Goal: Task Accomplishment & Management: Use online tool/utility

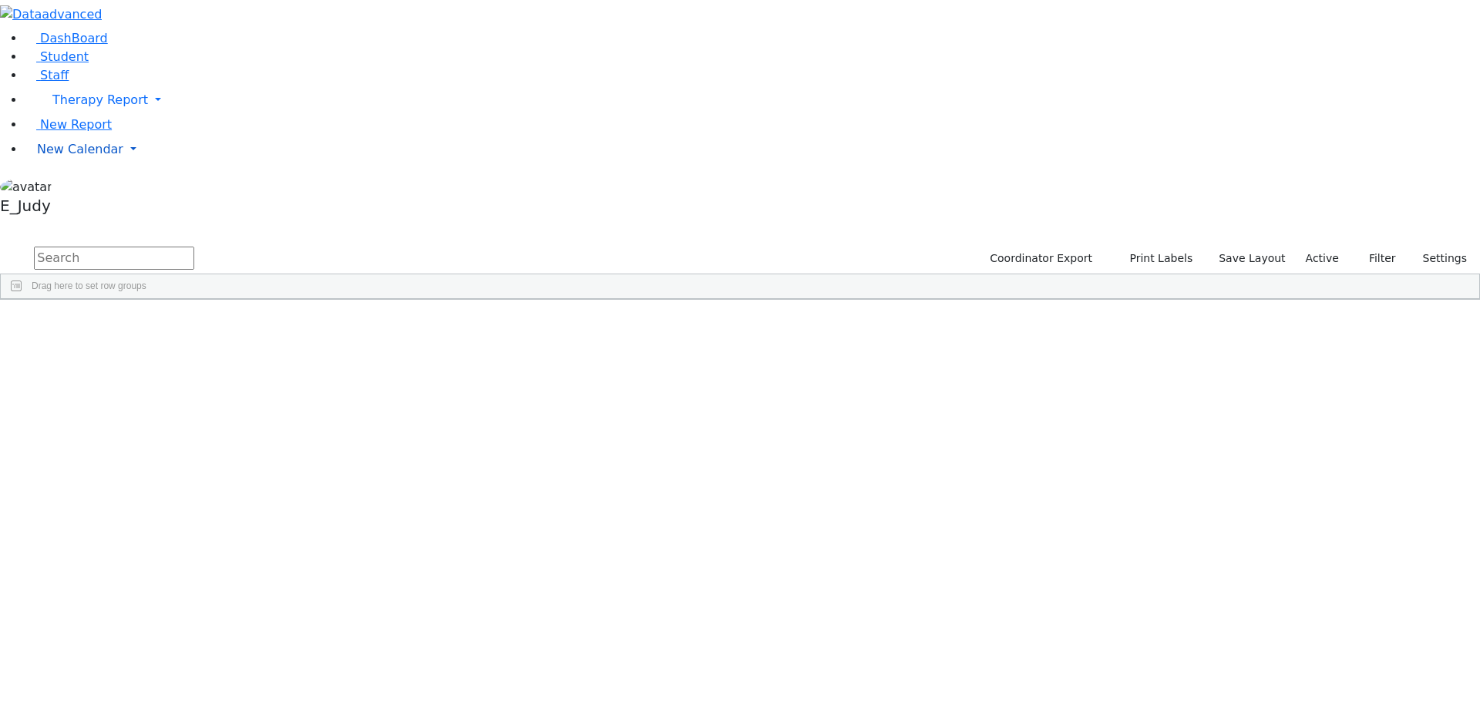
click at [149, 165] on link "New Calendar" at bounding box center [752, 149] width 1455 height 31
click at [112, 190] on div "Calendar" at bounding box center [123, 180] width 181 height 18
click at [147, 165] on link "New Calendar" at bounding box center [752, 149] width 1455 height 31
click at [89, 190] on link "Calendar" at bounding box center [60, 180] width 55 height 18
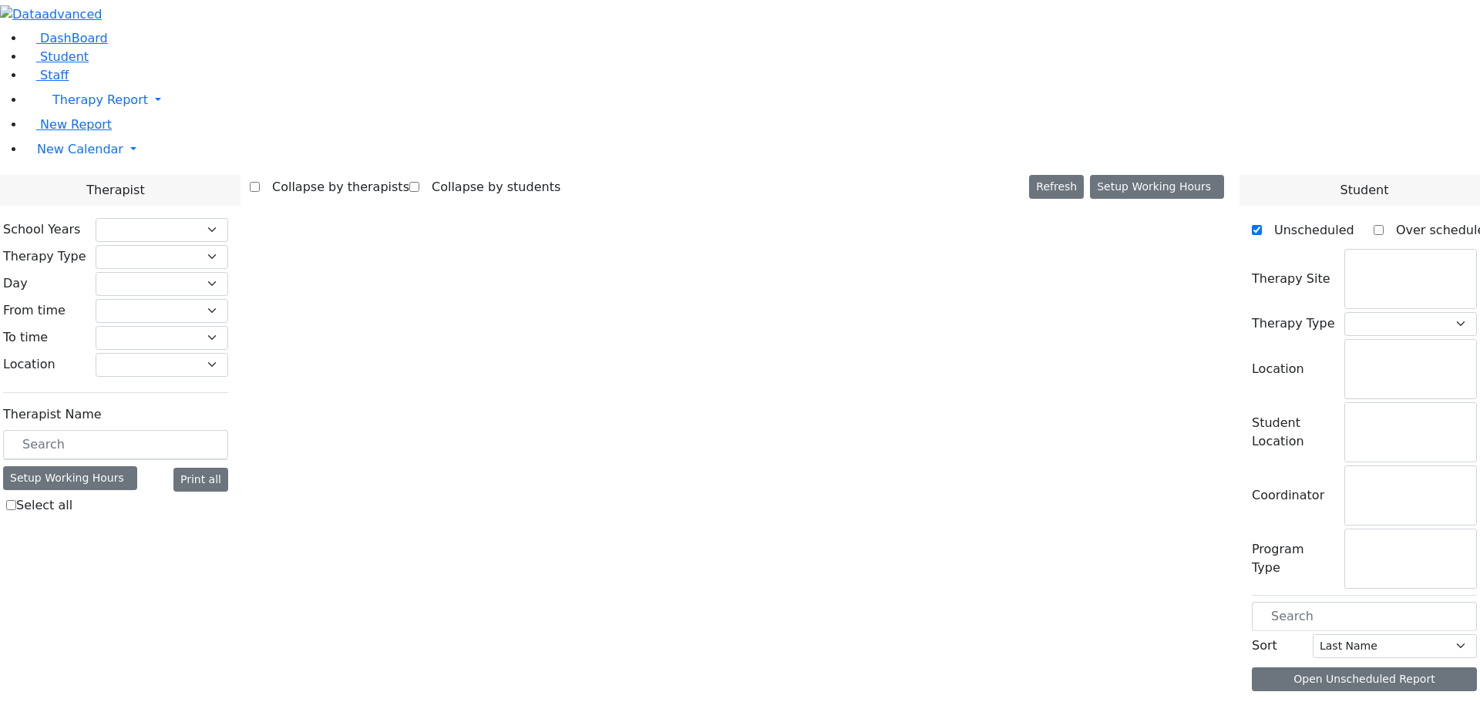
checkbox input "false"
select select "212"
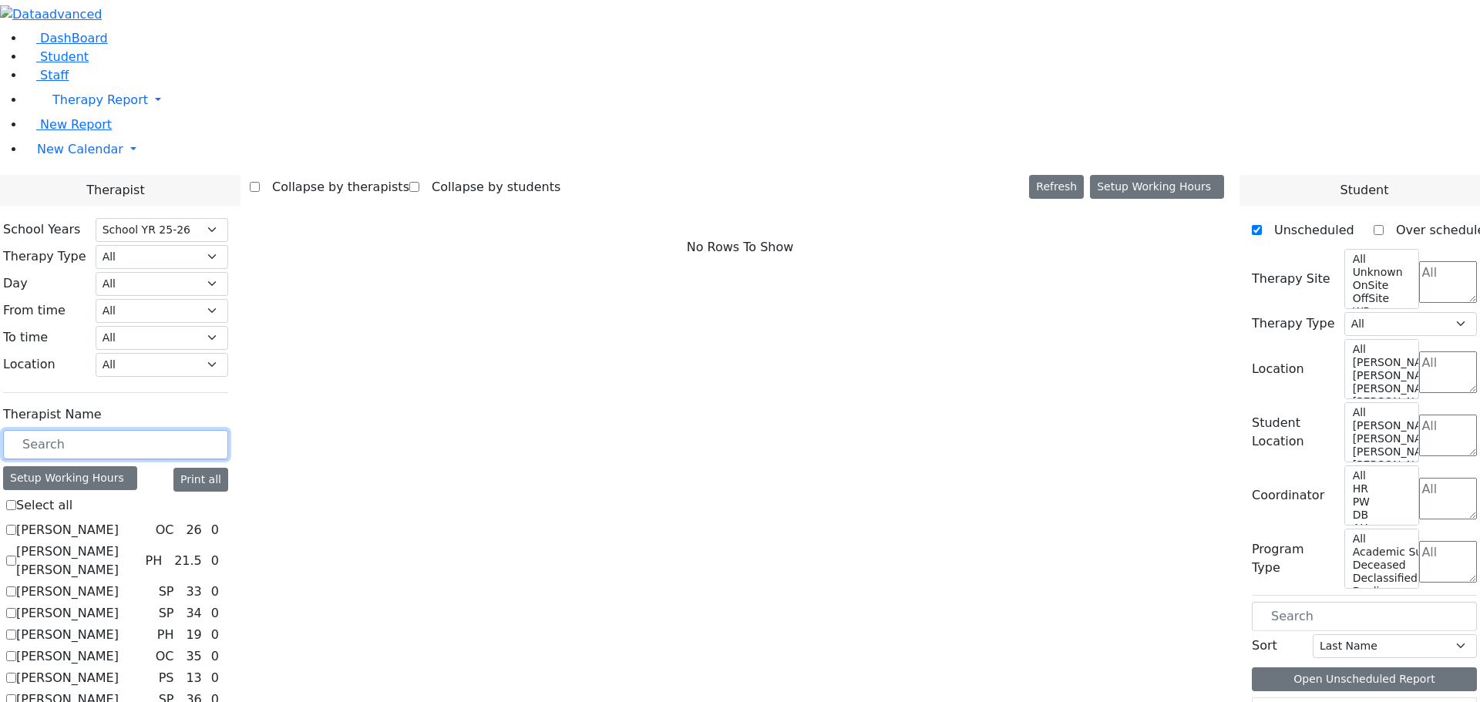
click at [203, 430] on input "text" at bounding box center [115, 444] width 225 height 29
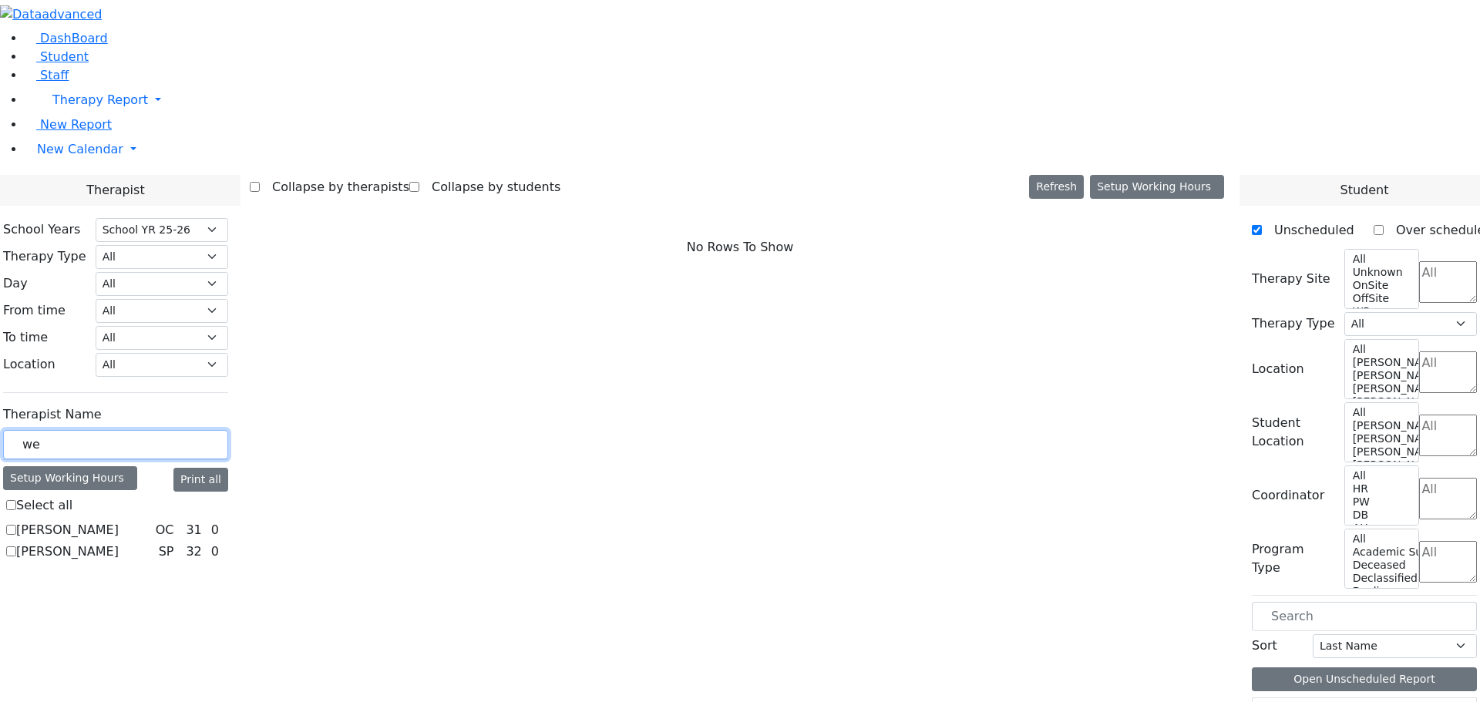
type input "web"
checkbox input "true"
type input "web"
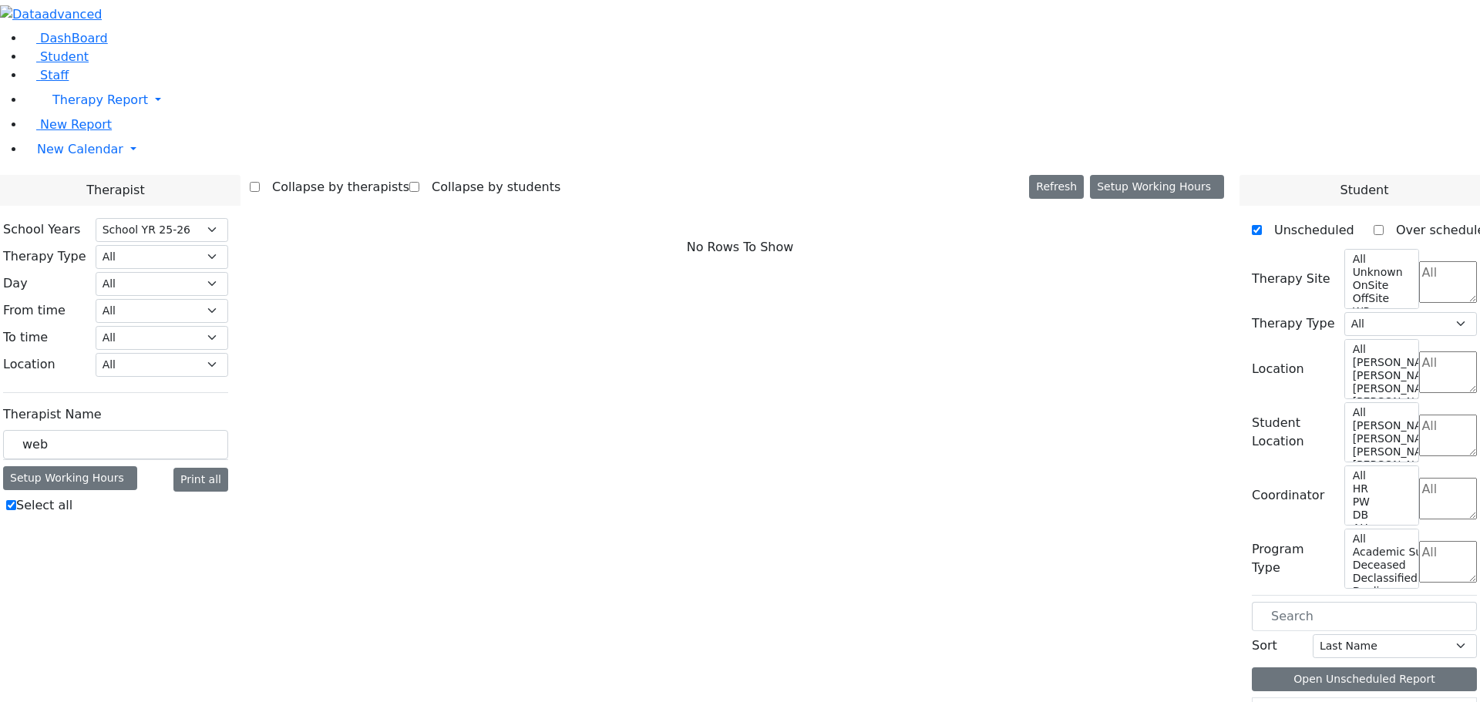
drag, startPoint x: 188, startPoint y: 325, endPoint x: 197, endPoint y: 331, distance: 10.0
click at [72, 496] on label "Select all" at bounding box center [44, 505] width 56 height 18
click at [16, 500] on input "Select all" at bounding box center [11, 505] width 10 height 10
checkbox input "false"
drag, startPoint x: 272, startPoint y: 273, endPoint x: 263, endPoint y: 273, distance: 9.2
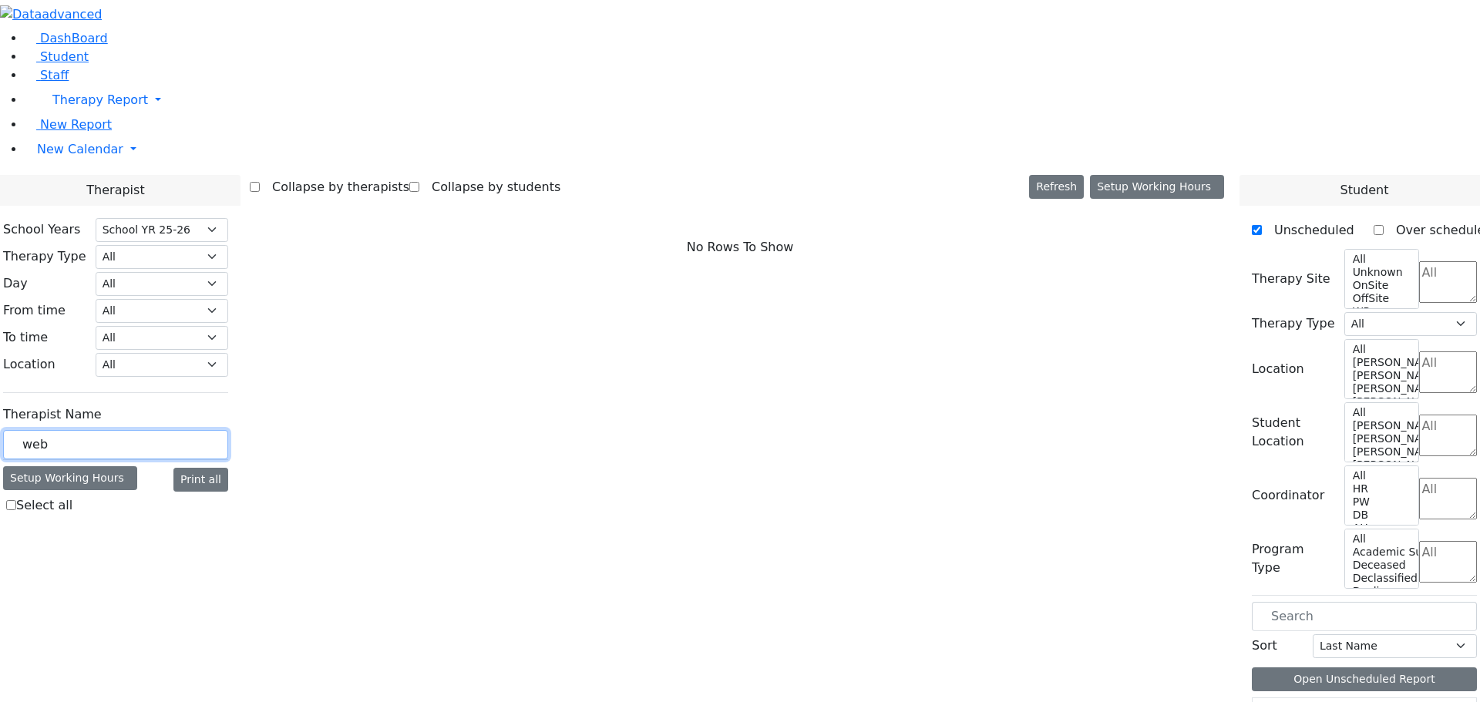
click at [228, 430] on input "web" at bounding box center [115, 444] width 225 height 29
click at [146, 165] on link "New Calendar" at bounding box center [752, 149] width 1455 height 31
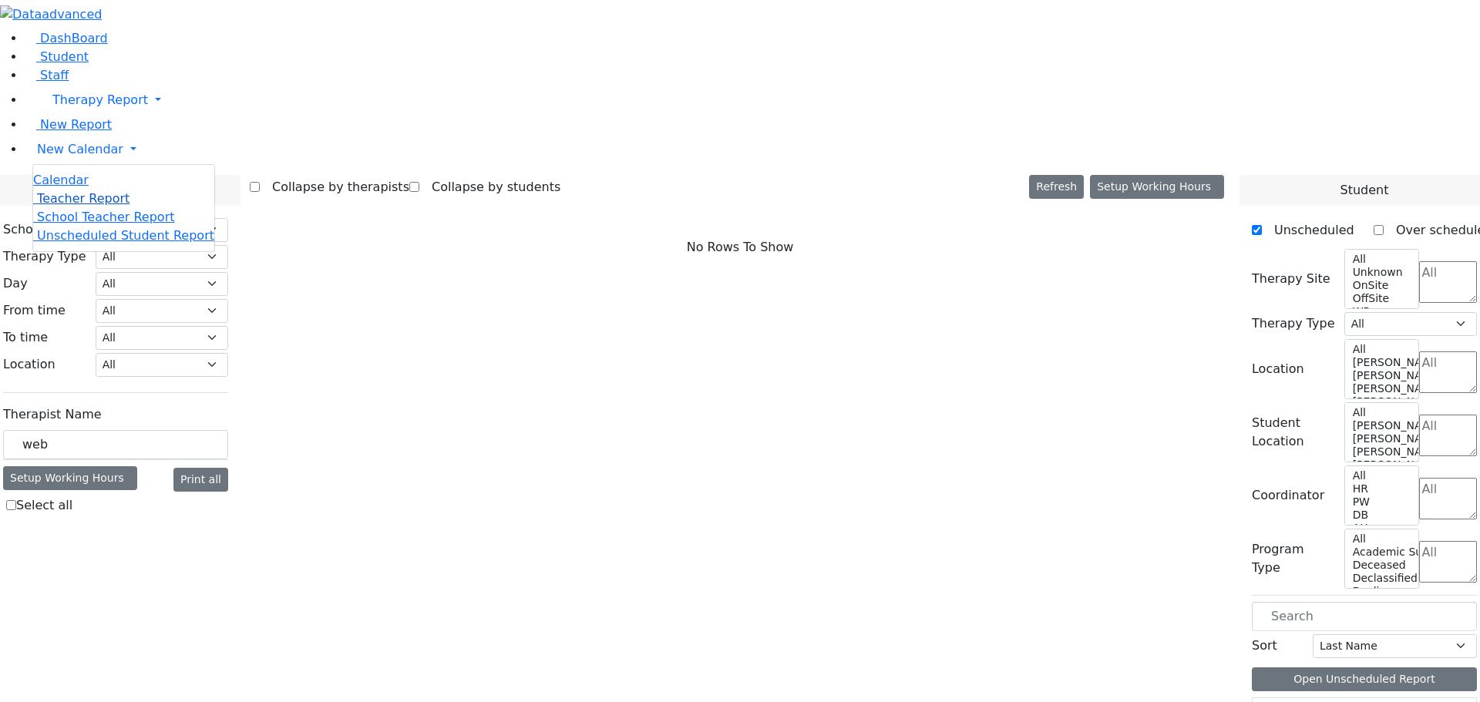
click at [59, 206] on span "Teacher Report" at bounding box center [83, 198] width 92 height 15
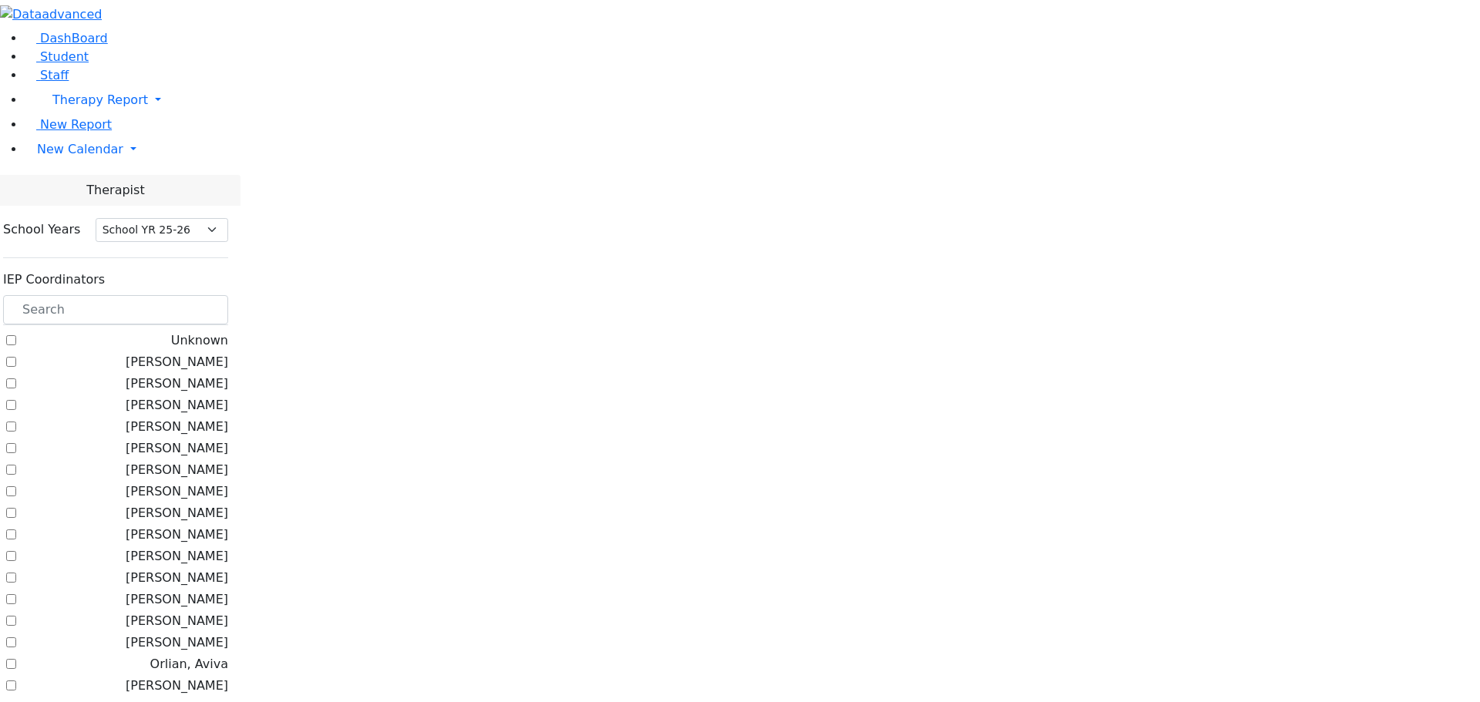
select select "212"
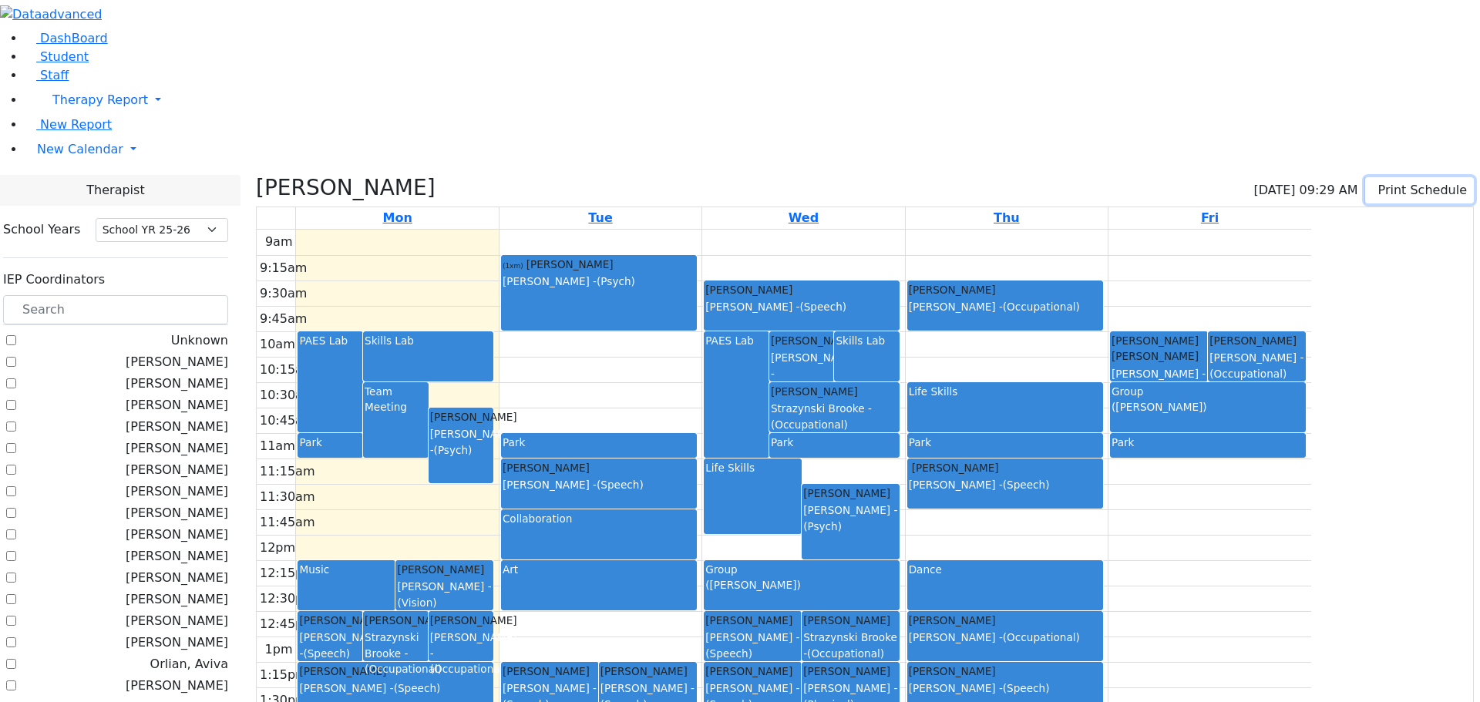
click at [1383, 177] on button "Print Schedule" at bounding box center [1419, 190] width 109 height 26
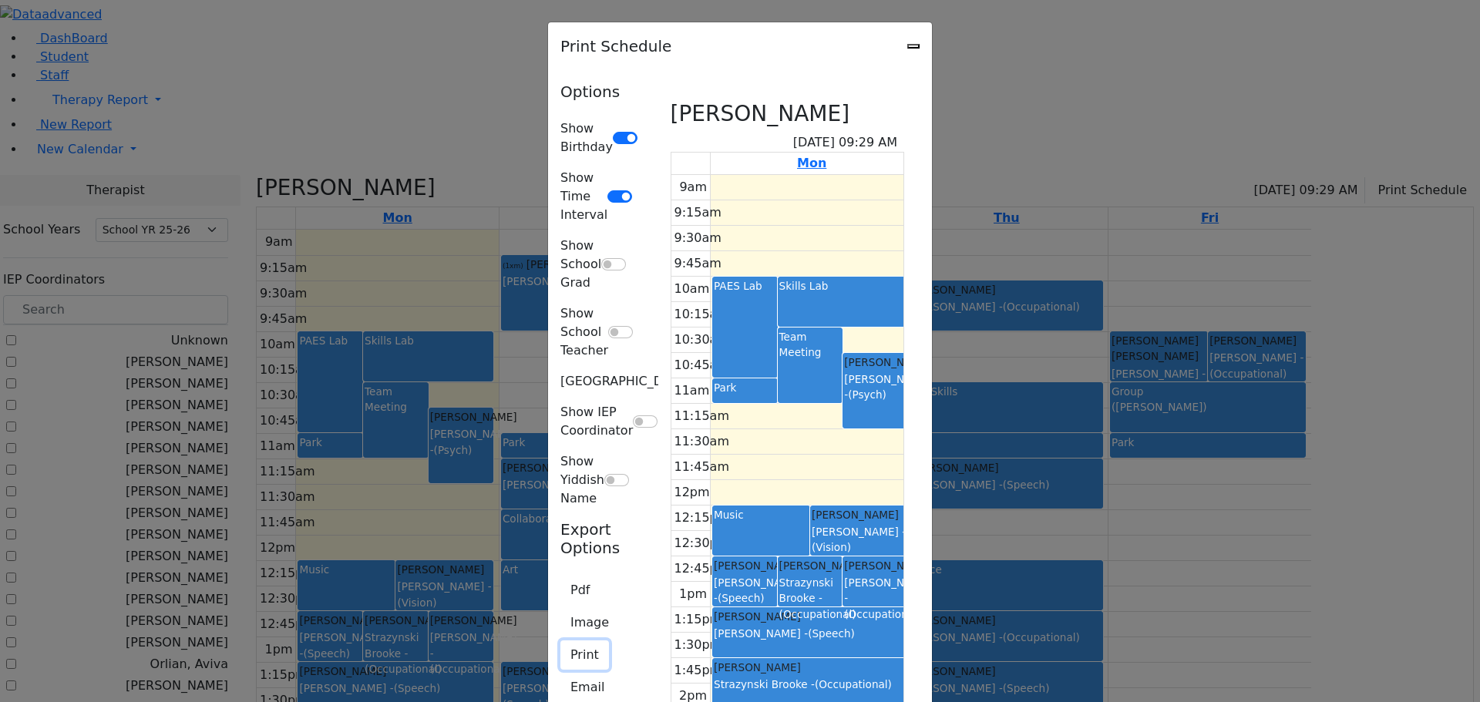
drag, startPoint x: 348, startPoint y: 328, endPoint x: 352, endPoint y: 297, distance: 31.8
click at [560, 640] on button "Print" at bounding box center [584, 654] width 49 height 29
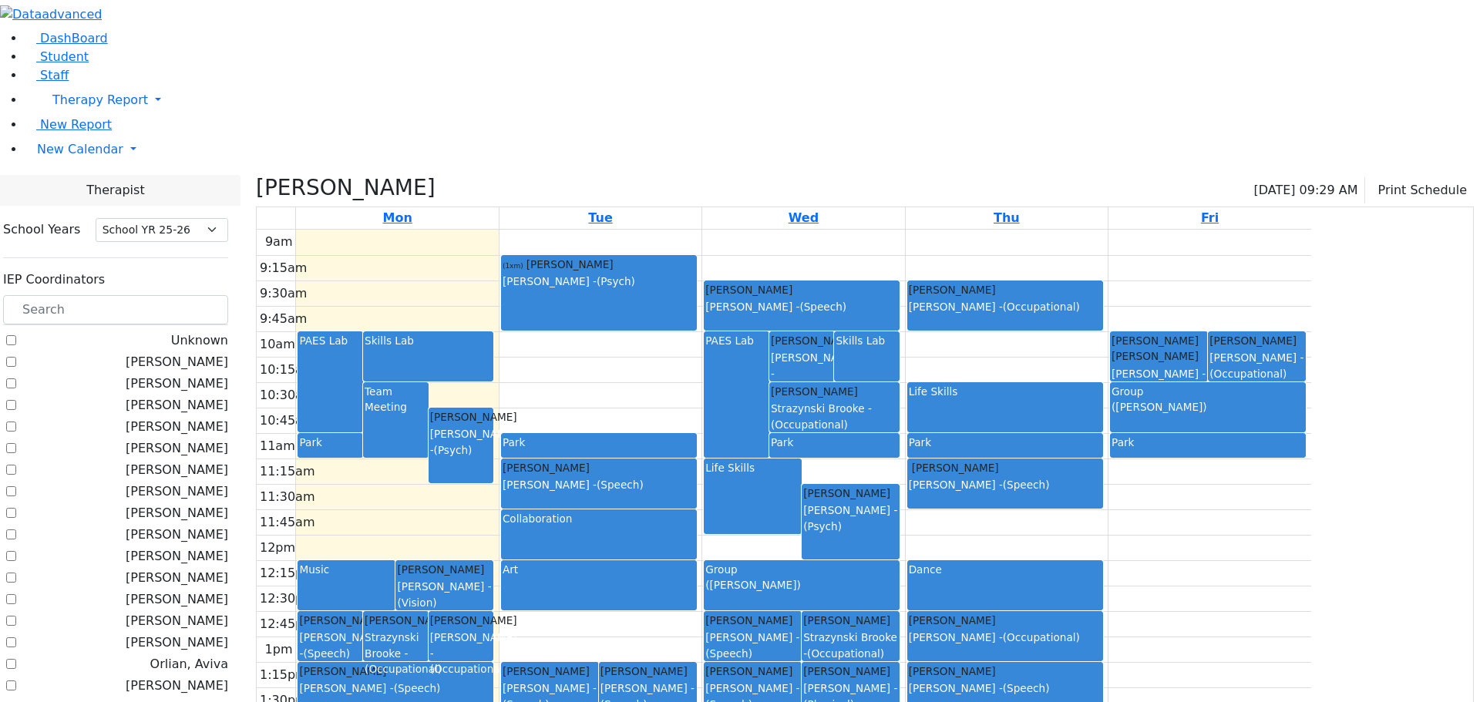
checkbox input "false"
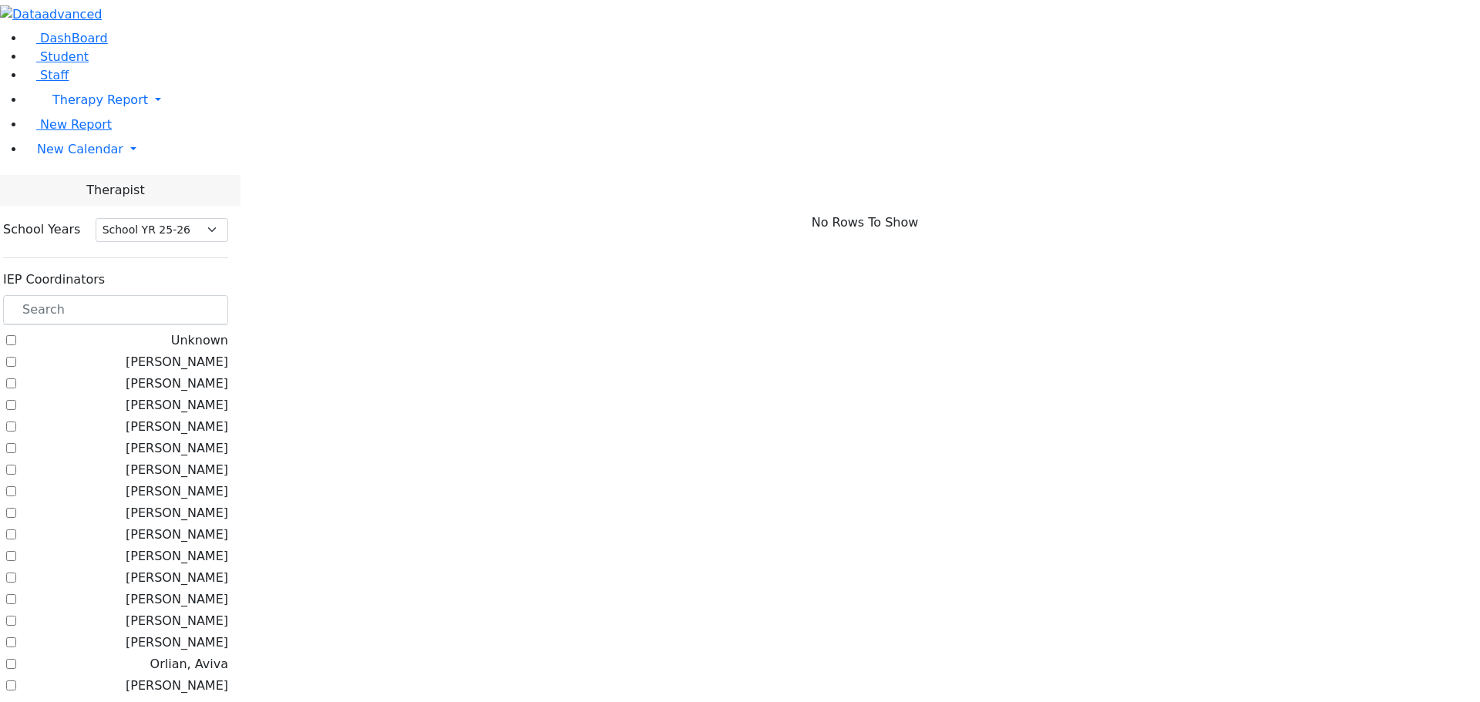
scroll to position [949, 0]
click at [227, 295] on input "text" at bounding box center [115, 309] width 225 height 29
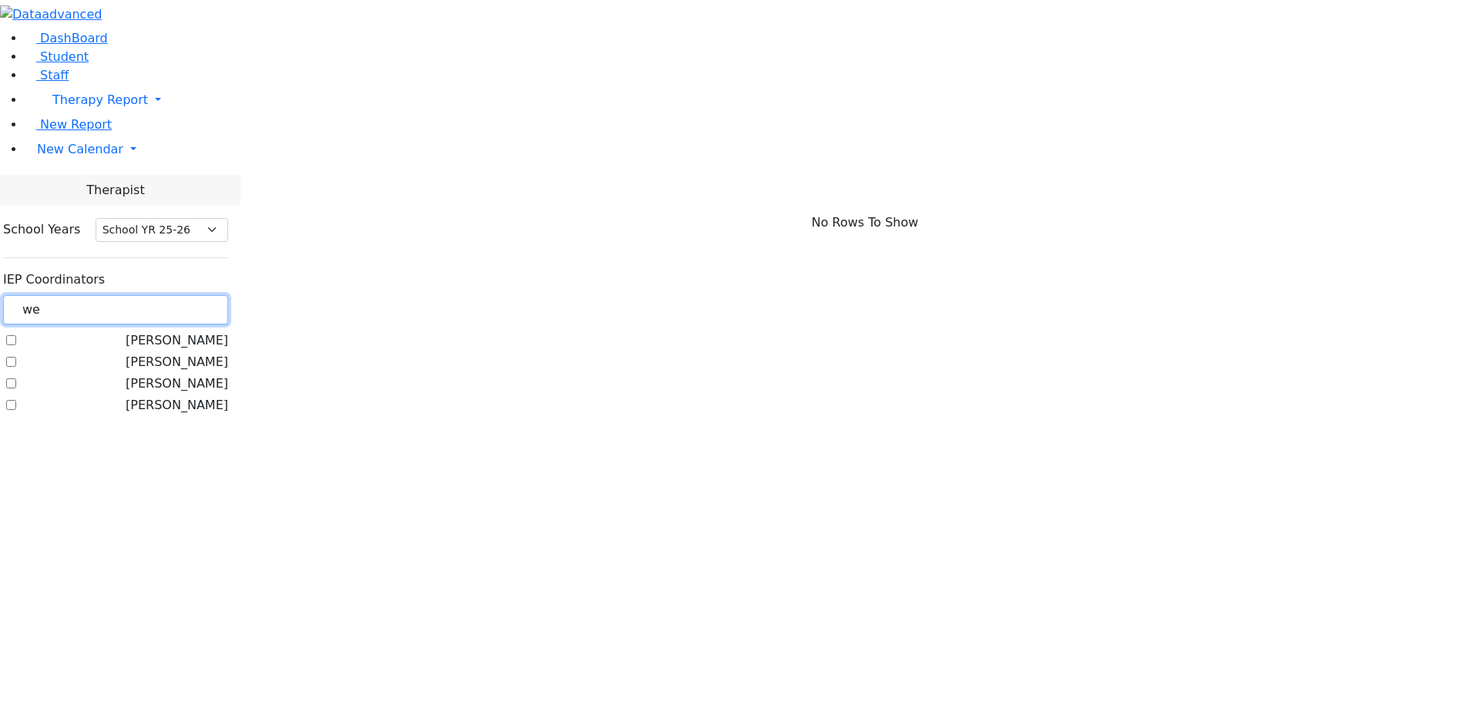
type input "we"
click at [193, 375] on label "[PERSON_NAME]" at bounding box center [177, 384] width 102 height 18
click at [16, 378] on input "[PERSON_NAME]" at bounding box center [11, 383] width 10 height 10
checkbox input "true"
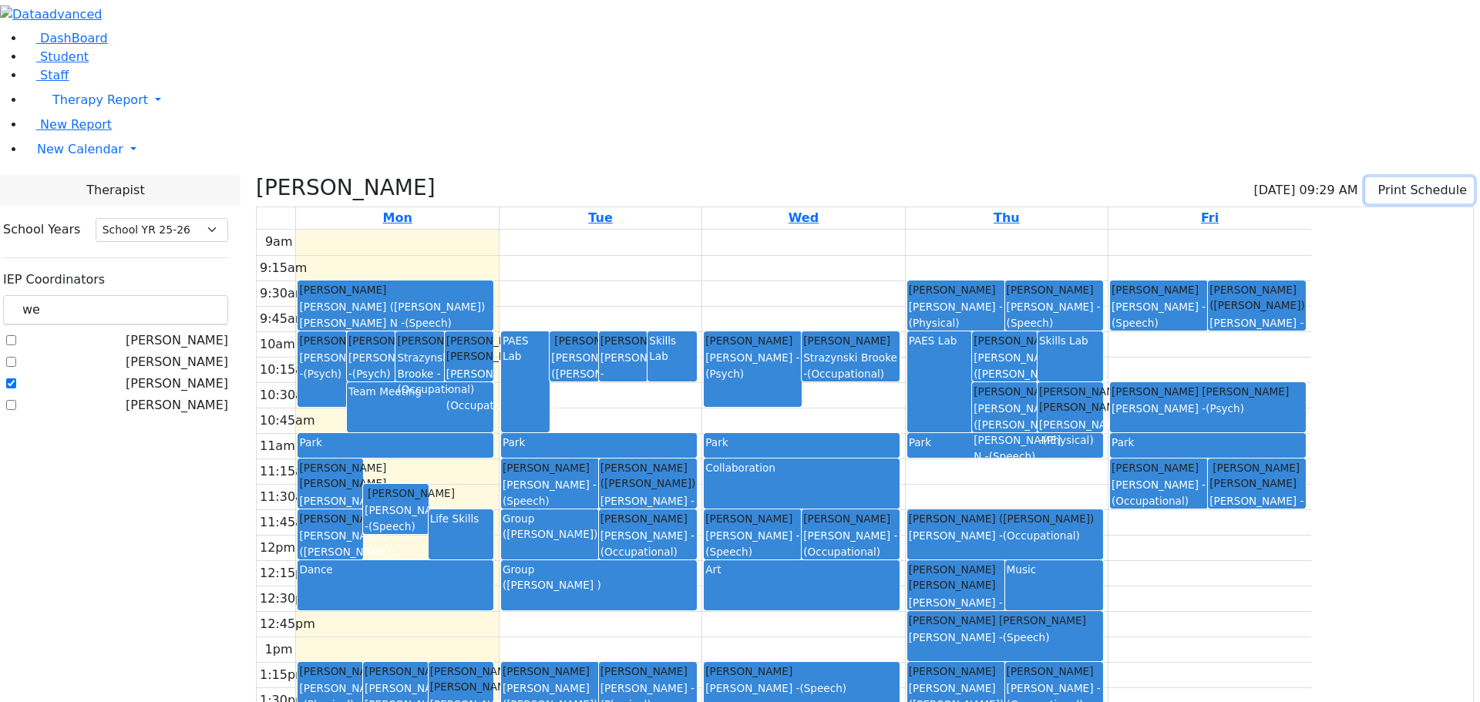
click at [1403, 177] on button "Print Schedule" at bounding box center [1419, 190] width 109 height 26
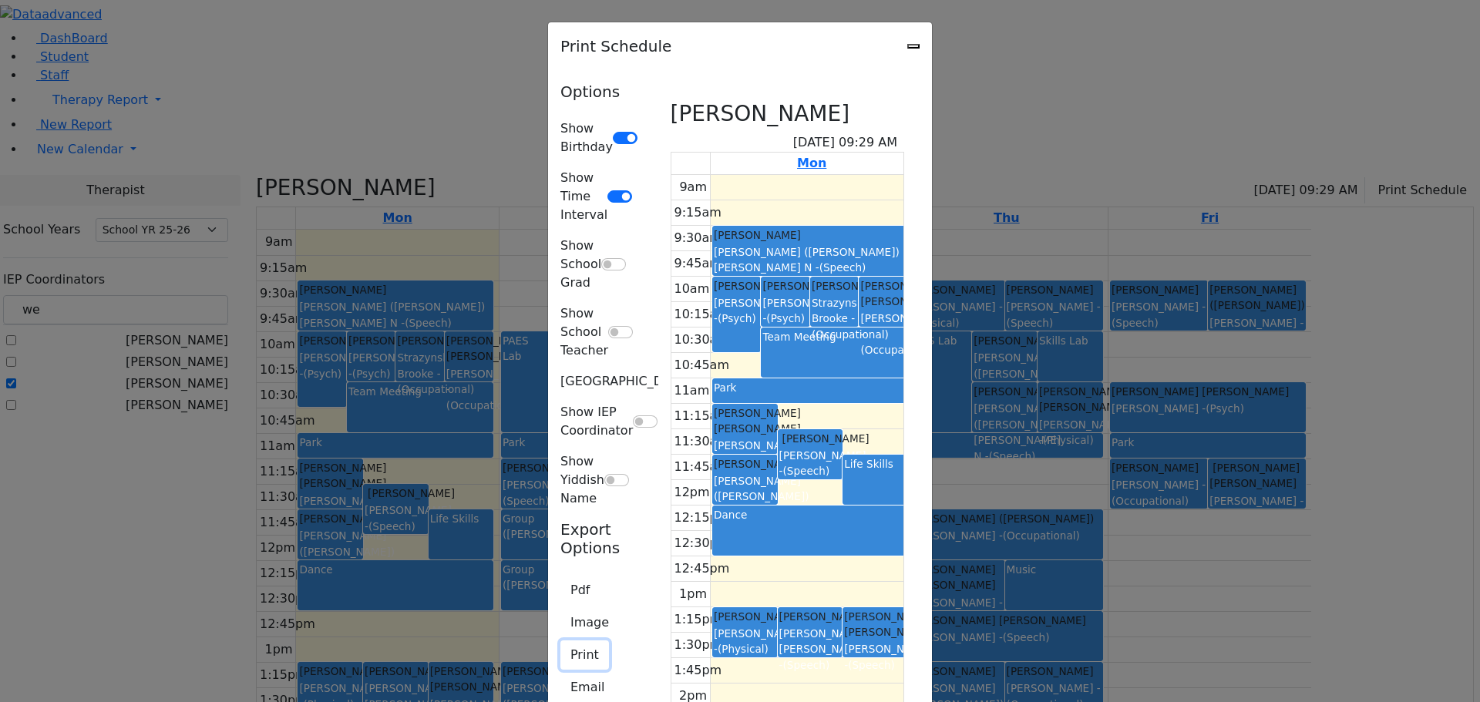
click at [560, 640] on button "Print" at bounding box center [584, 654] width 49 height 29
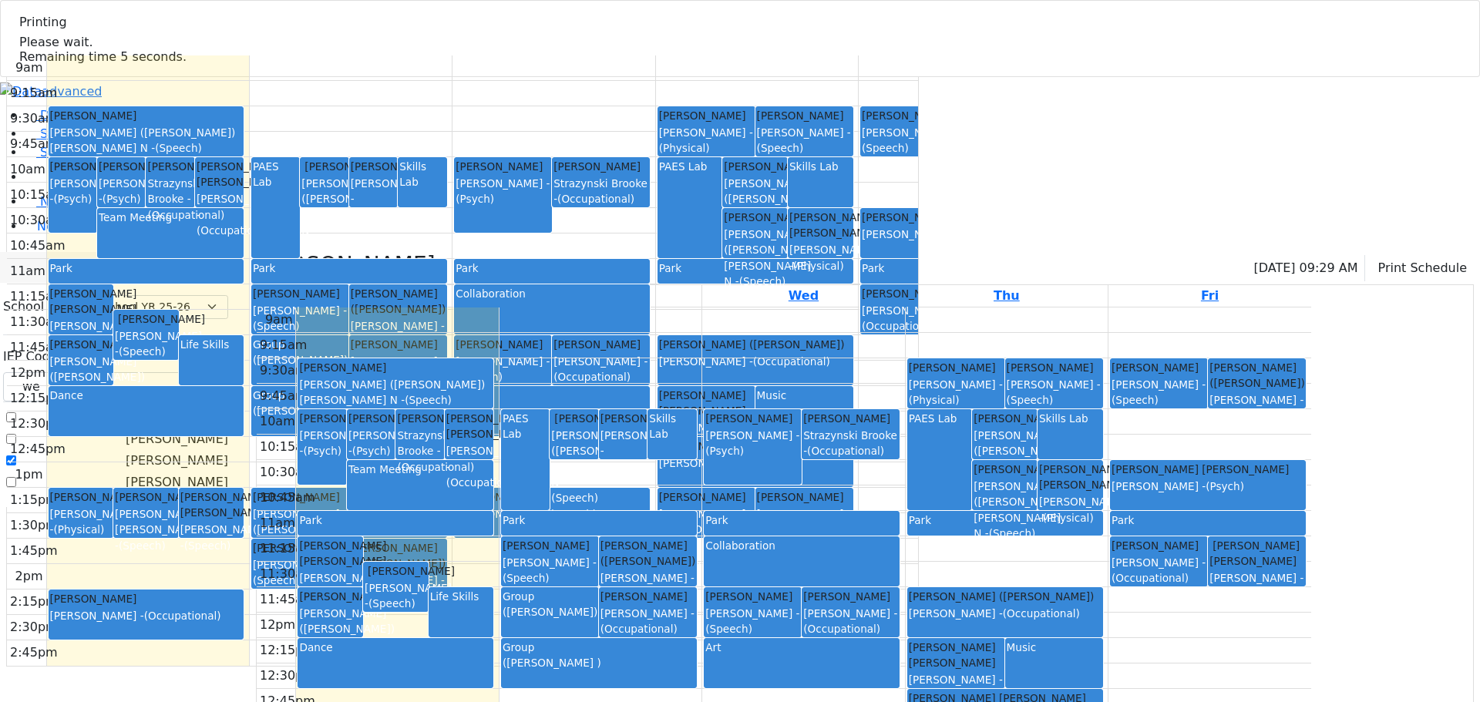
select select "212"
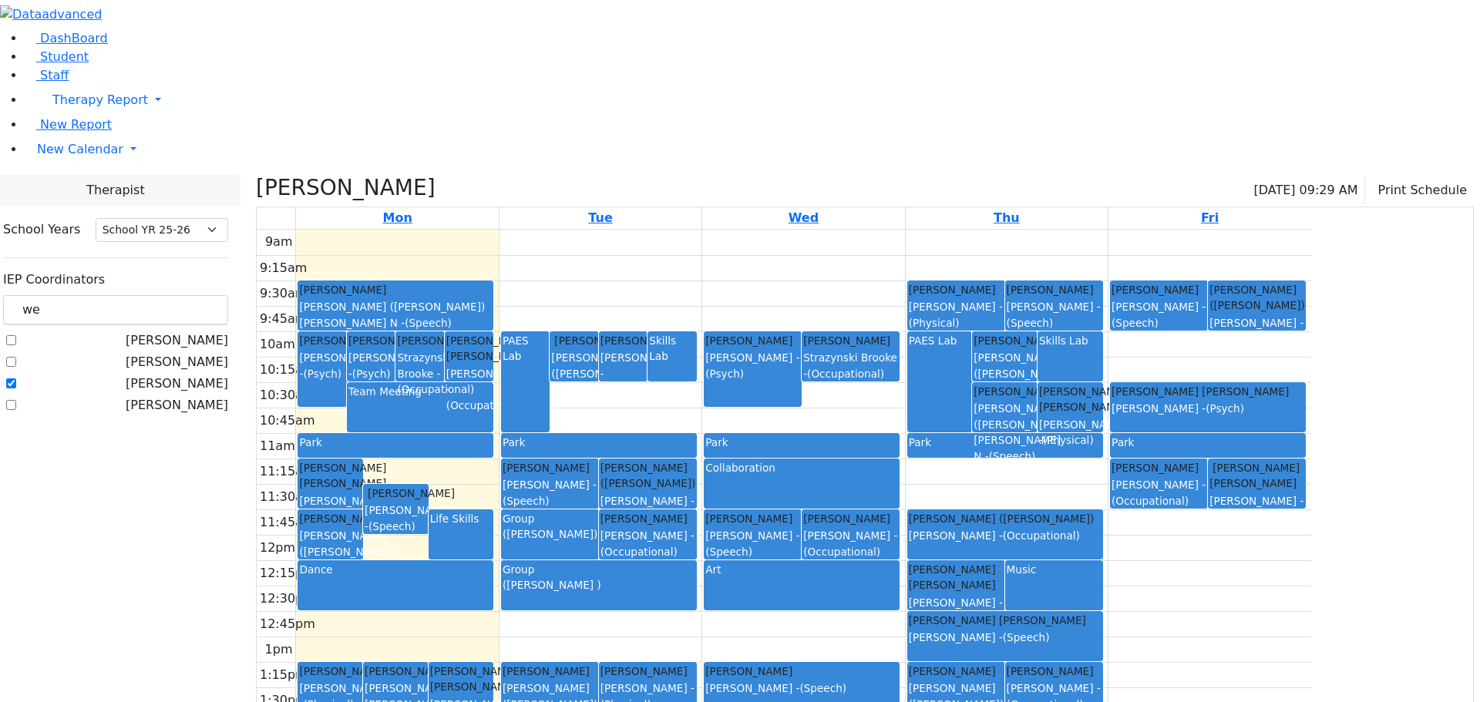
click at [193, 375] on label "[PERSON_NAME]" at bounding box center [177, 384] width 102 height 18
click at [16, 378] on input "[PERSON_NAME]" at bounding box center [11, 383] width 10 height 10
checkbox input "false"
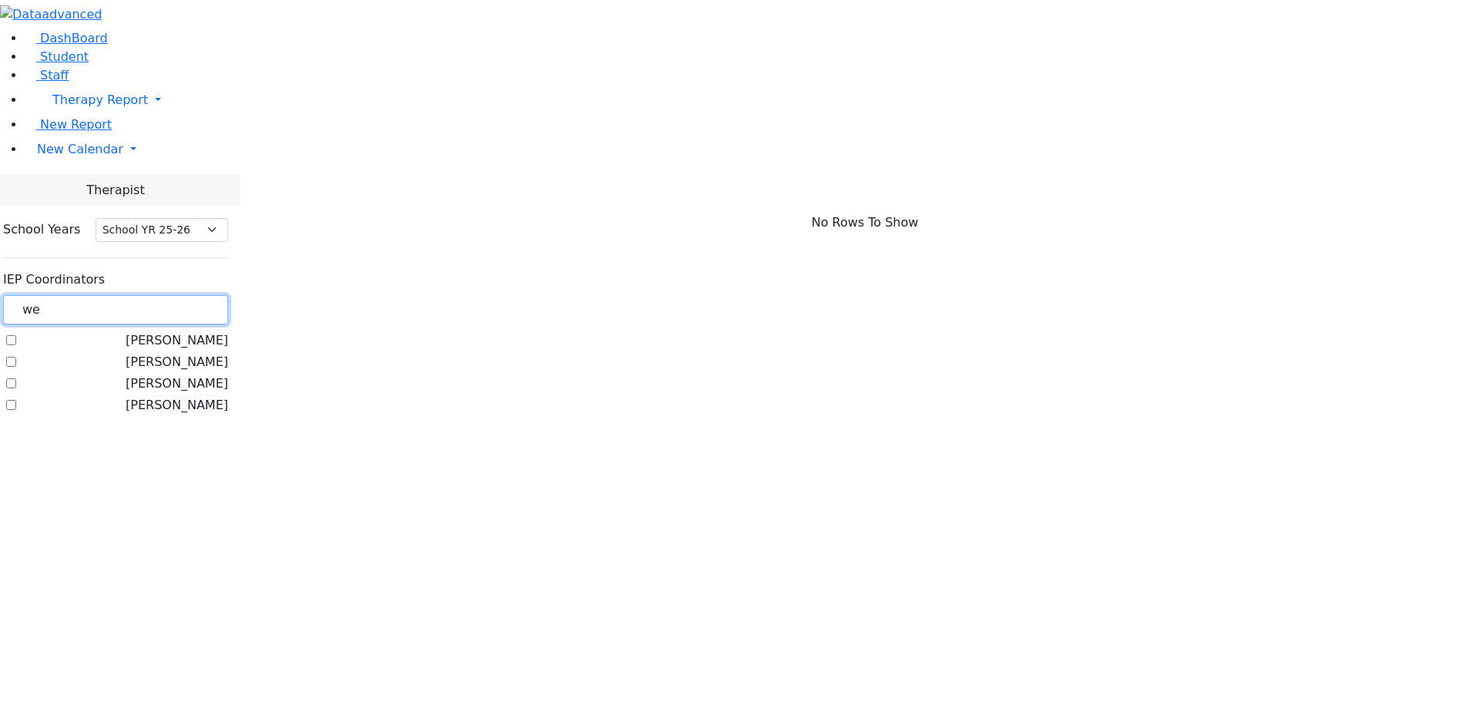
drag, startPoint x: 222, startPoint y: 137, endPoint x: 190, endPoint y: 128, distance: 32.9
click at [189, 295] on div "we" at bounding box center [115, 310] width 225 height 30
type input "ko"
click at [194, 331] on label "[PERSON_NAME]" at bounding box center [177, 340] width 102 height 18
click at [16, 335] on input "[PERSON_NAME]" at bounding box center [11, 340] width 10 height 10
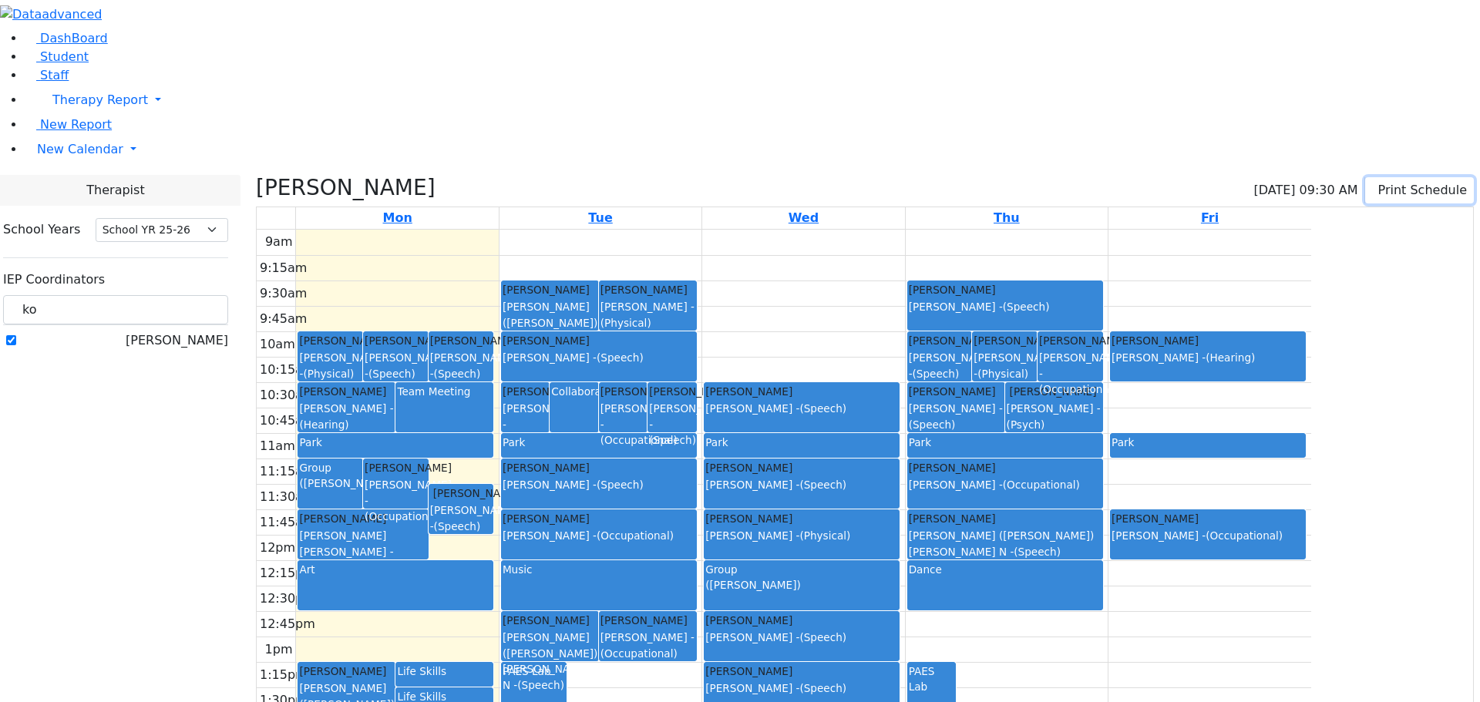
click at [1386, 177] on button "Print Schedule" at bounding box center [1419, 190] width 109 height 26
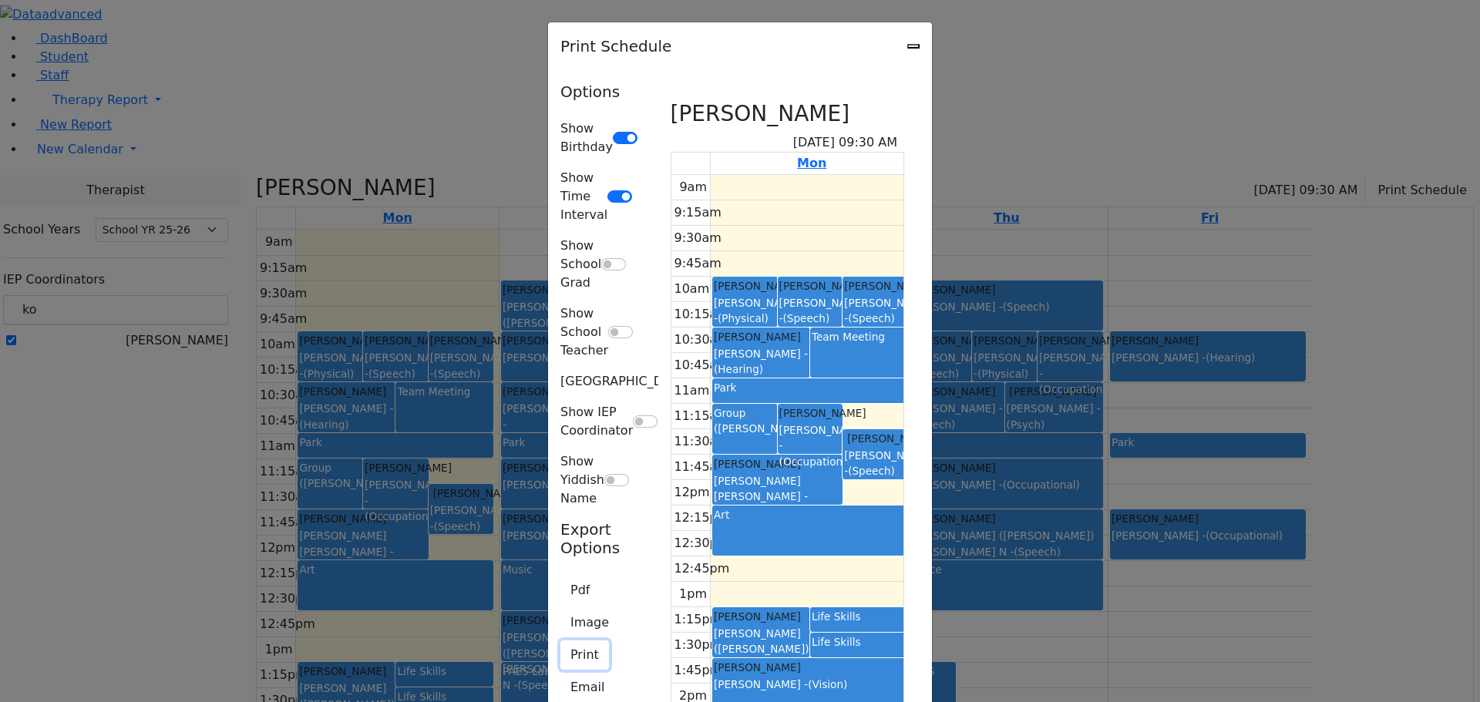
click at [560, 640] on button "Print" at bounding box center [584, 654] width 49 height 29
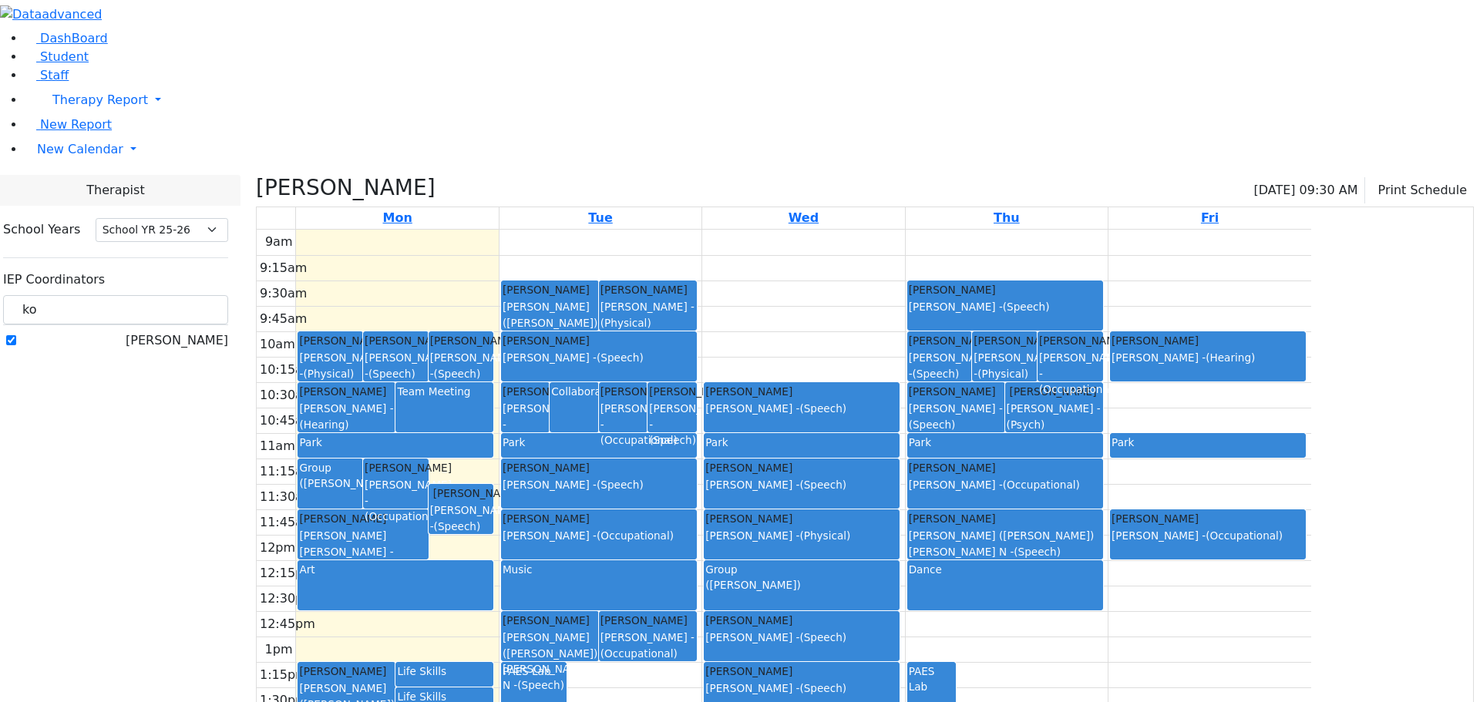
click at [197, 331] on label "[PERSON_NAME]" at bounding box center [177, 340] width 102 height 18
click at [16, 335] on input "[PERSON_NAME]" at bounding box center [11, 340] width 10 height 10
checkbox input "false"
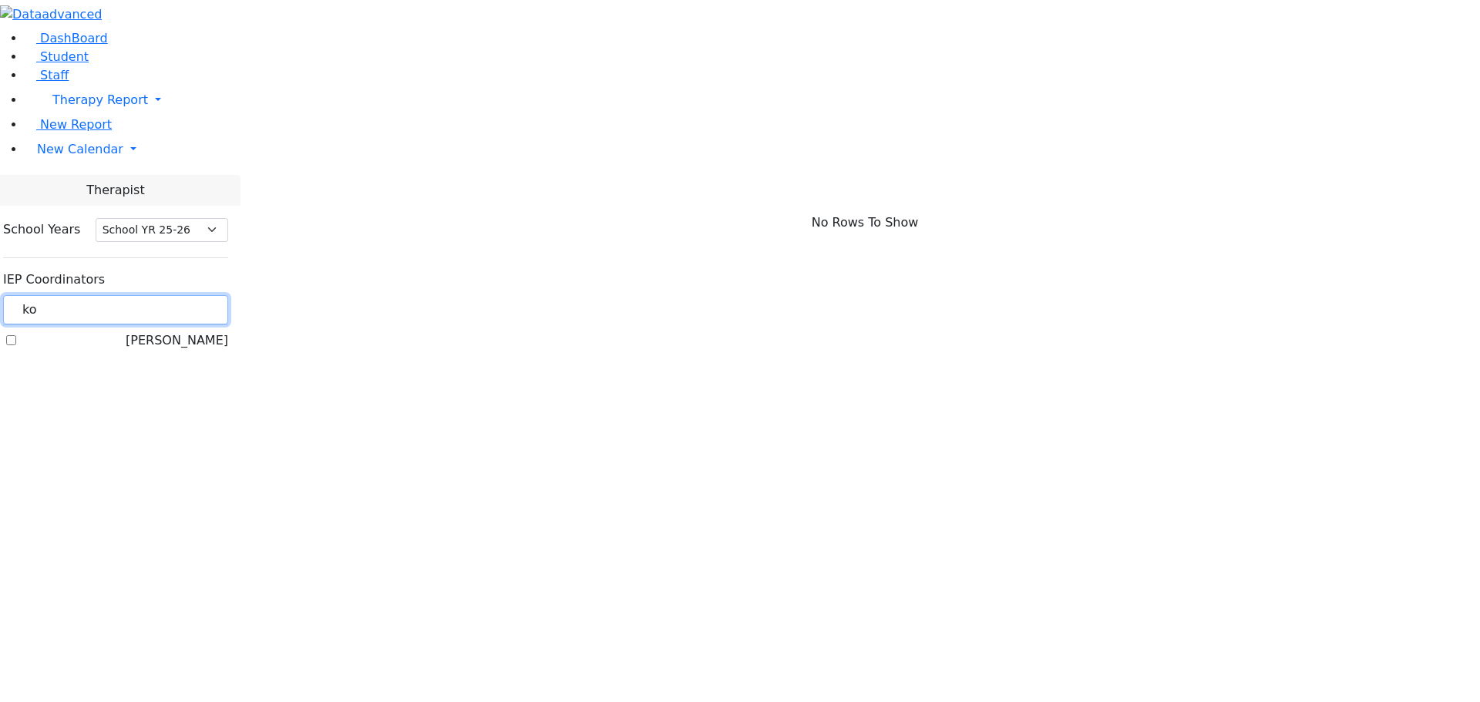
drag, startPoint x: 222, startPoint y: 141, endPoint x: 160, endPoint y: 125, distance: 63.7
click at [160, 125] on div "DashBoard Student Staff Therapy Report Student Old Calendar Report E_Judy" at bounding box center [740, 182] width 1480 height 365
type input "gold"
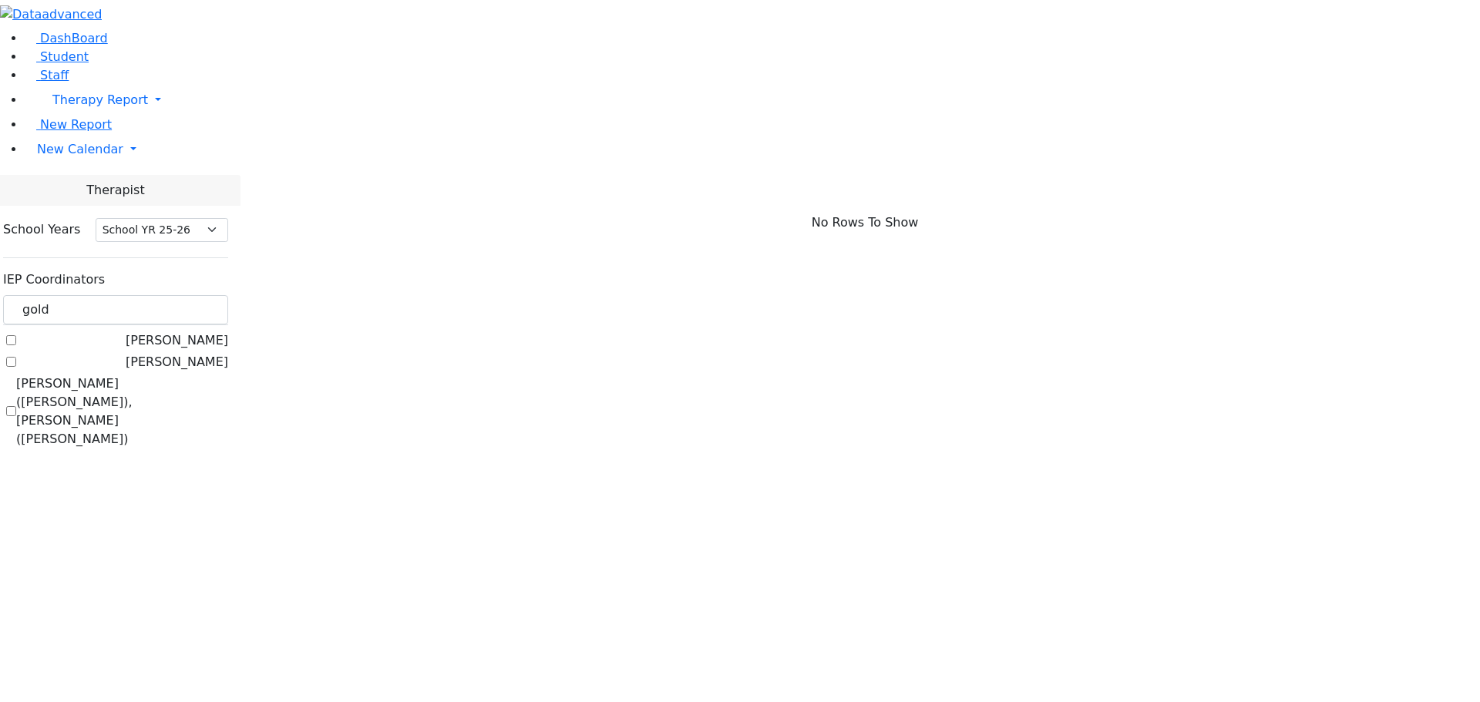
click at [195, 353] on label "[PERSON_NAME]" at bounding box center [177, 362] width 102 height 18
click at [16, 357] on input "[PERSON_NAME]" at bounding box center [11, 362] width 10 height 10
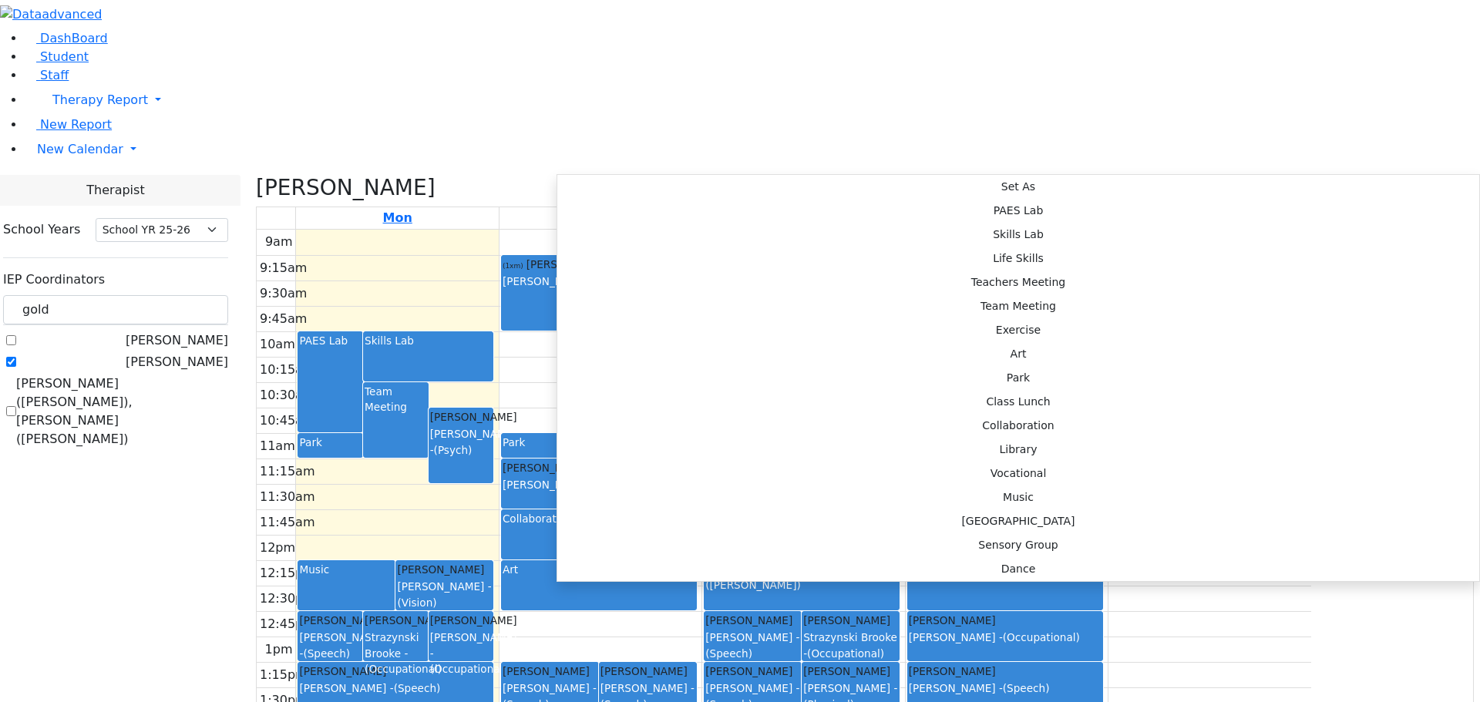
click at [1375, 183] on icon "button" at bounding box center [1375, 190] width 0 height 15
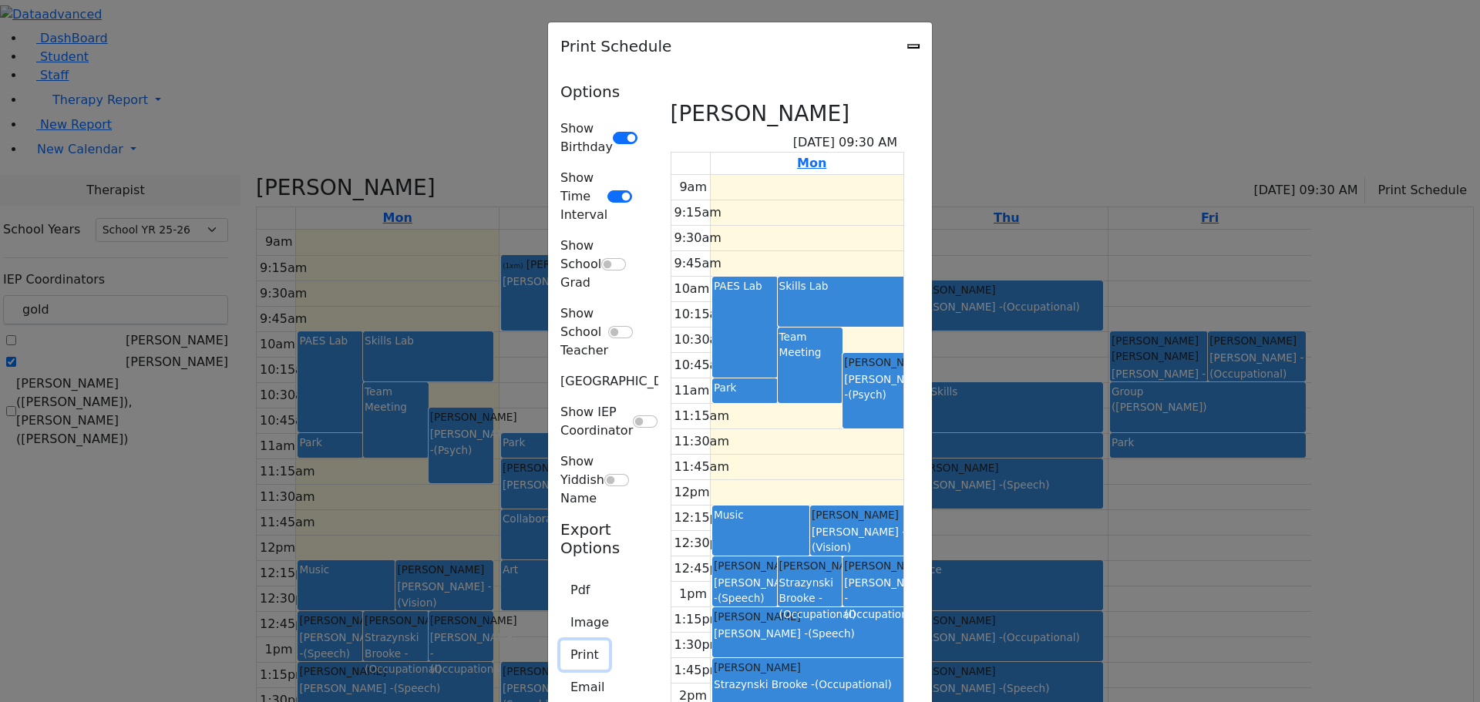
click at [560, 640] on button "Print" at bounding box center [584, 654] width 49 height 29
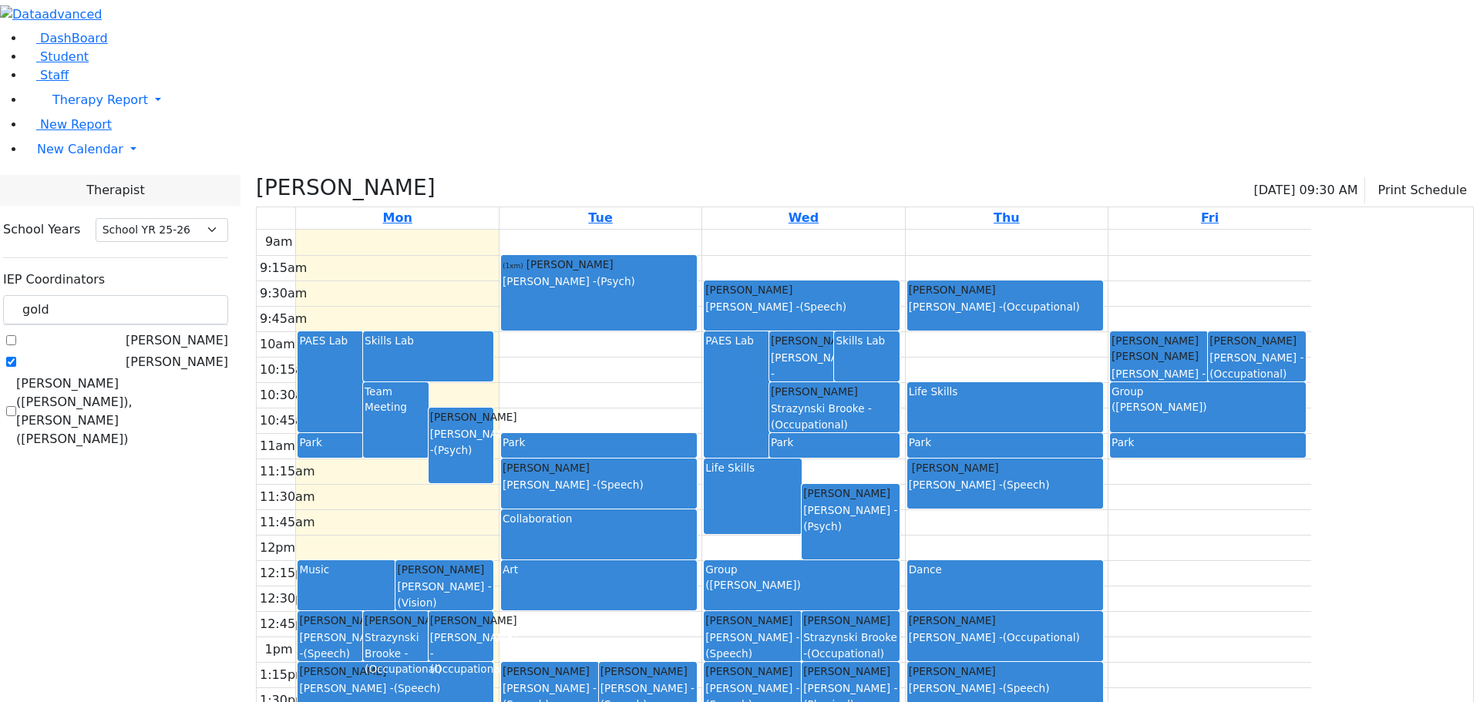
drag, startPoint x: 192, startPoint y: 190, endPoint x: 207, endPoint y: 160, distance: 34.1
click at [192, 353] on label "[PERSON_NAME]" at bounding box center [177, 362] width 102 height 18
click at [16, 357] on input "[PERSON_NAME]" at bounding box center [11, 362] width 10 height 10
checkbox input "false"
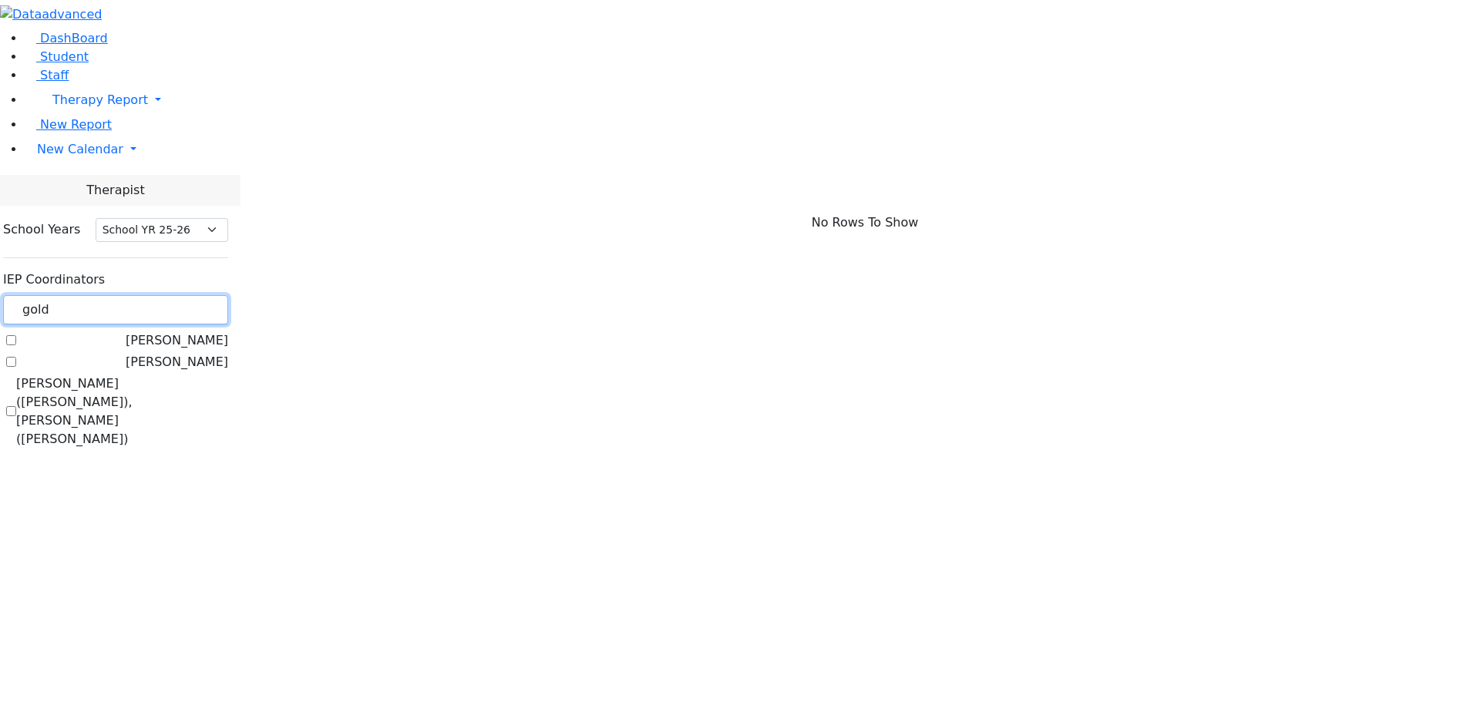
drag, startPoint x: 248, startPoint y: 129, endPoint x: 171, endPoint y: 130, distance: 77.1
click at [171, 130] on div "DashBoard Student Staff Therapy Report Student Old Calendar Report E_Judy" at bounding box center [740, 232] width 1480 height 464
type input "br"
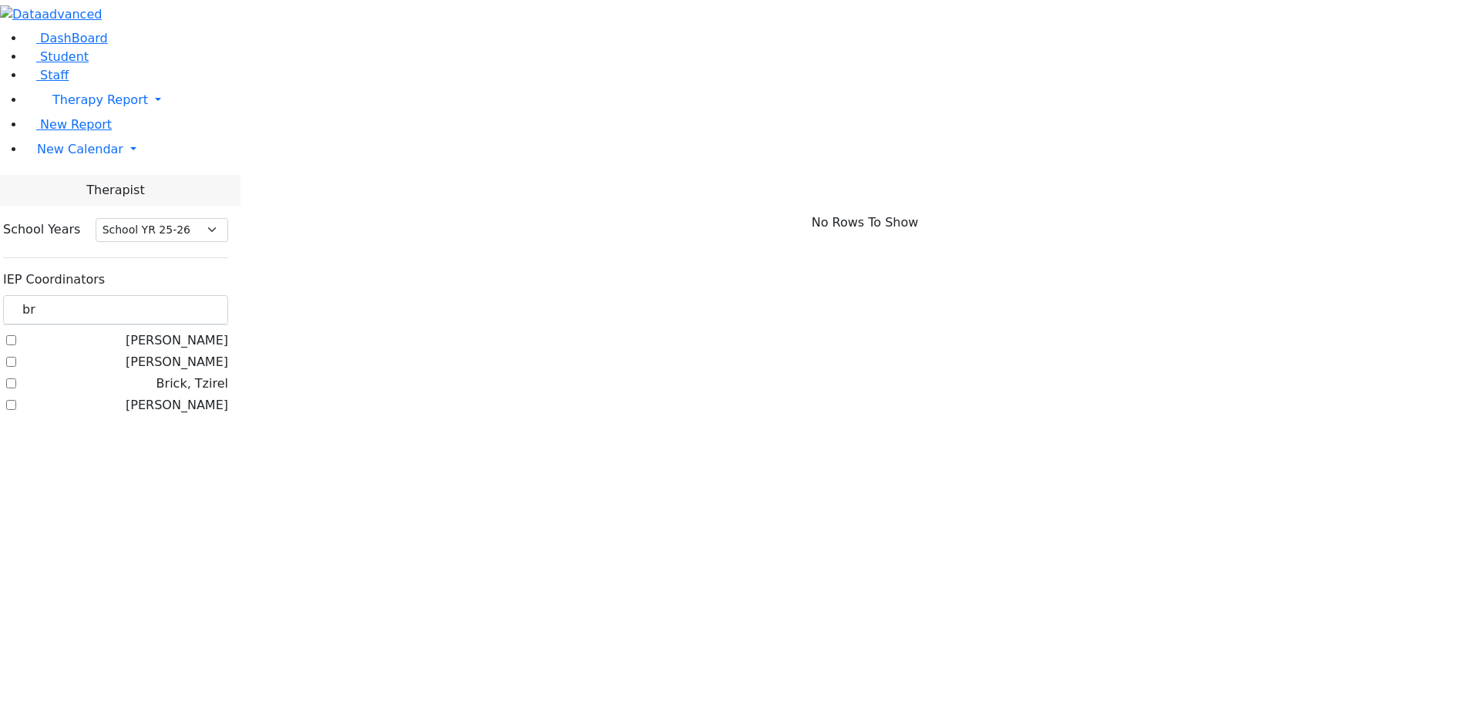
click at [193, 375] on label "Brick, Tzirel" at bounding box center [192, 384] width 72 height 18
click at [16, 378] on input "Brick, Tzirel" at bounding box center [11, 383] width 10 height 10
checkbox input "true"
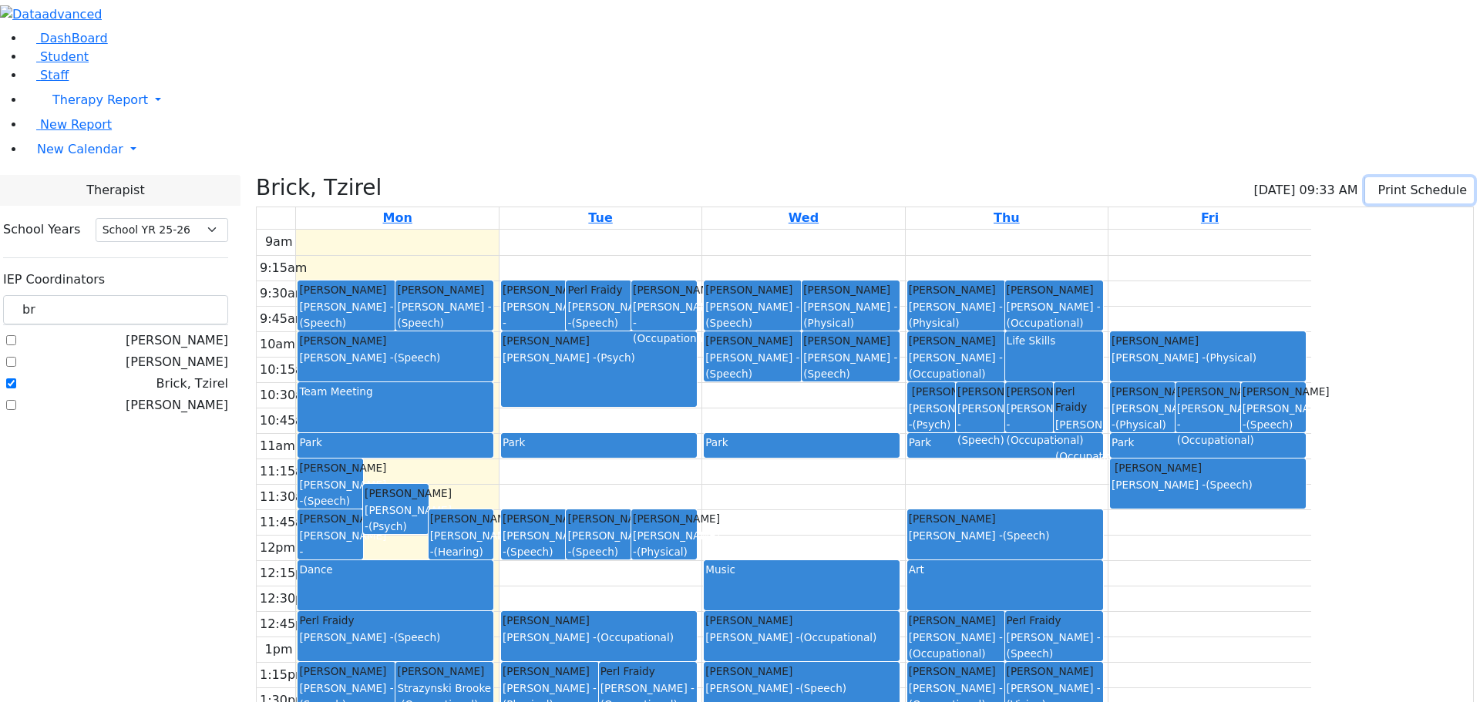
click at [1380, 177] on button "Print Schedule" at bounding box center [1419, 190] width 109 height 26
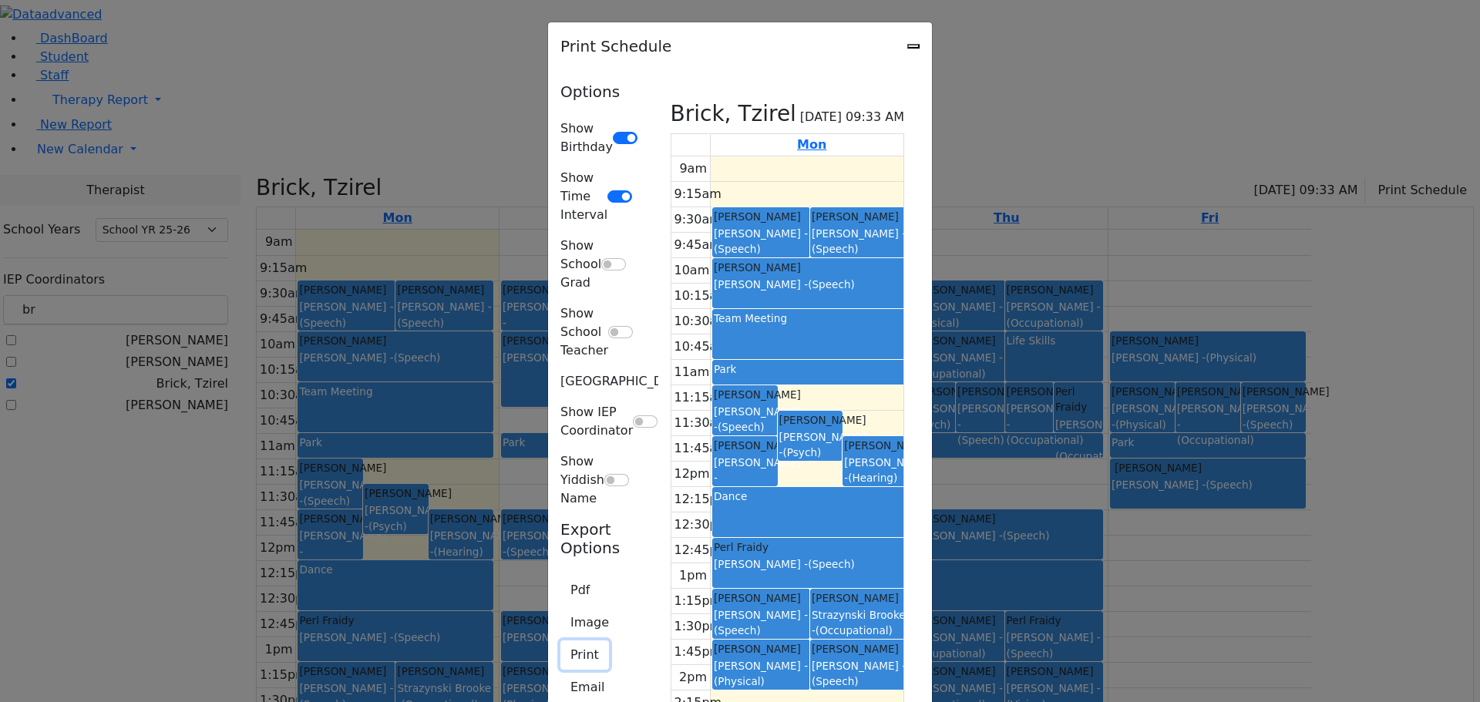
click at [560, 640] on button "Print" at bounding box center [584, 654] width 49 height 29
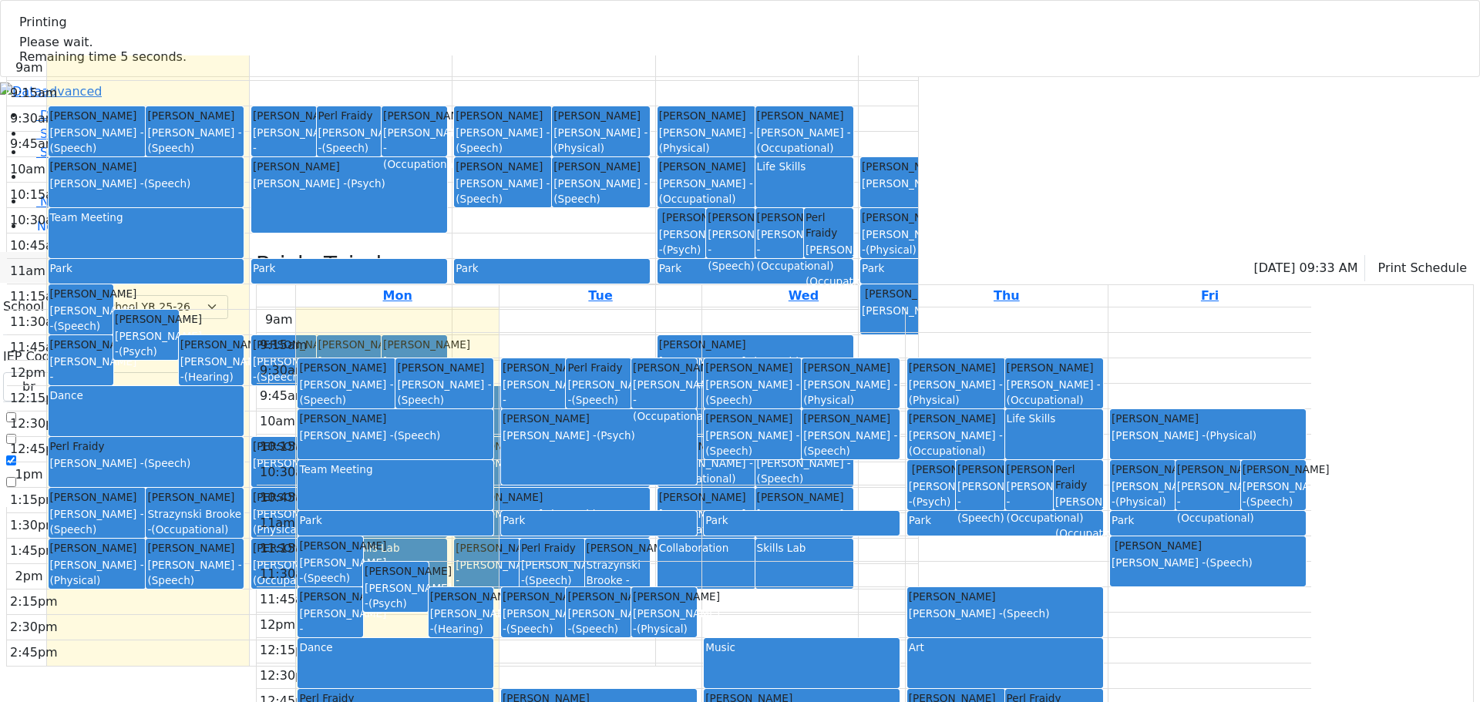
select select "212"
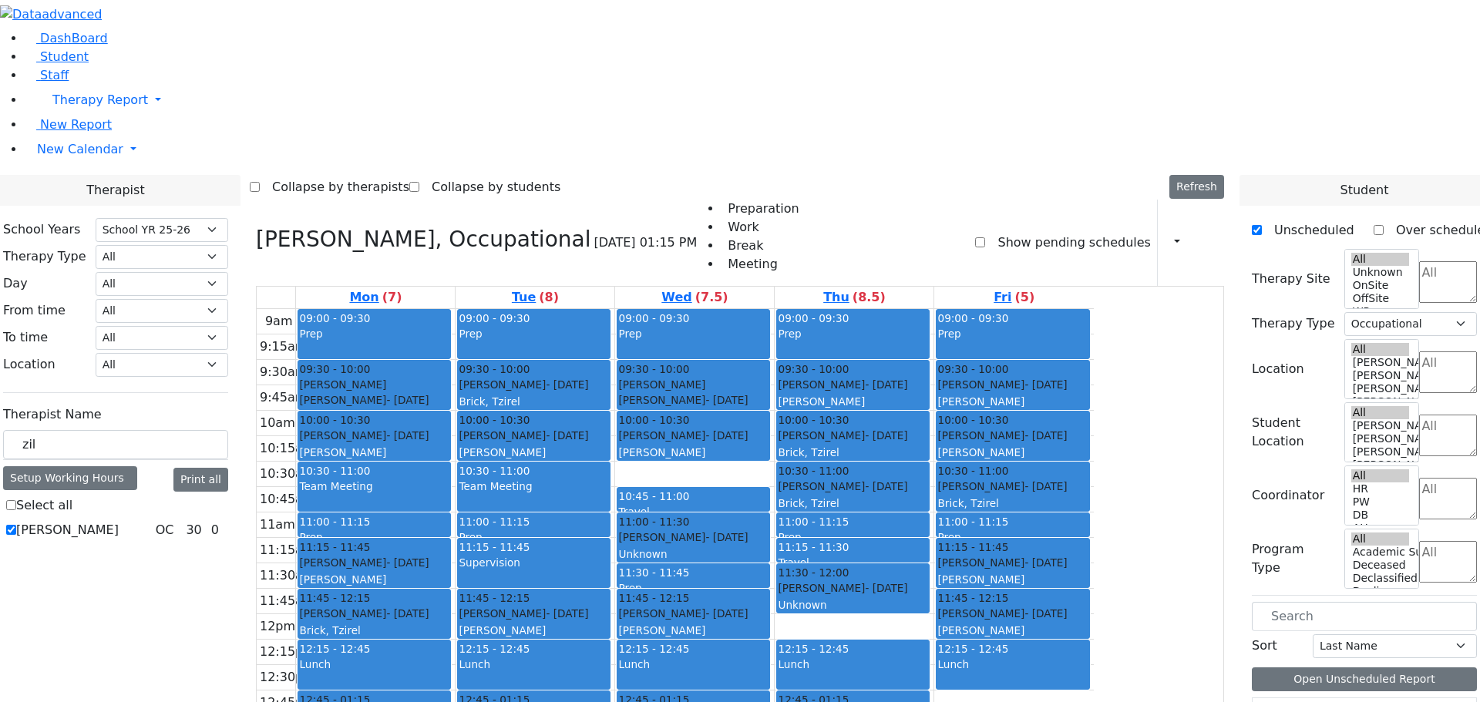
select select "212"
select select "1"
click at [119, 521] on label "[PERSON_NAME]" at bounding box center [67, 530] width 102 height 18
click at [16, 525] on input "[PERSON_NAME]" at bounding box center [11, 530] width 10 height 10
checkbox input "false"
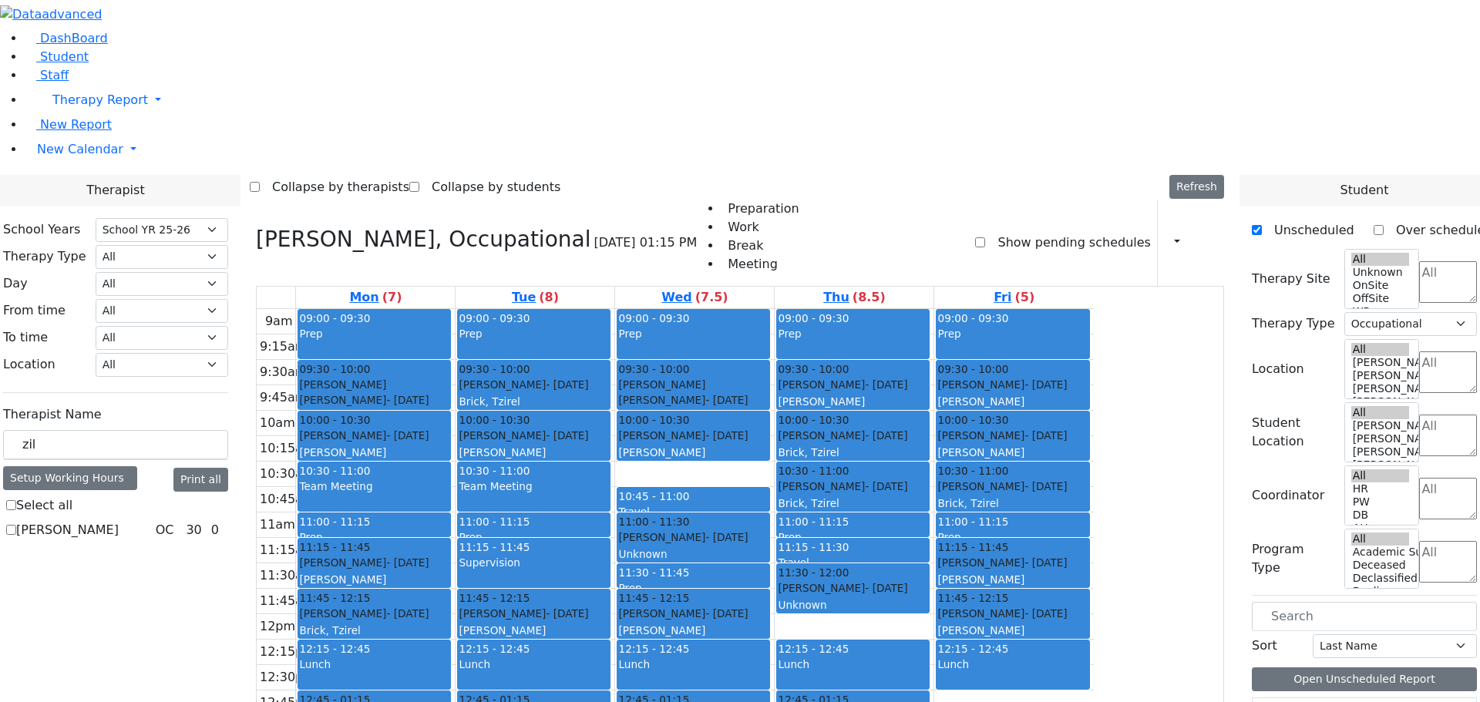
select select
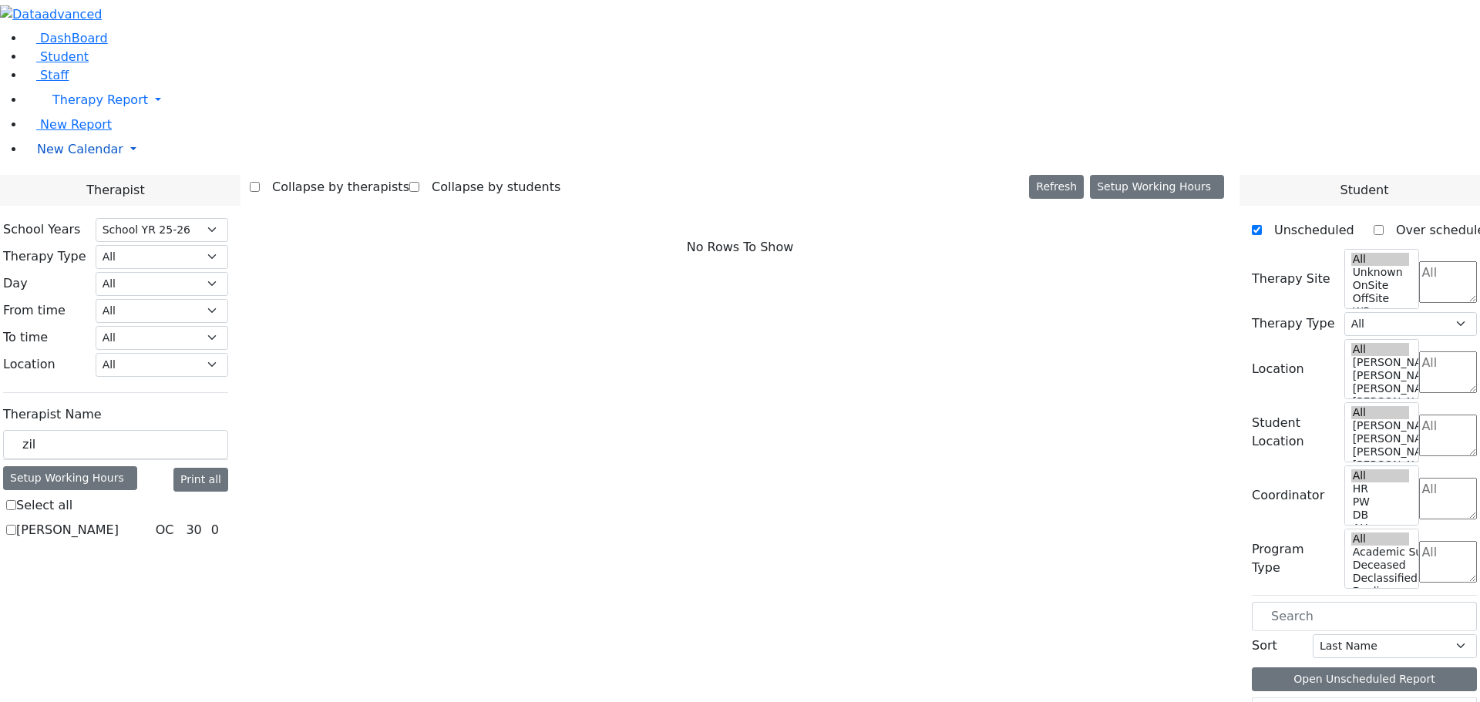
click at [146, 165] on link "New Calendar" at bounding box center [752, 149] width 1455 height 31
click at [64, 206] on link "Teacher Report" at bounding box center [81, 198] width 96 height 15
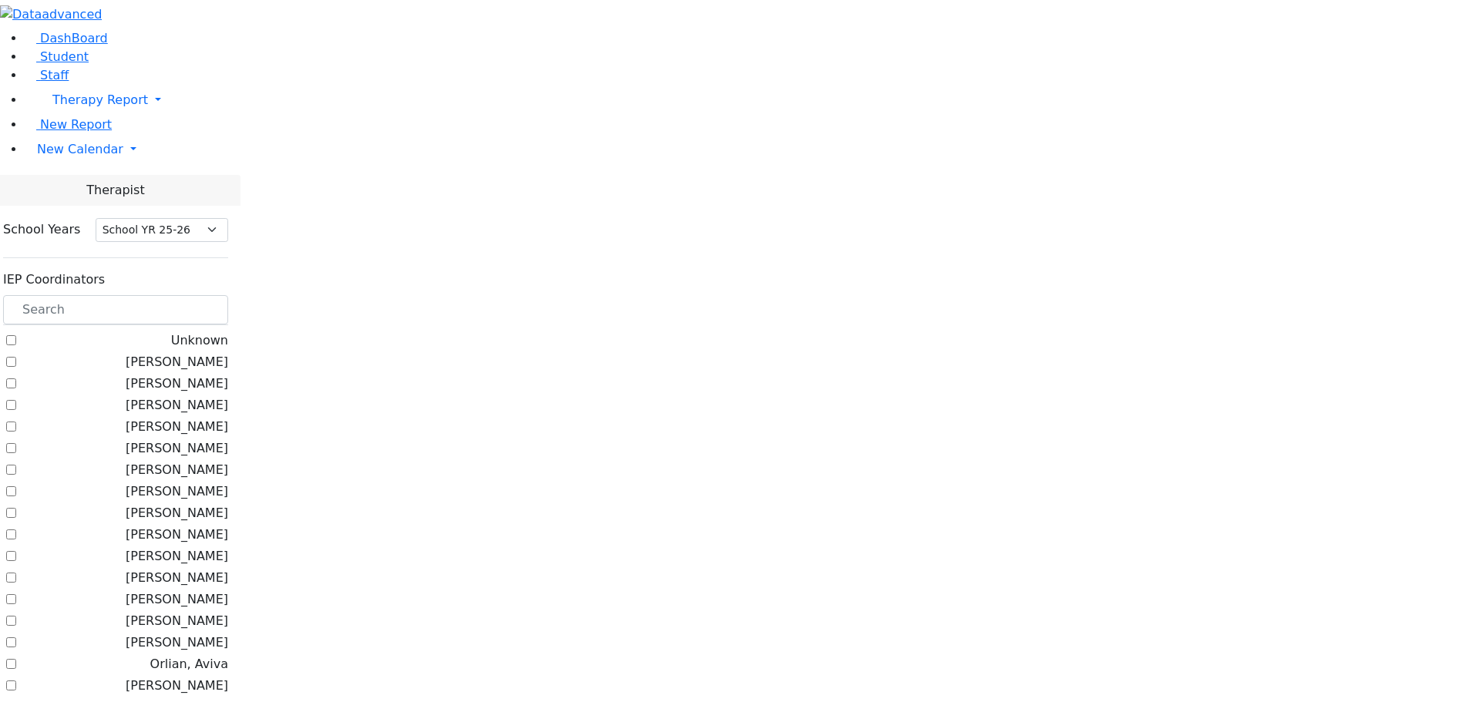
select select "212"
click at [223, 295] on input "text" at bounding box center [115, 309] width 225 height 29
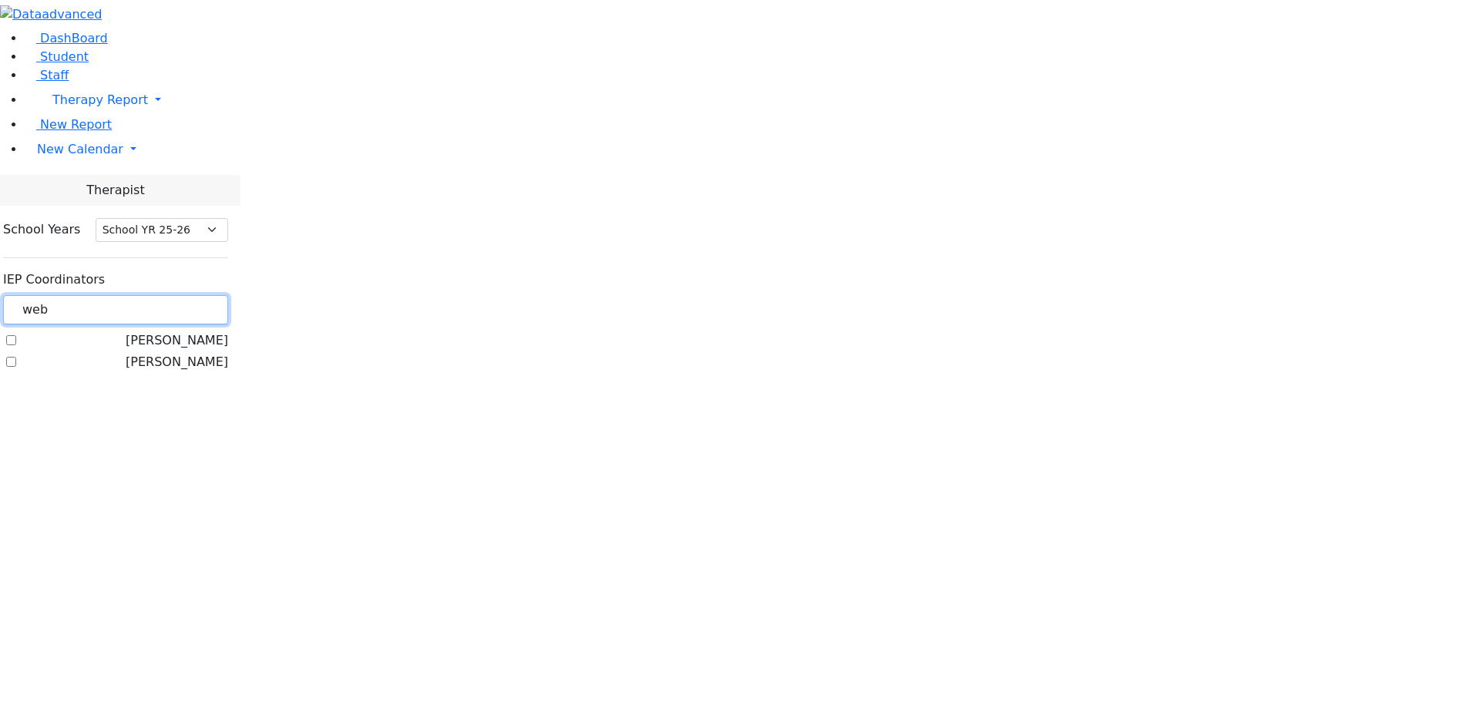
type input "web"
click at [192, 353] on label "[PERSON_NAME]" at bounding box center [177, 362] width 102 height 18
click at [16, 357] on input "[PERSON_NAME]" at bounding box center [11, 362] width 10 height 10
checkbox input "true"
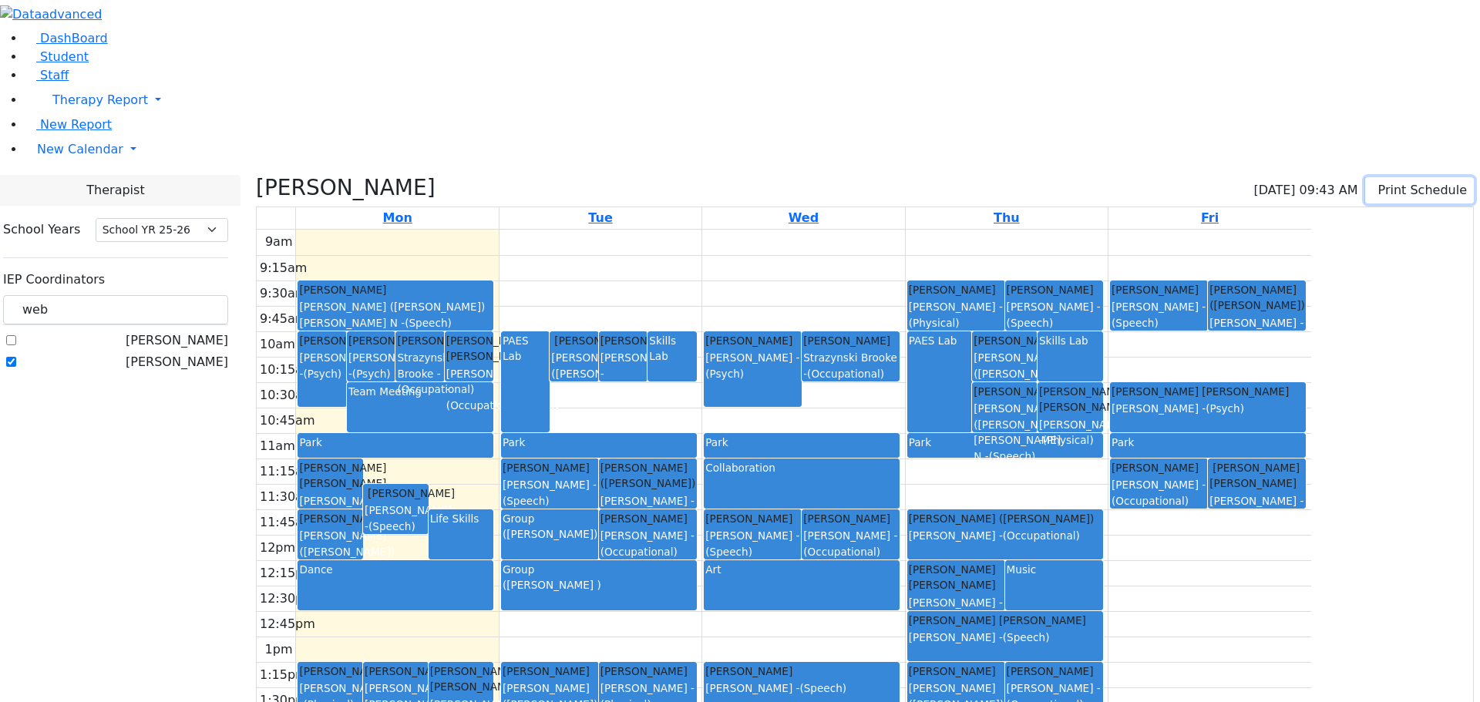
click at [1365, 177] on button "Print Schedule" at bounding box center [1419, 190] width 109 height 26
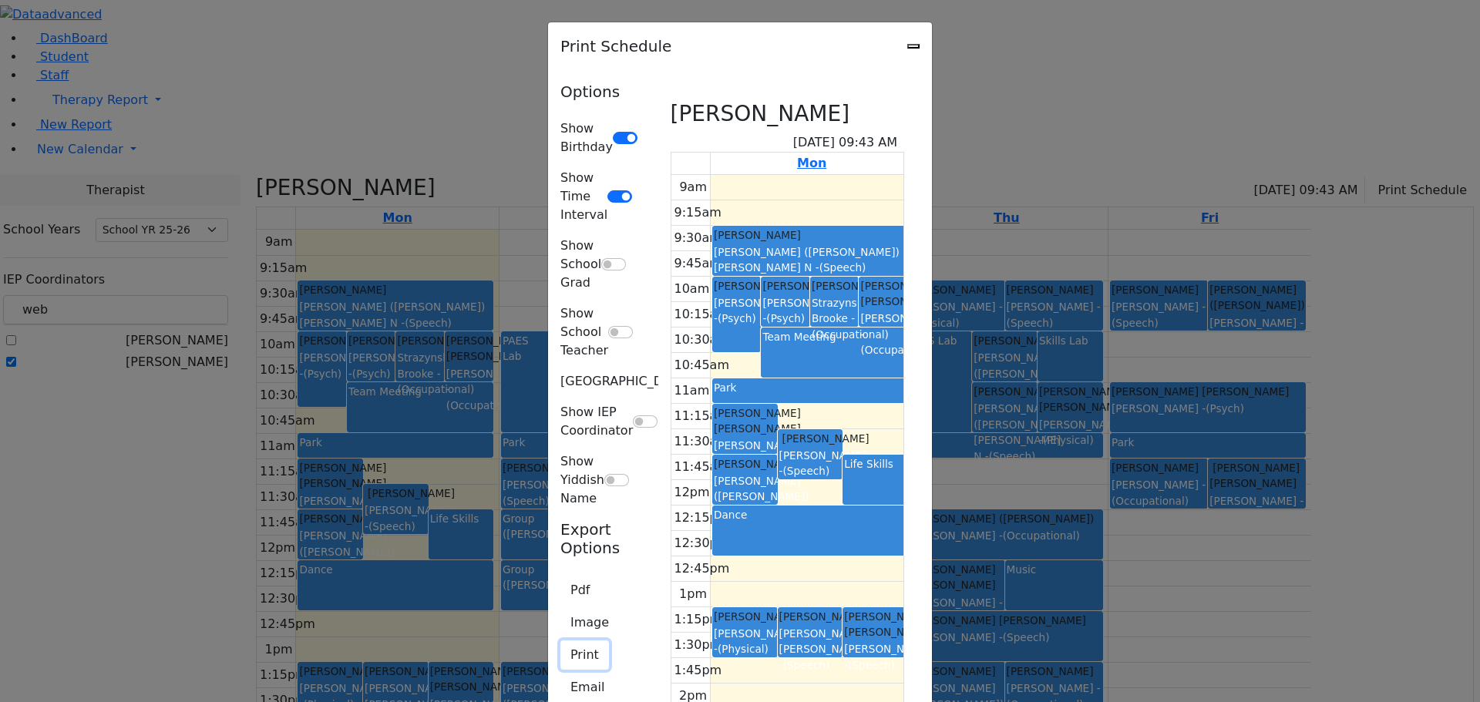
click at [560, 640] on button "Print" at bounding box center [584, 654] width 49 height 29
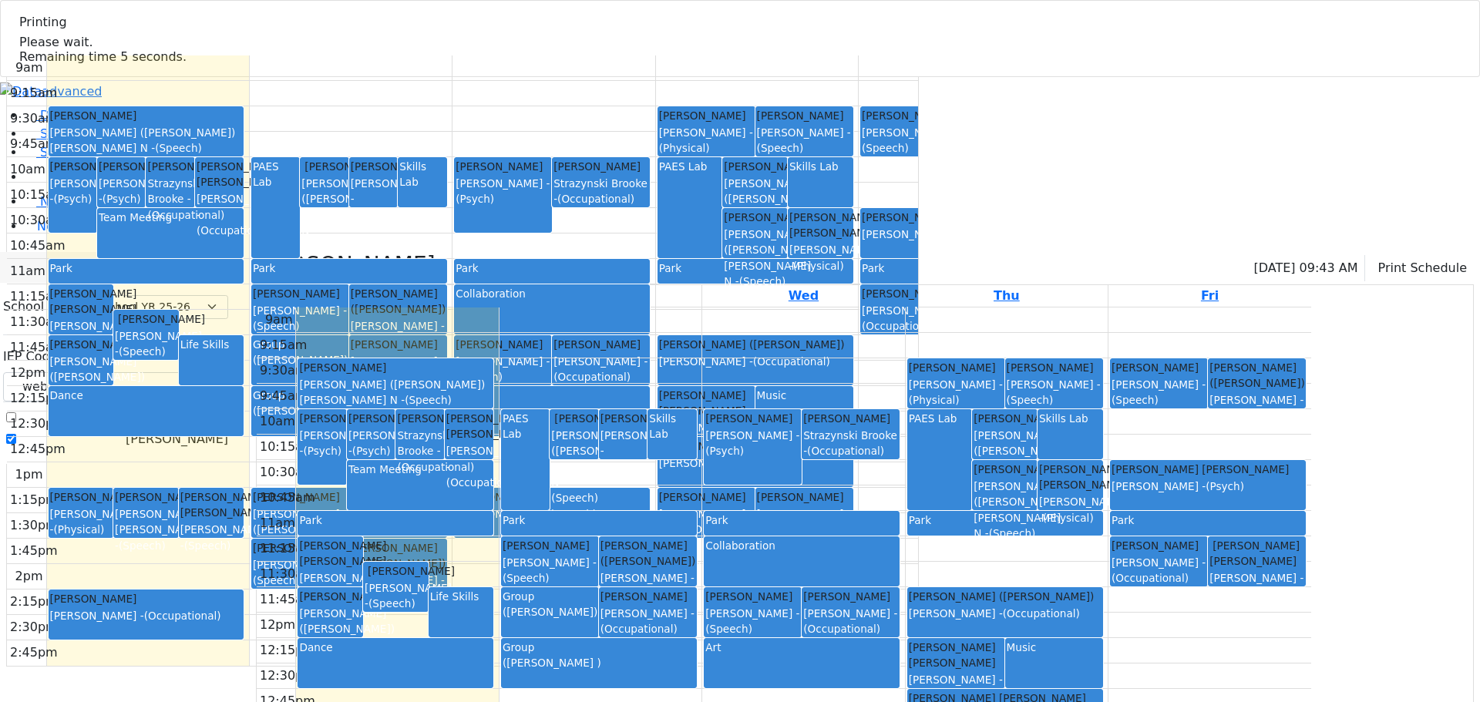
select select "212"
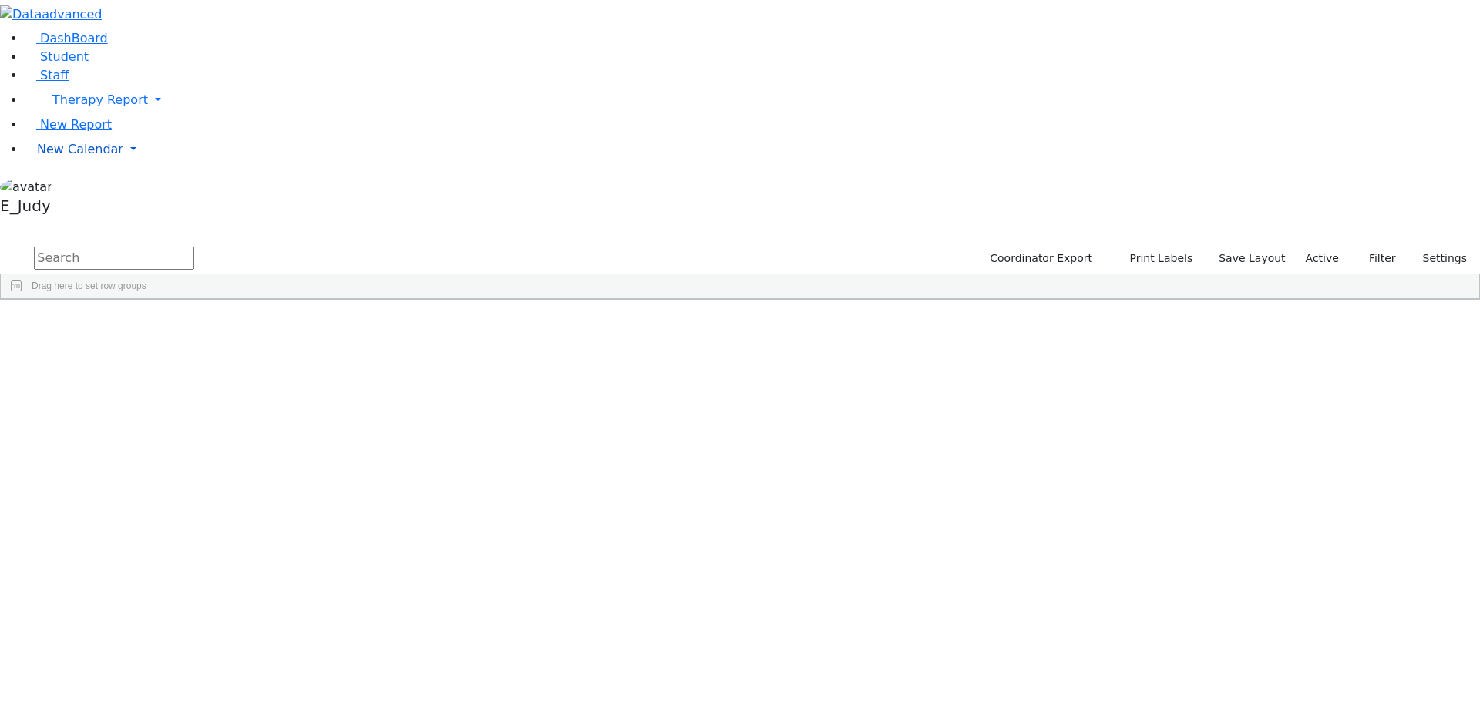
click at [147, 165] on link "New Calendar" at bounding box center [752, 149] width 1455 height 31
click at [70, 187] on span "Calendar" at bounding box center [60, 180] width 55 height 15
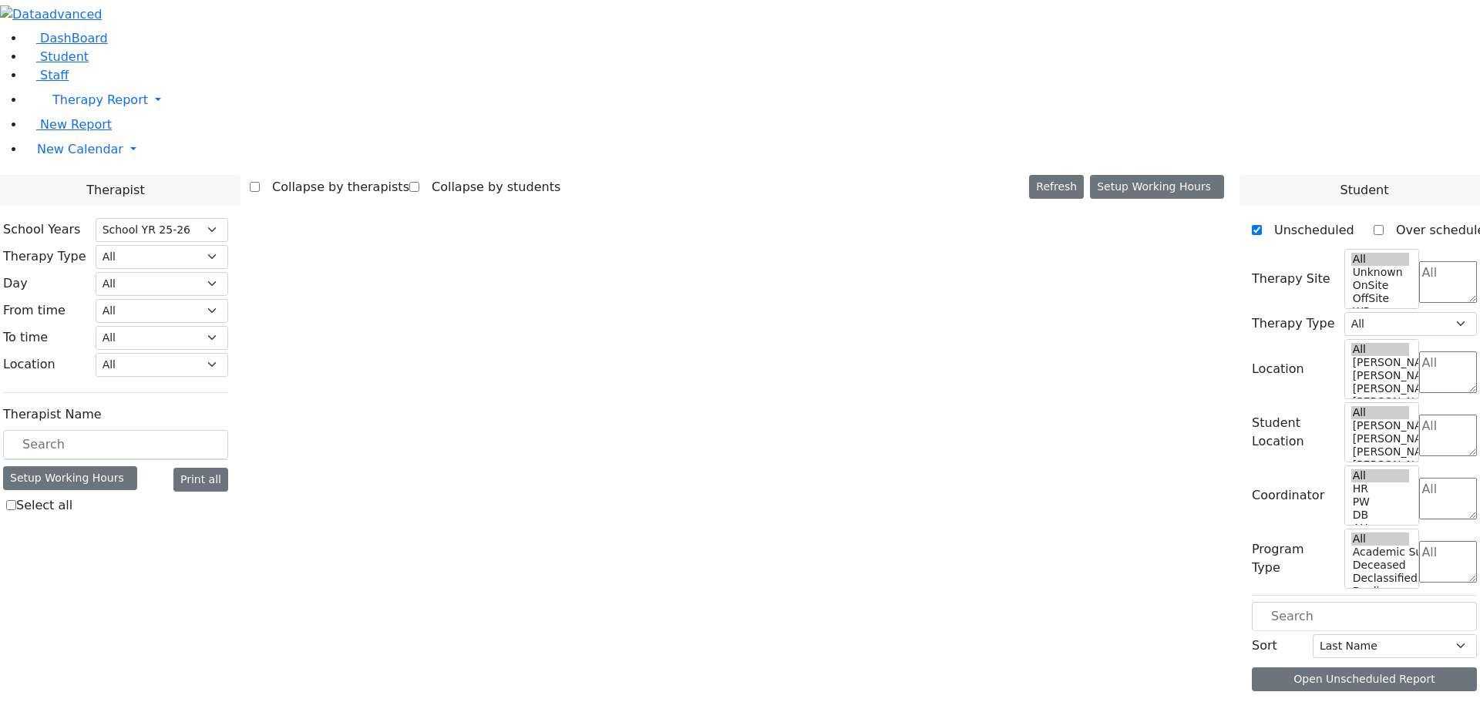
select select "212"
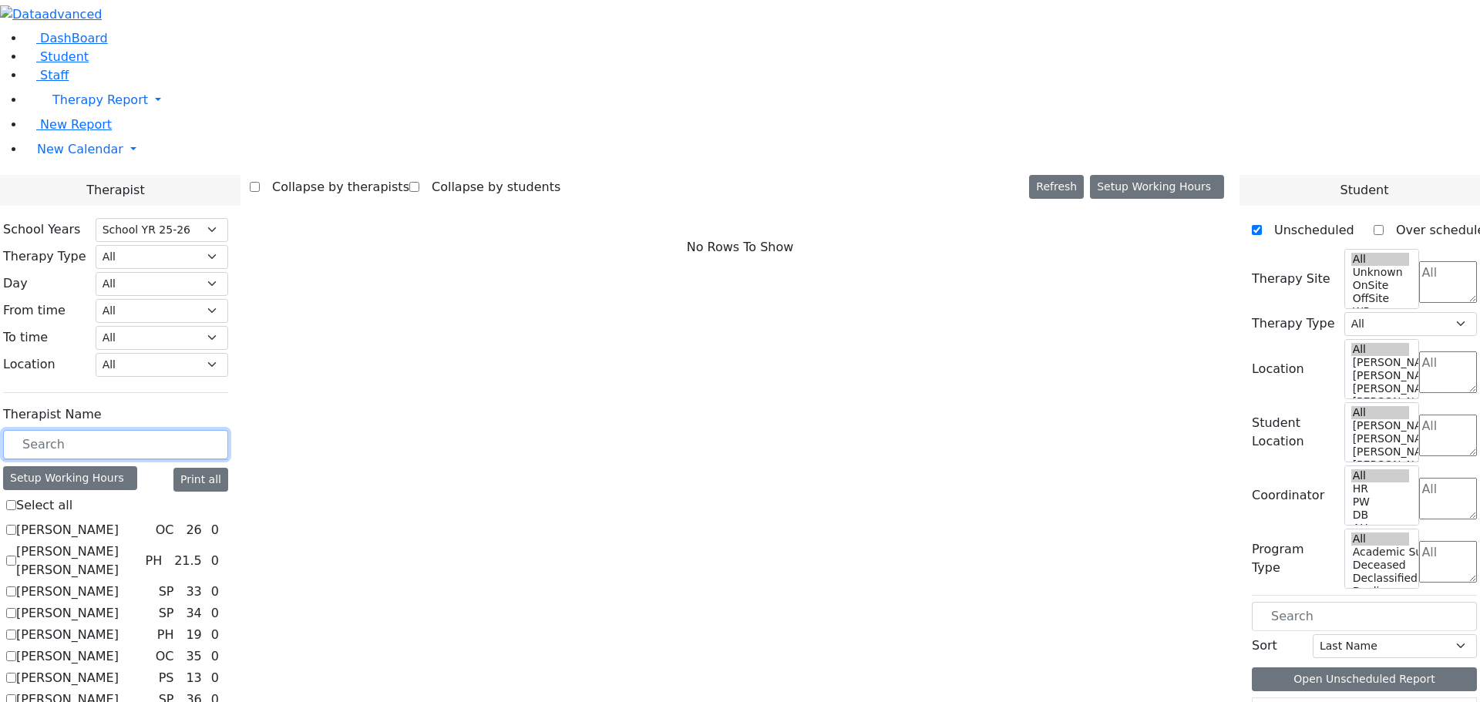
click at [220, 430] on input "text" at bounding box center [115, 444] width 225 height 29
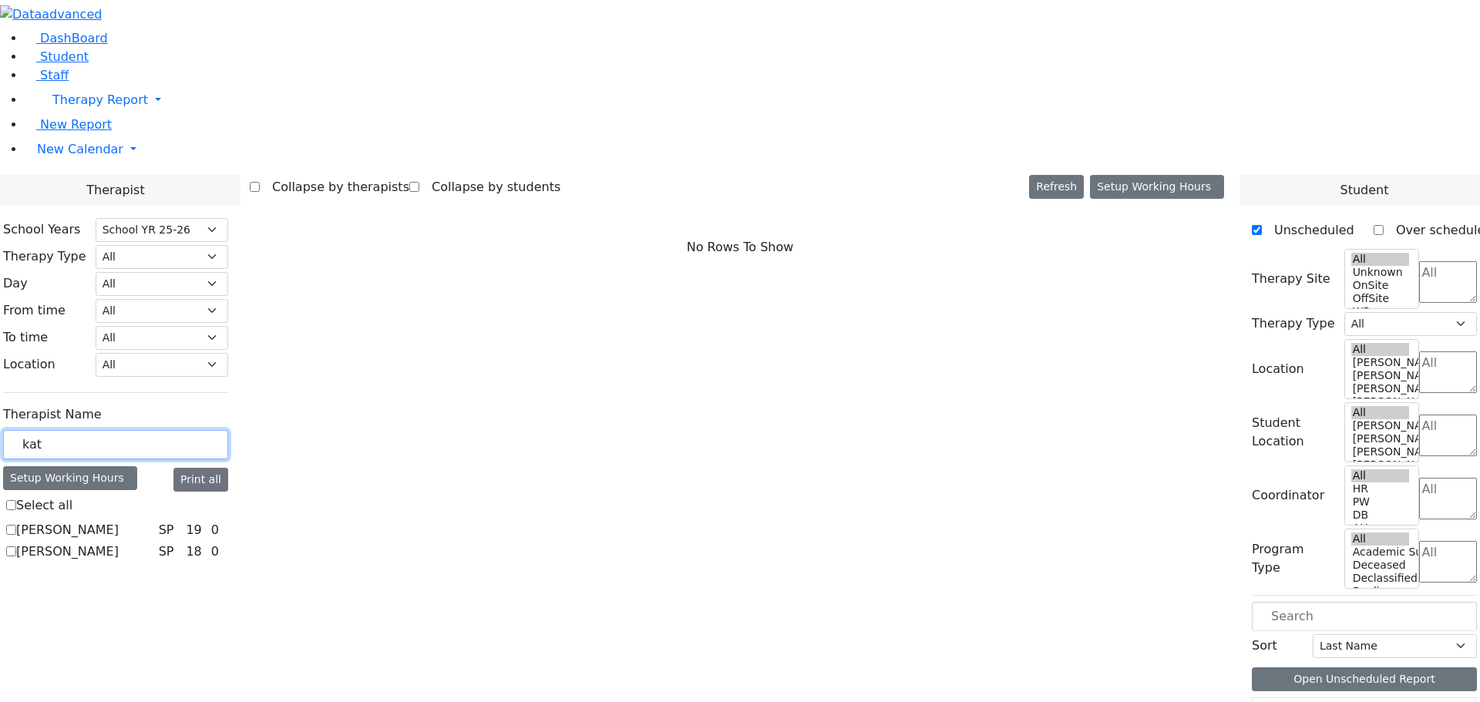
type input "kat"
click at [119, 521] on label "Katz Bina" at bounding box center [67, 530] width 102 height 18
click at [16, 525] on input "Katz Bina" at bounding box center [11, 530] width 10 height 10
checkbox input "true"
select select "3"
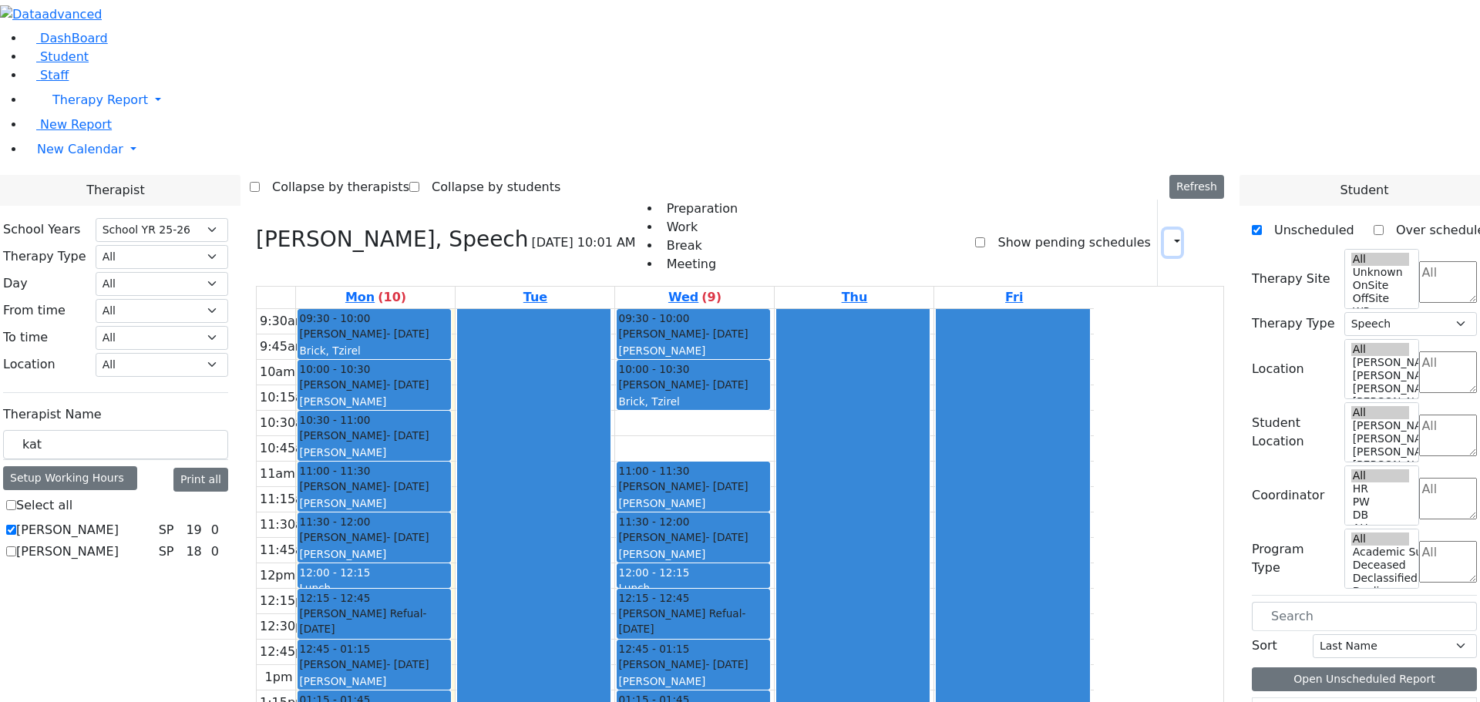
click at [1168, 235] on icon "button" at bounding box center [1168, 242] width 0 height 15
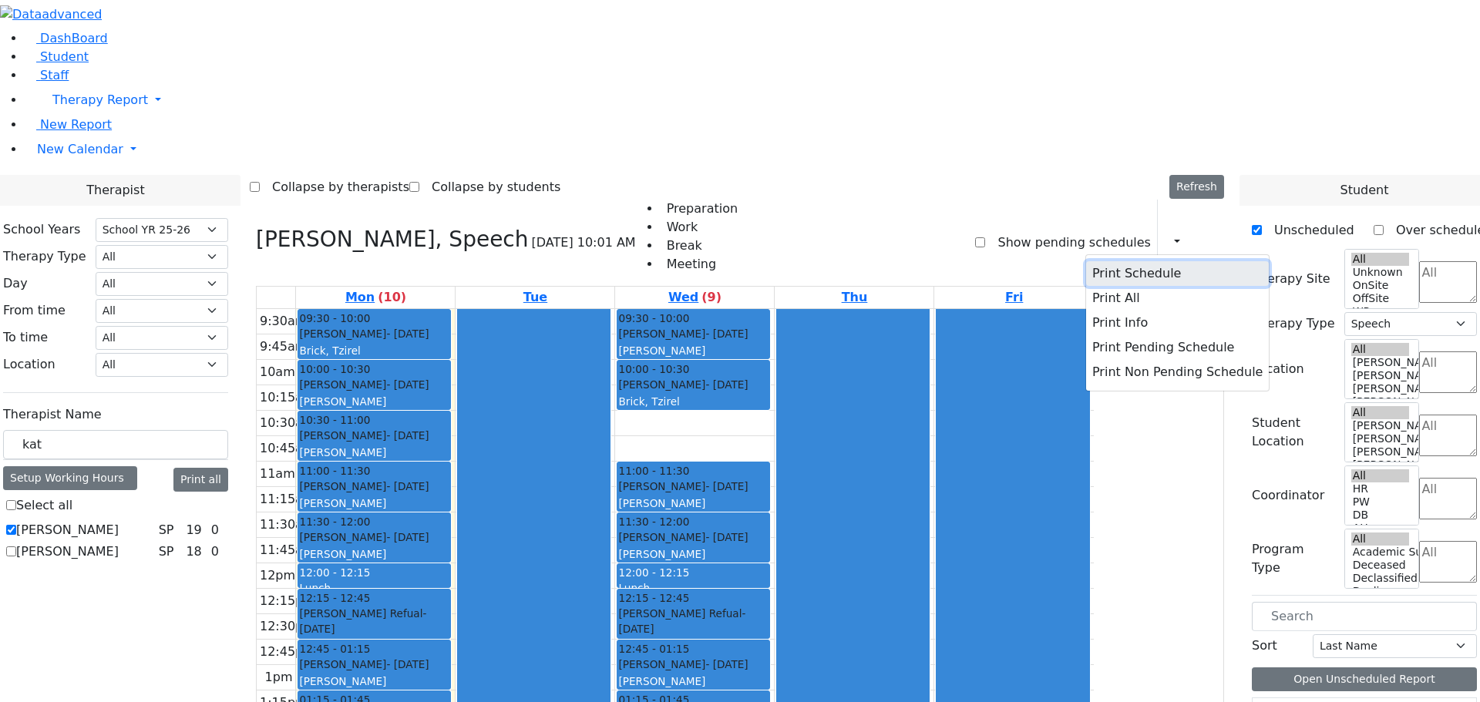
click at [1086, 261] on button "Print Schedule" at bounding box center [1177, 273] width 183 height 25
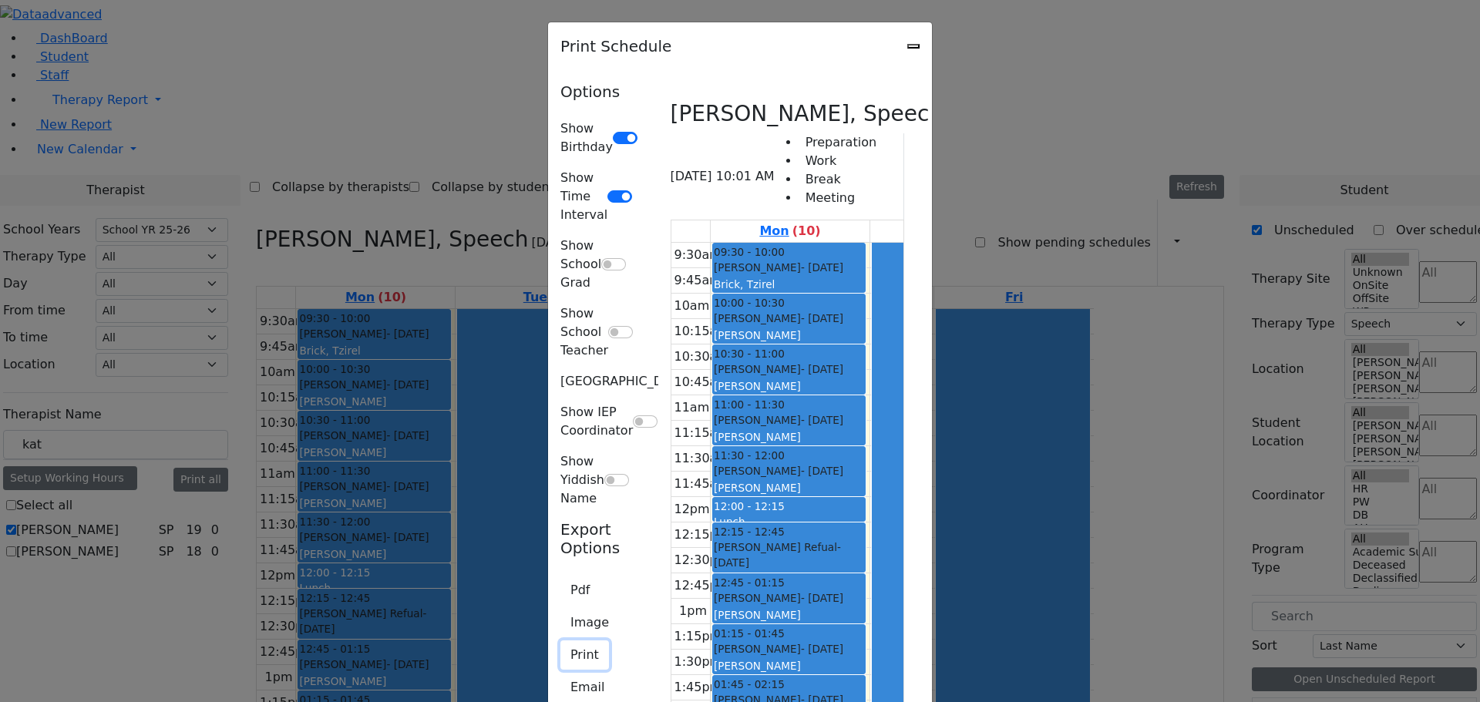
click at [560, 640] on button "Print" at bounding box center [584, 654] width 49 height 29
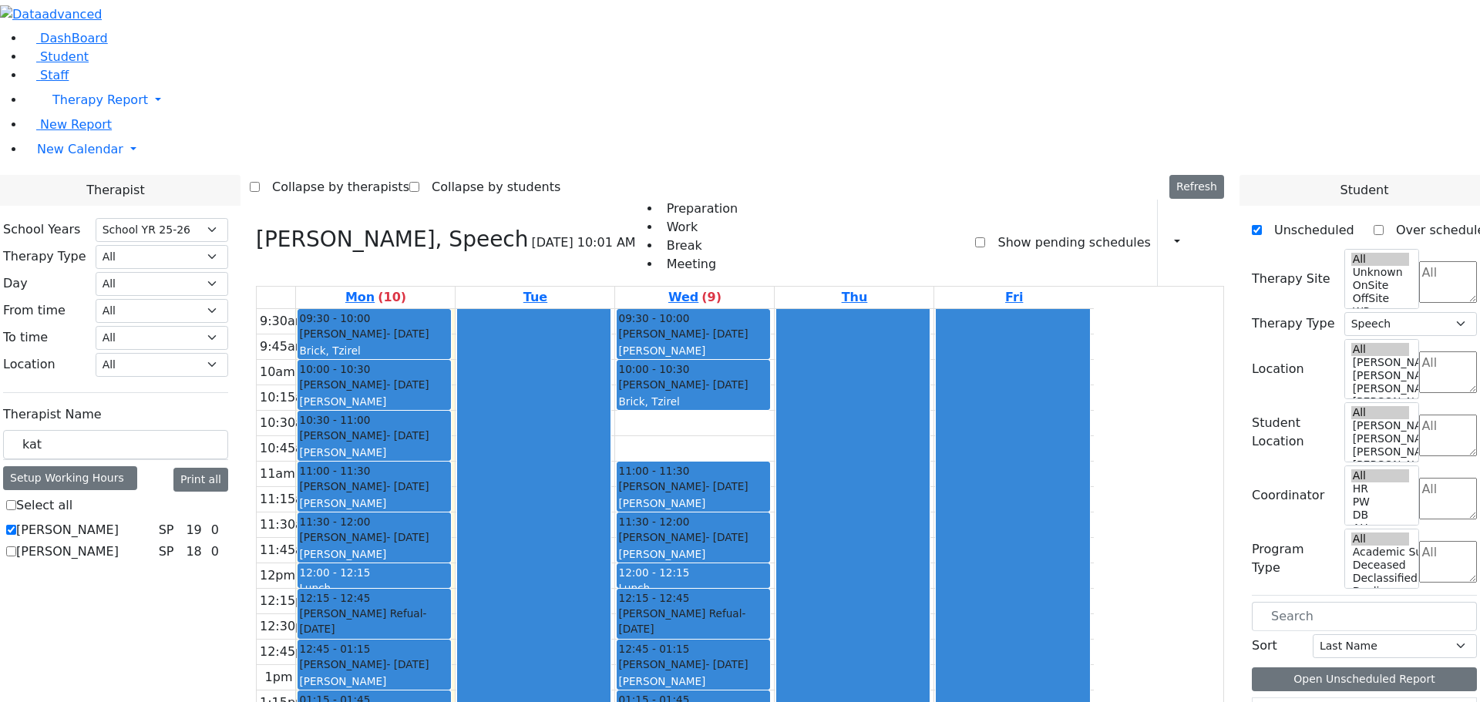
click at [119, 521] on label "[PERSON_NAME]" at bounding box center [67, 530] width 102 height 18
click at [16, 525] on input "[PERSON_NAME]" at bounding box center [11, 530] width 10 height 10
checkbox input "false"
select select
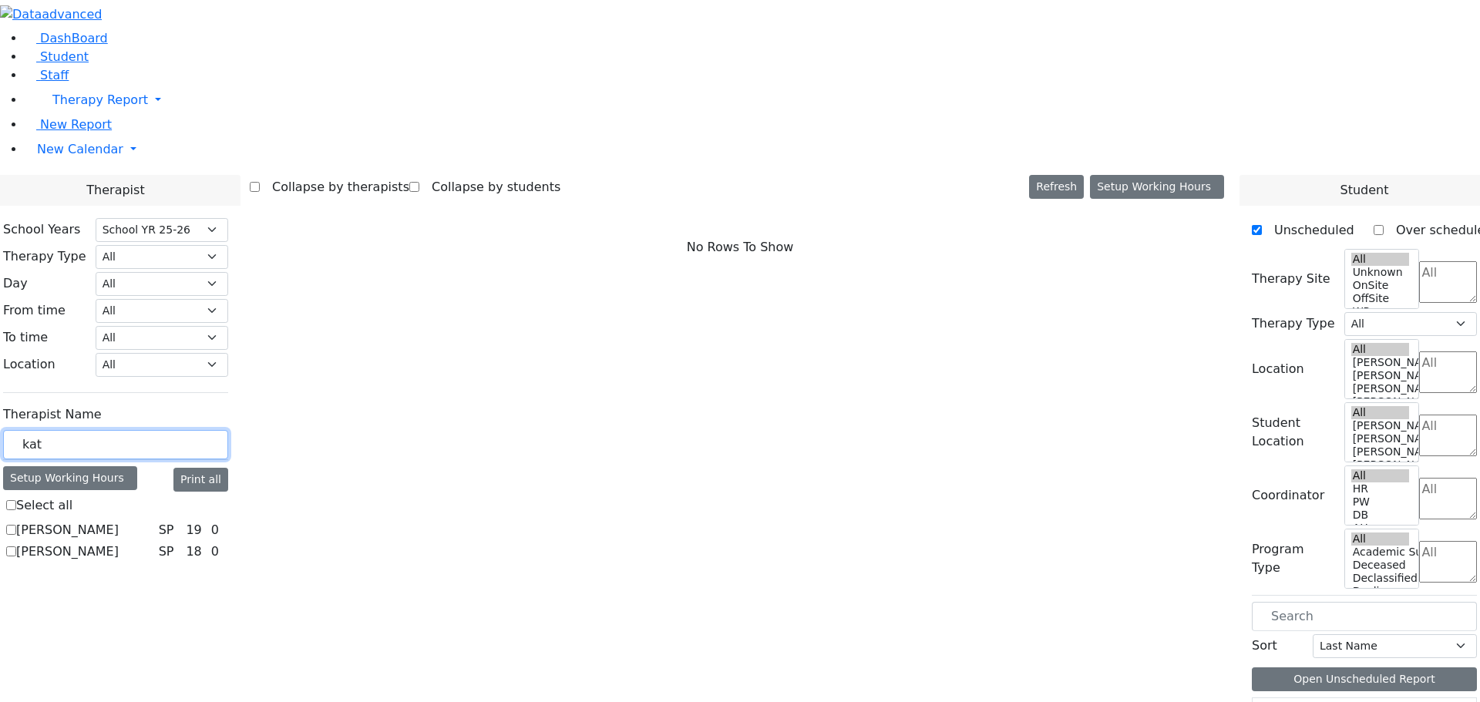
drag, startPoint x: 221, startPoint y: 271, endPoint x: 197, endPoint y: 267, distance: 25.1
click at [197, 430] on input "kat" at bounding box center [115, 444] width 225 height 29
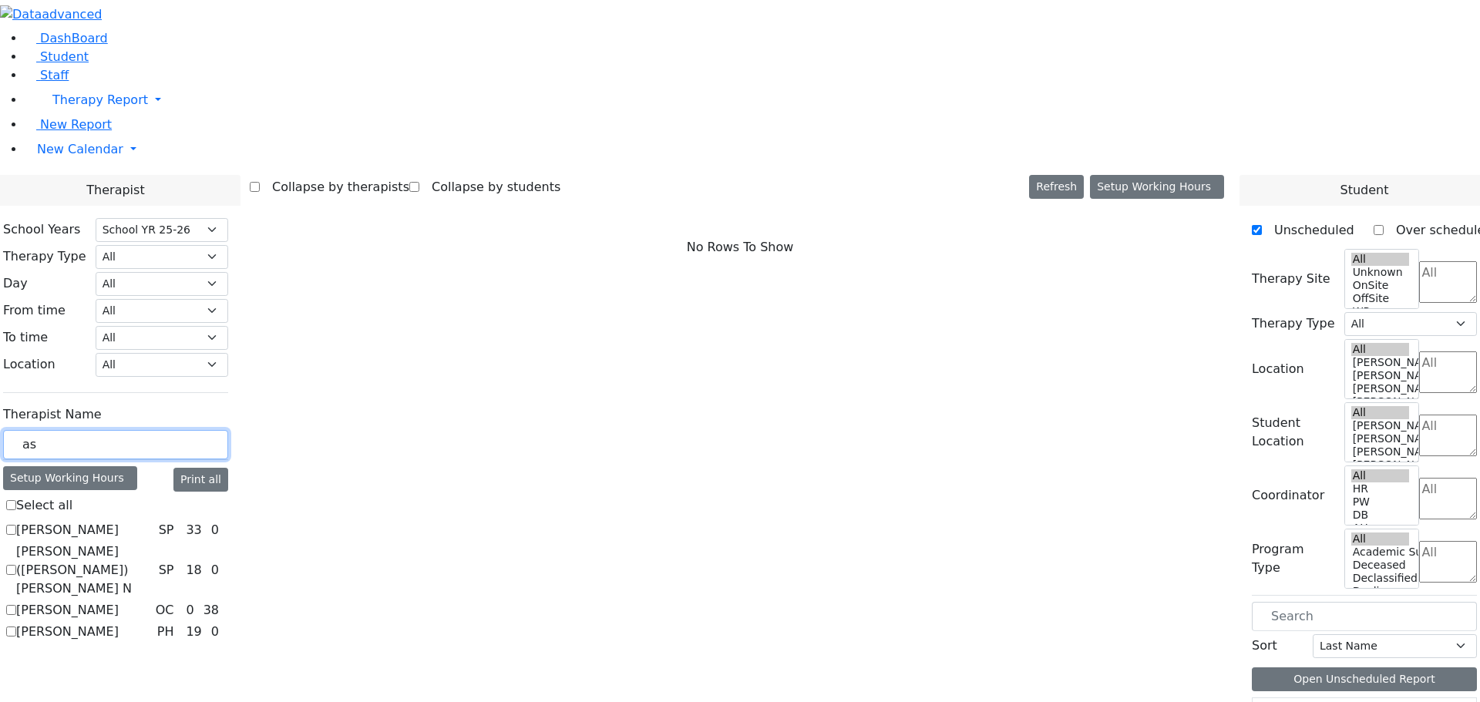
type input "as"
click at [153, 543] on label "Kaufman (Assaf) Chava N" at bounding box center [84, 570] width 136 height 55
click at [16, 565] on input "Kaufman (Assaf) Chava N" at bounding box center [11, 570] width 10 height 10
checkbox input "true"
select select "3"
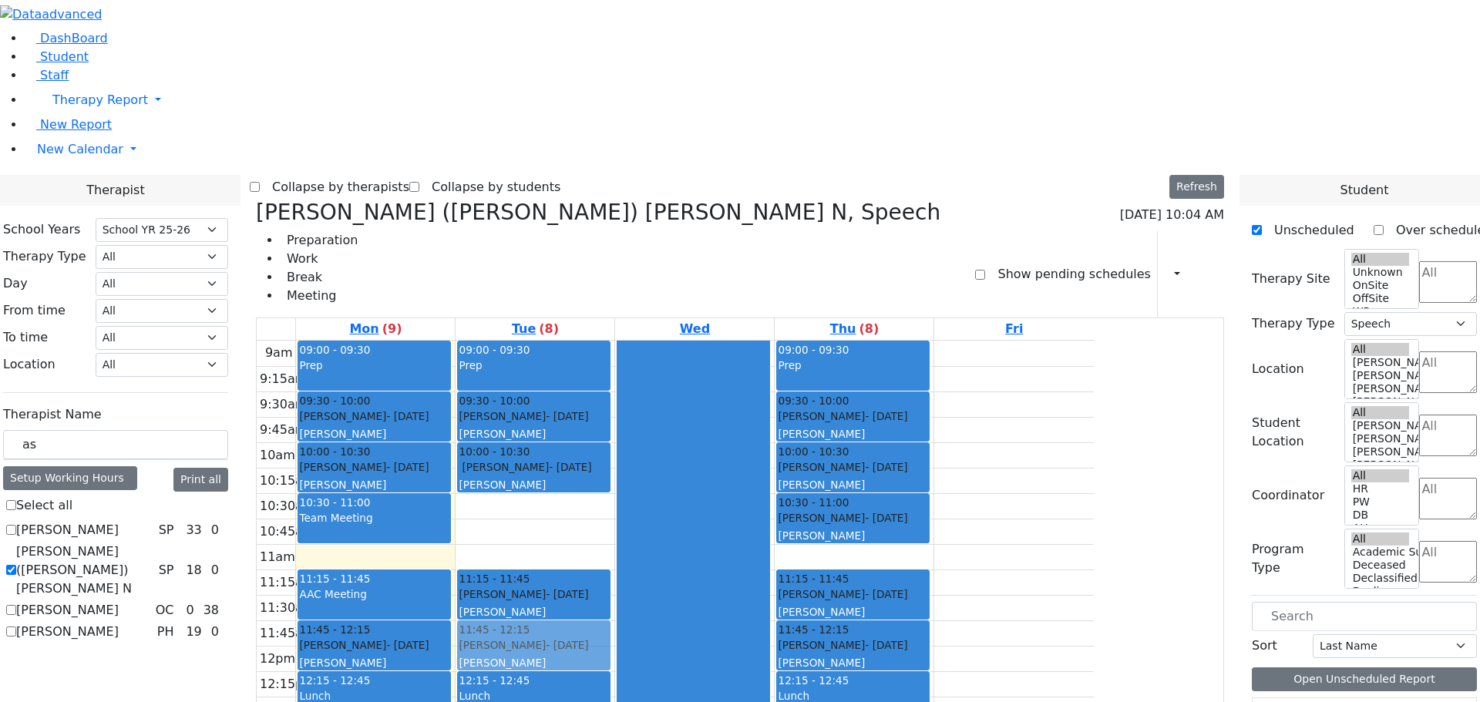
drag, startPoint x: 672, startPoint y: 260, endPoint x: 697, endPoint y: 395, distance: 137.2
click at [614, 395] on div "09:00 - 09:30 Prep 09:30 - 10:00 Gelb Nicha - 12/06/2007 Kosowsky, Elana 10:00 …" at bounding box center [534, 646] width 159 height 610
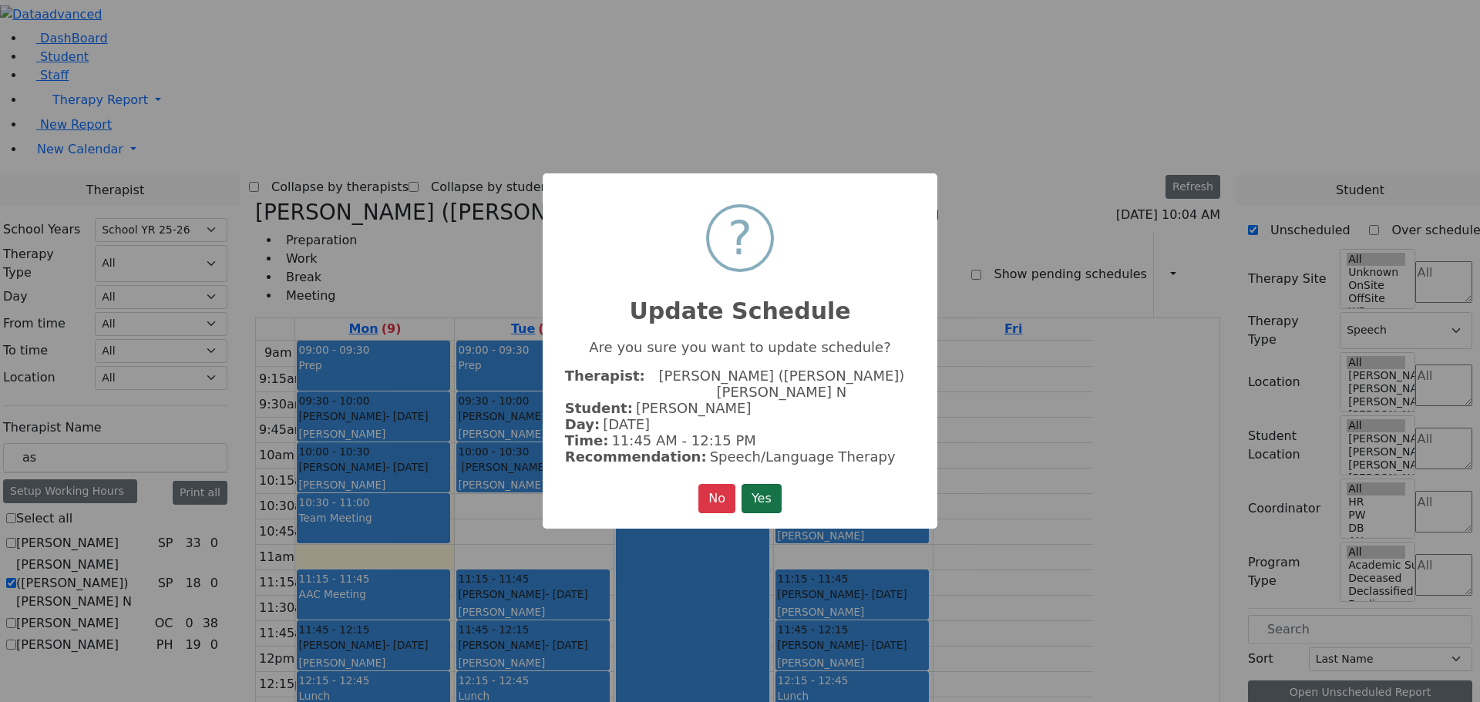
click at [764, 484] on button "Yes" at bounding box center [761, 498] width 40 height 29
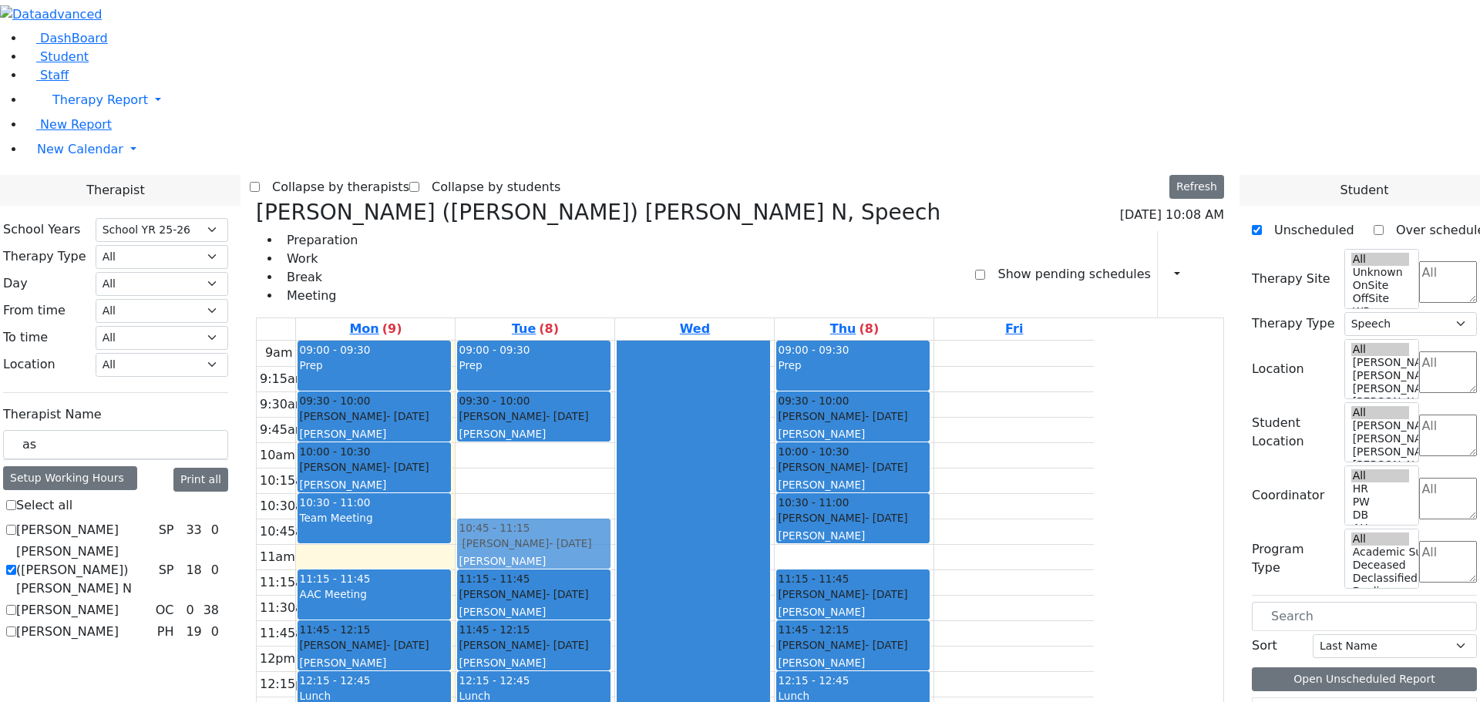
drag, startPoint x: 715, startPoint y: 213, endPoint x: 714, endPoint y: 281, distance: 68.6
click at [614, 341] on div "09:00 - 09:30 Prep 09:30 - 10:00 Gelb Nicha - 12/06/2007 Kosowsky, Elana 10:00 …" at bounding box center [534, 646] width 159 height 610
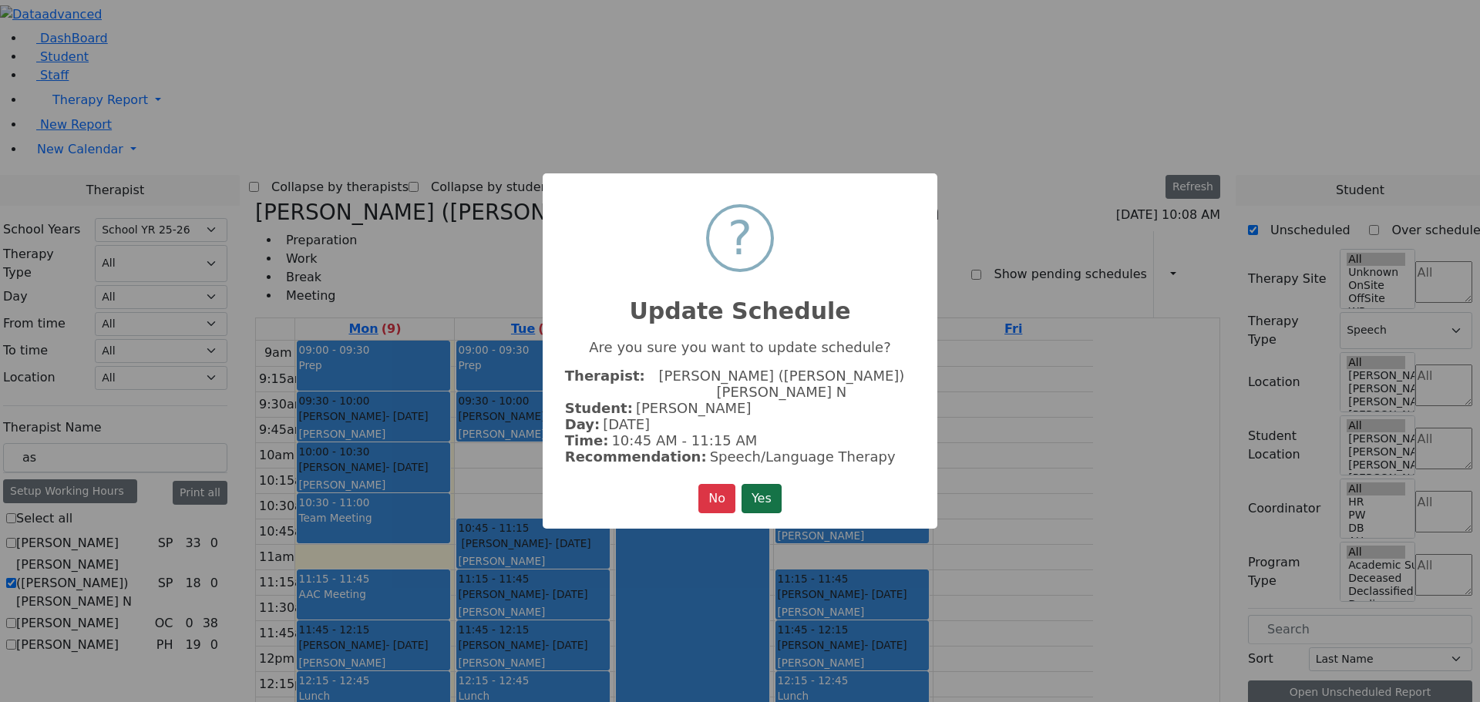
click at [758, 486] on button "Yes" at bounding box center [761, 498] width 40 height 29
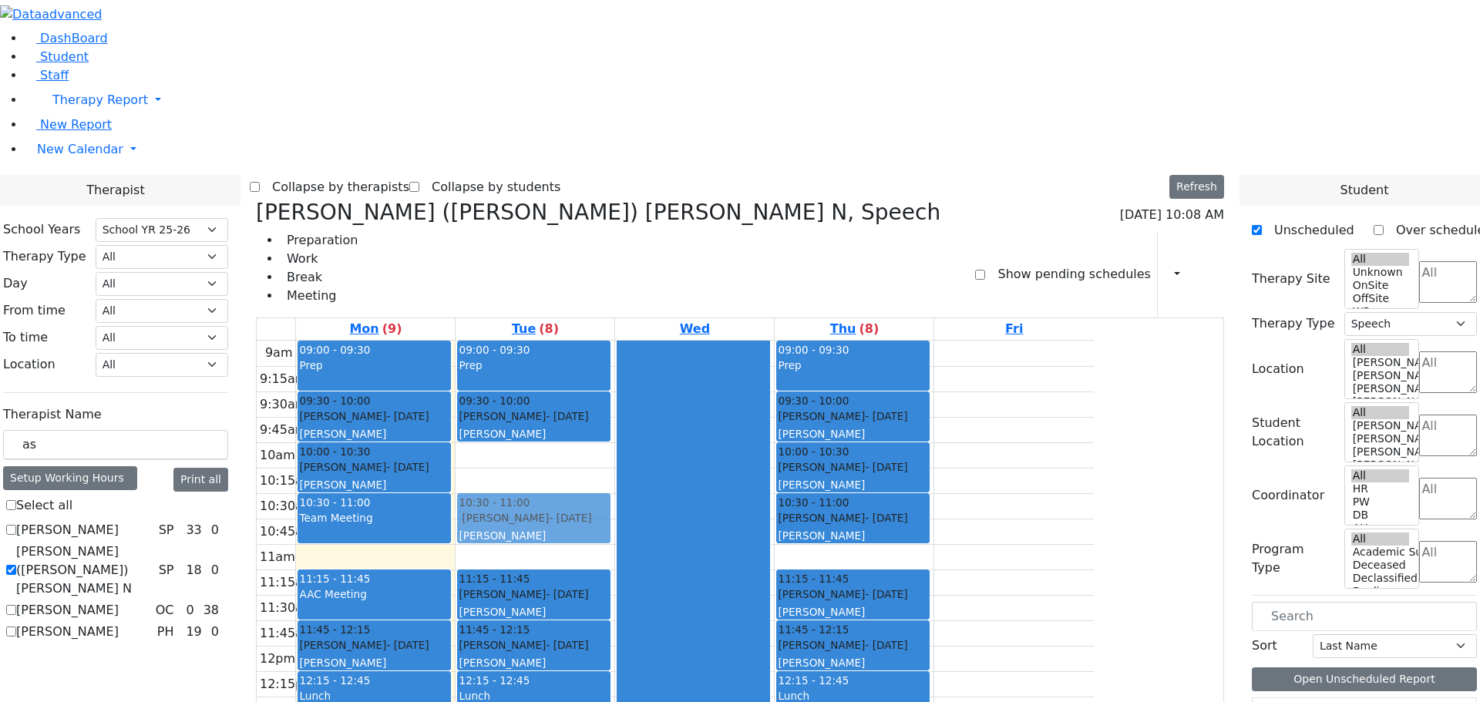
drag, startPoint x: 706, startPoint y: 291, endPoint x: 700, endPoint y: 264, distance: 27.7
click at [614, 341] on div "09:00 - 09:30 Prep 09:30 - 10:00 Gelb Nicha - 12/06/2007 Kosowsky, Elana 10:45 …" at bounding box center [534, 646] width 159 height 610
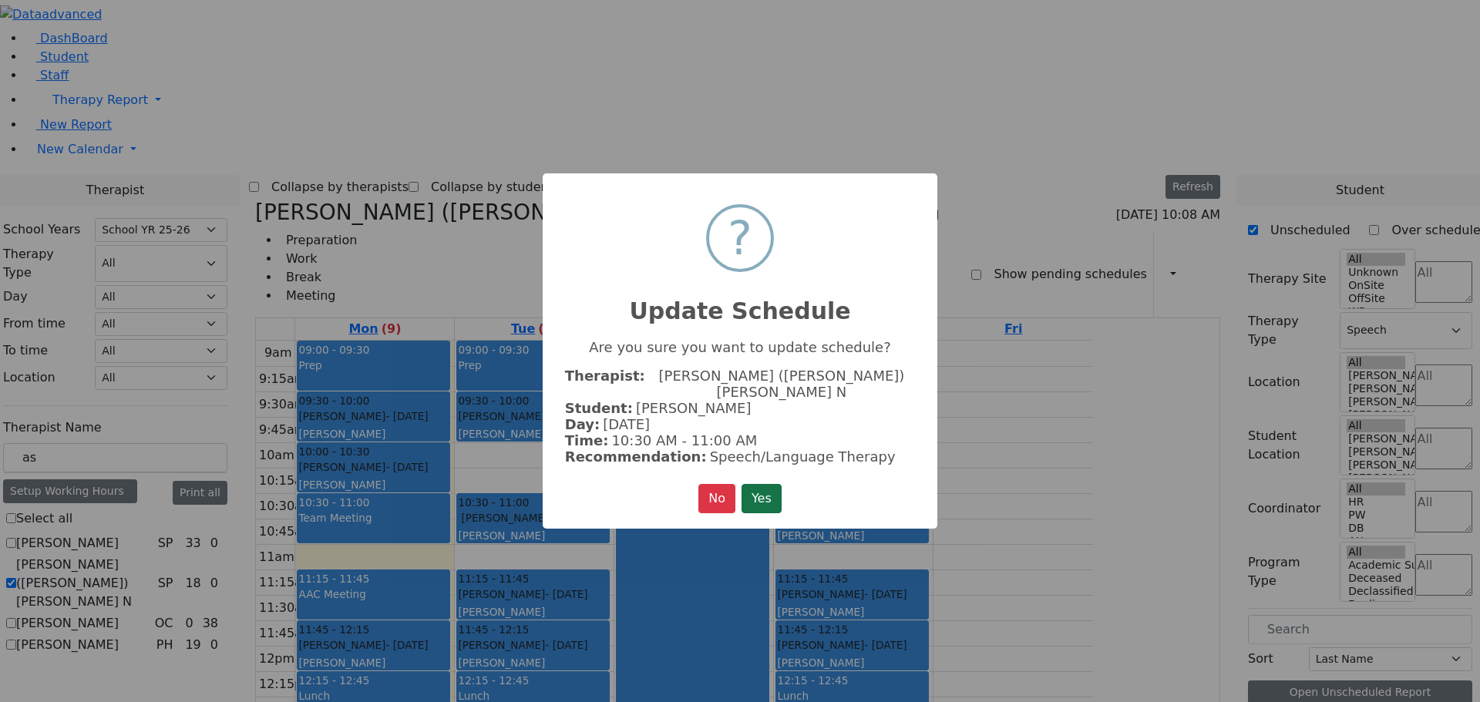
click at [758, 484] on button "Yes" at bounding box center [761, 498] width 40 height 29
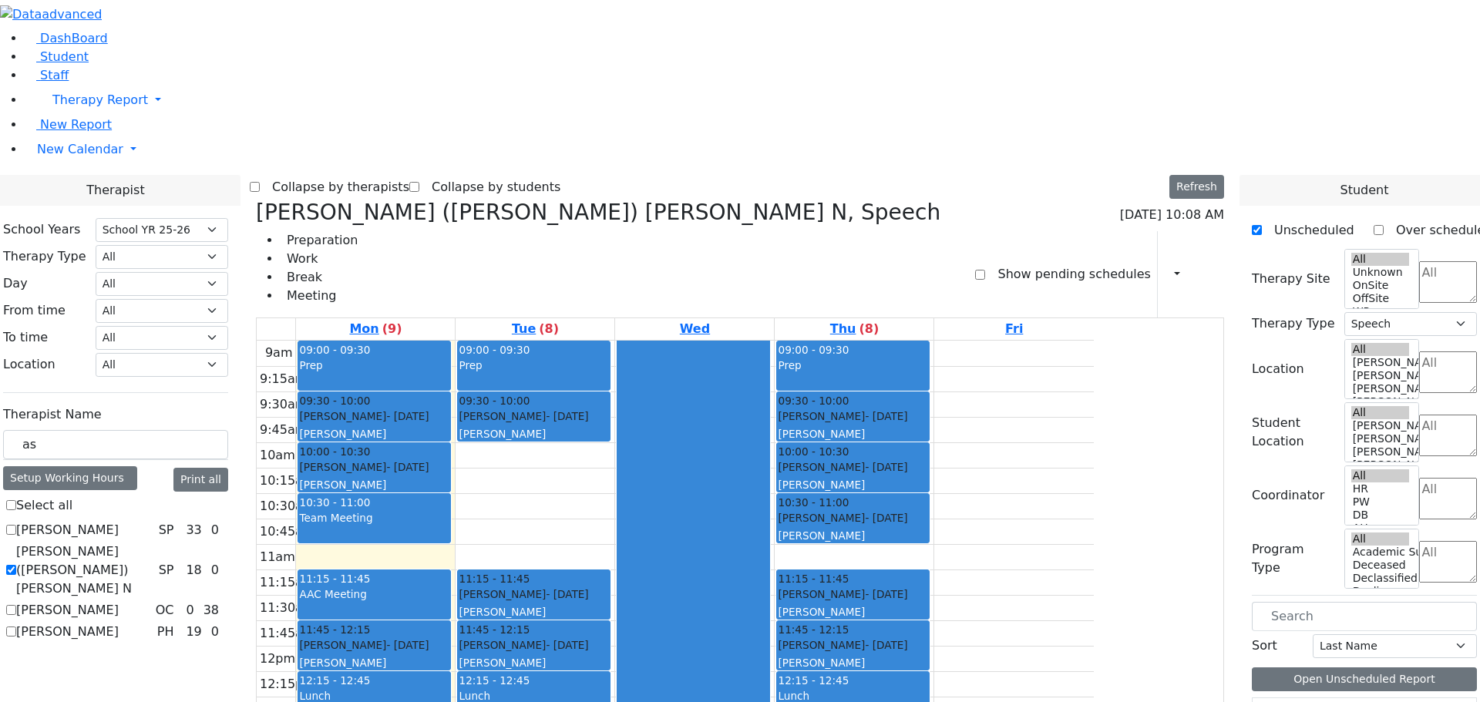
drag, startPoint x: 670, startPoint y: 270, endPoint x: 547, endPoint y: 504, distance: 264.1
click at [547, 504] on tr "09:00 - 09:30 Prep 09:30 - 10:00 Weinberg Refoel - 03/25/2014 Gross, Atara 10:0…" at bounding box center [675, 646] width 837 height 610
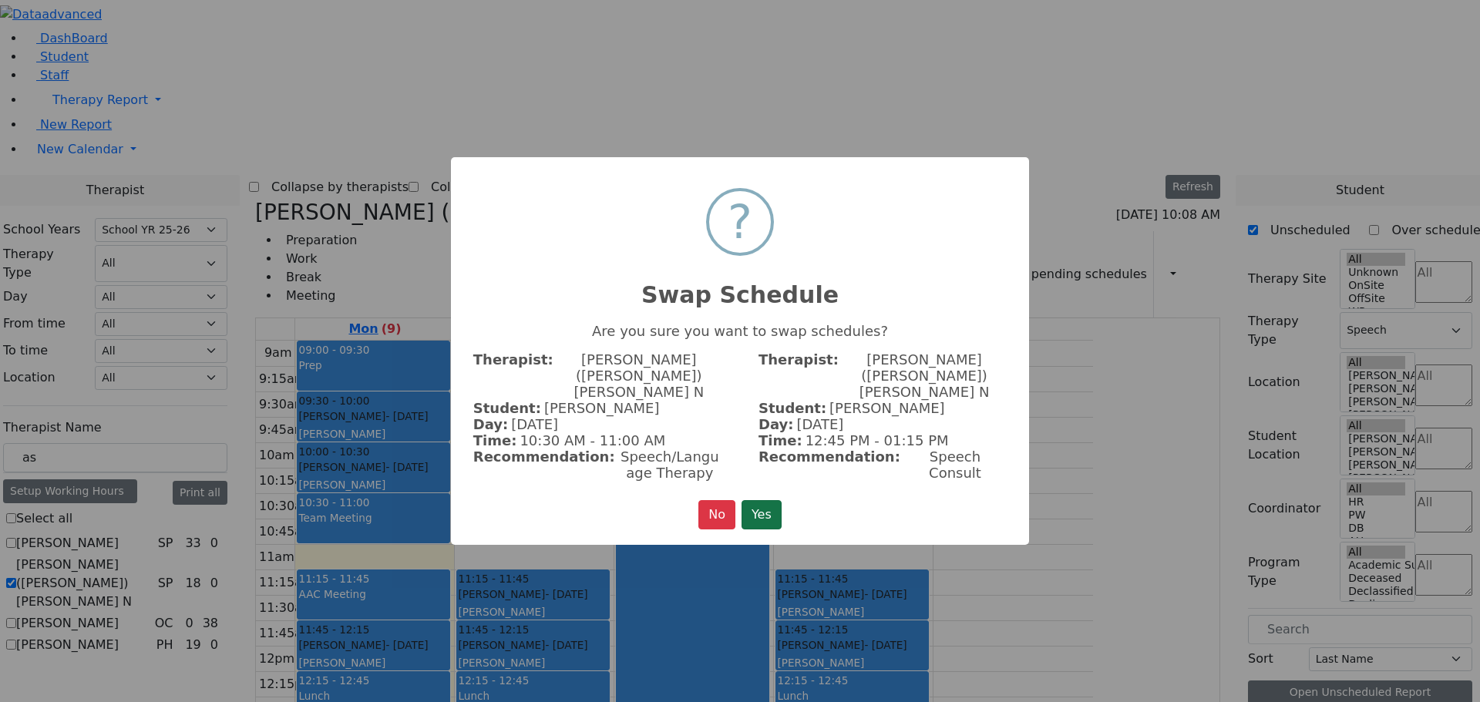
click at [780, 500] on button "Yes" at bounding box center [761, 514] width 40 height 29
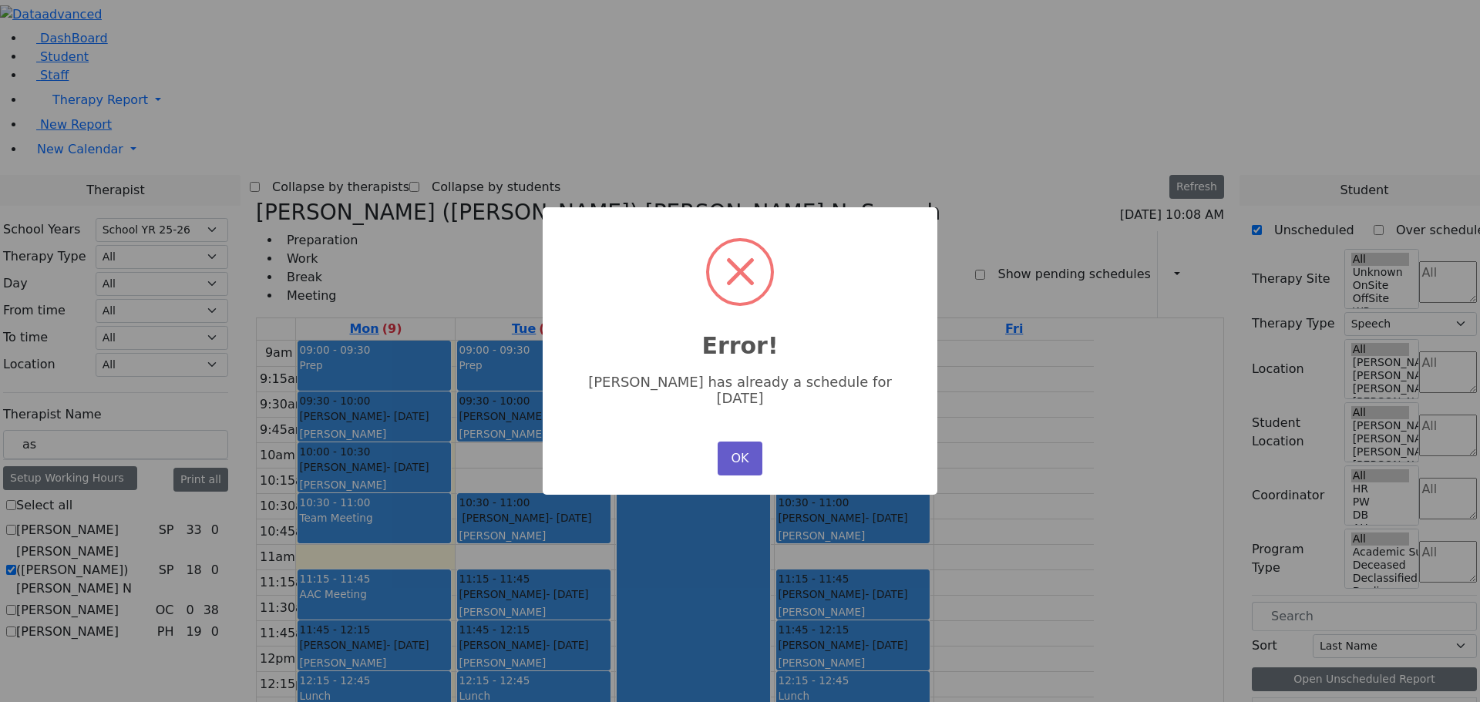
click at [734, 442] on button "OK" at bounding box center [739, 459] width 45 height 34
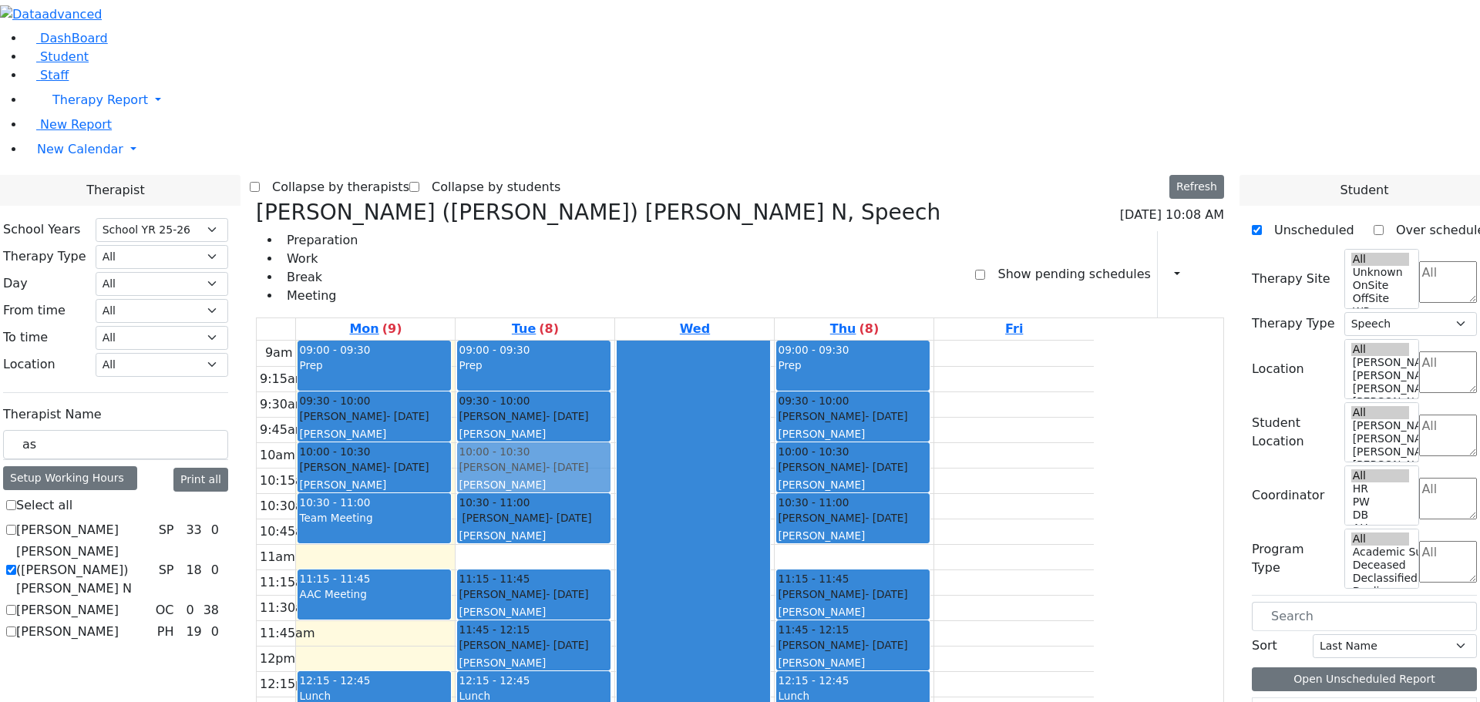
drag, startPoint x: 506, startPoint y: 395, endPoint x: 689, endPoint y: 209, distance: 261.6
click at [689, 341] on tr "09:00 - 09:30 Prep 09:30 - 10:00 Weinberg Refoel - 03/25/2014 Gross, Atara 10:0…" at bounding box center [675, 646] width 837 height 610
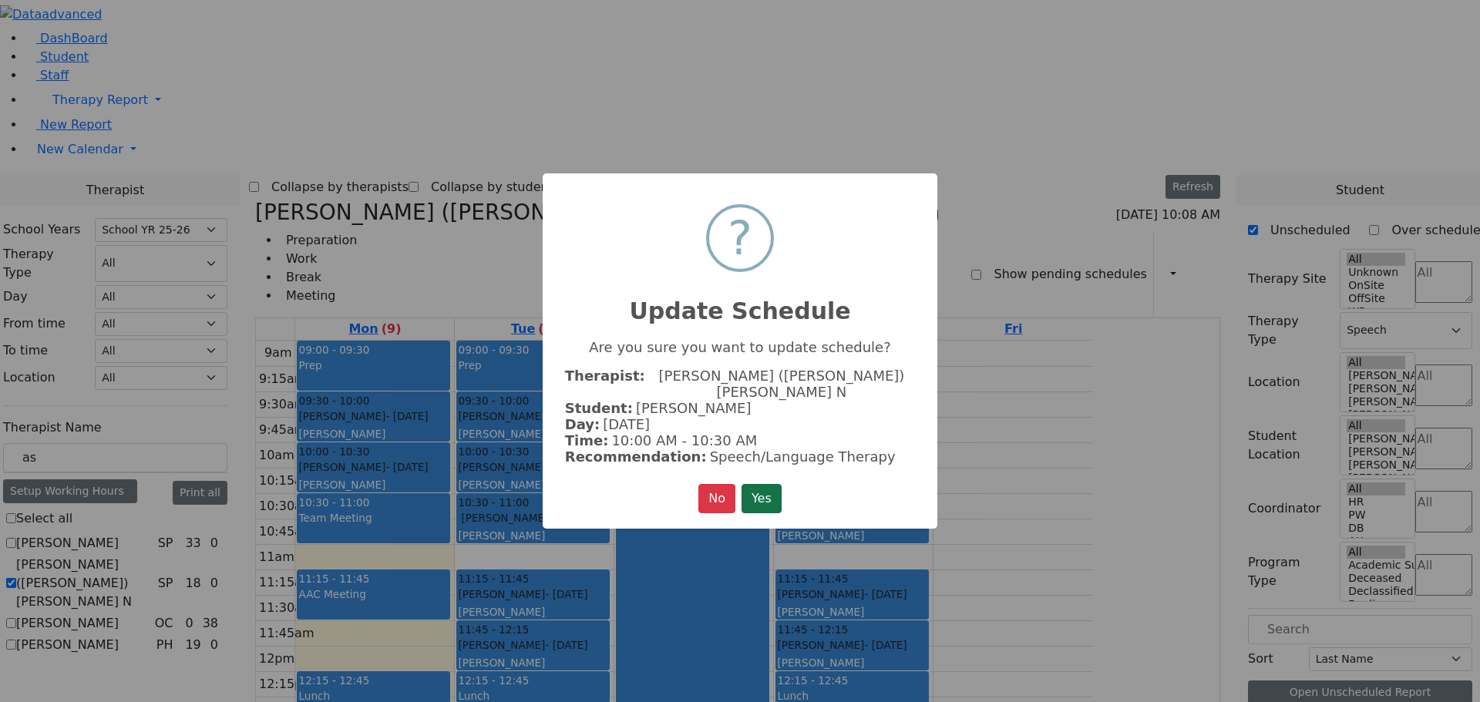
click at [762, 492] on button "Yes" at bounding box center [761, 498] width 40 height 29
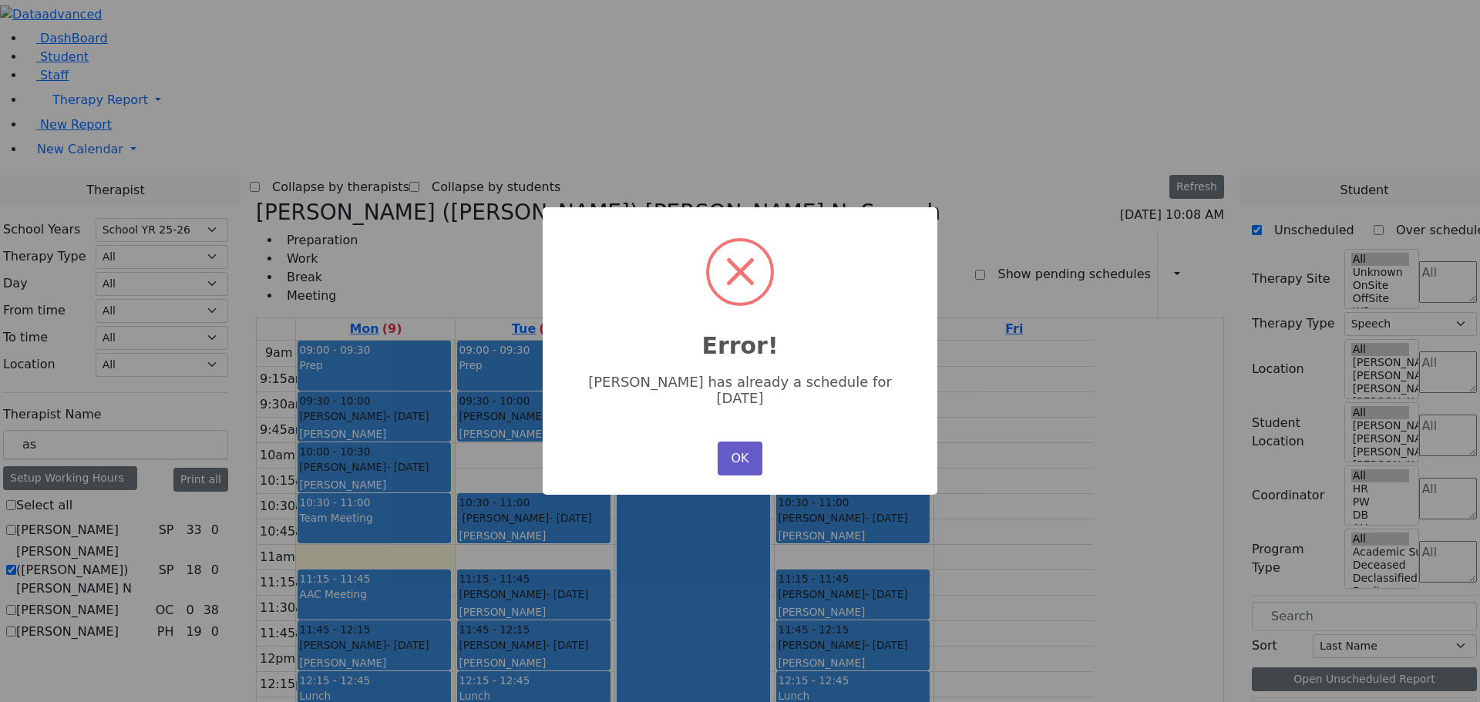
click at [744, 456] on button "OK" at bounding box center [739, 459] width 45 height 34
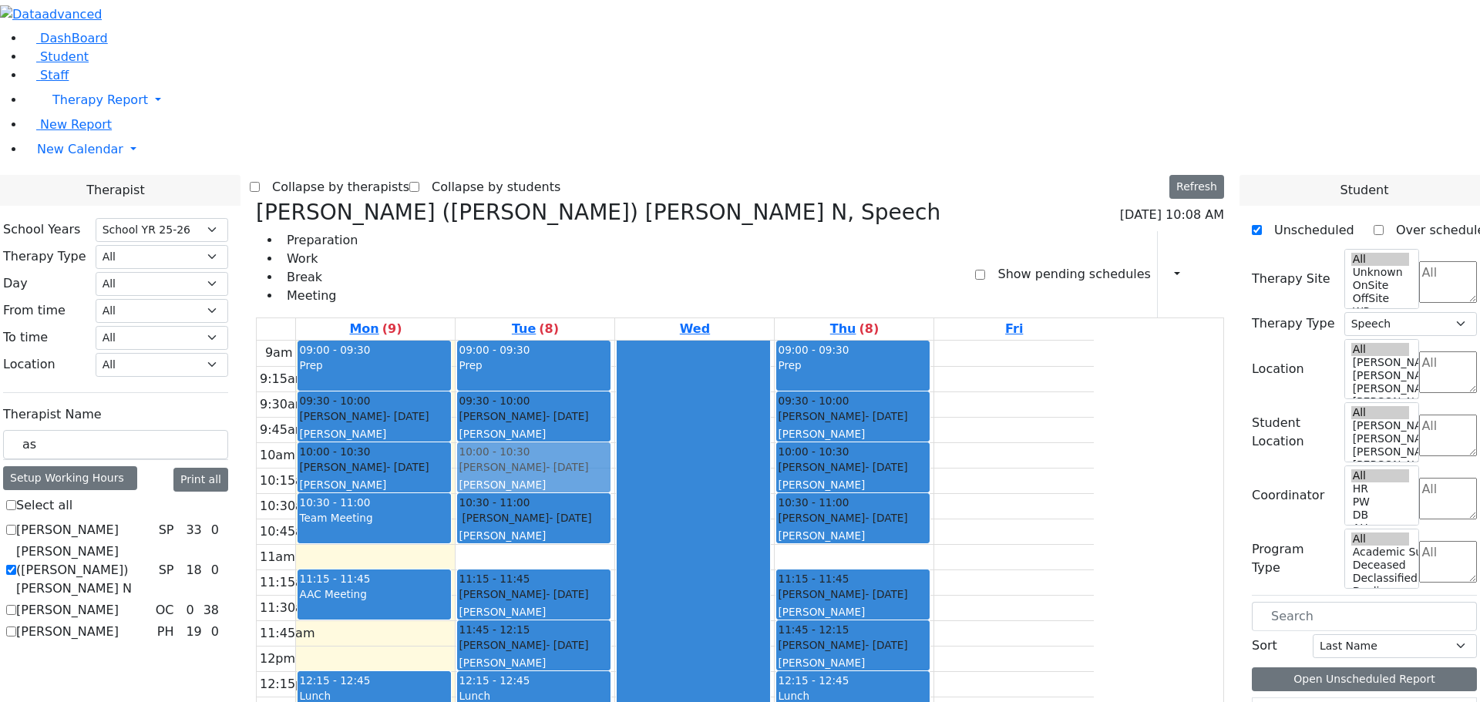
drag, startPoint x: 559, startPoint y: 408, endPoint x: 734, endPoint y: 230, distance: 250.1
click at [734, 341] on tr "09:00 - 09:30 Prep 09:30 - 10:00 Weinberg Refoel - 03/25/2014 Gross, Atara 10:0…" at bounding box center [675, 646] width 837 height 610
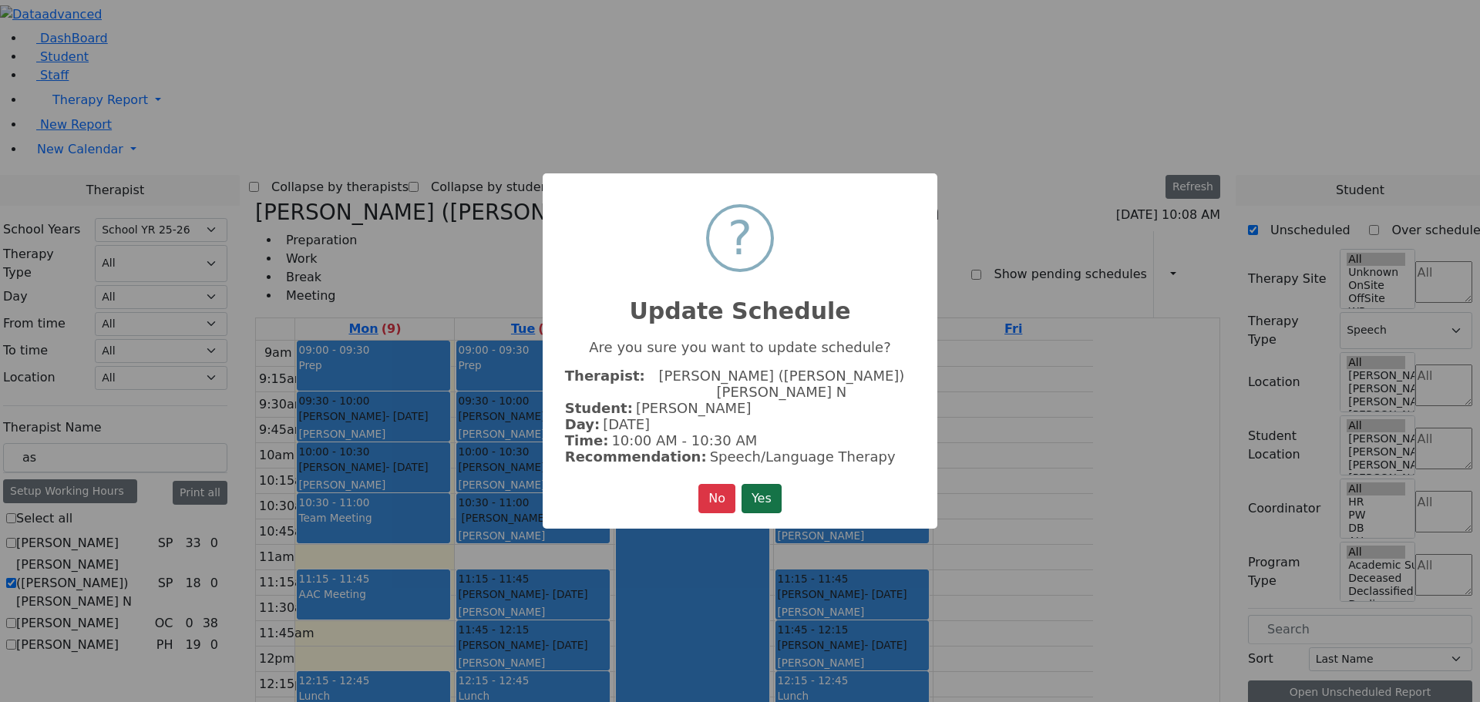
click at [759, 484] on button "Yes" at bounding box center [761, 498] width 40 height 29
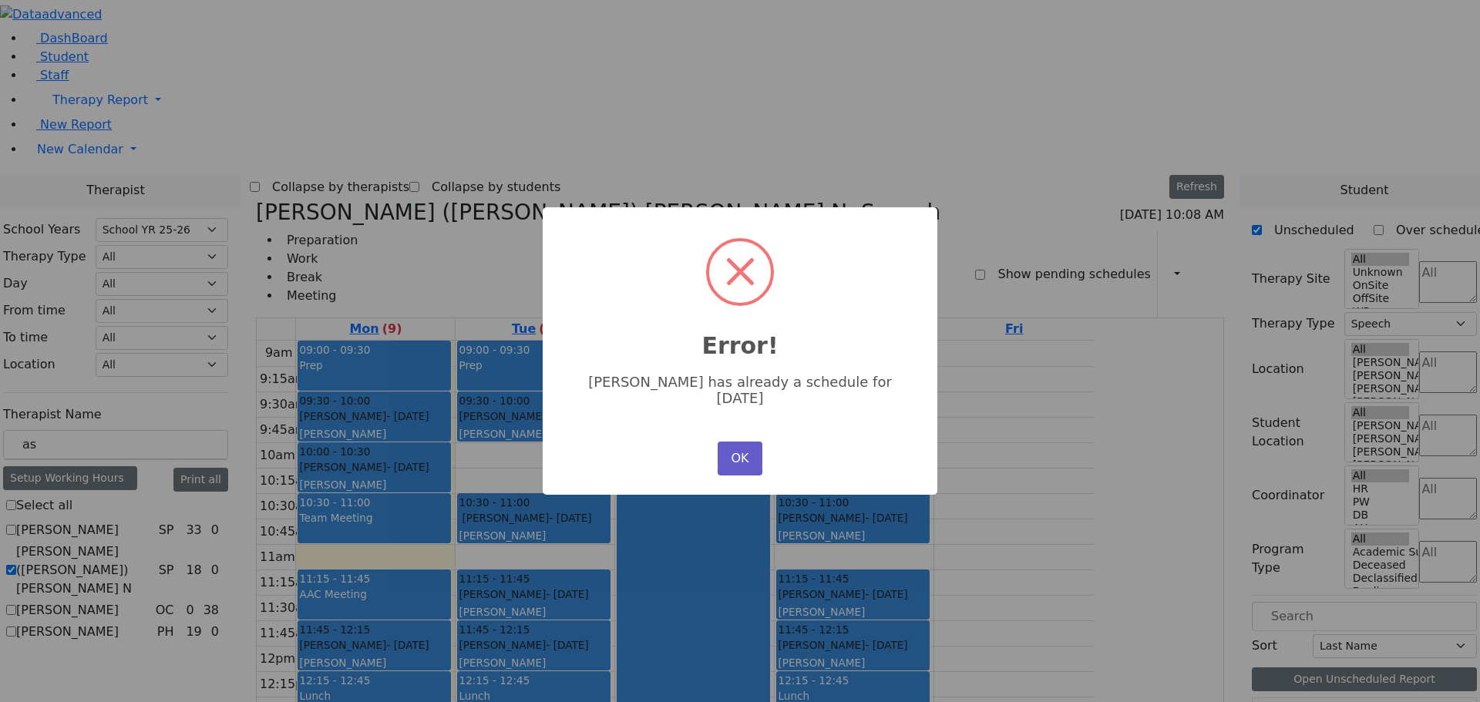
click at [743, 444] on button "OK" at bounding box center [739, 459] width 45 height 34
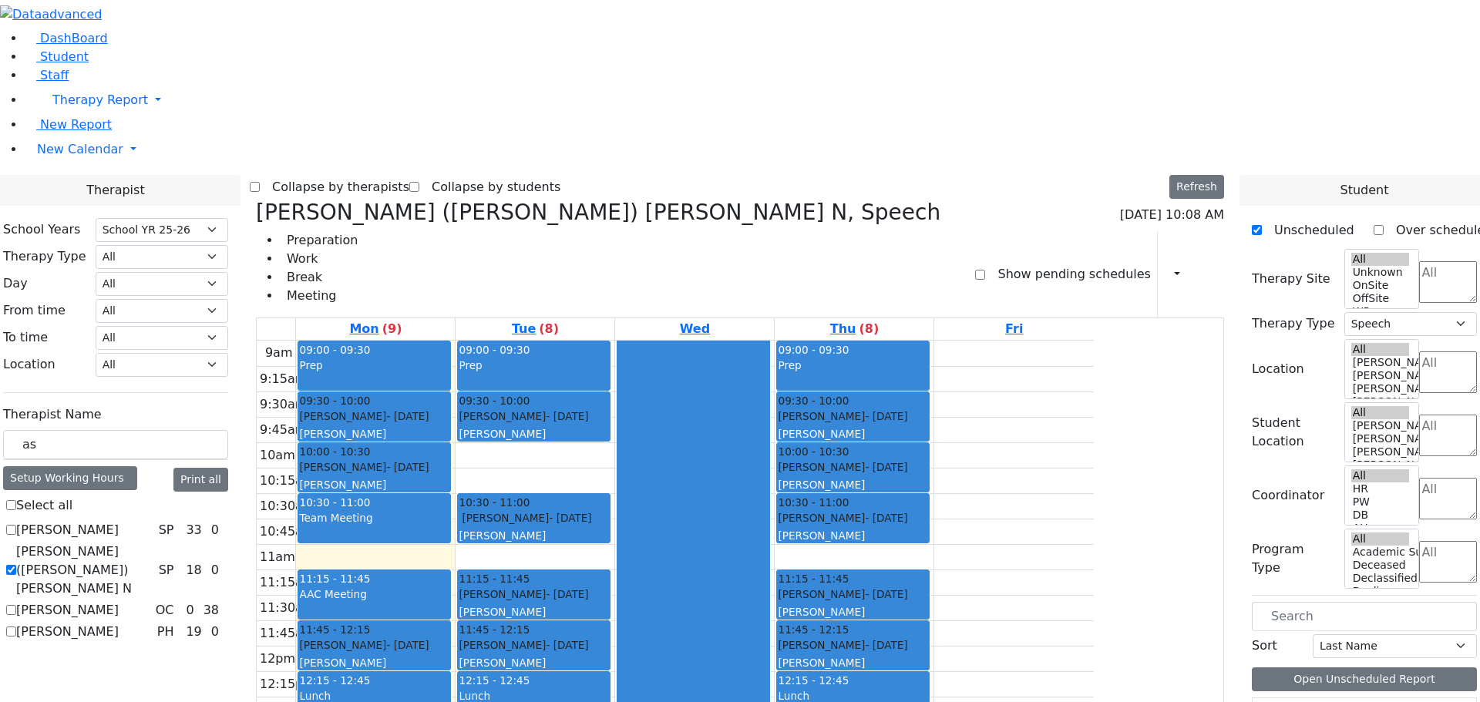
drag, startPoint x: 540, startPoint y: 502, endPoint x: 1002, endPoint y: 602, distance: 472.2
click at [1002, 602] on tr "09:00 - 09:30 Prep 09:30 - 10:00 Weinberg Refoel - 03/25/2014 Gross, Atara 10:0…" at bounding box center [675, 646] width 837 height 610
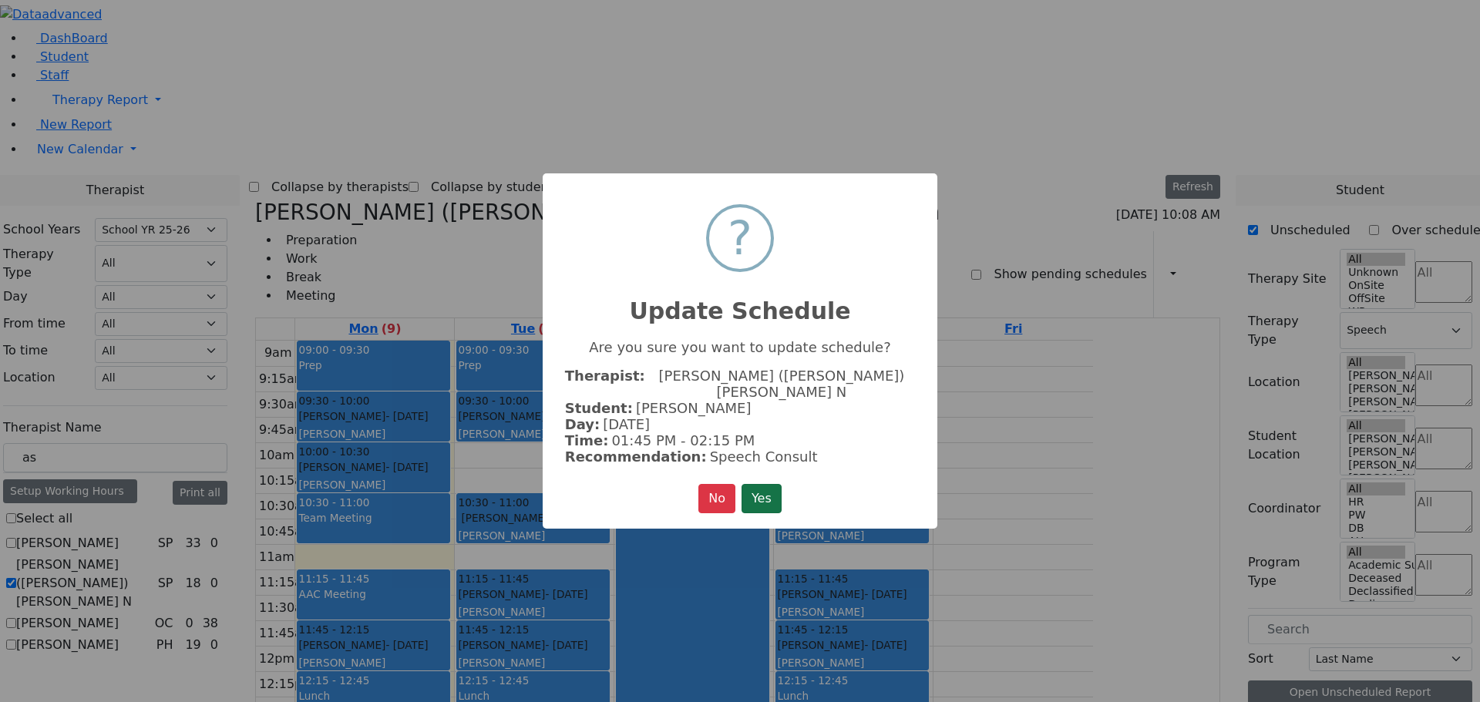
click at [777, 485] on button "Yes" at bounding box center [761, 498] width 40 height 29
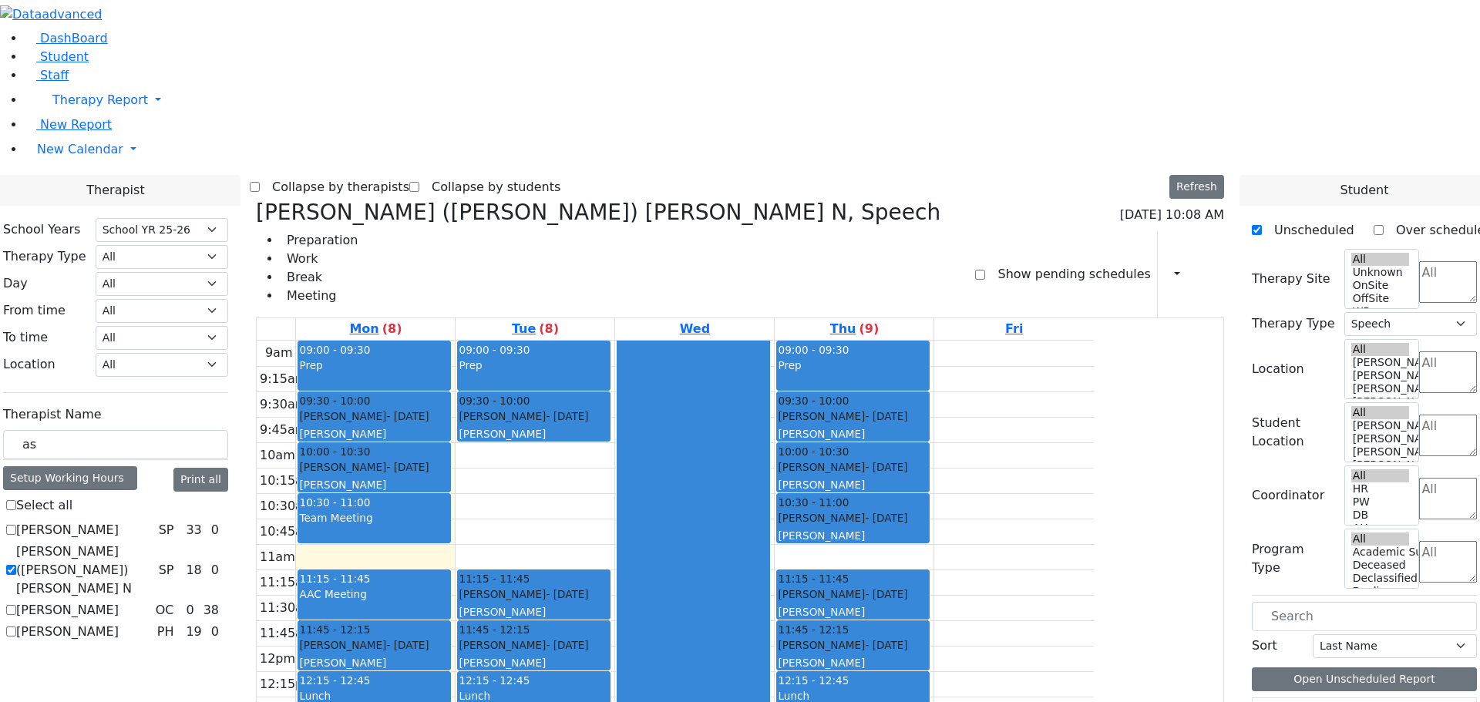
drag, startPoint x: 694, startPoint y: 264, endPoint x: 558, endPoint y: 489, distance: 262.7
click at [558, 489] on tr "09:00 - 09:30 Prep 09:30 - 10:00 Weinberg Refoel - 03/25/2014 Gross, Atara 10:0…" at bounding box center [675, 646] width 837 height 610
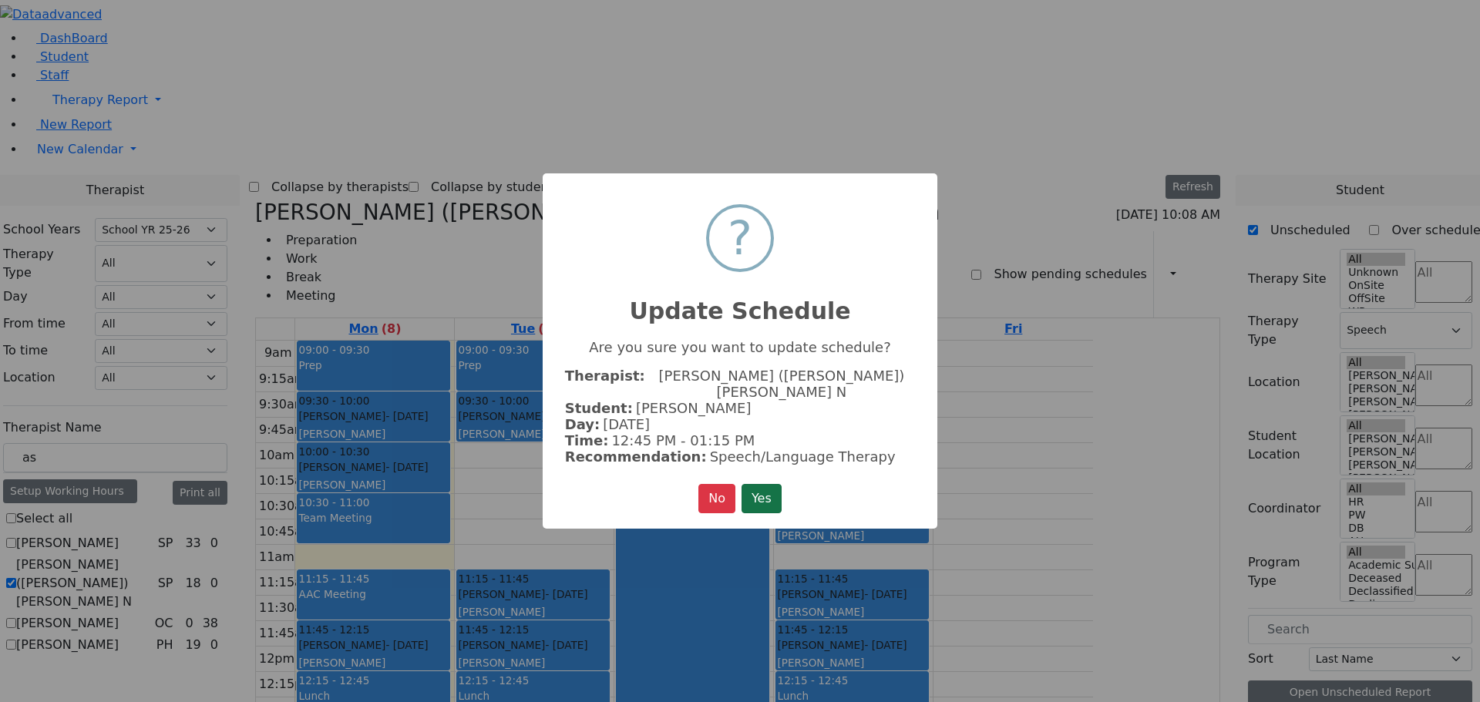
click at [760, 486] on button "Yes" at bounding box center [761, 498] width 40 height 29
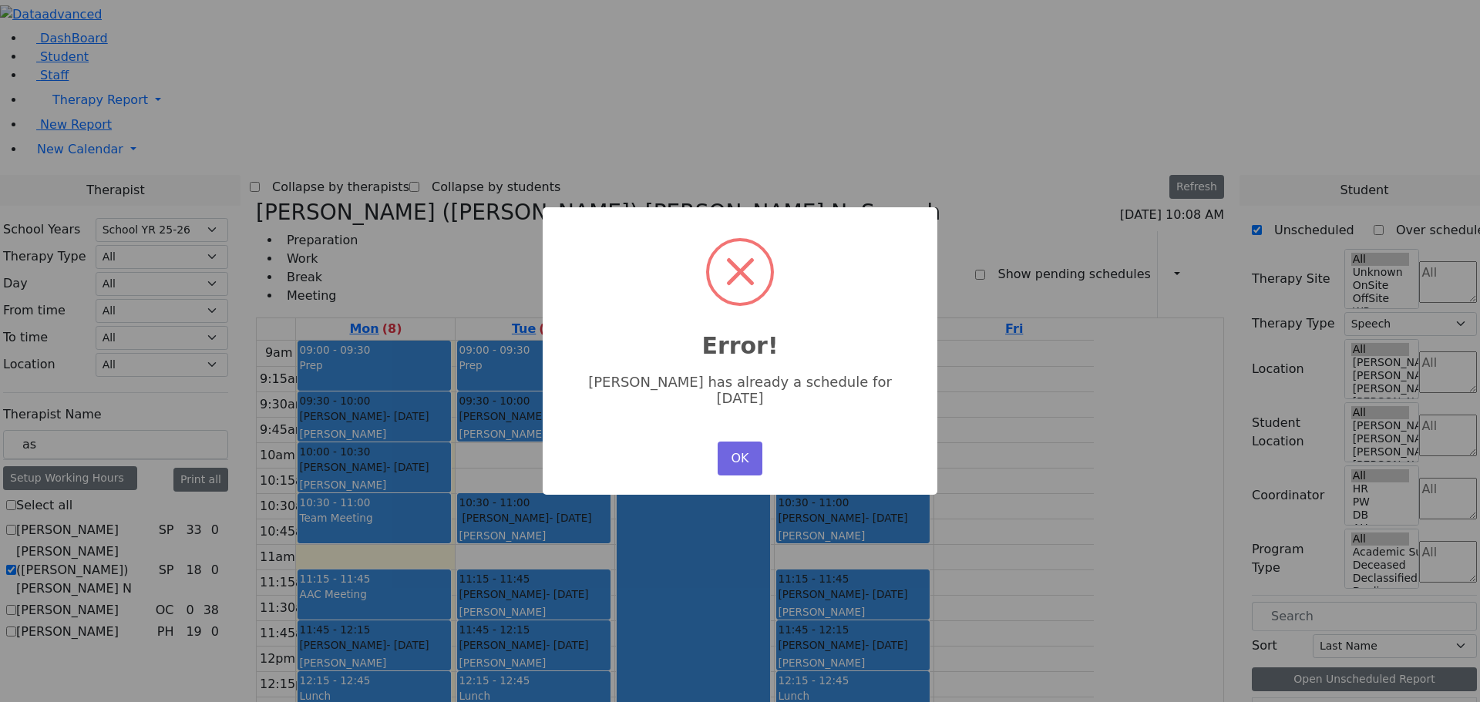
drag, startPoint x: 530, startPoint y: 562, endPoint x: 650, endPoint y: 527, distance: 125.1
click at [650, 527] on div "× Error! Roizy Joseph has already a schedule for Monday OK No Cancel" at bounding box center [740, 351] width 1480 height 702
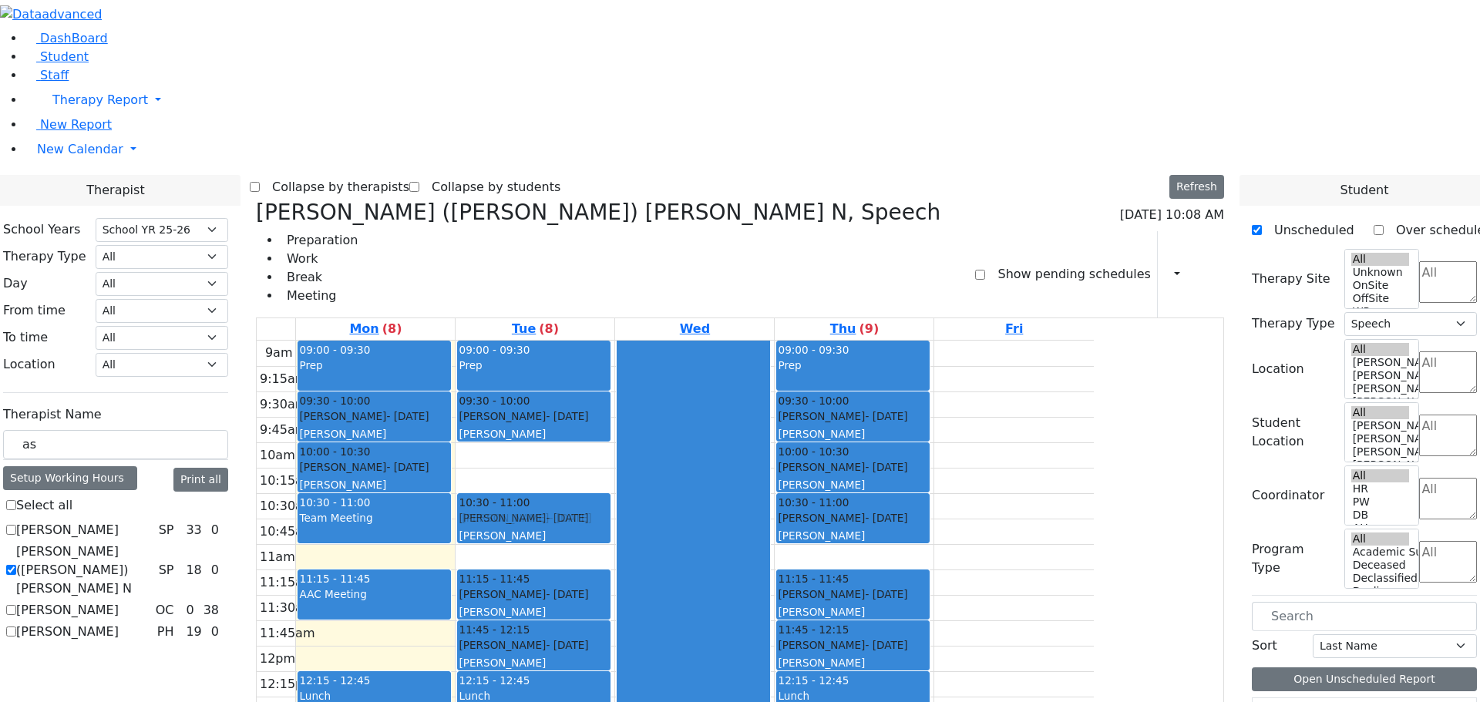
drag, startPoint x: 543, startPoint y: 404, endPoint x: 724, endPoint y: 271, distance: 223.8
click at [724, 341] on tr "09:00 - 09:30 Prep 09:30 - 10:00 Weinberg Refoel - 03/25/2014 Gross, Atara 10:0…" at bounding box center [675, 646] width 837 height 610
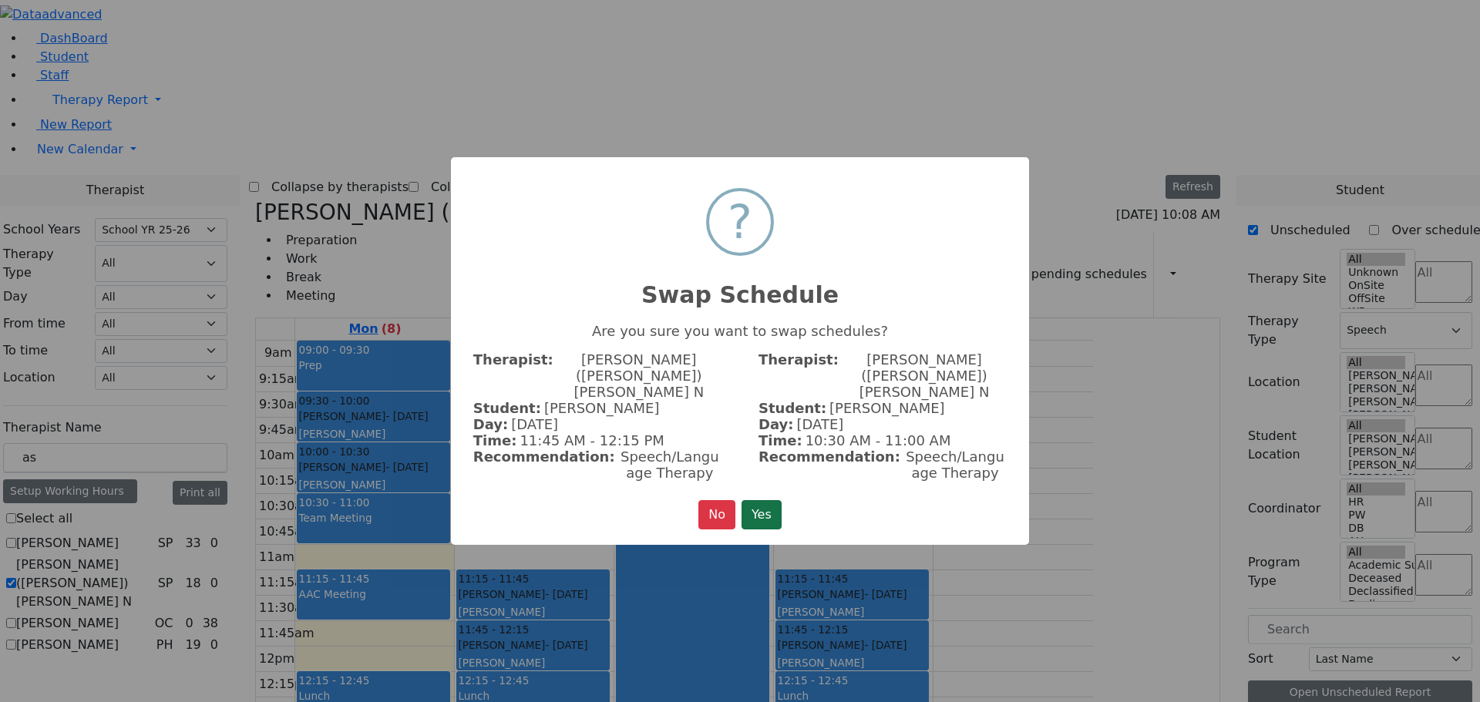
click at [762, 500] on button "Yes" at bounding box center [761, 514] width 40 height 29
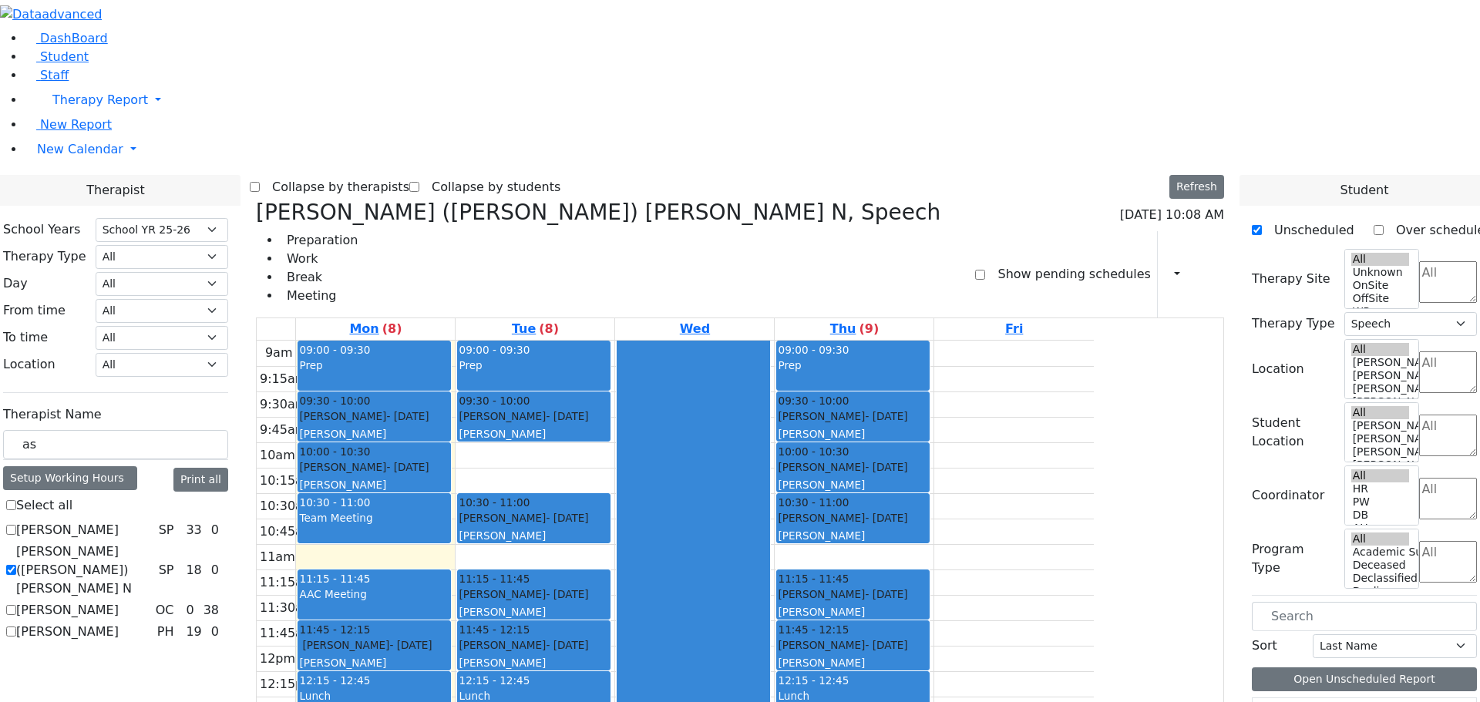
drag, startPoint x: 991, startPoint y: 599, endPoint x: 542, endPoint y: 486, distance: 463.3
click at [542, 494] on tr "09:00 - 09:30 Prep 09:30 - 10:00 Weinberg Refoel - 03/25/2014 Gross, Atara 10:0…" at bounding box center [675, 646] width 837 height 610
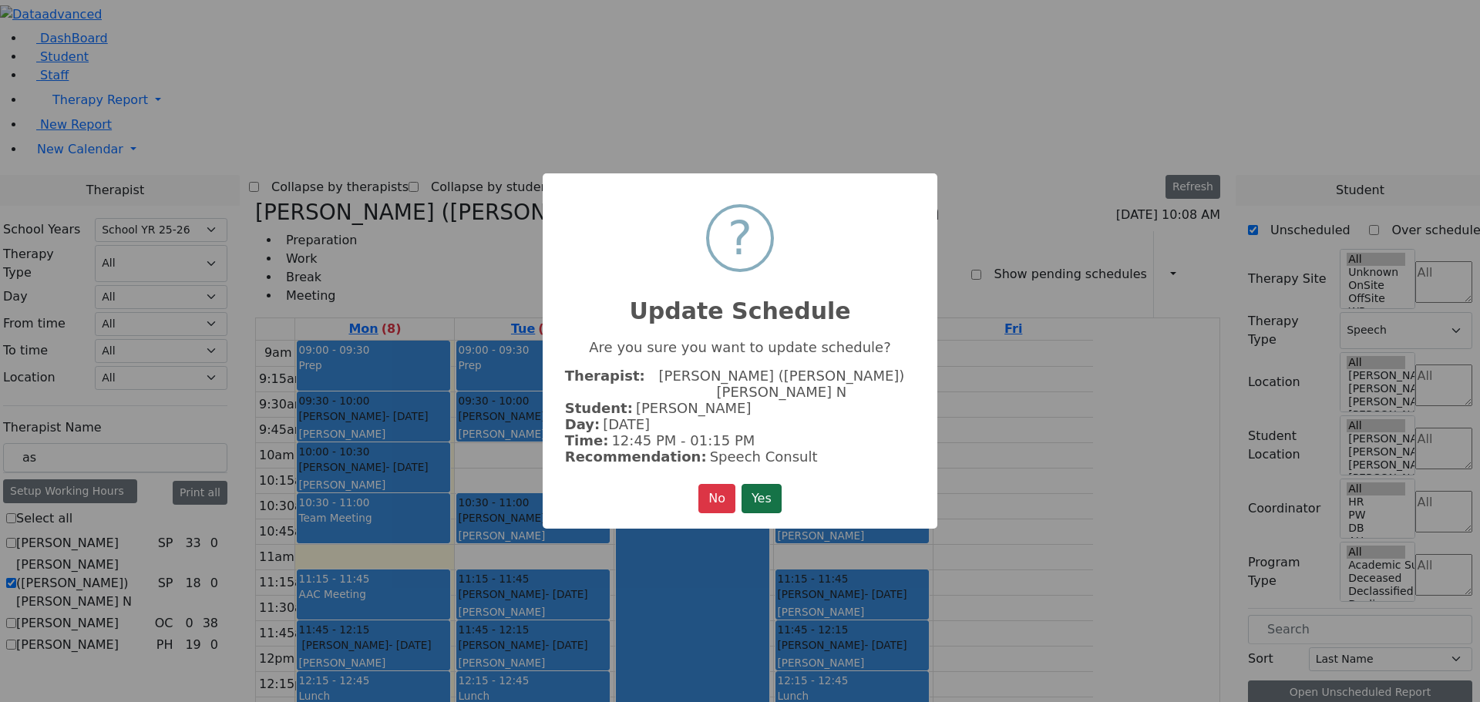
click at [781, 489] on button "Yes" at bounding box center [761, 498] width 40 height 29
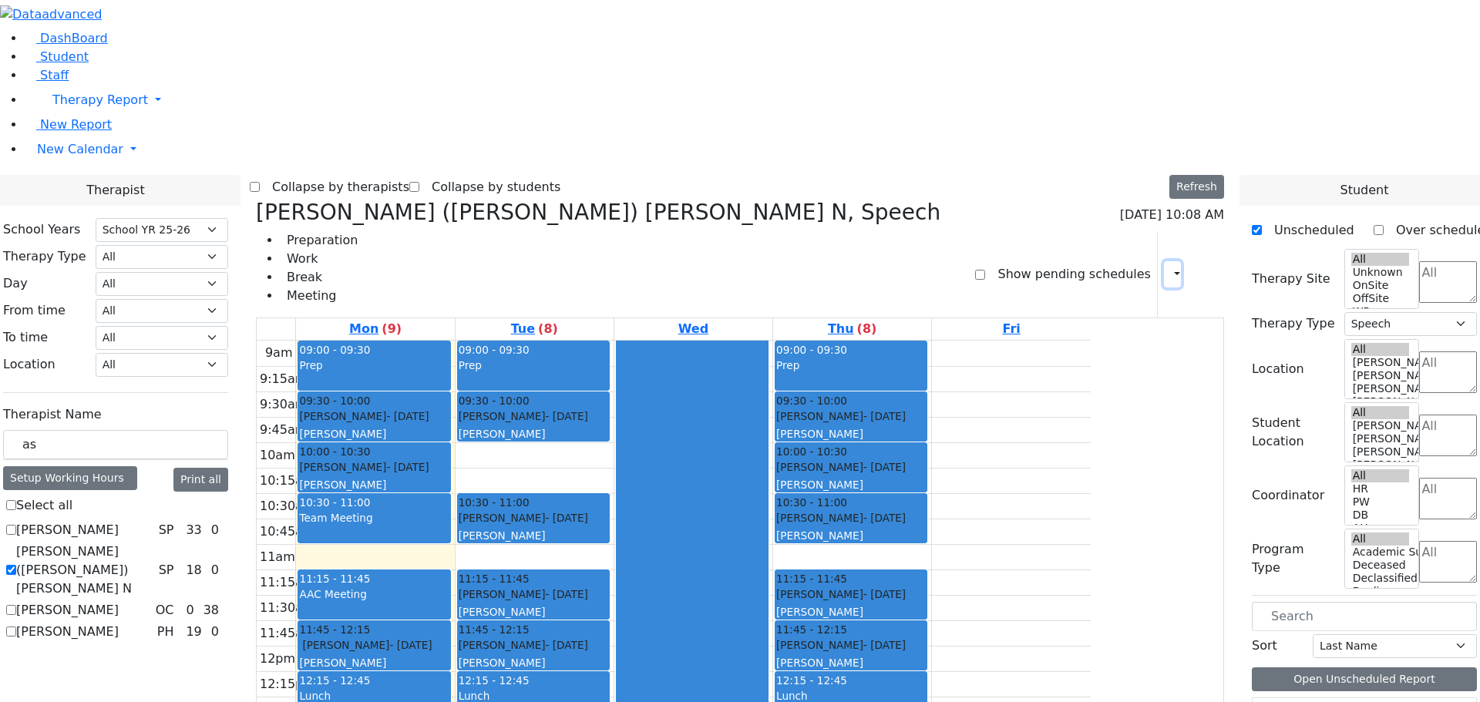
click at [1168, 267] on icon "button" at bounding box center [1168, 274] width 0 height 15
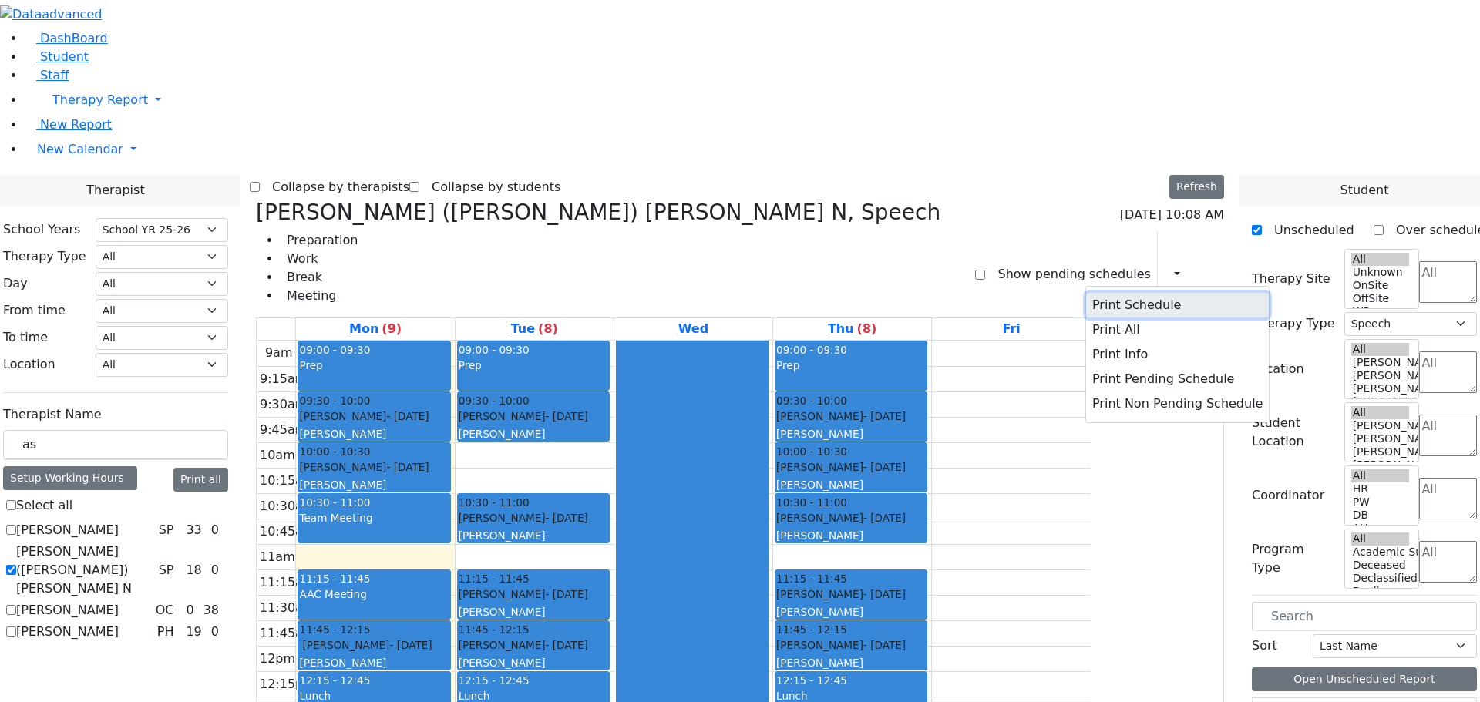
click at [1114, 293] on button "Print Schedule" at bounding box center [1177, 305] width 183 height 25
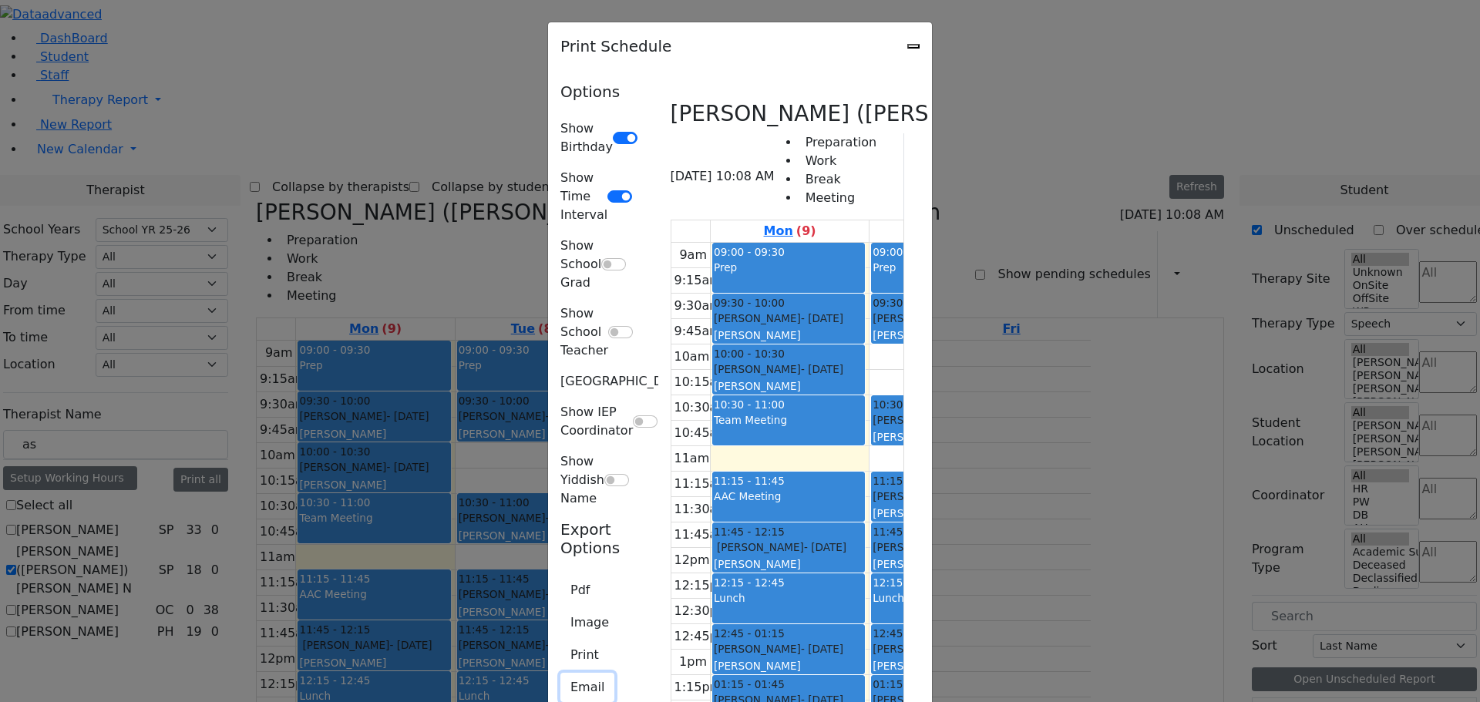
click at [560, 673] on button "Email" at bounding box center [587, 687] width 54 height 29
type input "C_Assaf@kjsd.k12.ny.us"
type textarea "This is schedule for Kaufman (Assaf) Chava N"
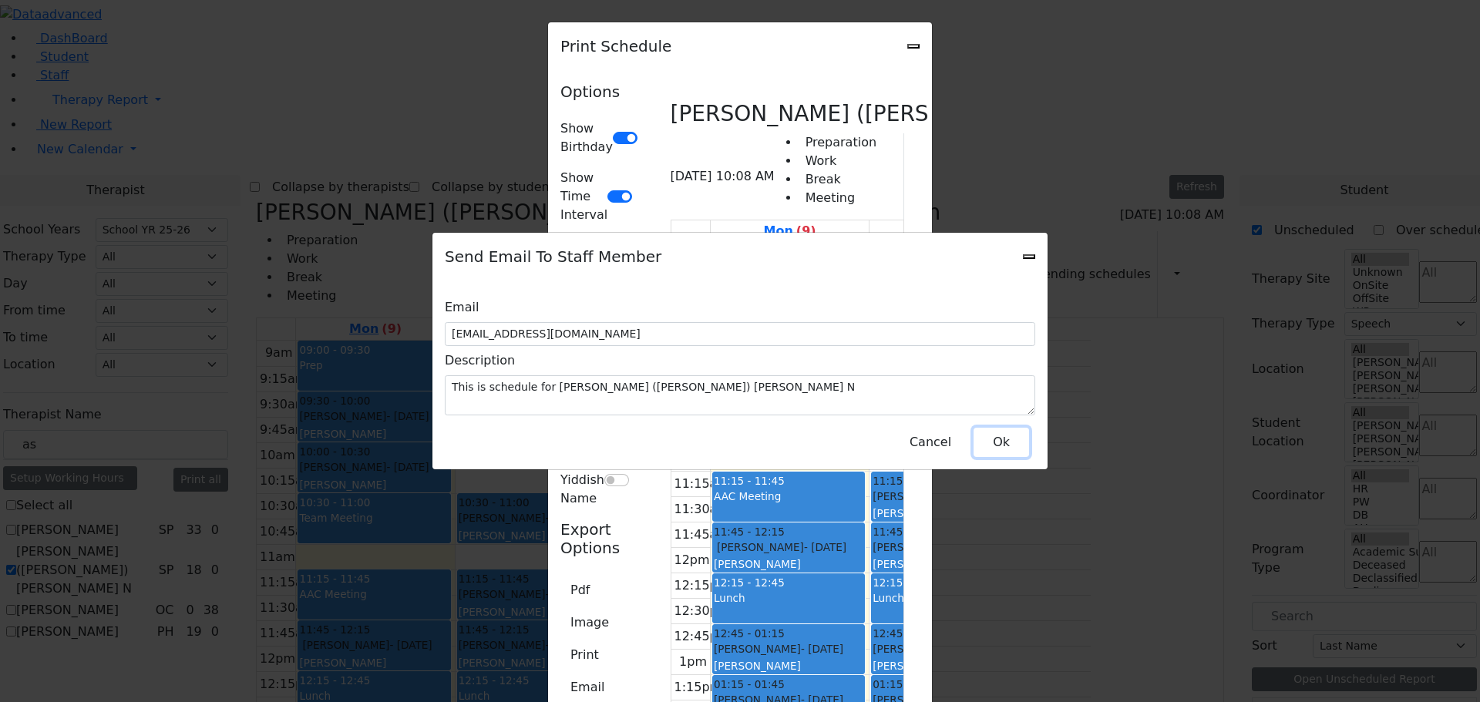
click at [1000, 434] on button "Ok" at bounding box center [1000, 442] width 55 height 29
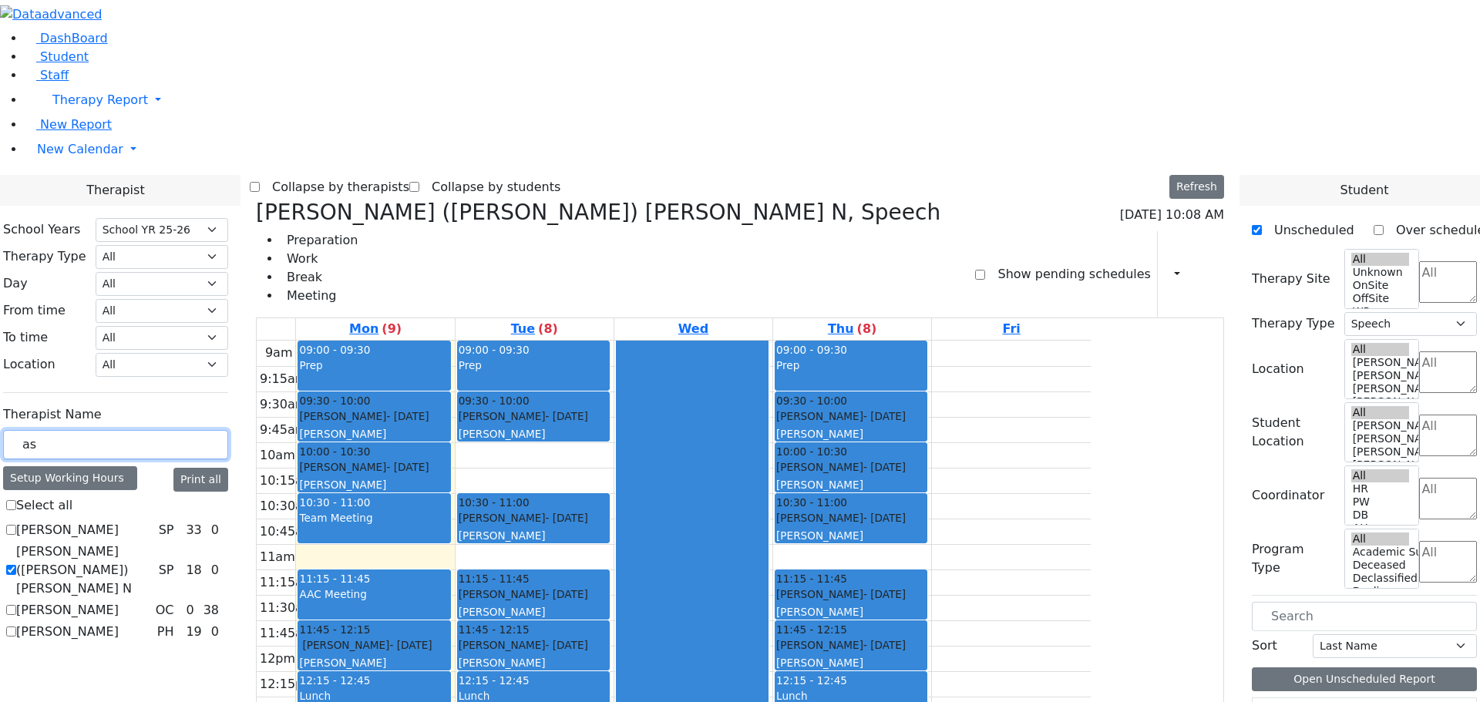
drag, startPoint x: 239, startPoint y: 275, endPoint x: 185, endPoint y: 256, distance: 57.3
click at [185, 430] on div "as" at bounding box center [115, 445] width 225 height 30
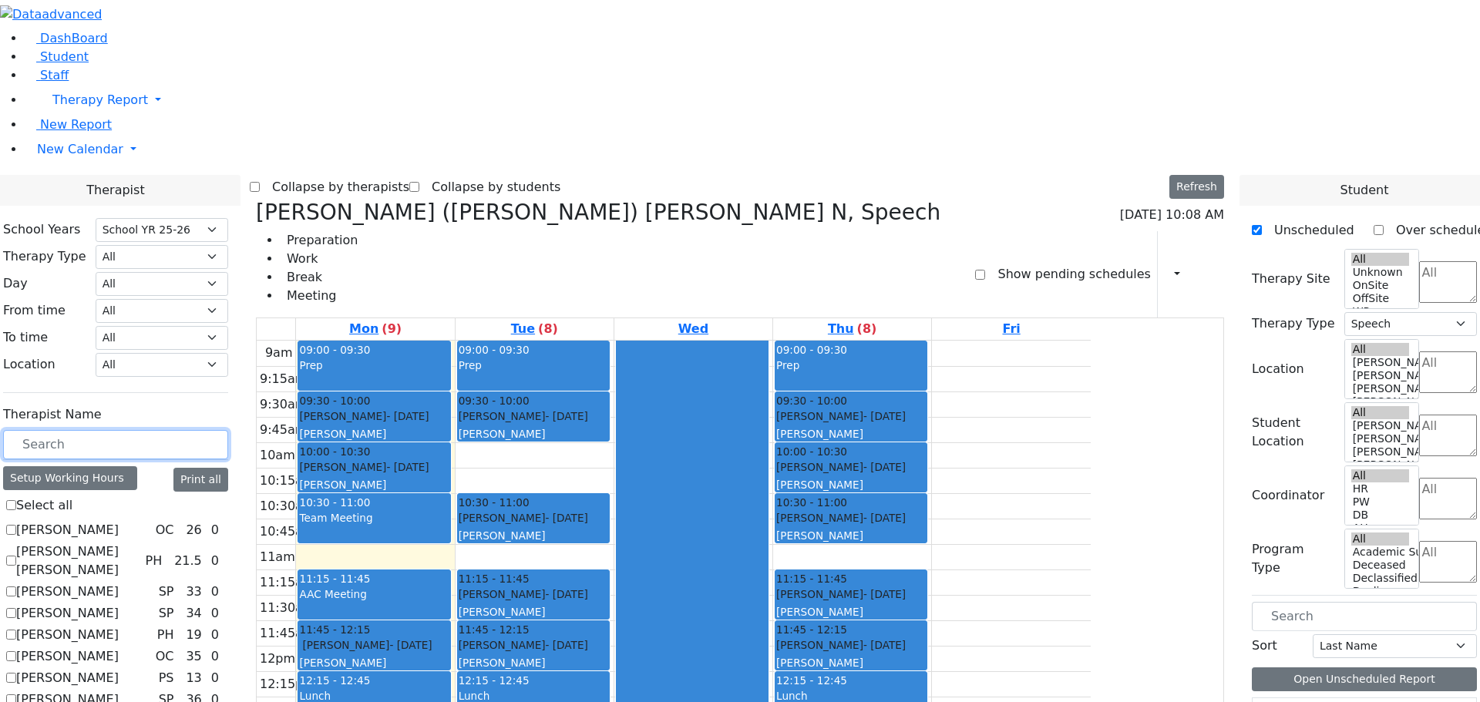
click at [227, 430] on input "text" at bounding box center [115, 444] width 225 height 29
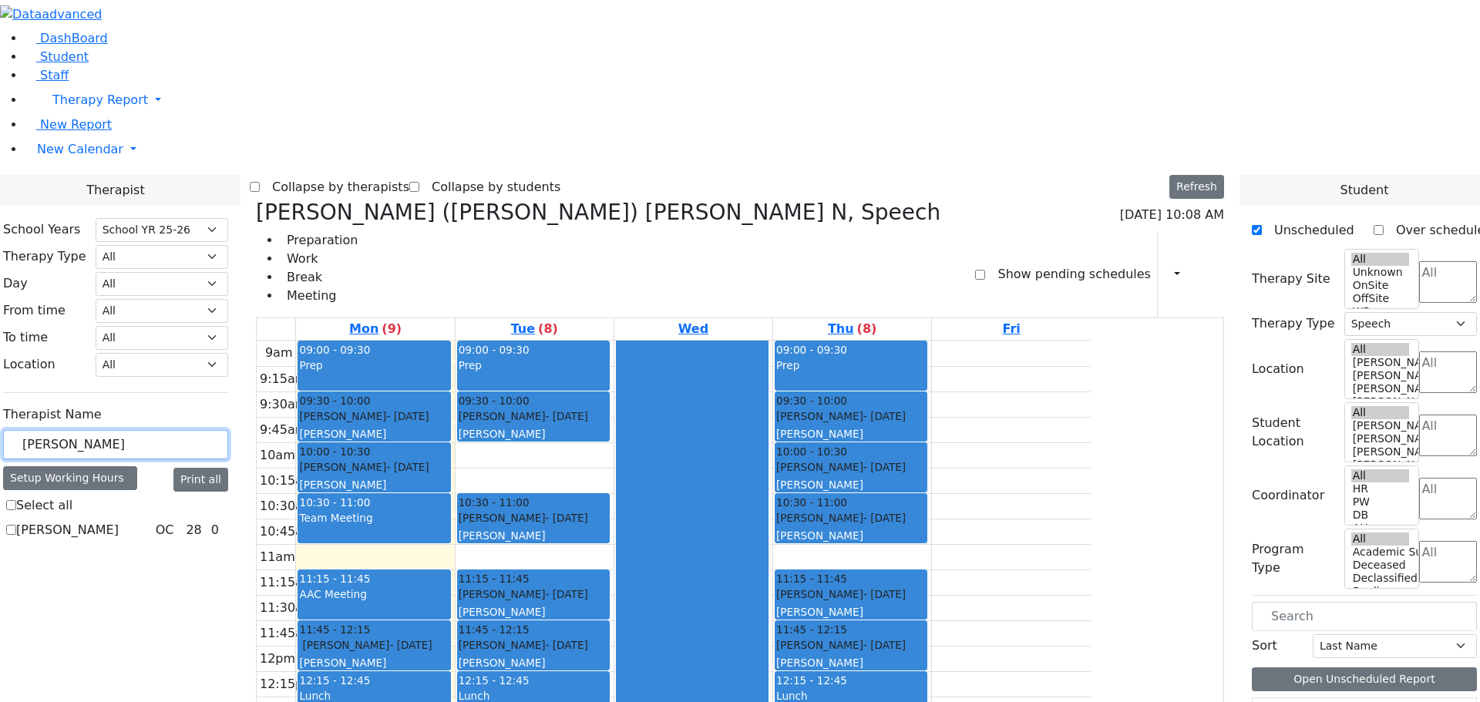
type input "ken"
click at [119, 521] on label "[PERSON_NAME]" at bounding box center [67, 530] width 102 height 18
click at [16, 525] on input "Kenig Shira" at bounding box center [11, 530] width 10 height 10
checkbox input "true"
select select "1"
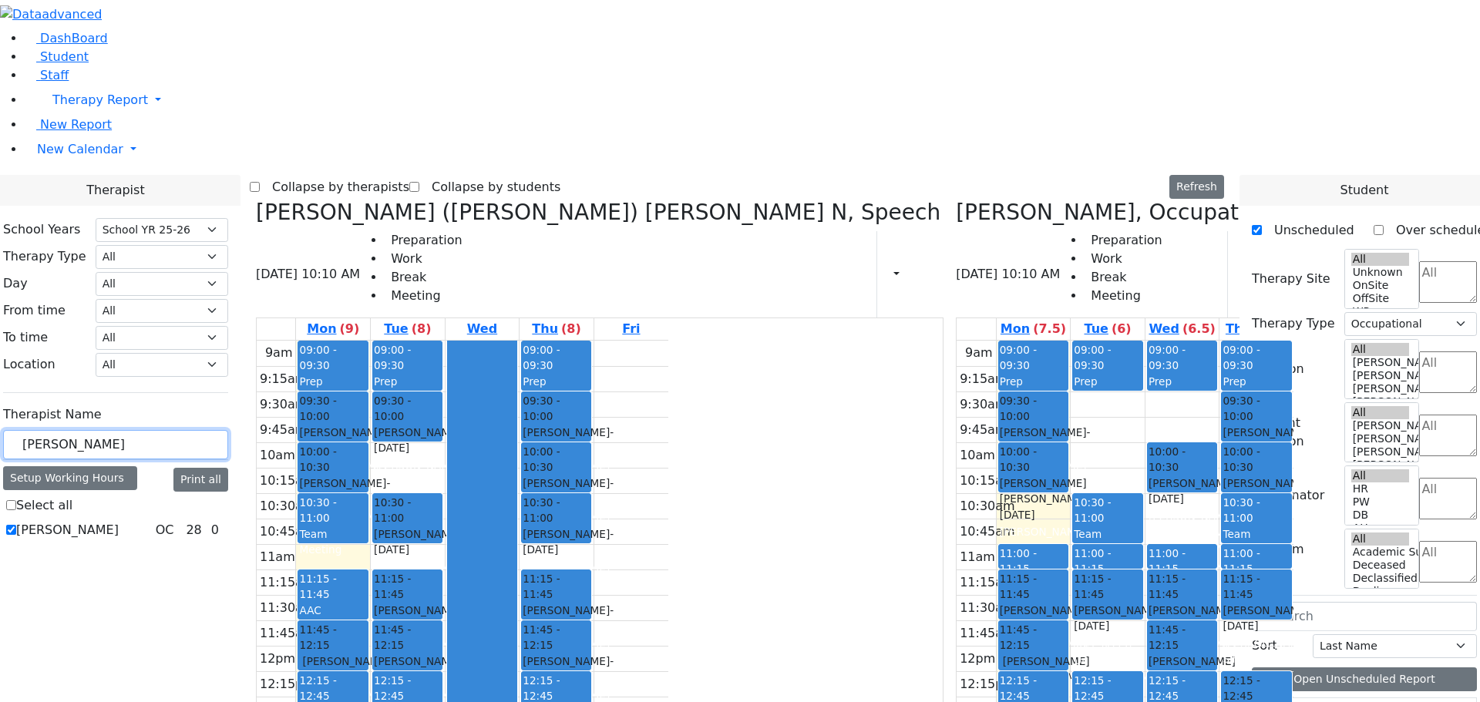
drag, startPoint x: 229, startPoint y: 263, endPoint x: 187, endPoint y: 259, distance: 41.8
click at [187, 430] on div "ken" at bounding box center [115, 445] width 225 height 30
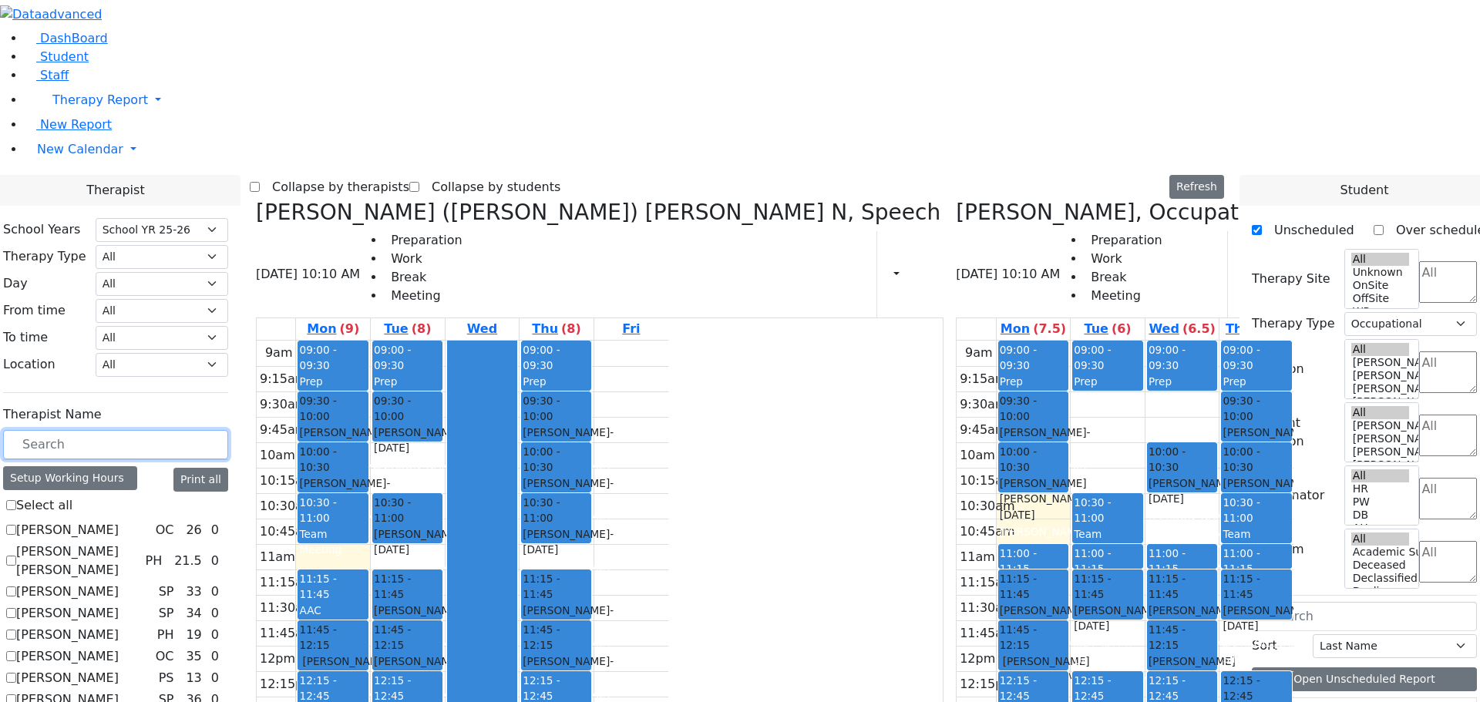
click at [217, 430] on input "text" at bounding box center [115, 444] width 225 height 29
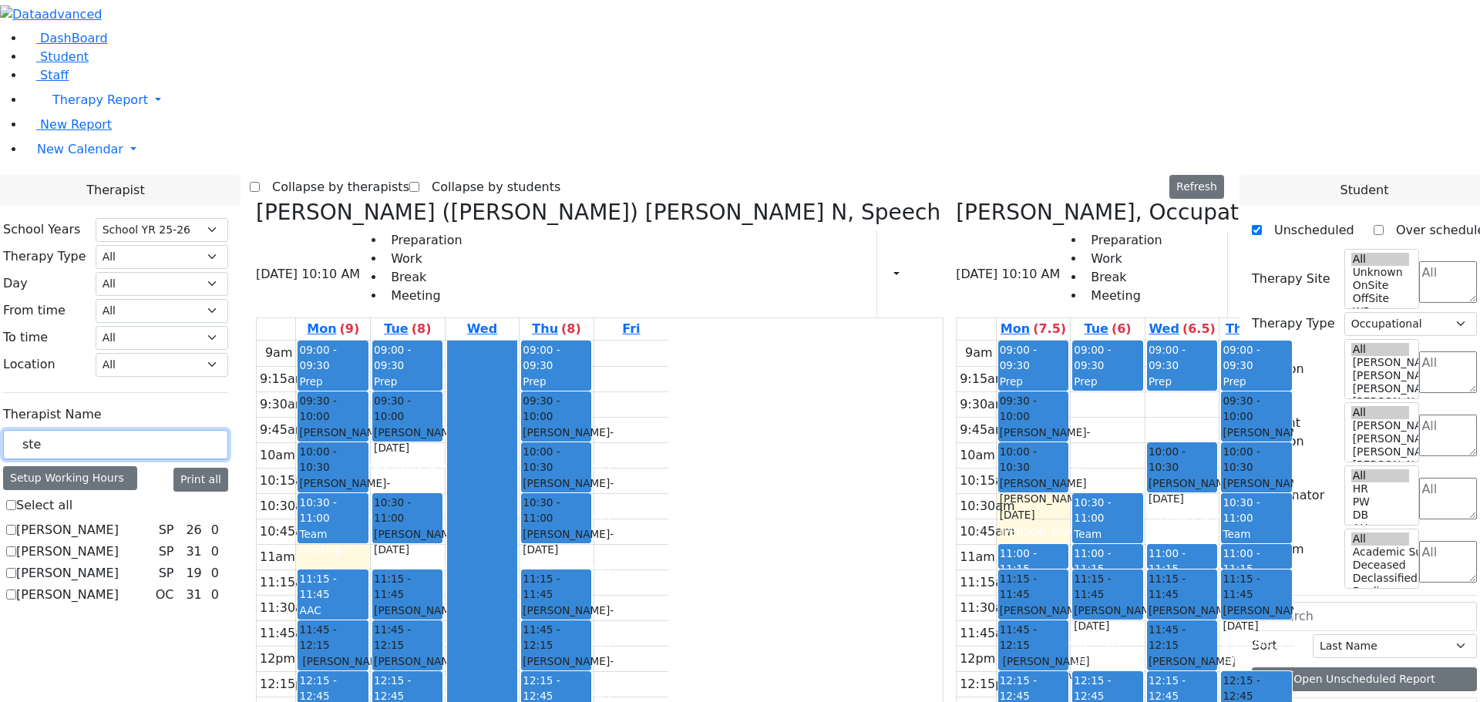
type input "ste"
click at [119, 543] on label "Steinberg Fagey" at bounding box center [67, 552] width 102 height 18
click at [16, 546] on input "Steinberg Fagey" at bounding box center [11, 551] width 10 height 10
checkbox input "true"
select select "3"
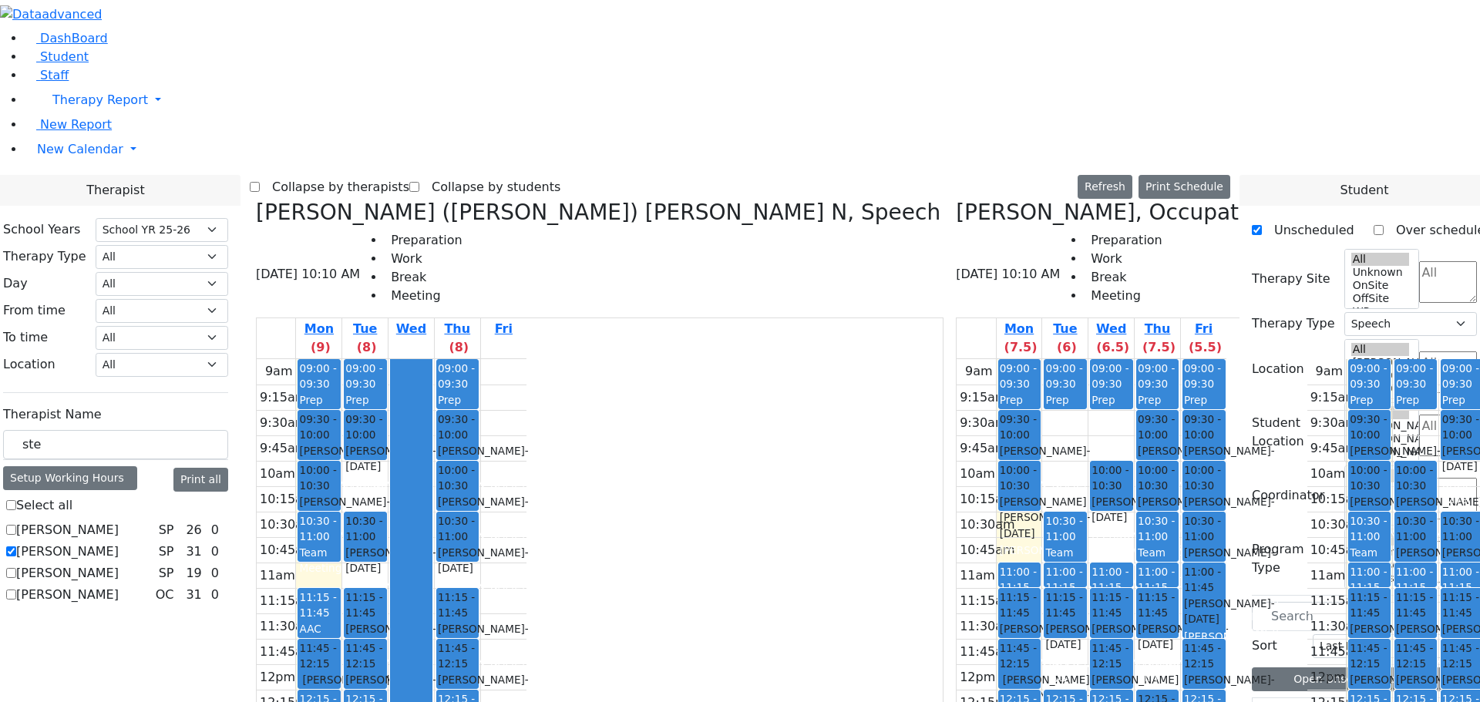
click at [256, 200] on icon at bounding box center [256, 212] width 0 height 25
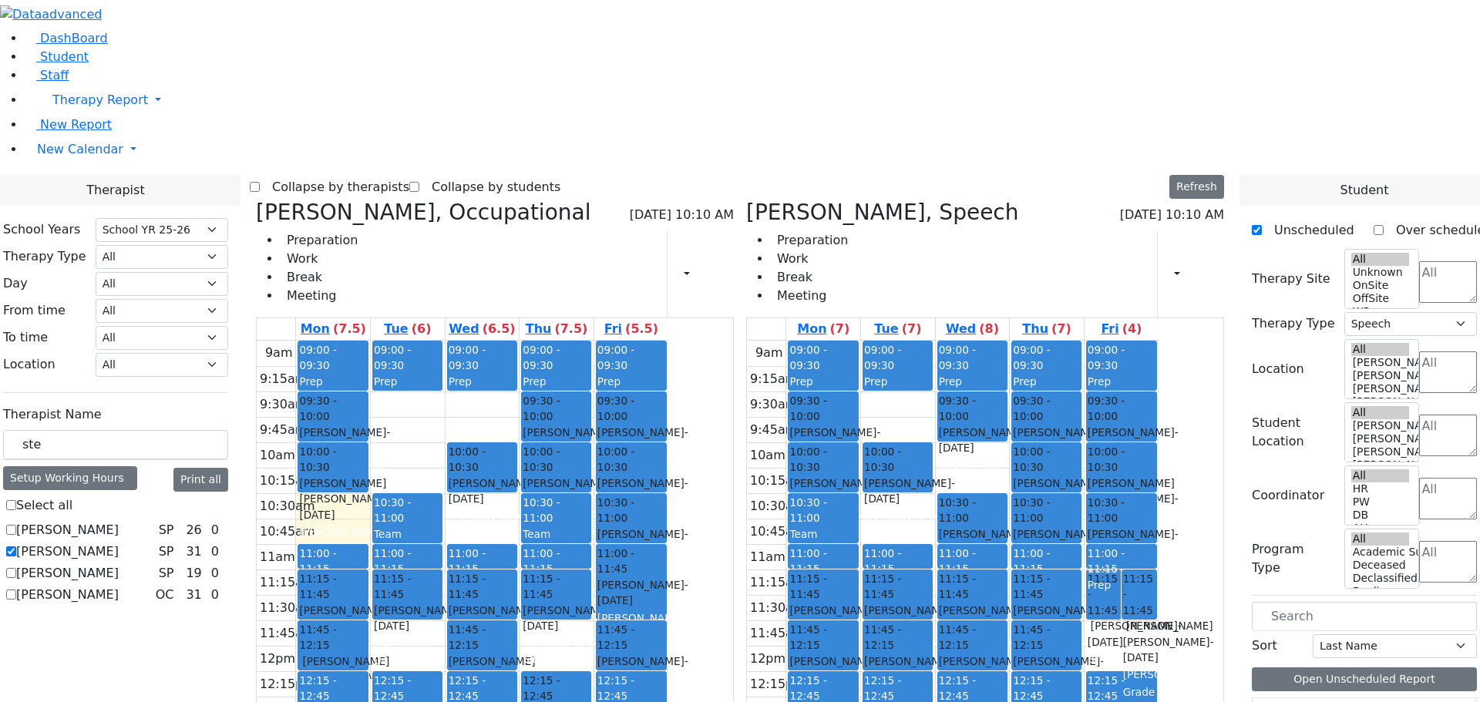
drag, startPoint x: 970, startPoint y: 287, endPoint x: 915, endPoint y: 563, distance: 281.4
click at [915, 563] on tr "09:00 - 09:30 Prep 09:30 - 10:00 Mandelbaum Esther - 08/30/2012 Brick, Tzirel 1…" at bounding box center [953, 646] width 412 height 610
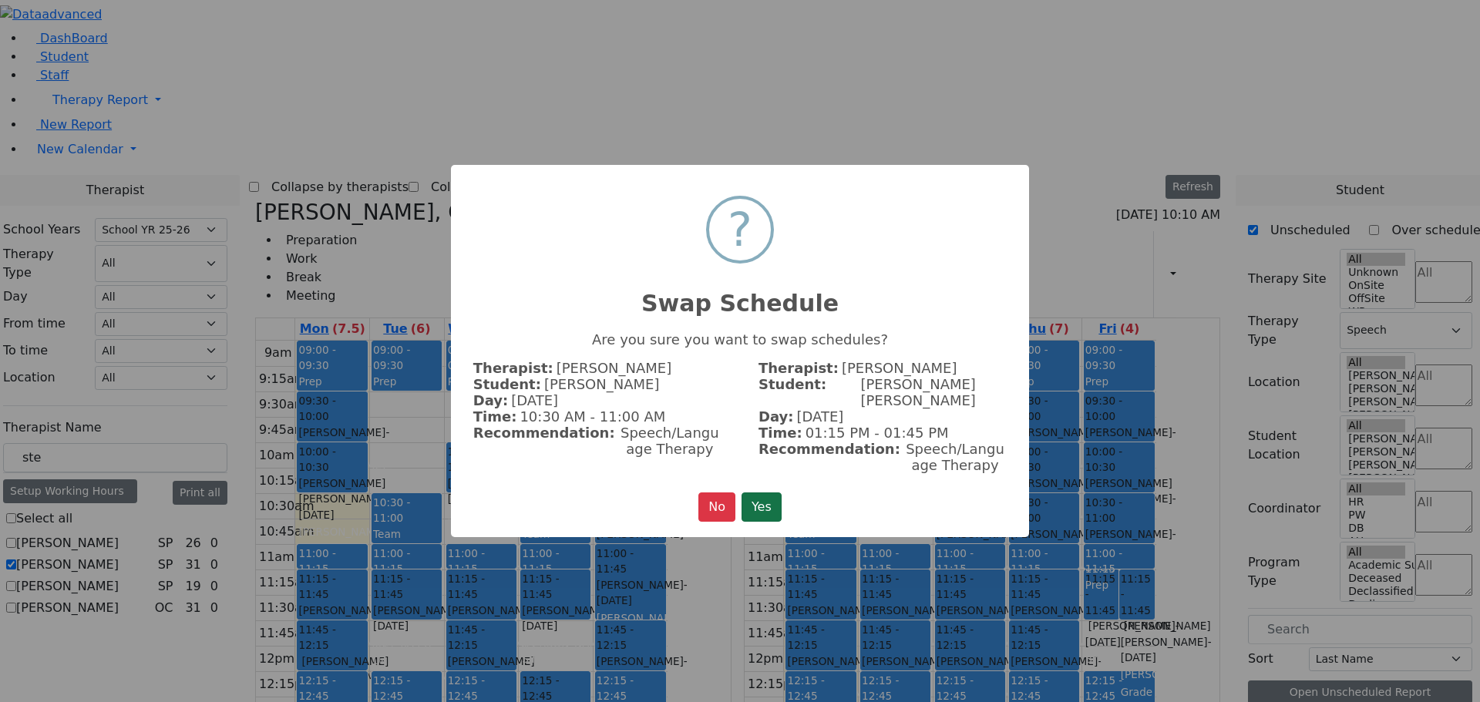
click at [765, 492] on button "Yes" at bounding box center [761, 506] width 40 height 29
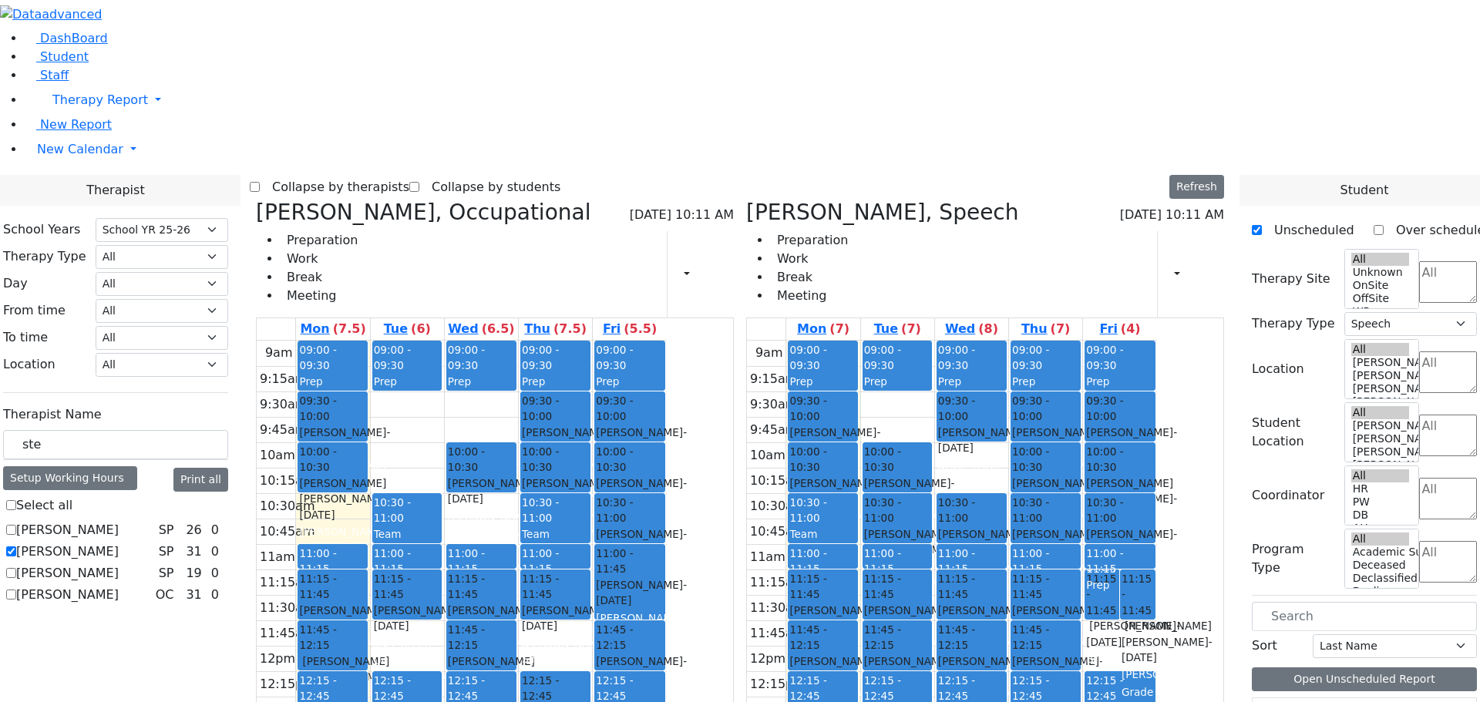
click at [256, 200] on icon at bounding box center [256, 212] width 0 height 25
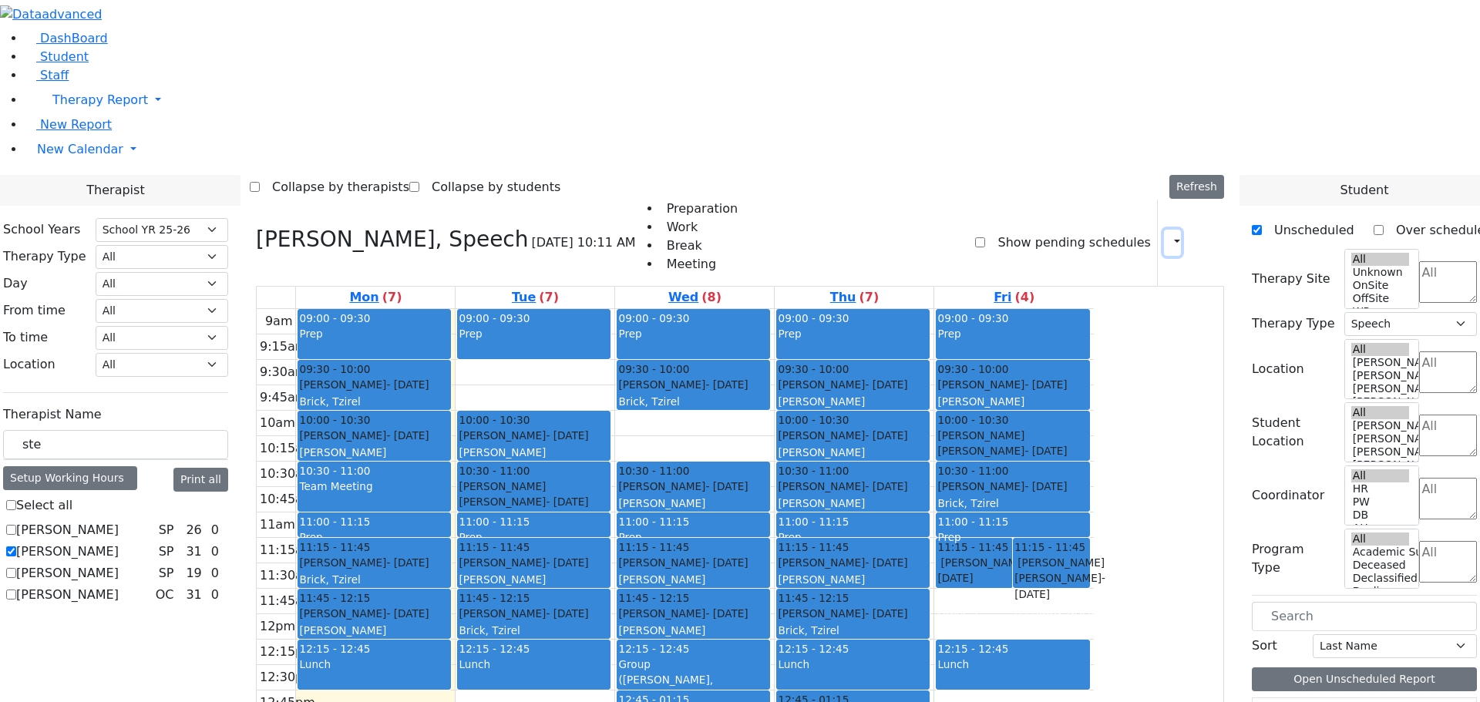
click at [1168, 235] on icon "button" at bounding box center [1168, 242] width 0 height 15
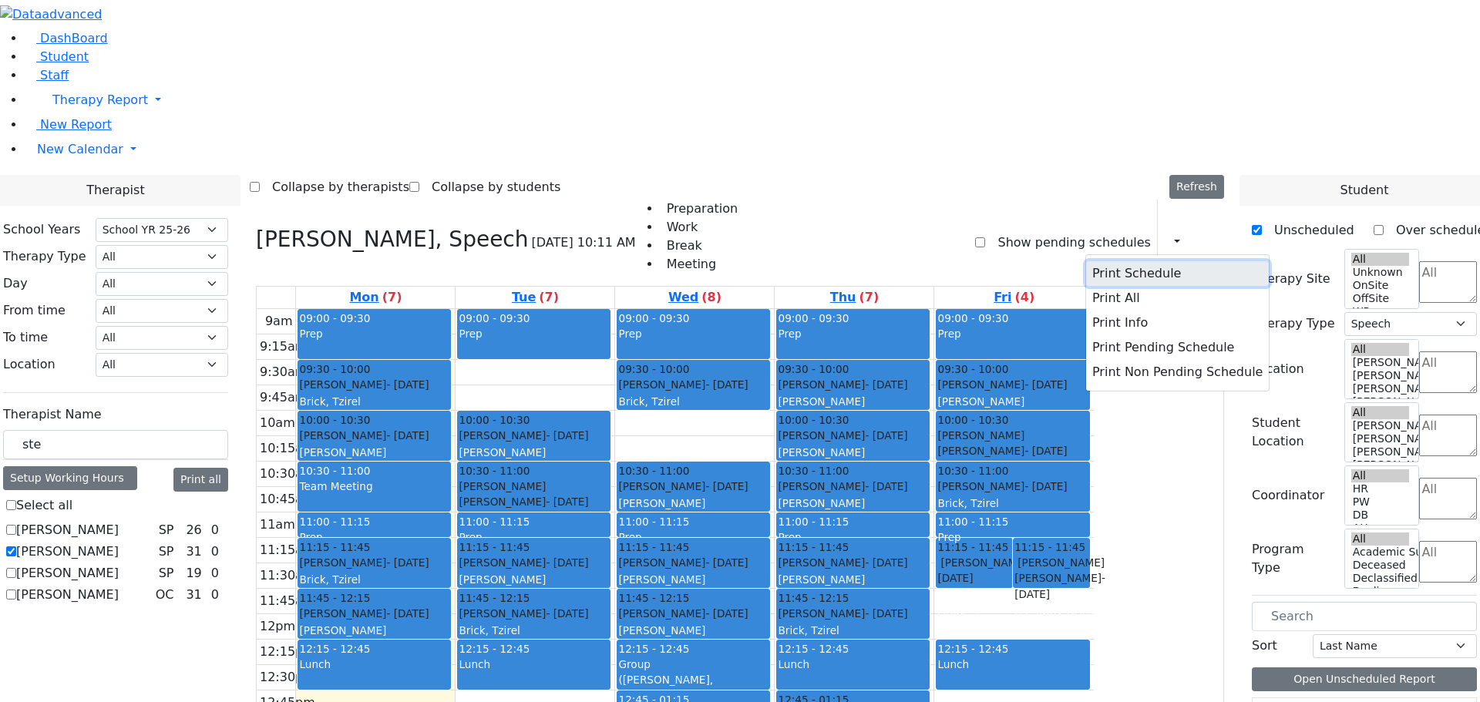
click at [1097, 261] on button "Print Schedule" at bounding box center [1177, 273] width 183 height 25
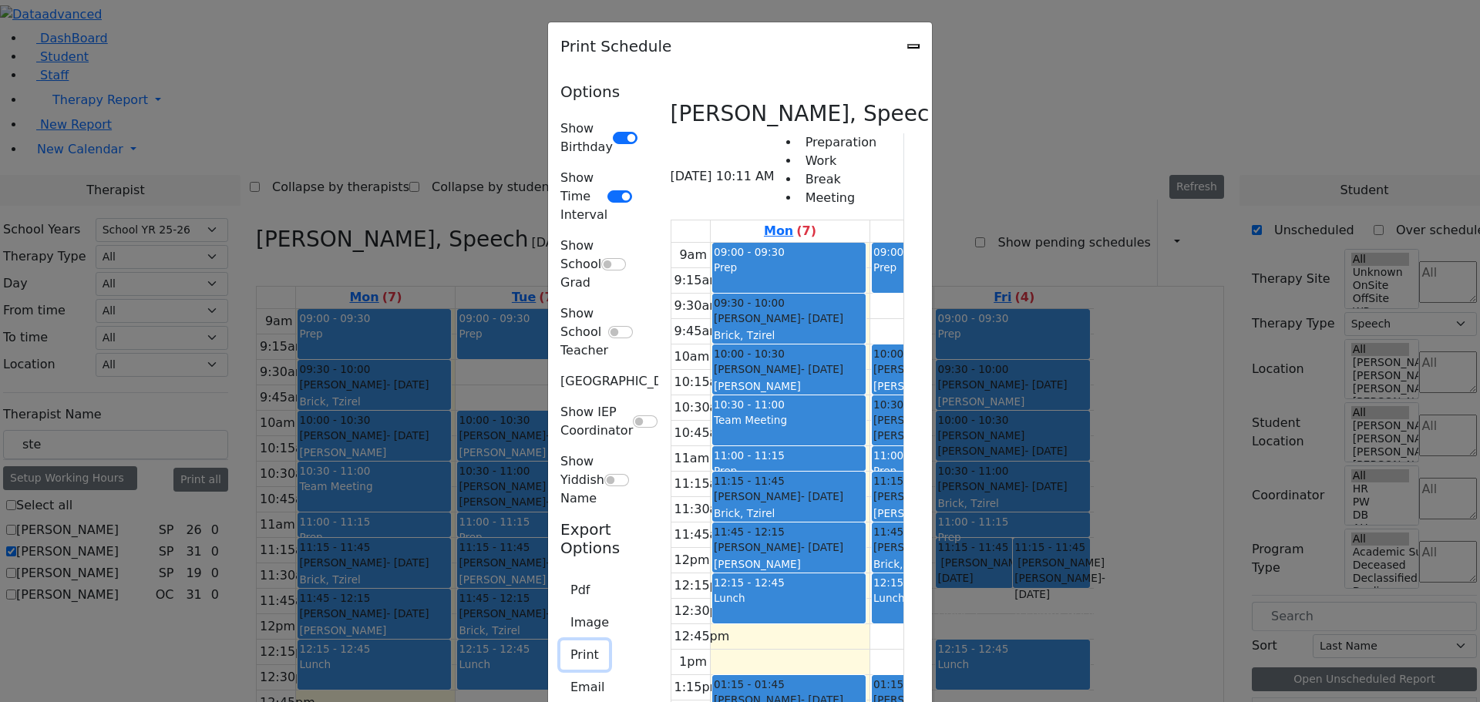
click at [560, 640] on button "Print" at bounding box center [584, 654] width 49 height 29
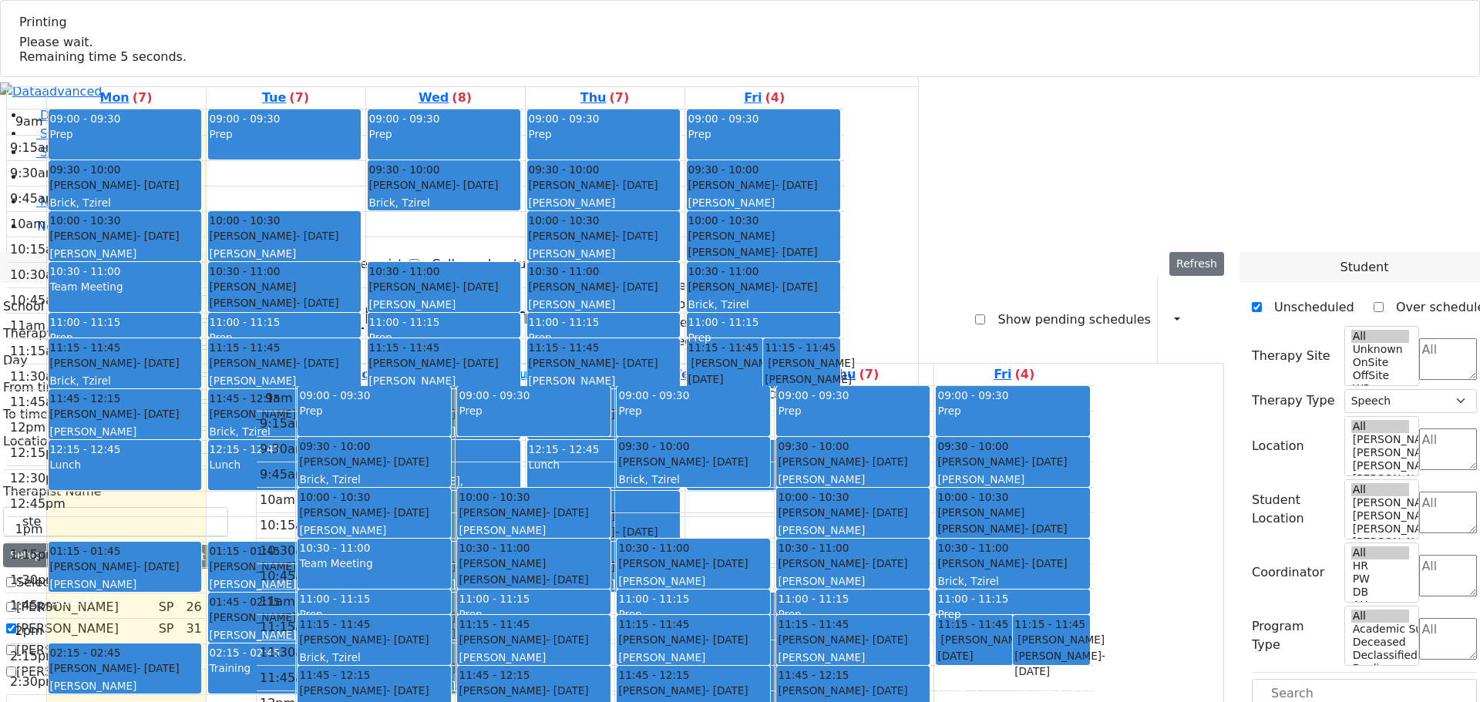
select select "212"
select select "3"
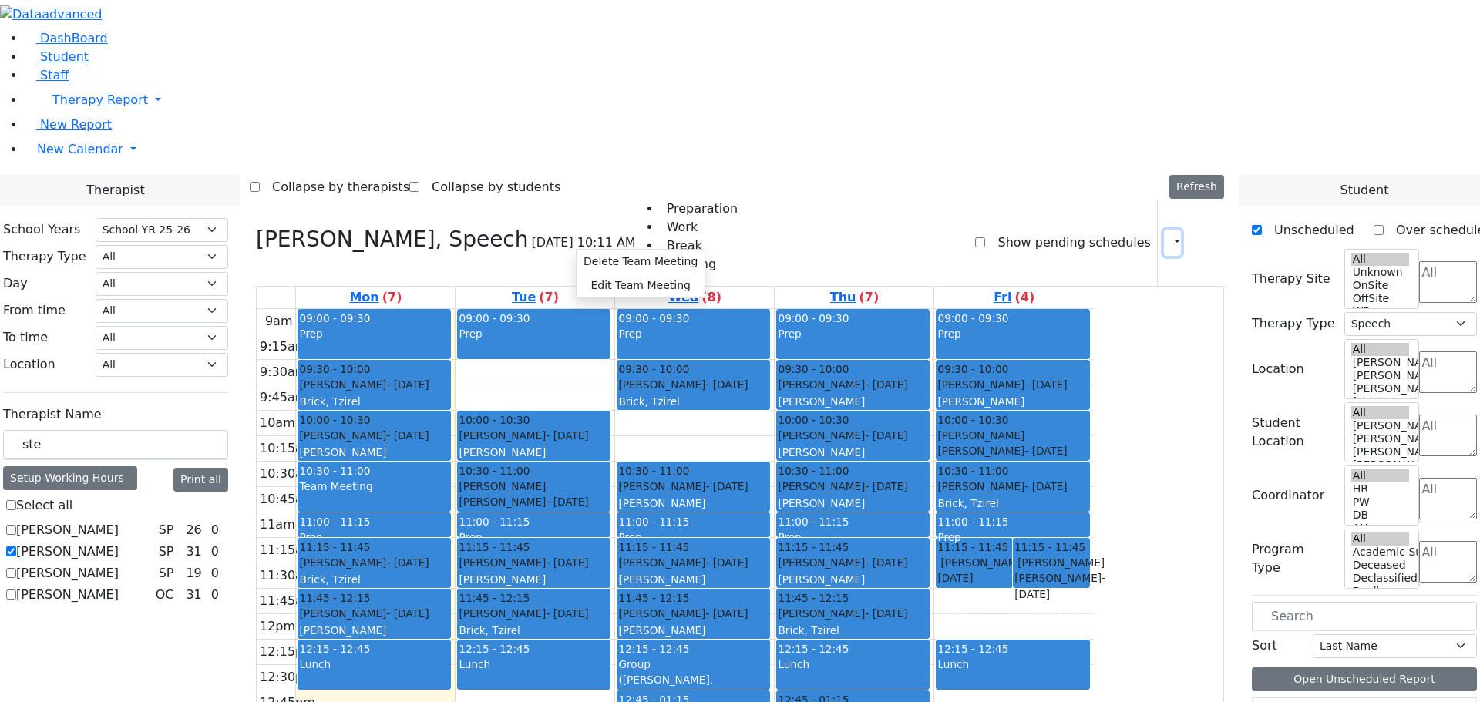
click at [1168, 235] on icon "button" at bounding box center [1168, 242] width 0 height 15
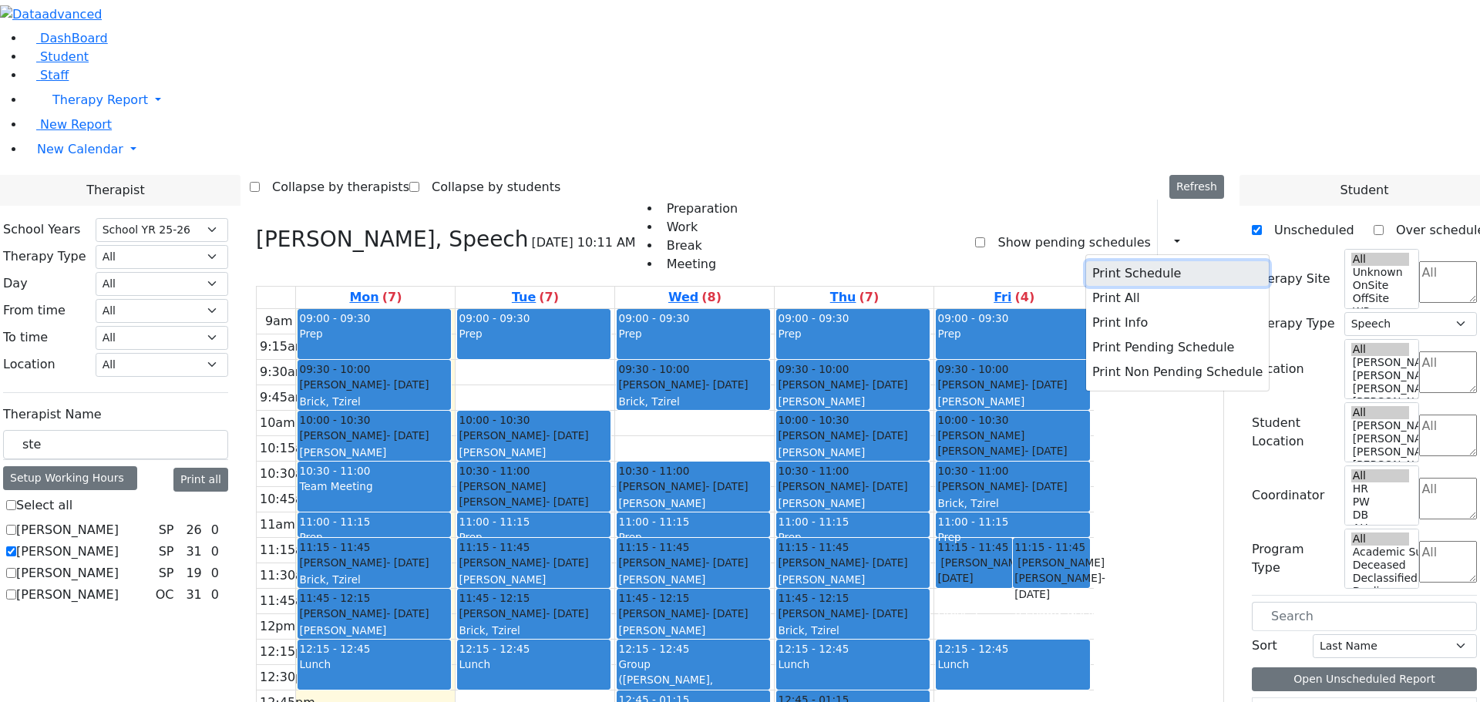
click at [1087, 261] on button "Print Schedule" at bounding box center [1177, 273] width 183 height 25
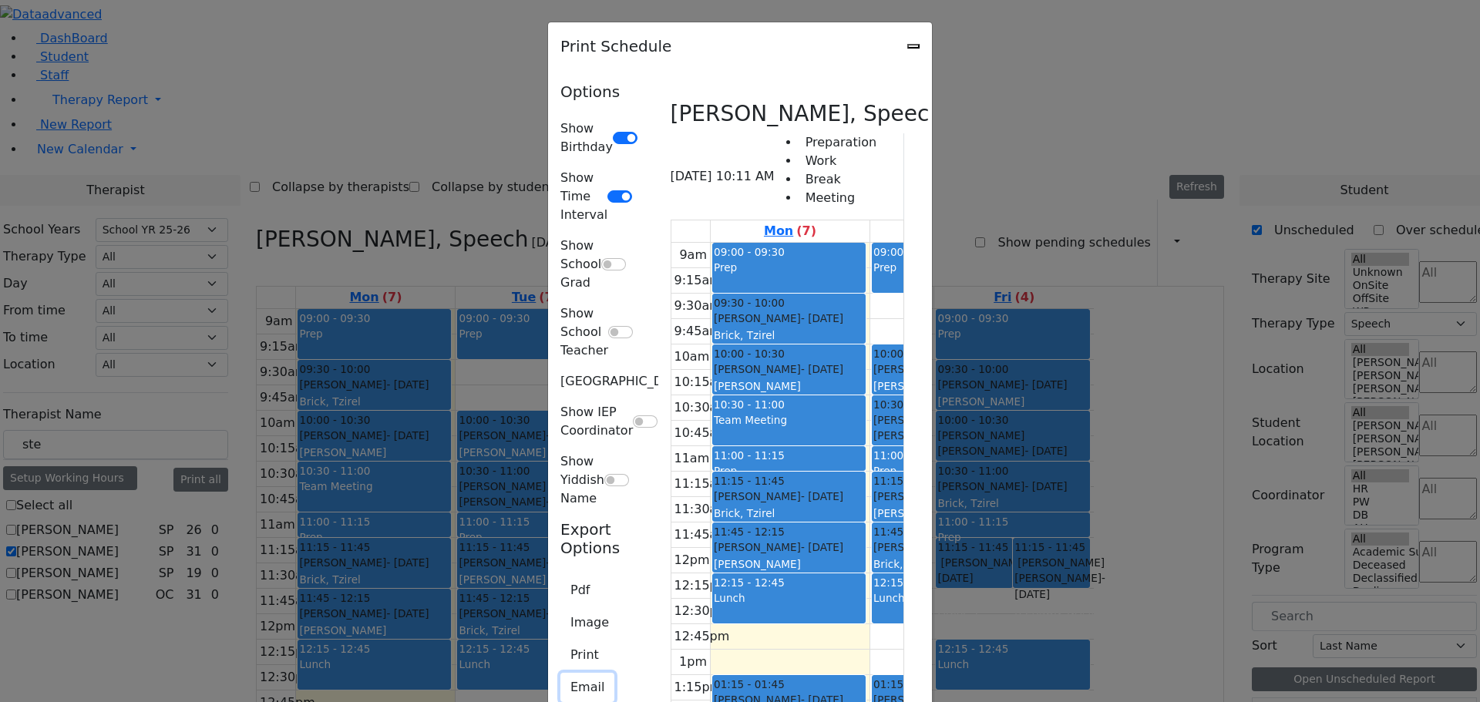
click at [560, 673] on button "Email" at bounding box center [587, 687] width 54 height 29
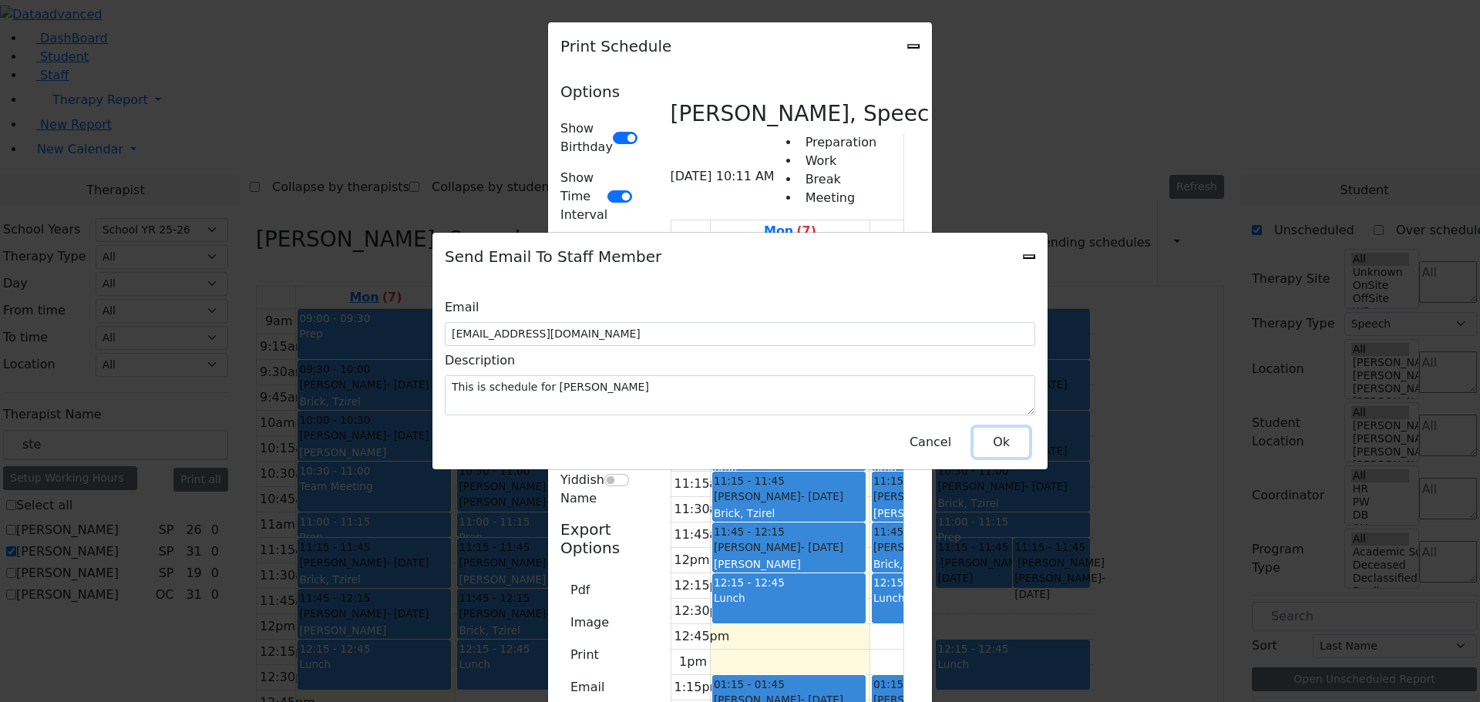
click at [989, 438] on button "Ok" at bounding box center [1000, 442] width 55 height 29
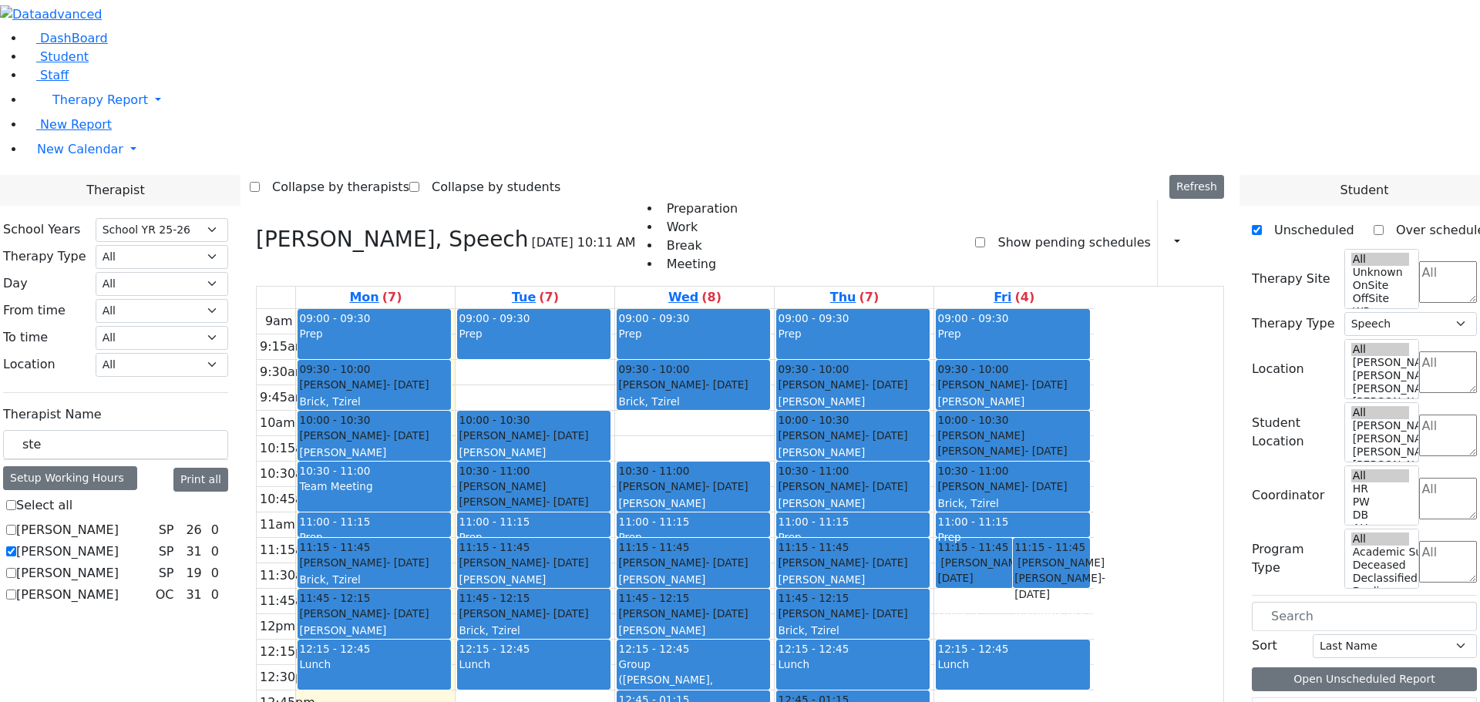
click at [119, 543] on label "[PERSON_NAME]" at bounding box center [67, 552] width 102 height 18
click at [16, 546] on input "[PERSON_NAME]" at bounding box center [11, 551] width 10 height 10
checkbox input "false"
select select
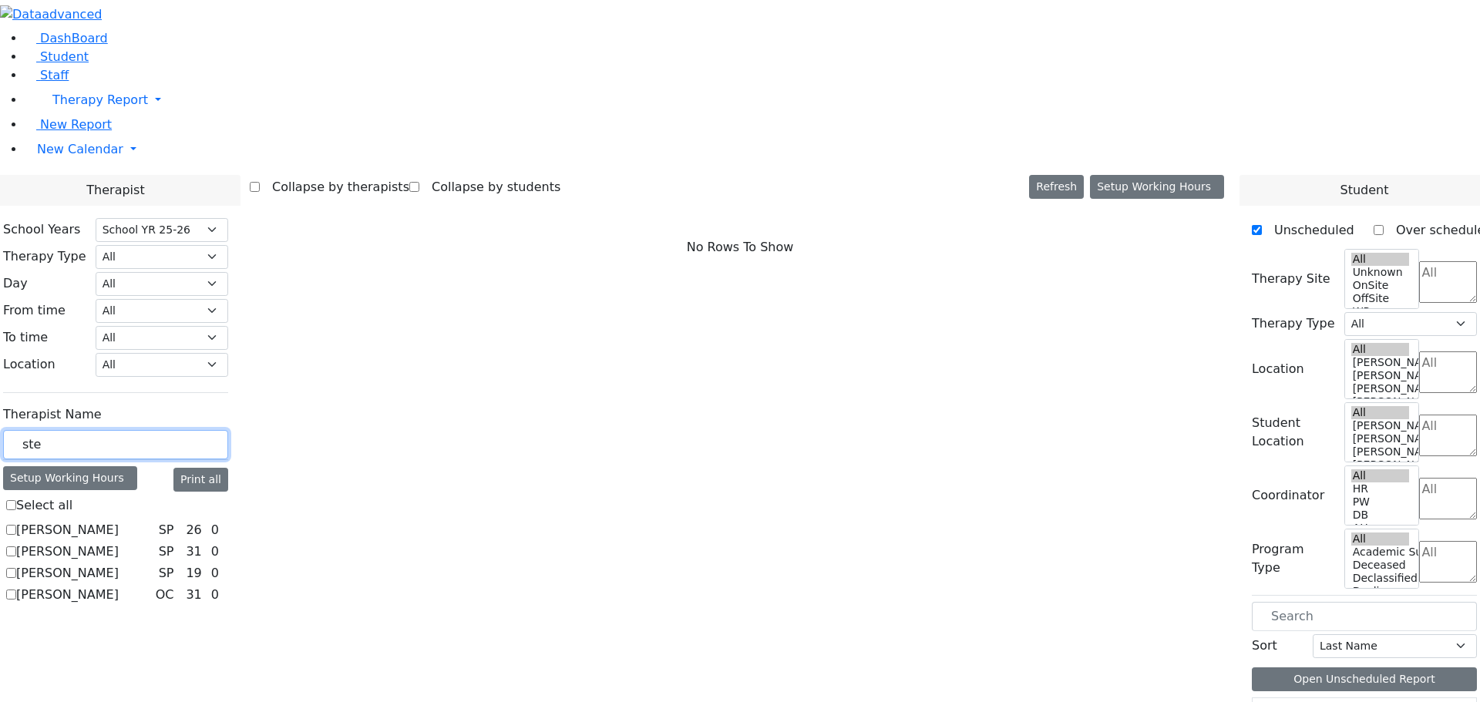
drag, startPoint x: 230, startPoint y: 268, endPoint x: 174, endPoint y: 254, distance: 57.2
click at [176, 257] on div "School Years Select School YR Summer YR 25 School YR 25-26 Summer YR 25 School …" at bounding box center [116, 413] width 250 height 414
type input "as"
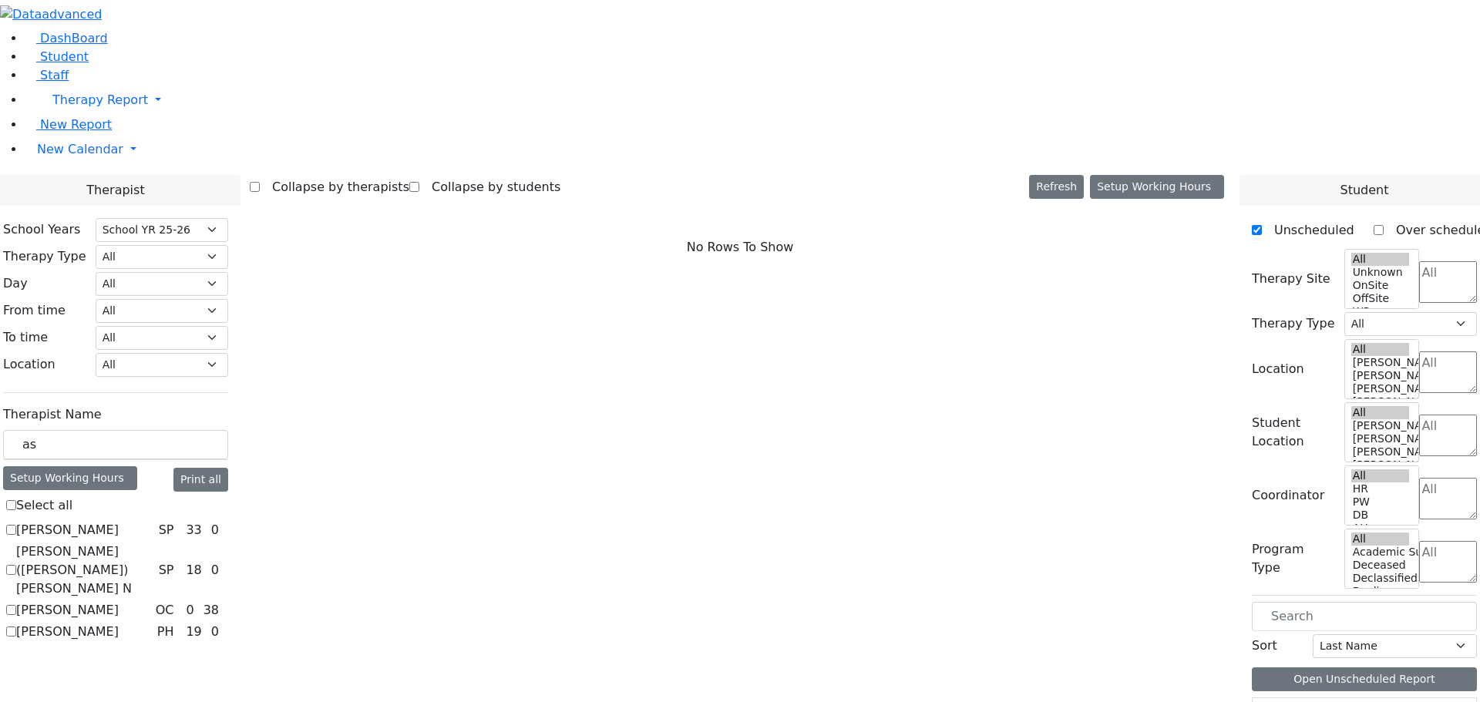
click at [153, 543] on label "[PERSON_NAME] ([PERSON_NAME]) [PERSON_NAME] N" at bounding box center [84, 570] width 136 height 55
click at [16, 565] on input "[PERSON_NAME] ([PERSON_NAME]) [PERSON_NAME] N" at bounding box center [11, 570] width 10 height 10
checkbox input "true"
select select "3"
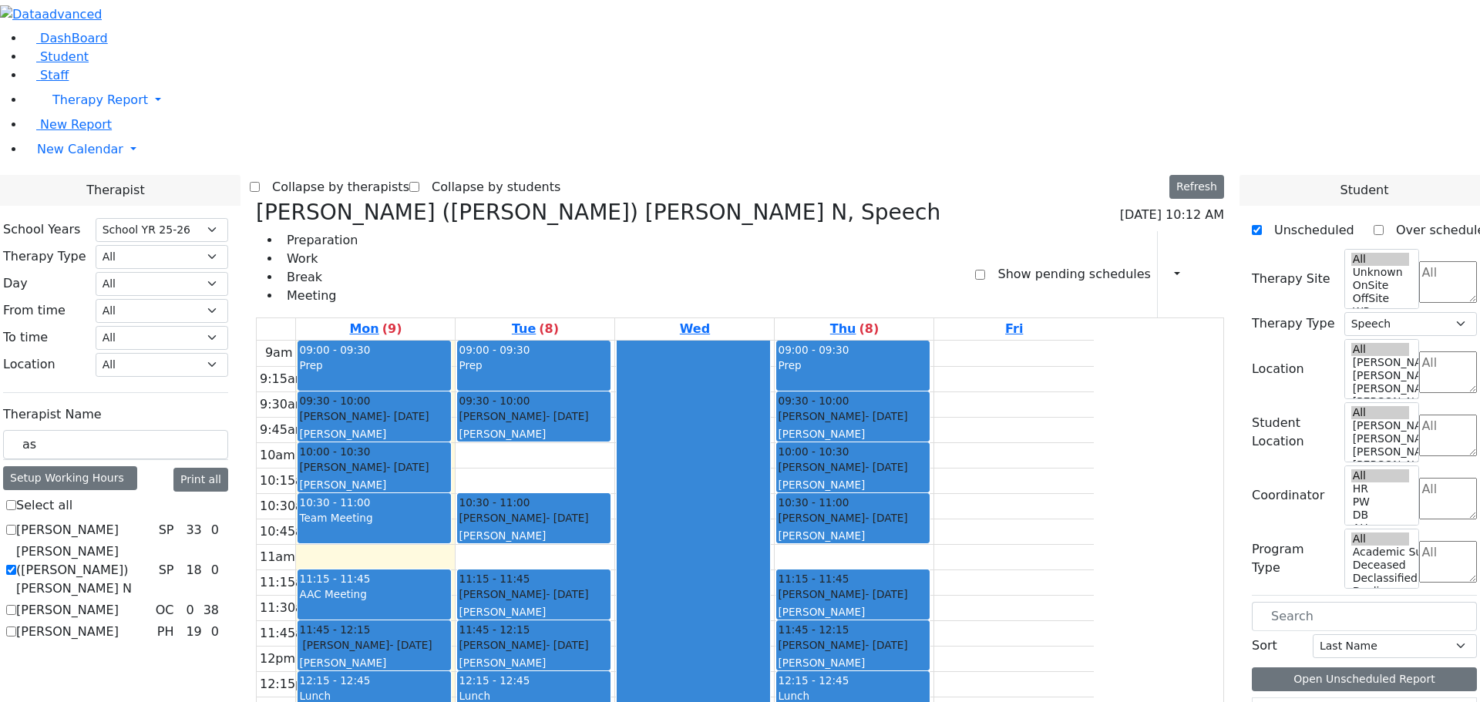
click at [228, 555] on div "Asok Pradeep SP 33 0 Kaufman (Assaf) Chava N SP 18 0 Mogul Jason OC 0 38 0" at bounding box center [115, 581] width 225 height 120
click at [1094, 475] on div "9am 9:15am 9:30am 9:45am 10am 10:15am 10:30am 10:45am 11am 11:15am 11:30am 11:4…" at bounding box center [675, 646] width 837 height 610
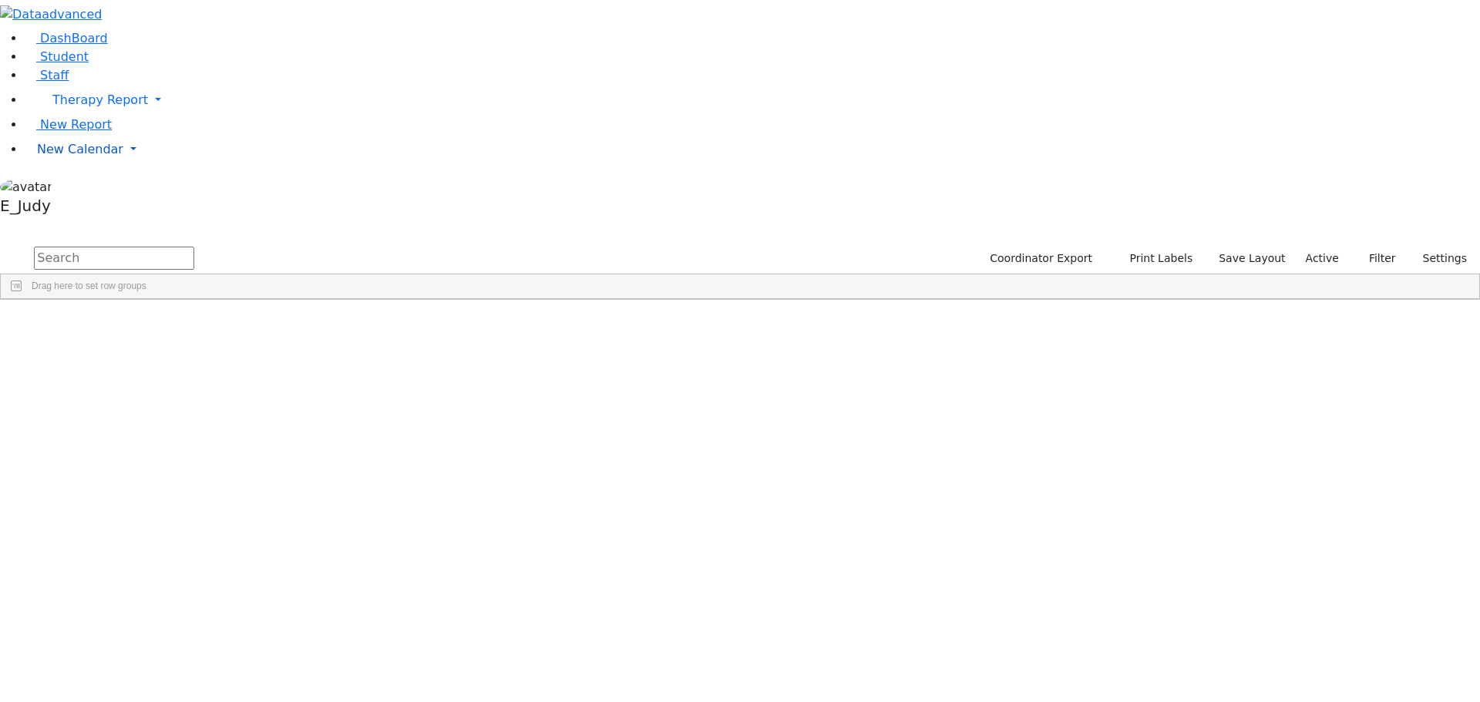
click at [145, 165] on link "New Calendar" at bounding box center [752, 149] width 1455 height 31
click at [89, 187] on span "Calendar" at bounding box center [60, 180] width 55 height 15
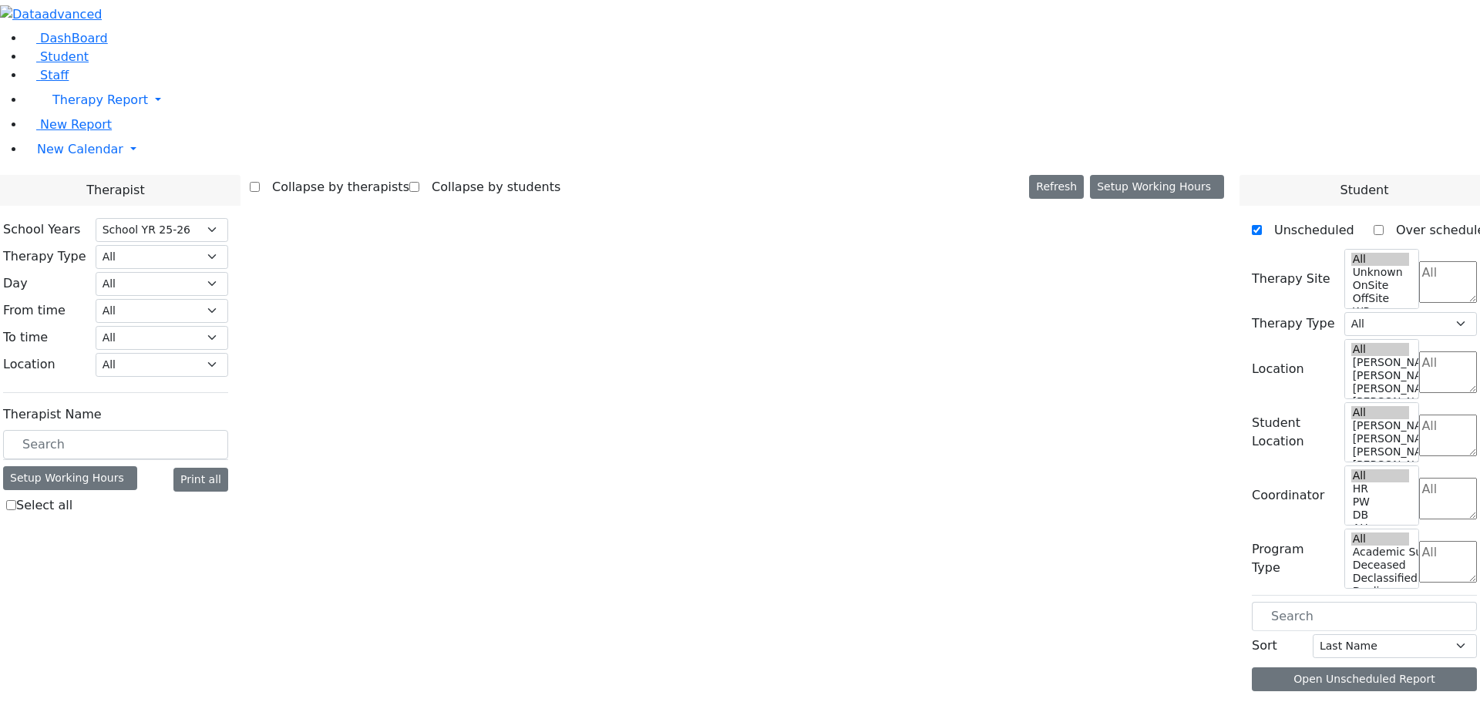
select select "212"
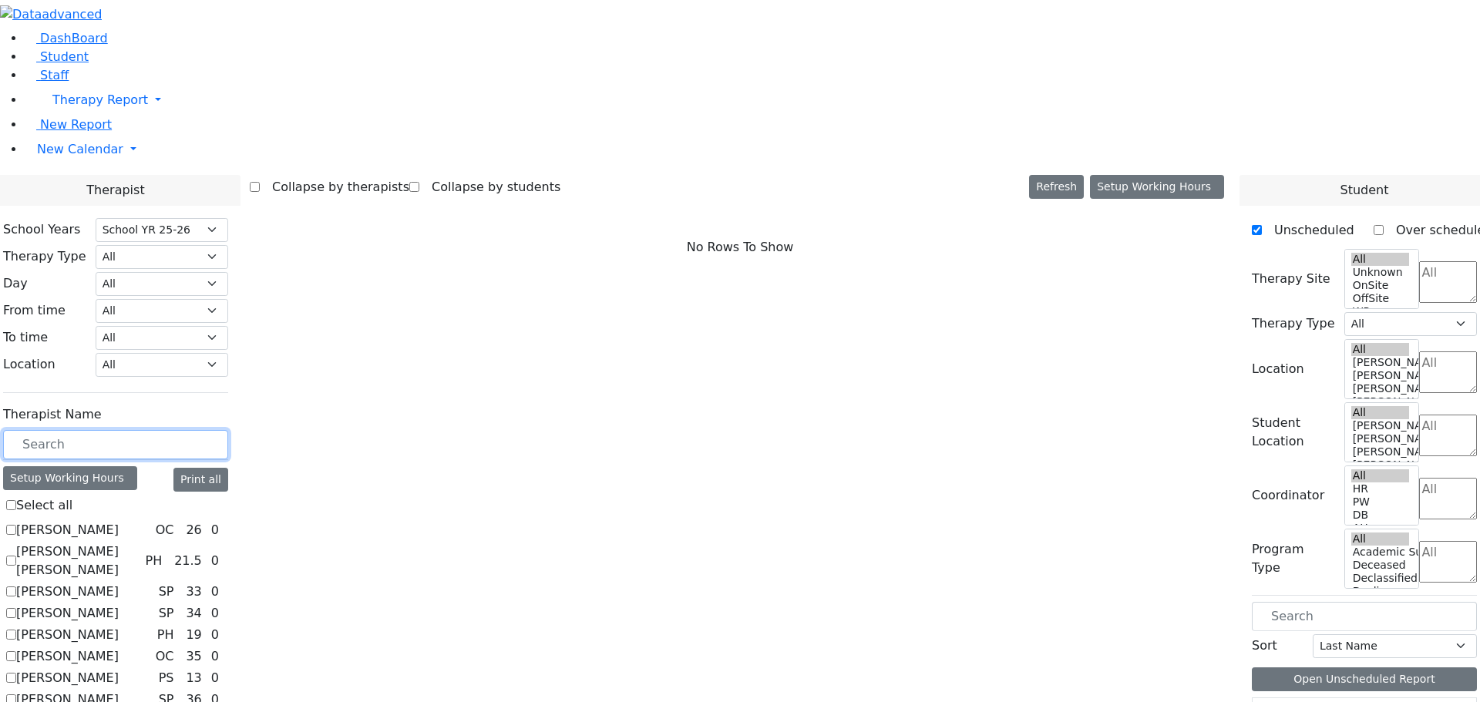
click at [228, 430] on input "text" at bounding box center [115, 444] width 225 height 29
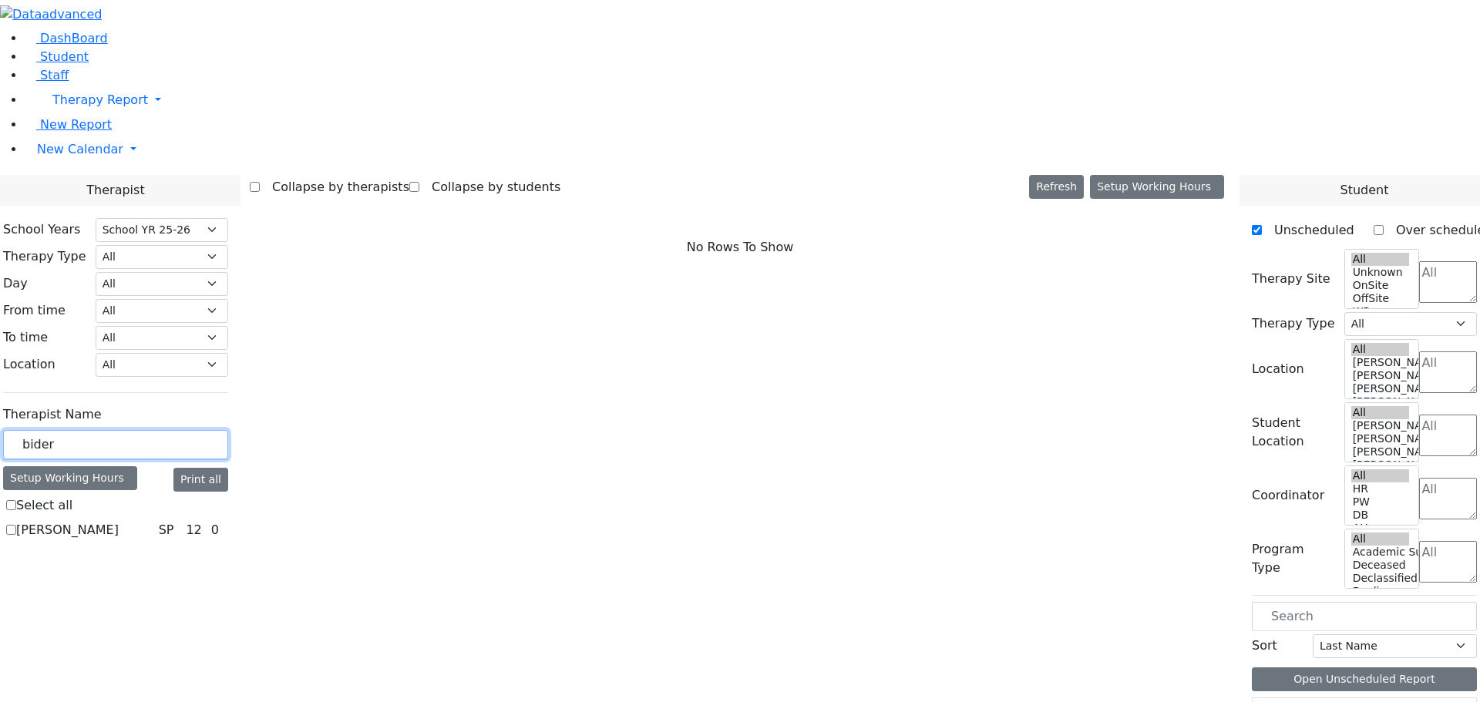
type input "bider"
click at [119, 521] on label "Biderman Tzipora" at bounding box center [67, 530] width 102 height 18
click at [16, 525] on input "Biderman Tzipora" at bounding box center [11, 530] width 10 height 10
checkbox input "true"
select select "3"
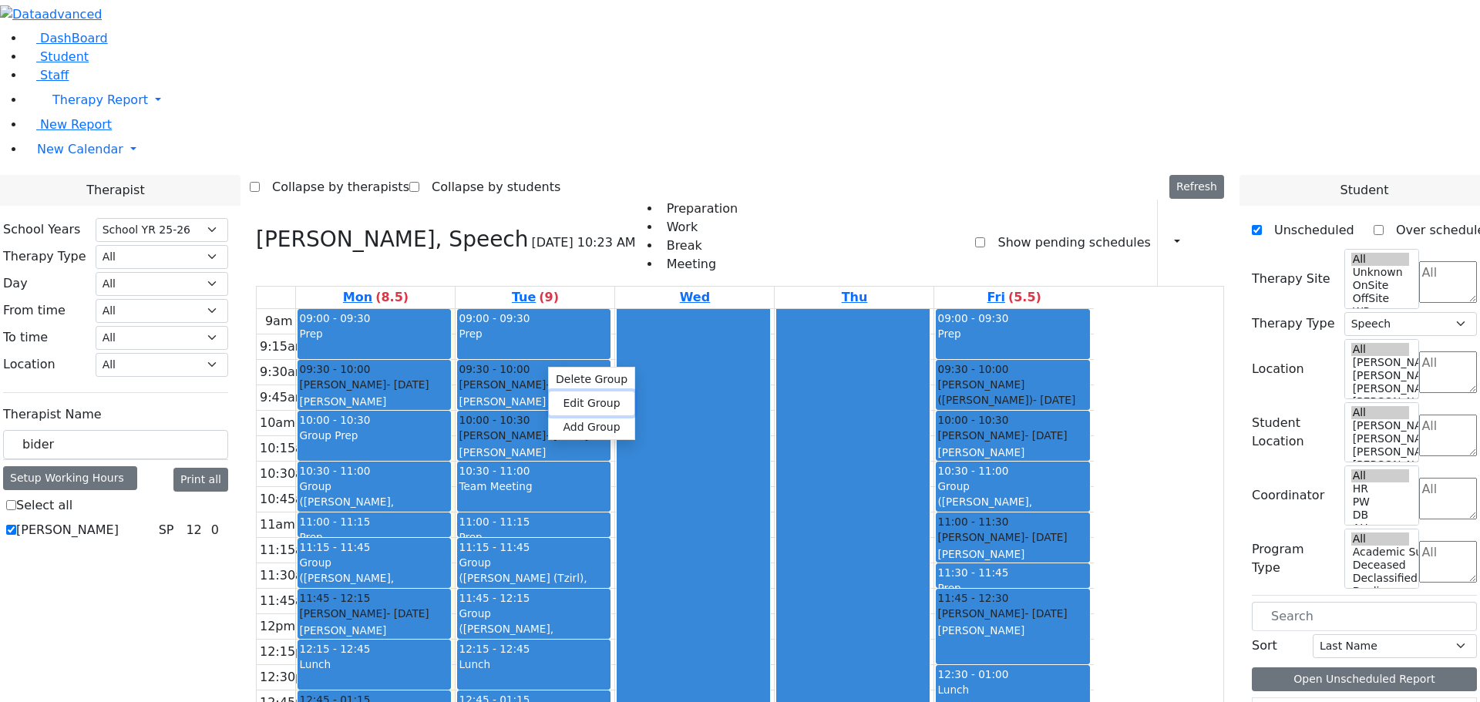
click at [573, 398] on button "Edit Group" at bounding box center [592, 403] width 86 height 24
select select "1"
select select "11:15:00"
select select "11:45:00"
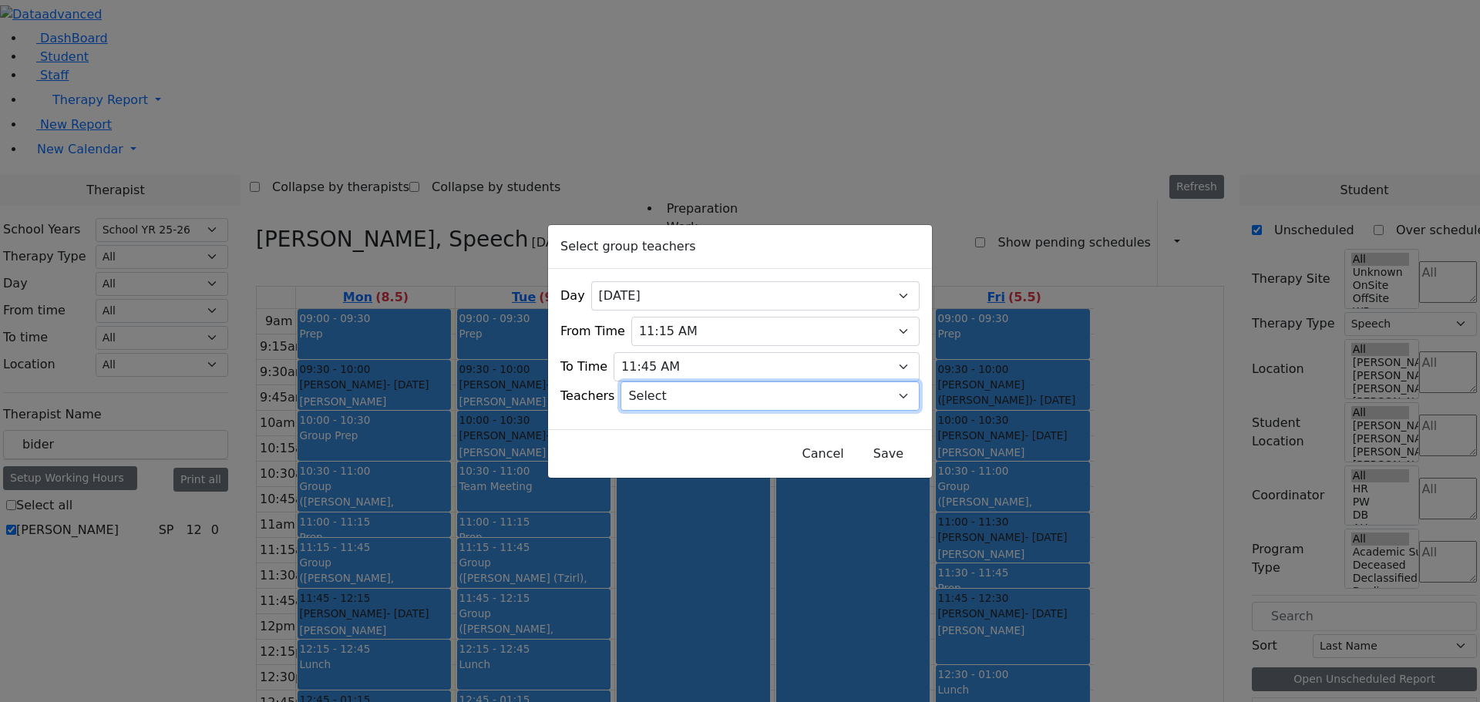
click at [660, 389] on select "Select Aliza, Ptalis Atara, Gross Avraham (Alan), Feigenbaum Bluma, Kramer Brac…" at bounding box center [769, 395] width 299 height 29
select select "11242"
click at [640, 381] on select "Select Aliza, Ptalis Atara, Gross Avraham (Alan), Feigenbaum Bluma, Kramer Brac…" at bounding box center [769, 395] width 299 height 29
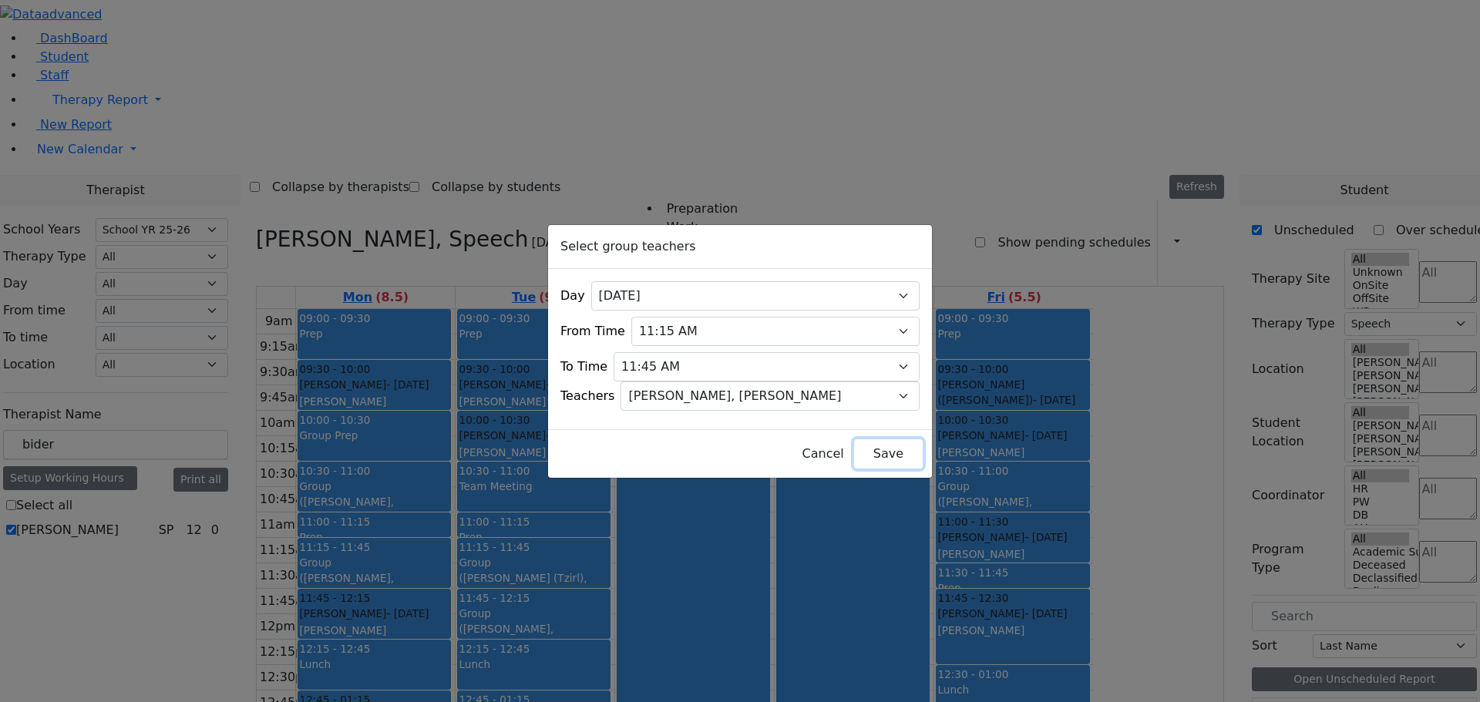
click at [862, 443] on button "Save" at bounding box center [888, 453] width 69 height 29
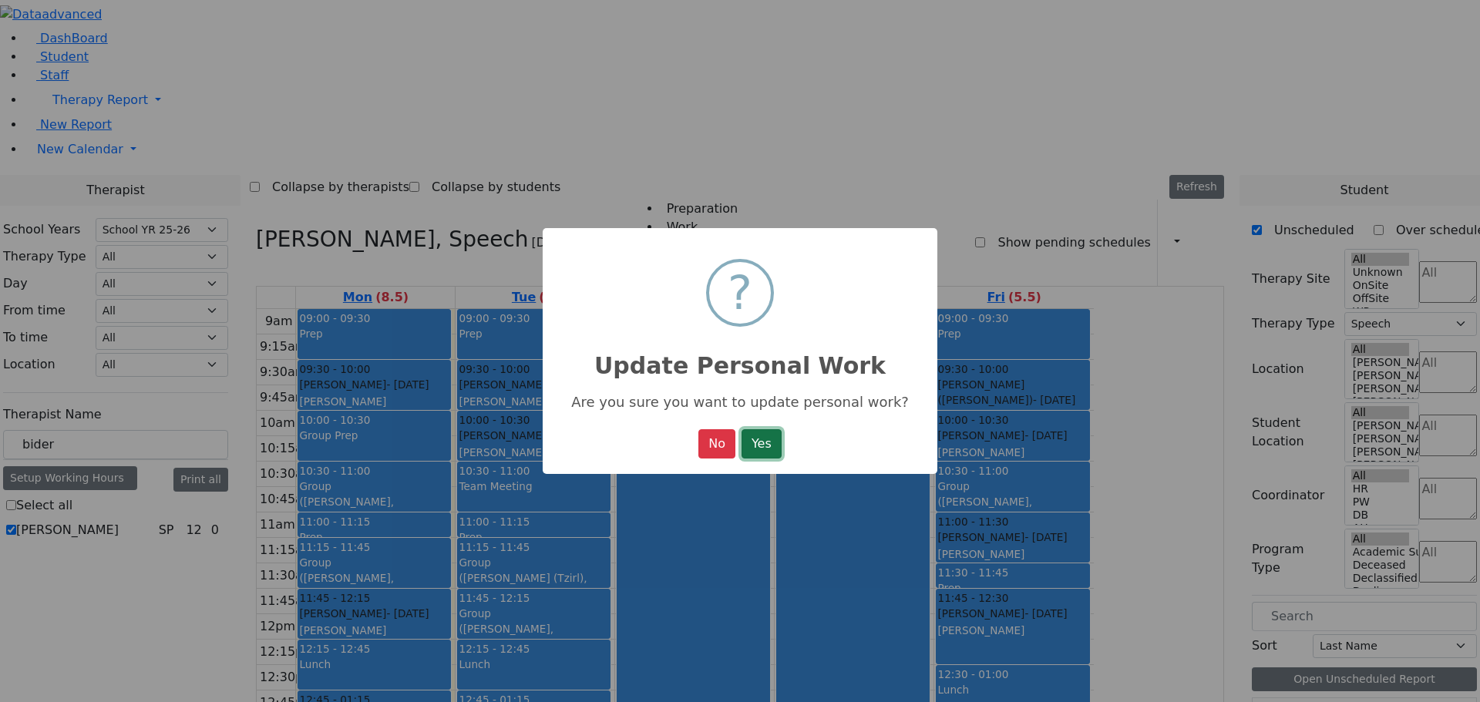
click at [761, 452] on button "Yes" at bounding box center [761, 443] width 40 height 29
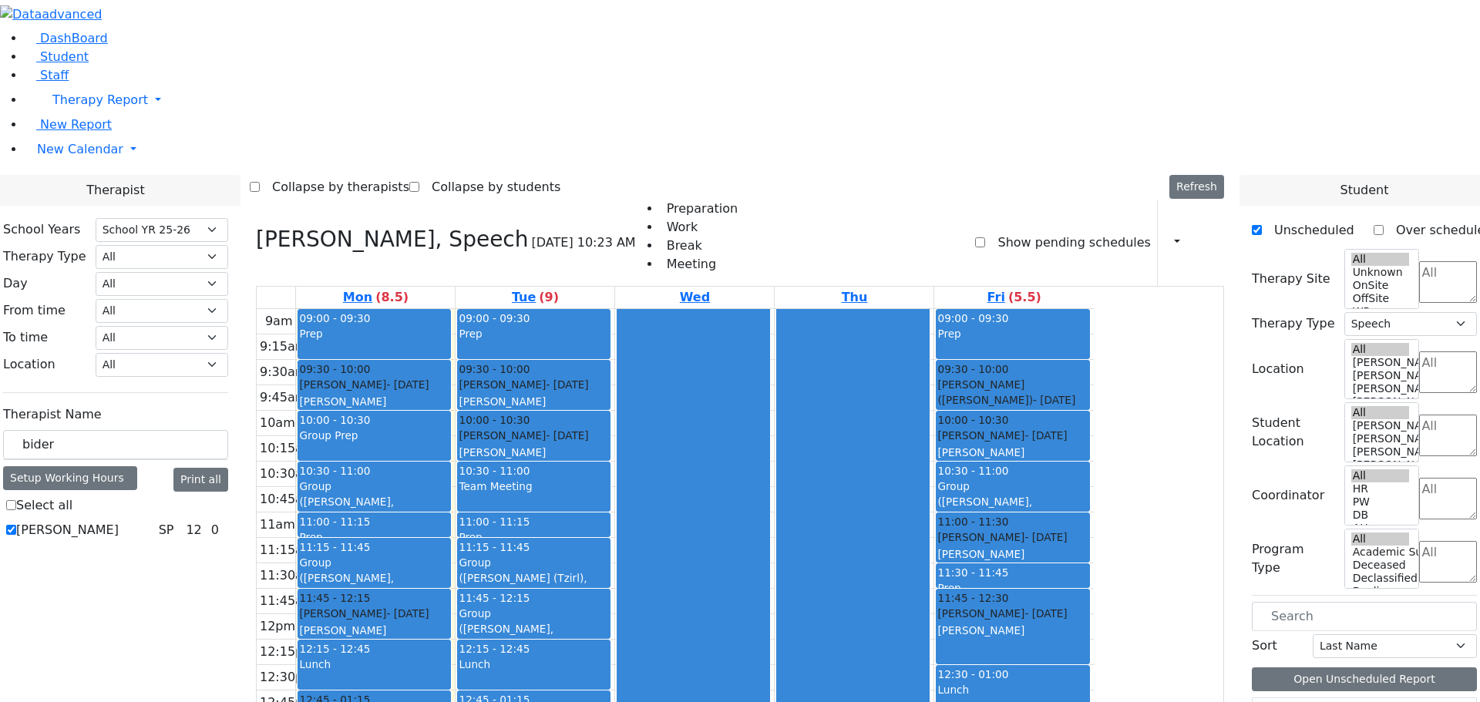
click at [609, 621] on div "(Leah, Weber)" at bounding box center [534, 637] width 150 height 32
click at [769, 442] on div at bounding box center [693, 613] width 152 height 609
click at [610, 589] on link "11:45 - 12:15 Group (Leah, Weber)" at bounding box center [533, 614] width 153 height 50
click at [778, 414] on button "Edit Group" at bounding box center [796, 418] width 86 height 24
select select "2"
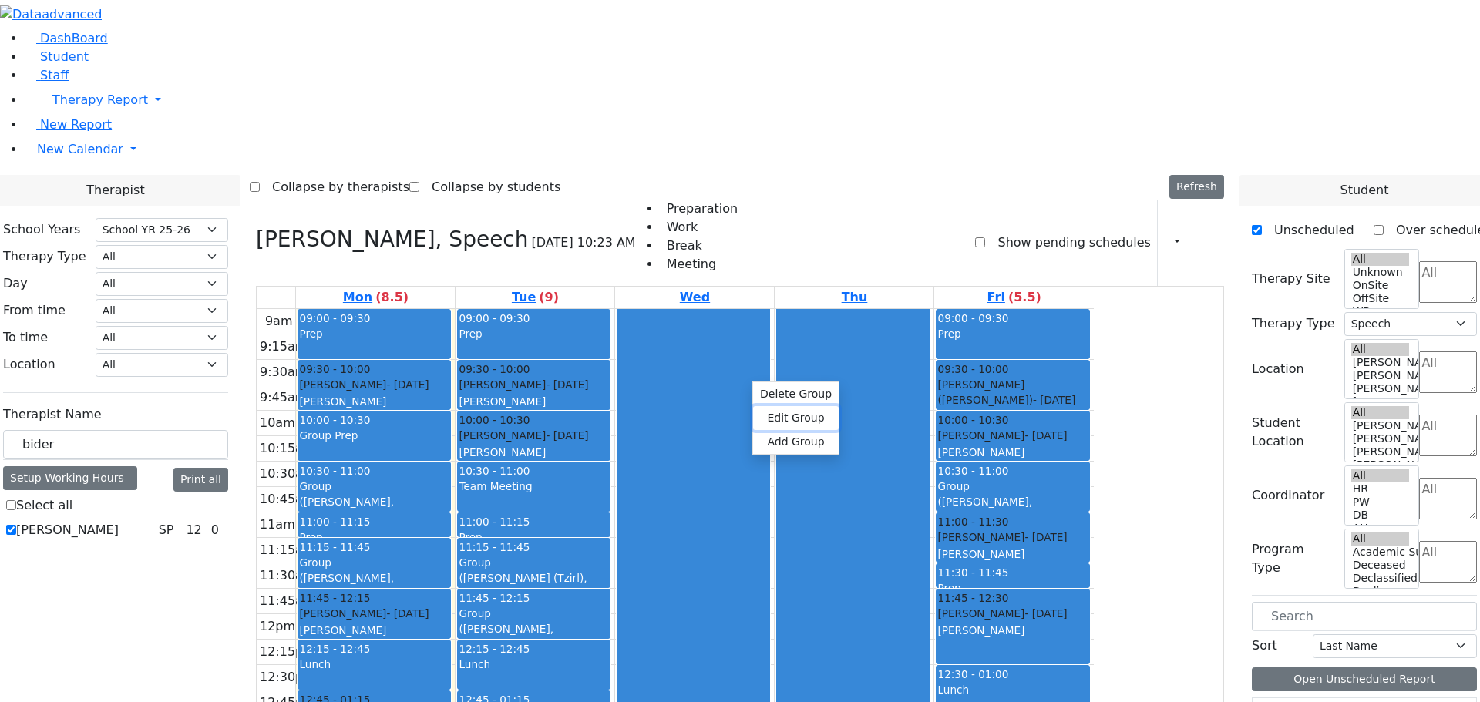
select select "11:45:00"
select select "12:15:00"
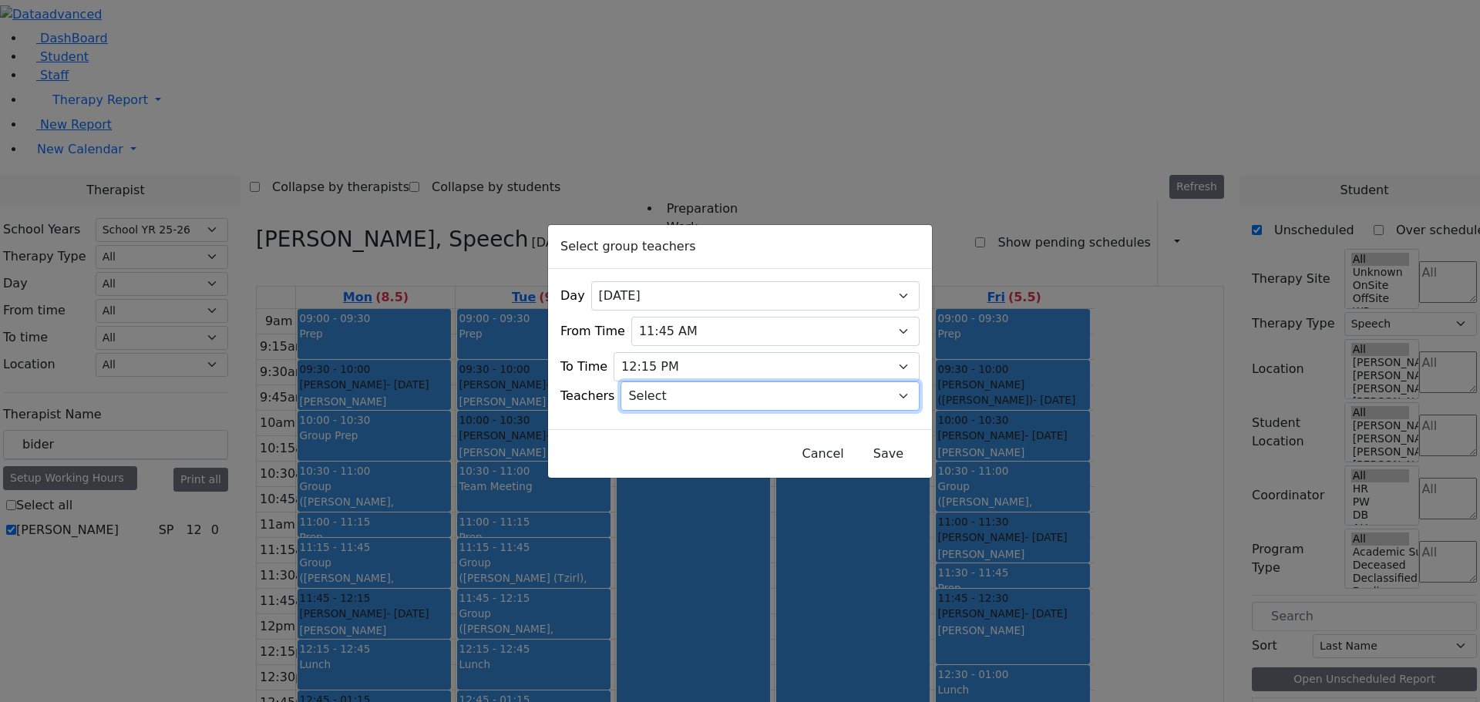
click at [679, 391] on select "Select Aliza, Ptalis Atara, Gross Avraham (Alan), Feigenbaum Bluma, Kramer Brac…" at bounding box center [769, 395] width 299 height 29
select select "154"
click at [640, 381] on select "Select Aliza, Ptalis Atara, Gross Avraham (Alan), Feigenbaum Bluma, Kramer Brac…" at bounding box center [769, 395] width 299 height 29
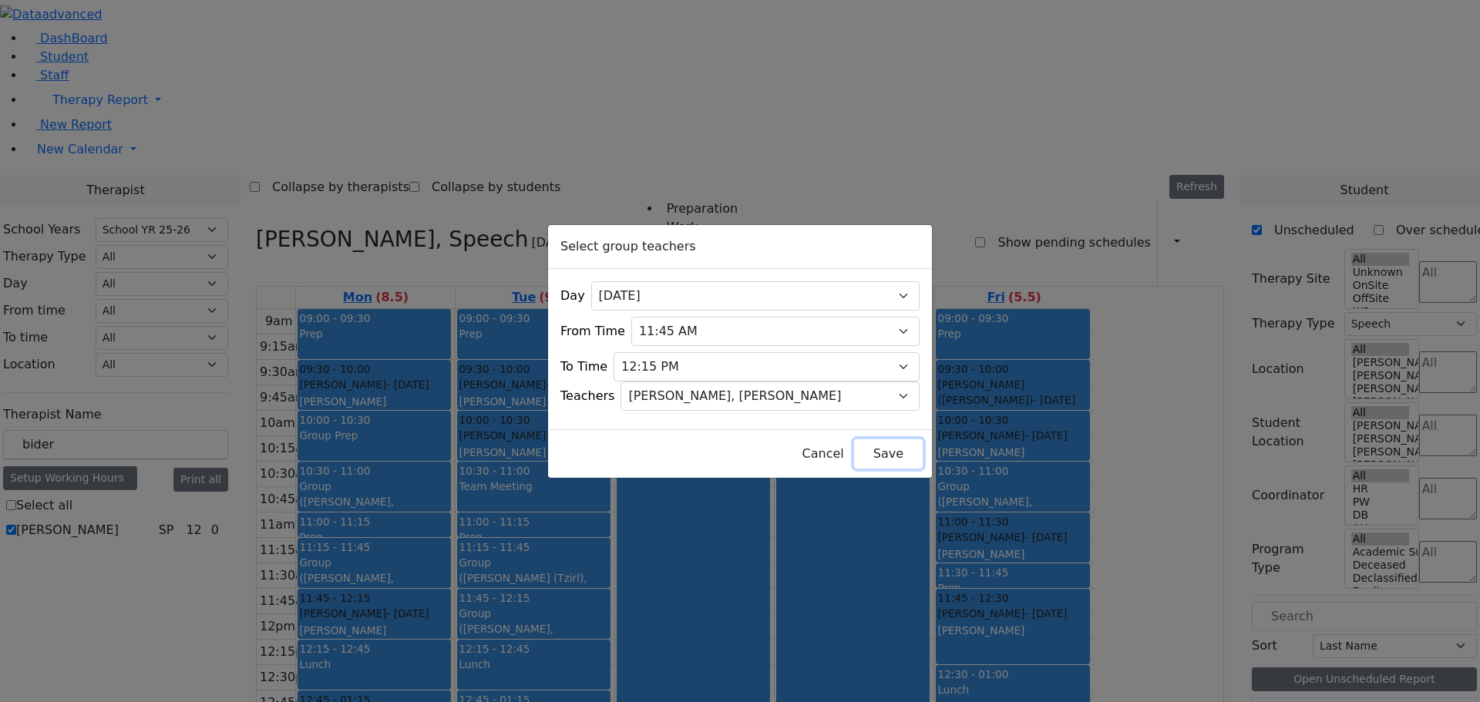
click at [854, 449] on button "Save" at bounding box center [888, 453] width 69 height 29
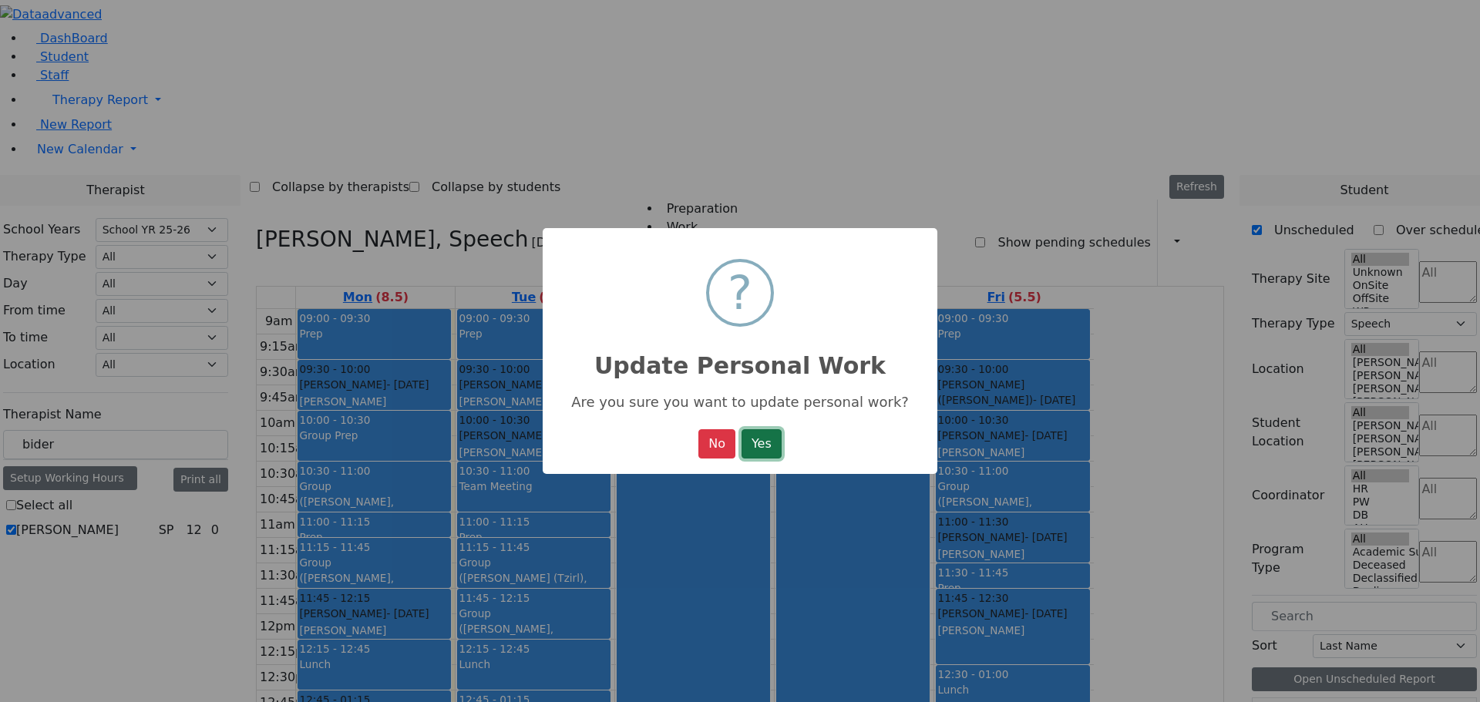
click at [764, 444] on button "Yes" at bounding box center [761, 443] width 40 height 29
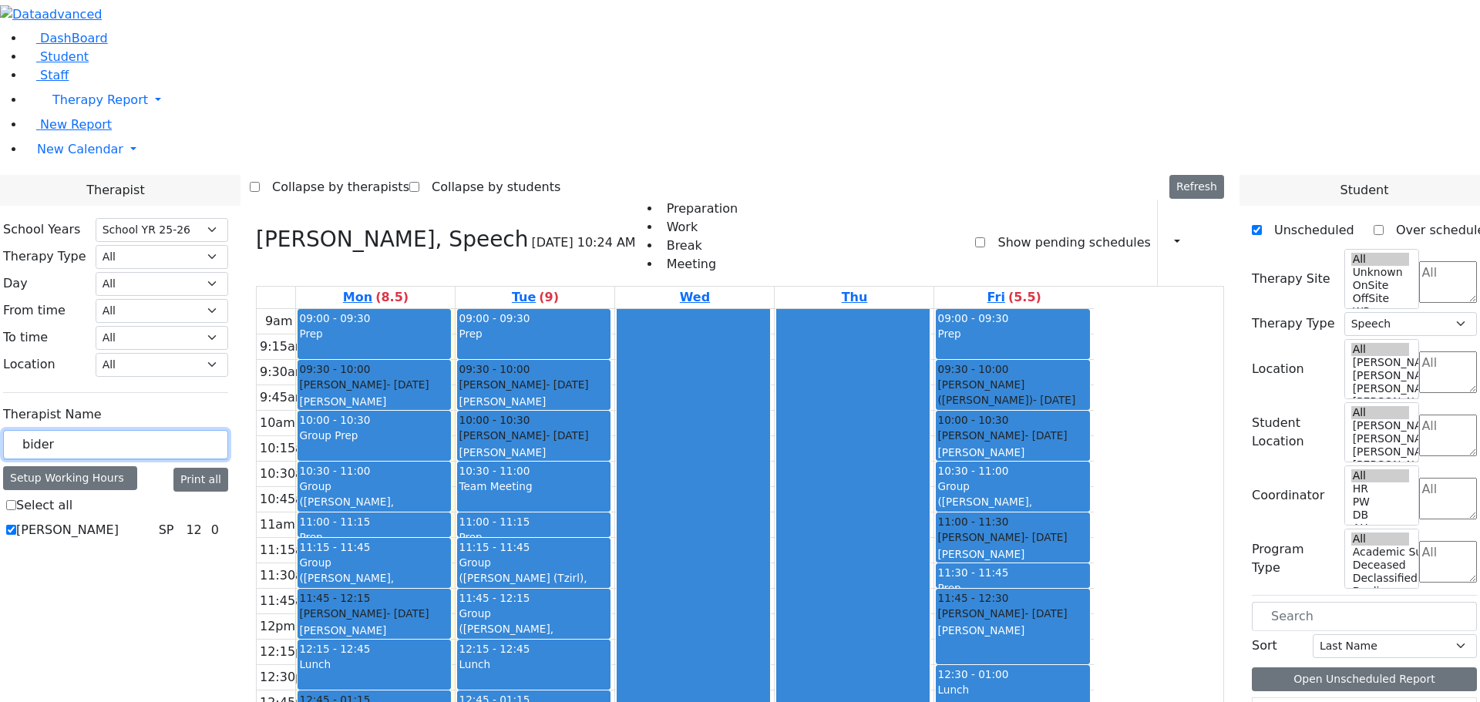
drag, startPoint x: 230, startPoint y: 270, endPoint x: 176, endPoint y: 252, distance: 57.8
click at [191, 430] on div "bider" at bounding box center [115, 445] width 225 height 30
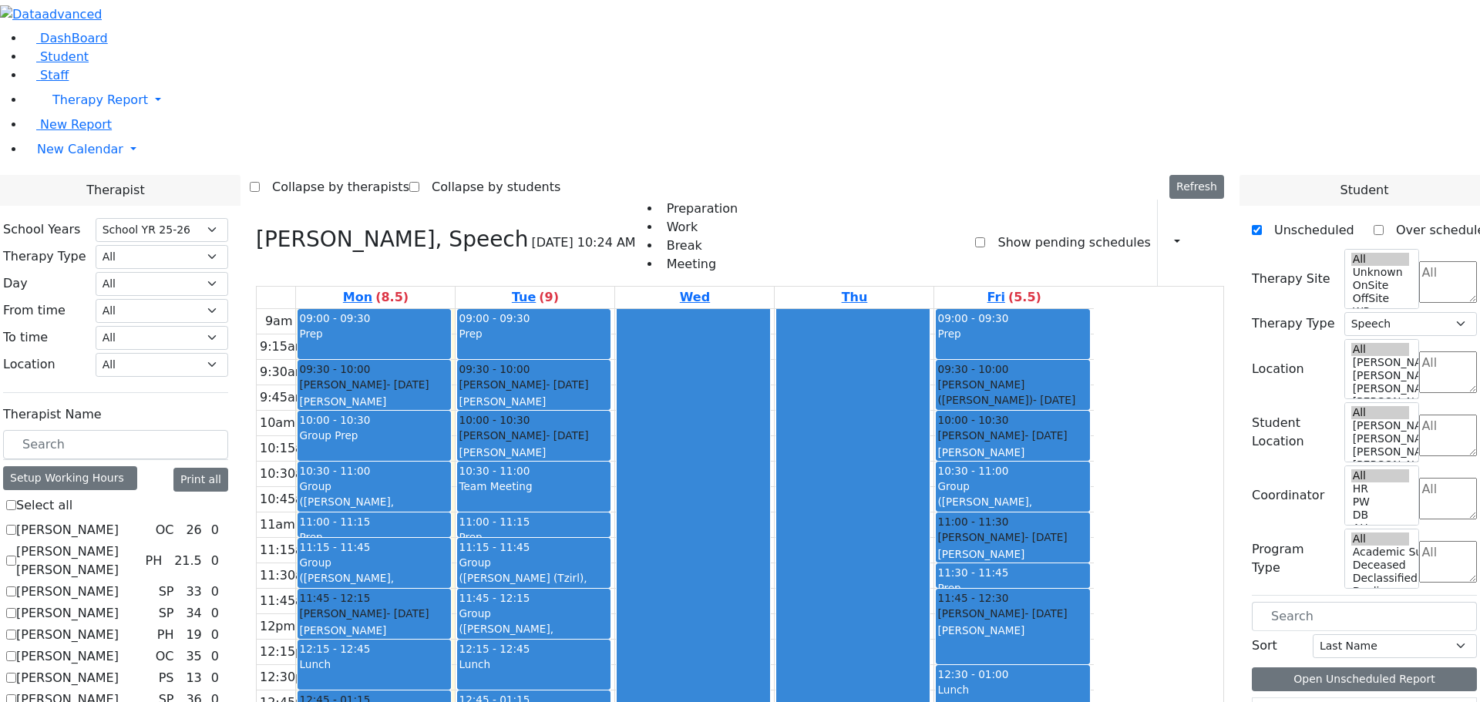
drag, startPoint x: 196, startPoint y: 290, endPoint x: 59, endPoint y: 538, distance: 283.2
click at [59, 221] on aside "DashBoard Student Staff Therapy Report Student Old Calendar" at bounding box center [740, 110] width 1480 height 221
checkbox input "false"
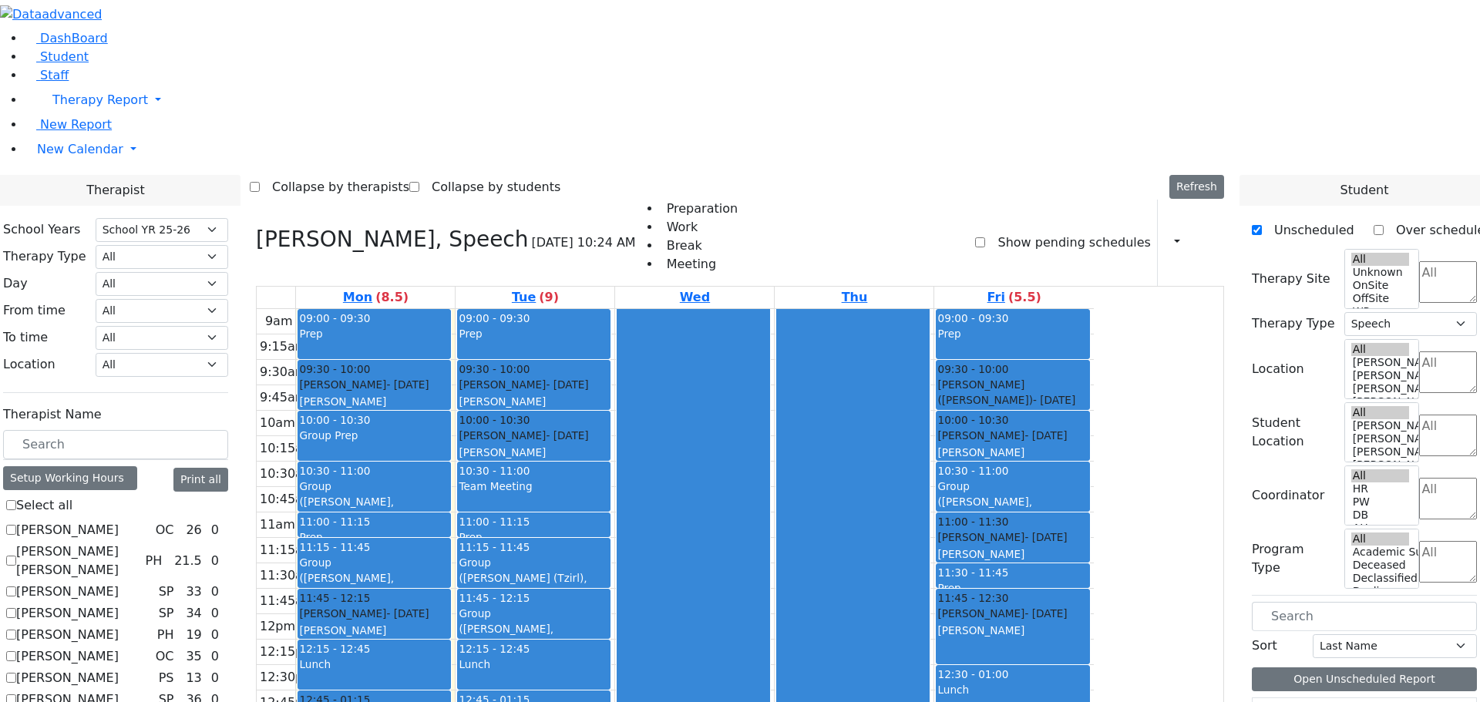
select select
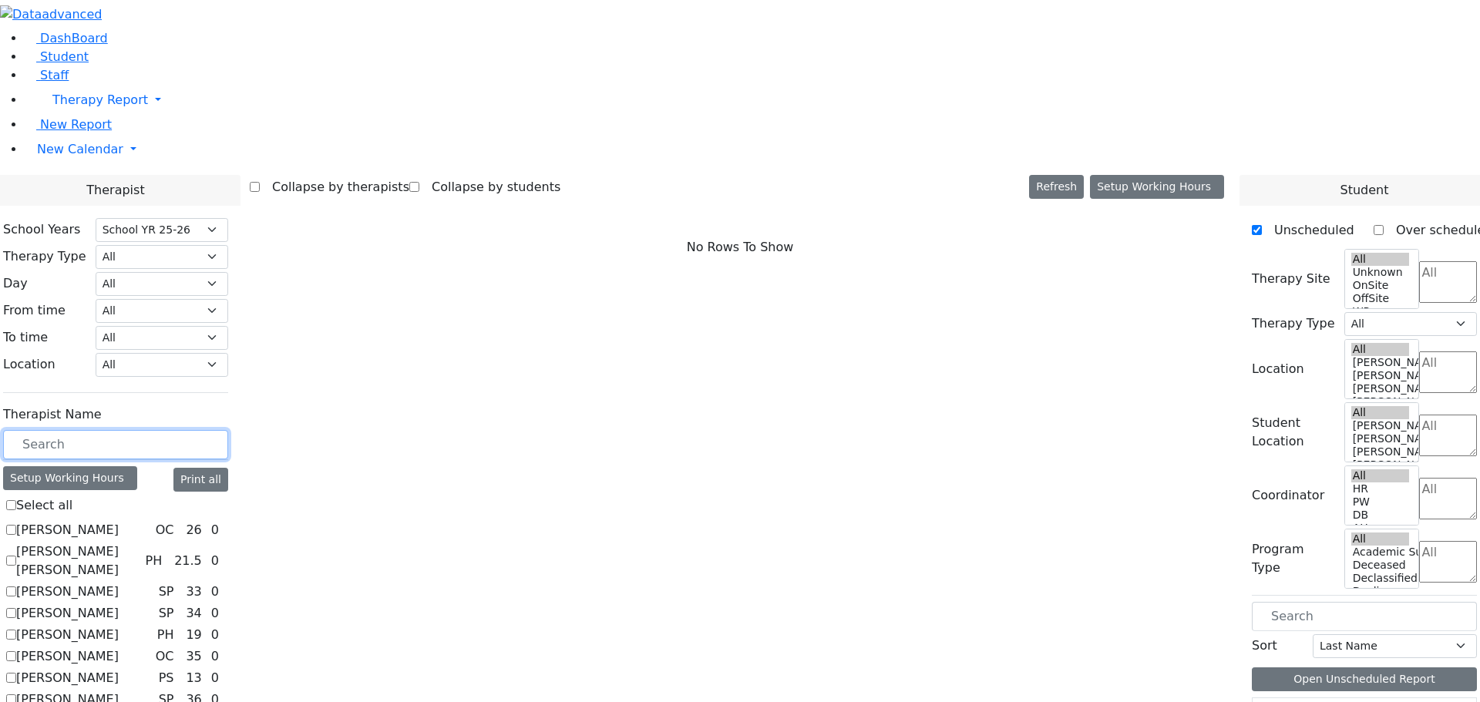
click at [228, 430] on input "text" at bounding box center [115, 444] width 225 height 29
click at [220, 430] on input "text" at bounding box center [115, 444] width 225 height 29
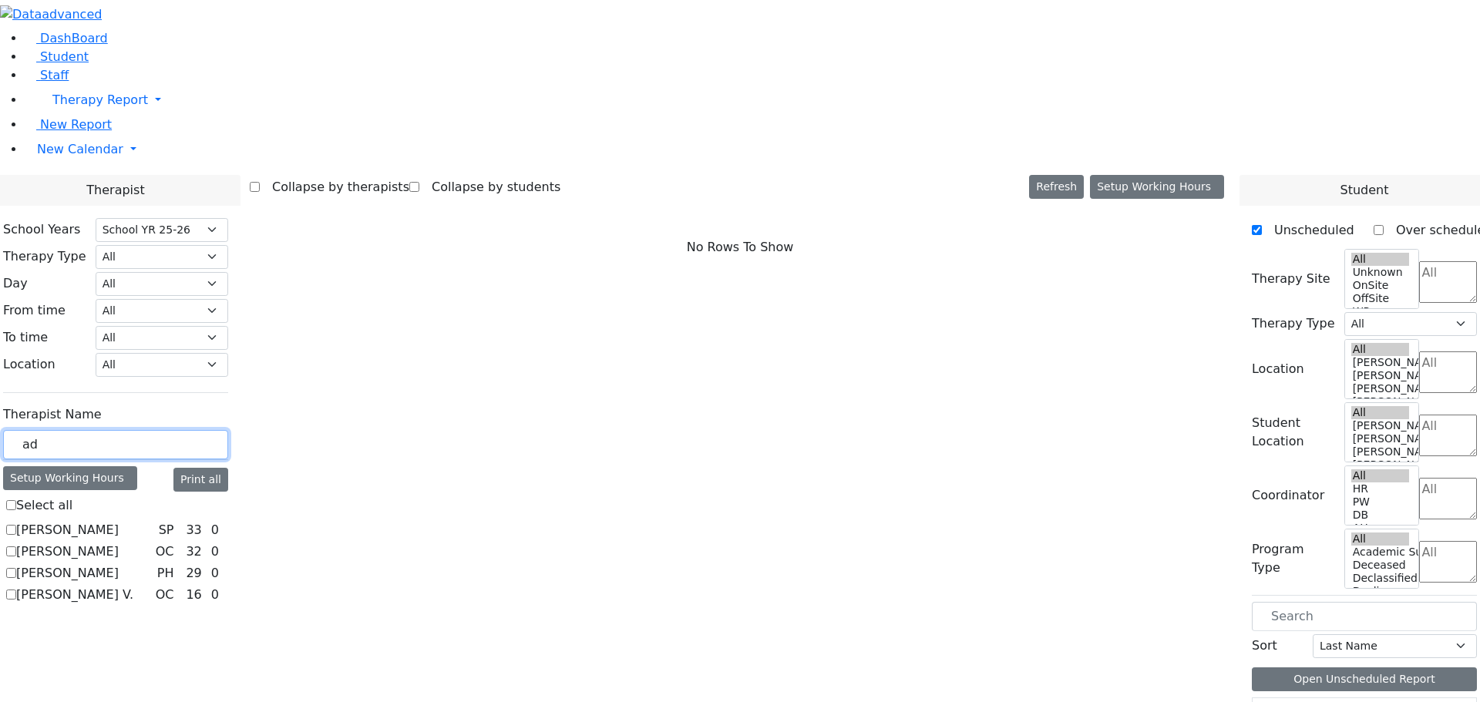
type input "ad"
click at [119, 564] on label "Reiss Adeena" at bounding box center [67, 573] width 102 height 18
click at [16, 568] on input "Reiss Adeena" at bounding box center [11, 573] width 10 height 10
checkbox input "true"
select select "2"
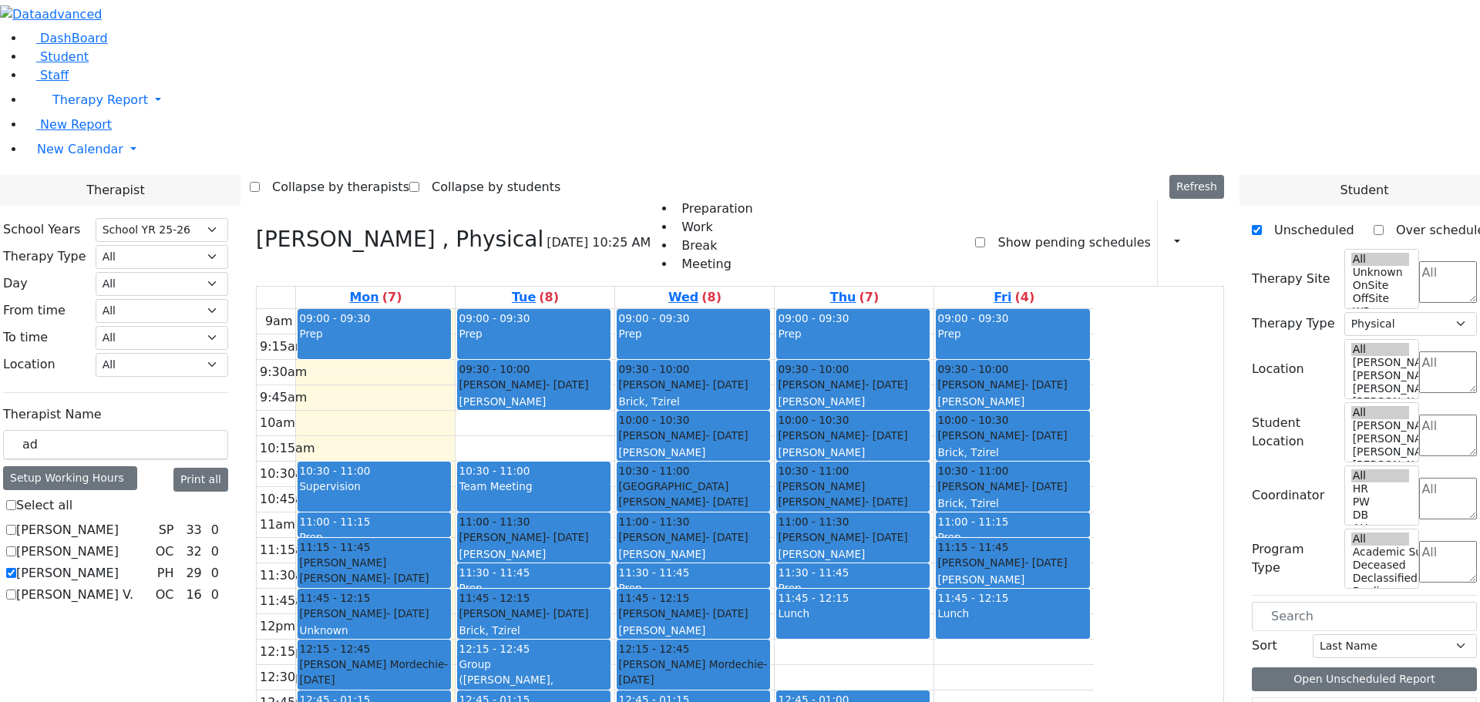
scroll to position [2, 0]
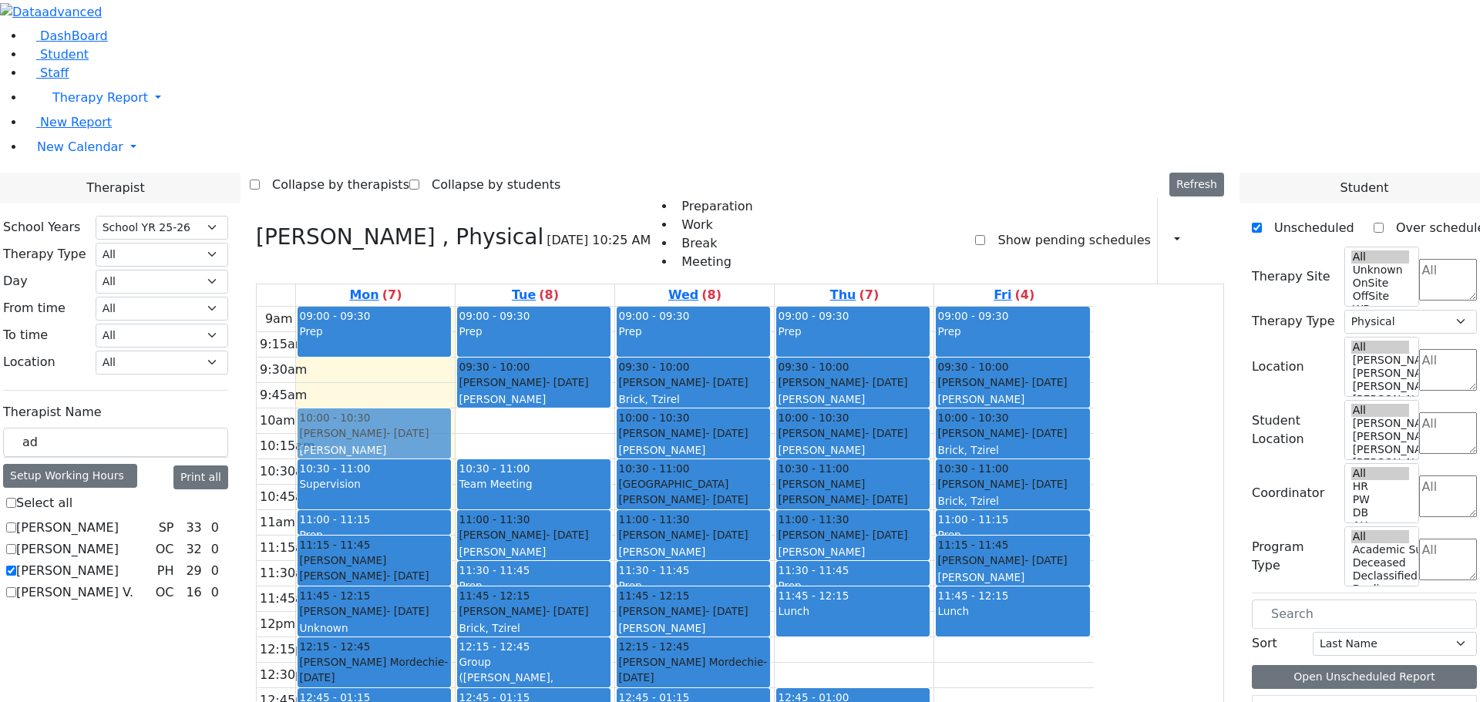
drag, startPoint x: 530, startPoint y: 211, endPoint x: 561, endPoint y: 211, distance: 30.8
click at [455, 307] on div "09:00 - 09:30 Prep 10:00 - 10:30 Berkowitz Nechie - 06/28/2006 Kosowsky, Elana …" at bounding box center [375, 612] width 159 height 610
drag, startPoint x: 583, startPoint y: 229, endPoint x: 672, endPoint y: 168, distance: 108.2
click at [672, 307] on tr "09:00 - 09:30 Prep 10:00 - 10:30 Berkowitz Nechie - 06/28/2006 Kosowsky, Elana …" at bounding box center [675, 612] width 837 height 610
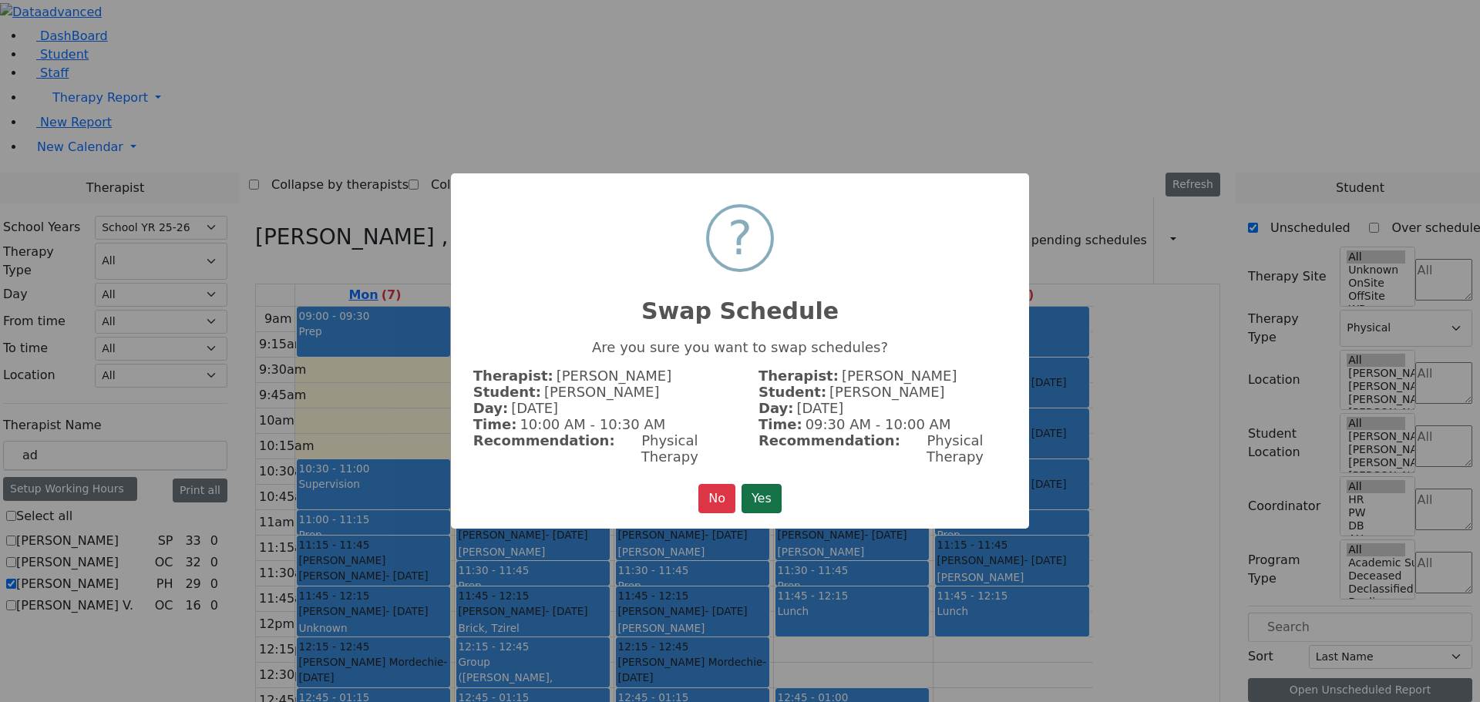
click at [771, 489] on button "Yes" at bounding box center [761, 498] width 40 height 29
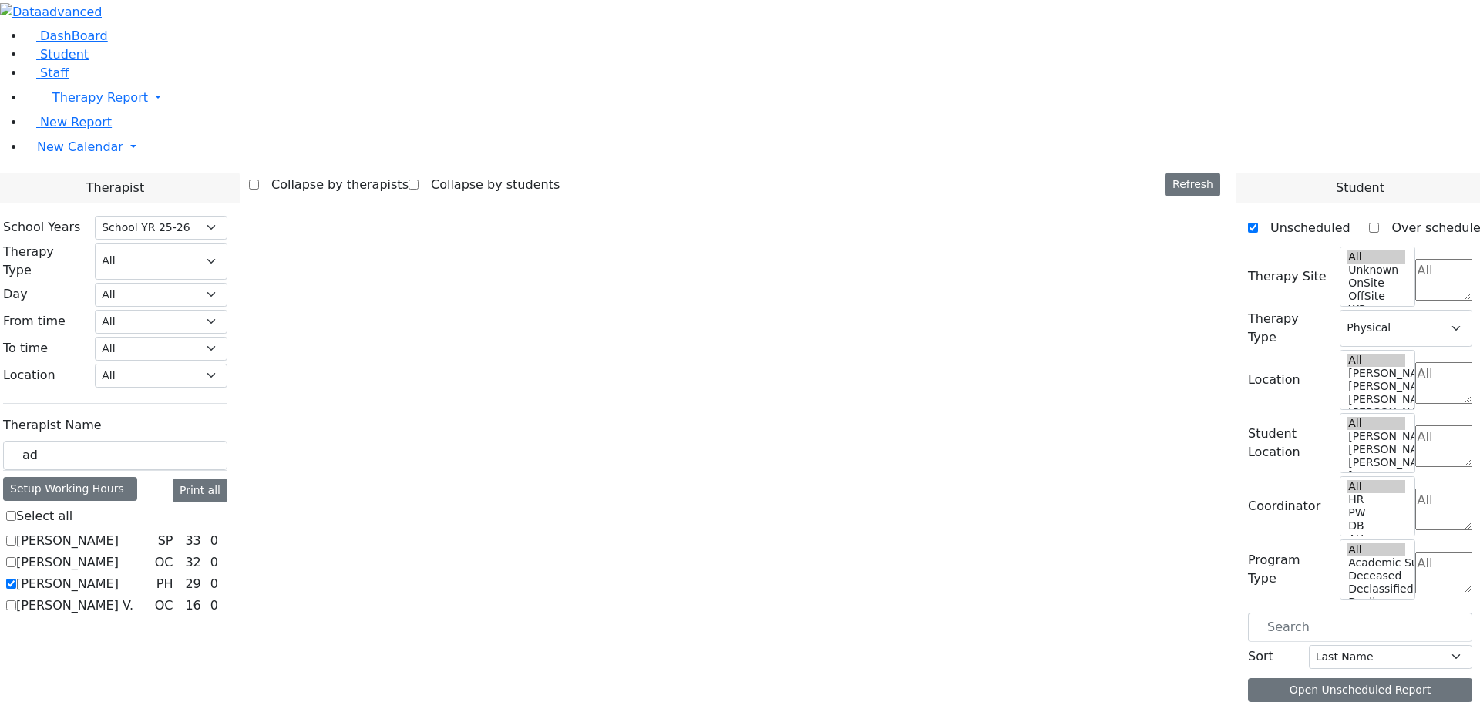
scroll to position [0, 0]
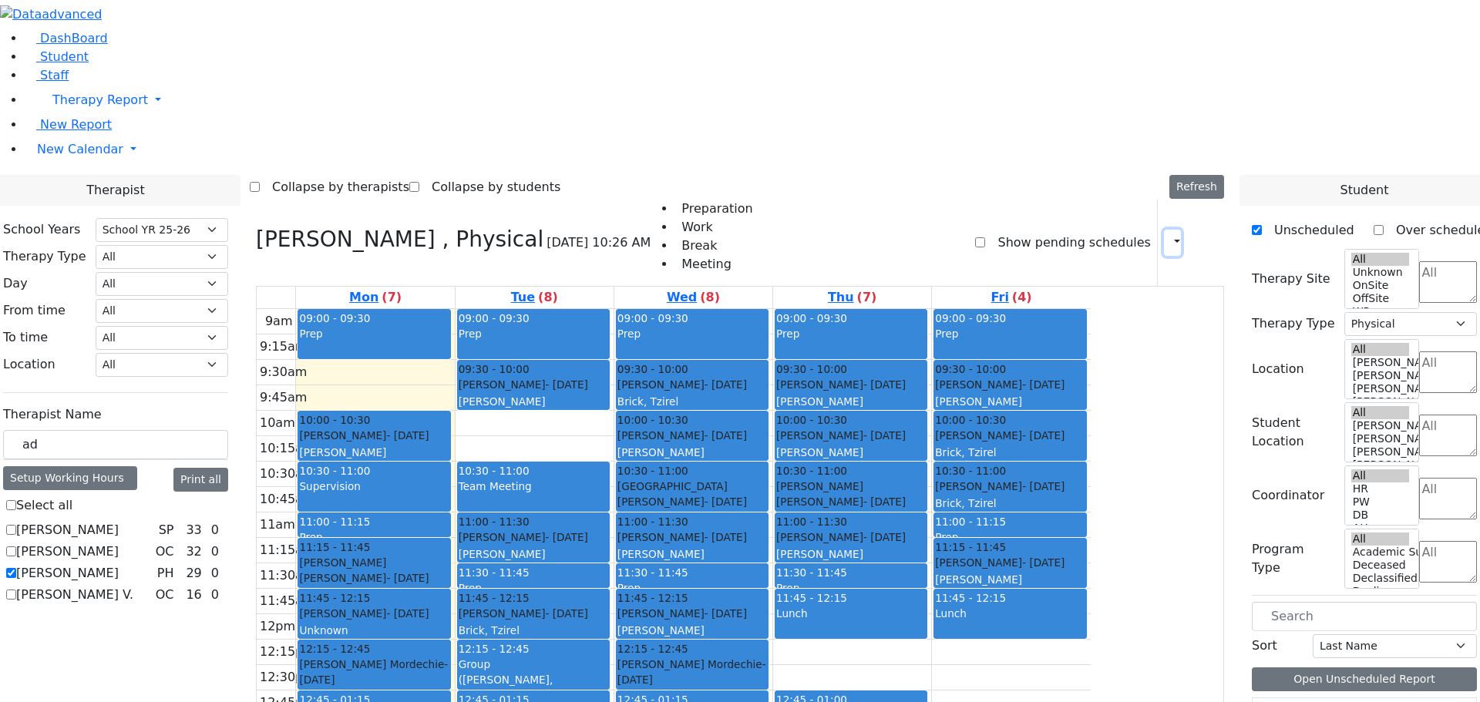
click at [1168, 235] on icon "button" at bounding box center [1168, 242] width 0 height 15
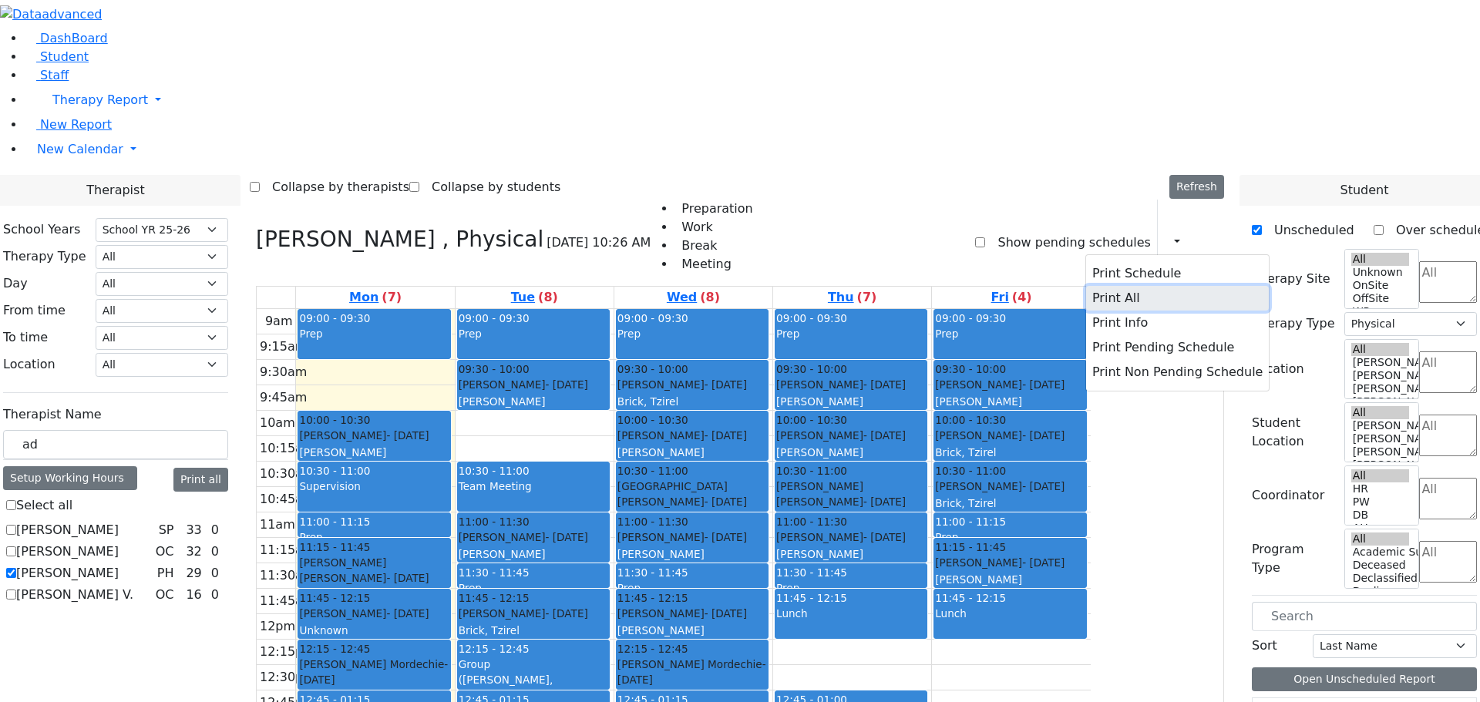
click at [1089, 286] on button "Print All" at bounding box center [1177, 298] width 183 height 25
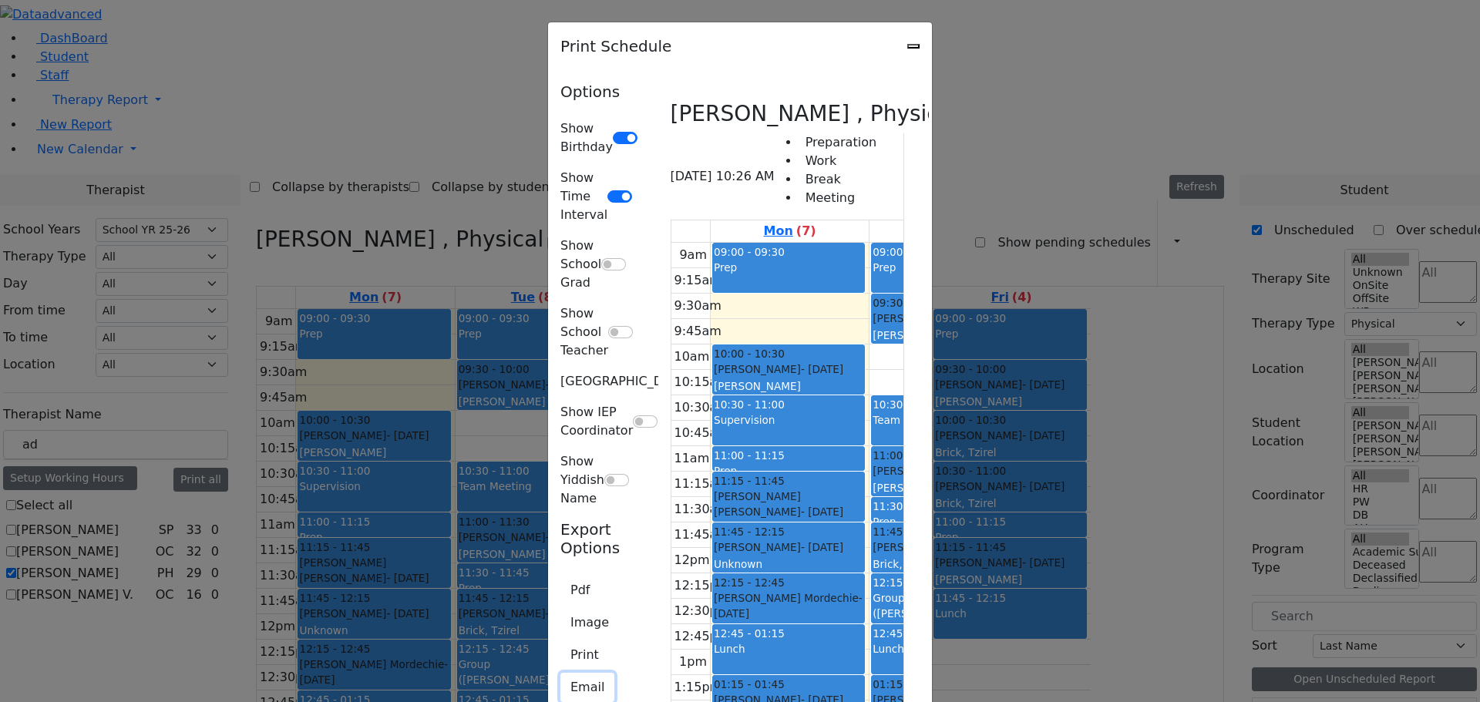
click at [560, 673] on button "Email" at bounding box center [587, 687] width 54 height 29
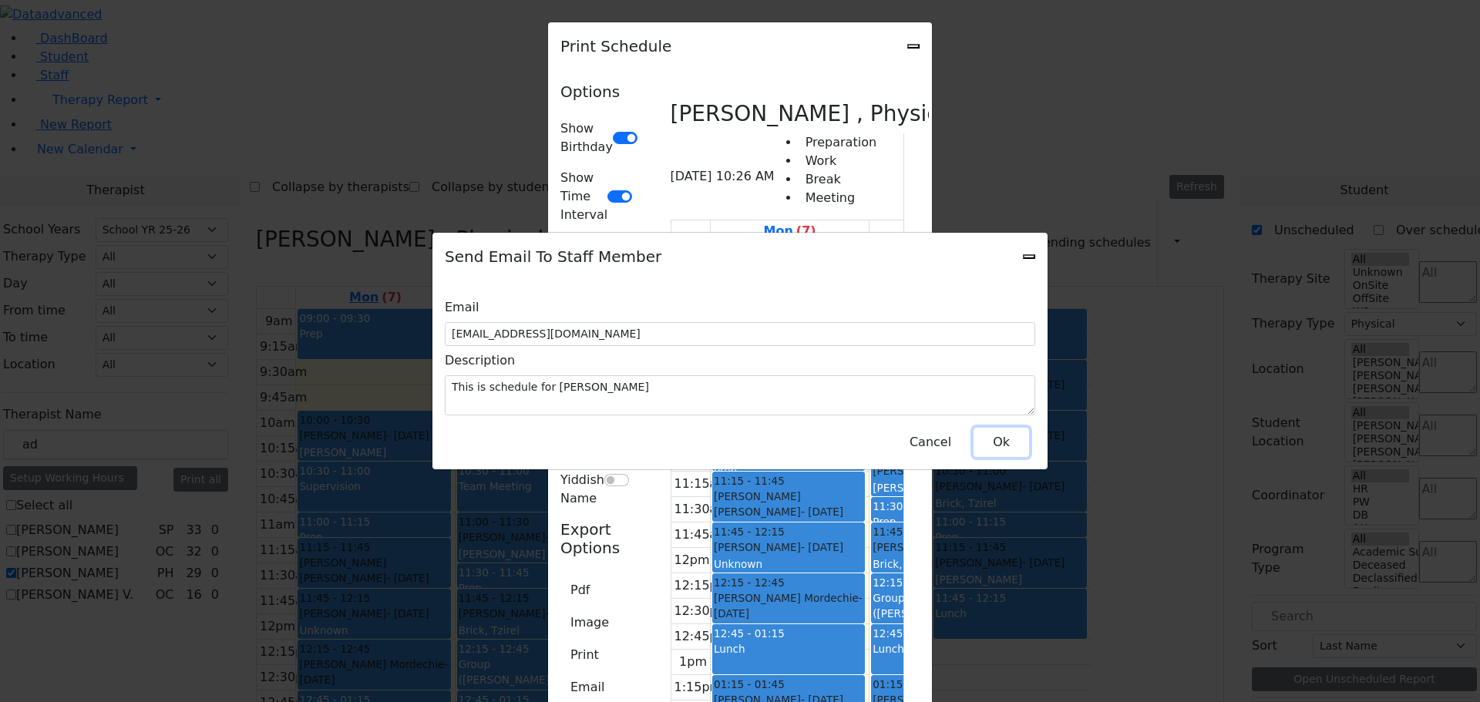
click at [1006, 439] on button "Ok" at bounding box center [1000, 442] width 55 height 29
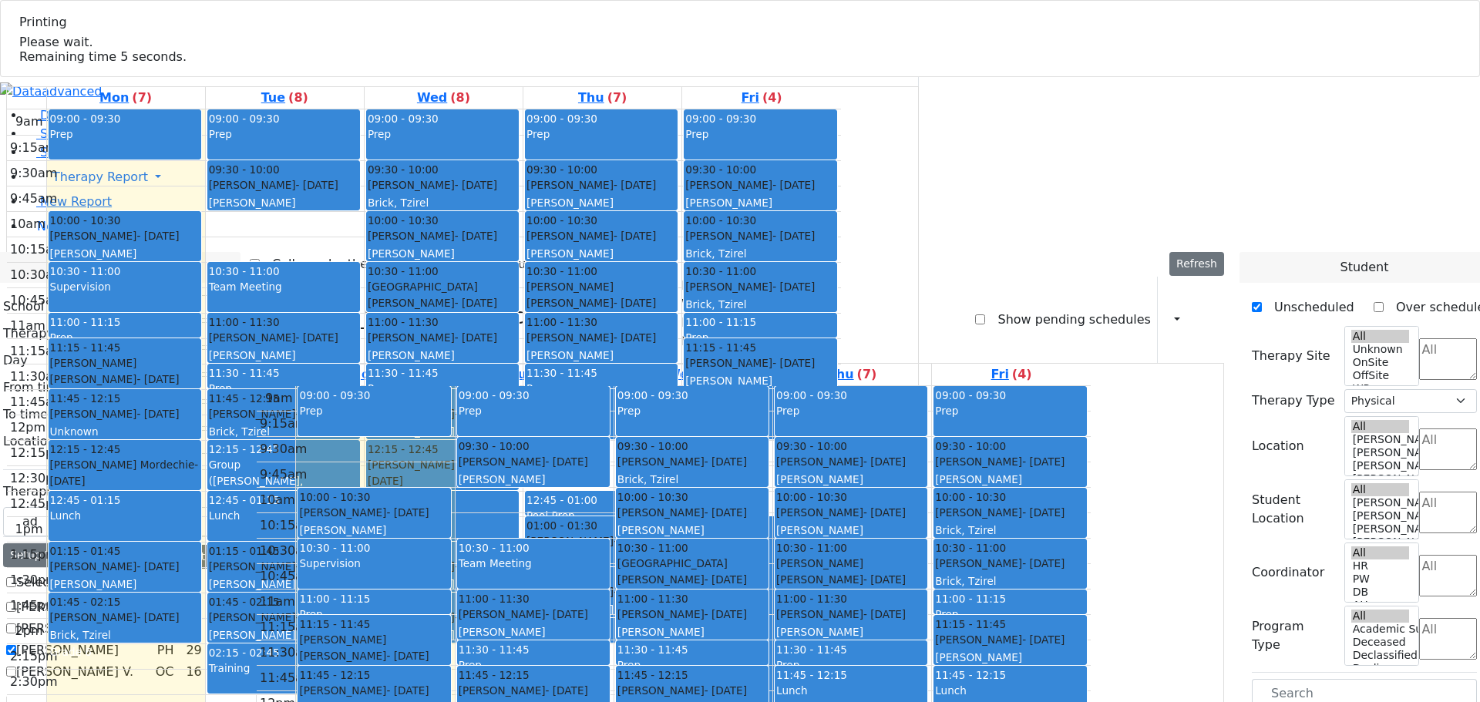
select select "212"
select select "2"
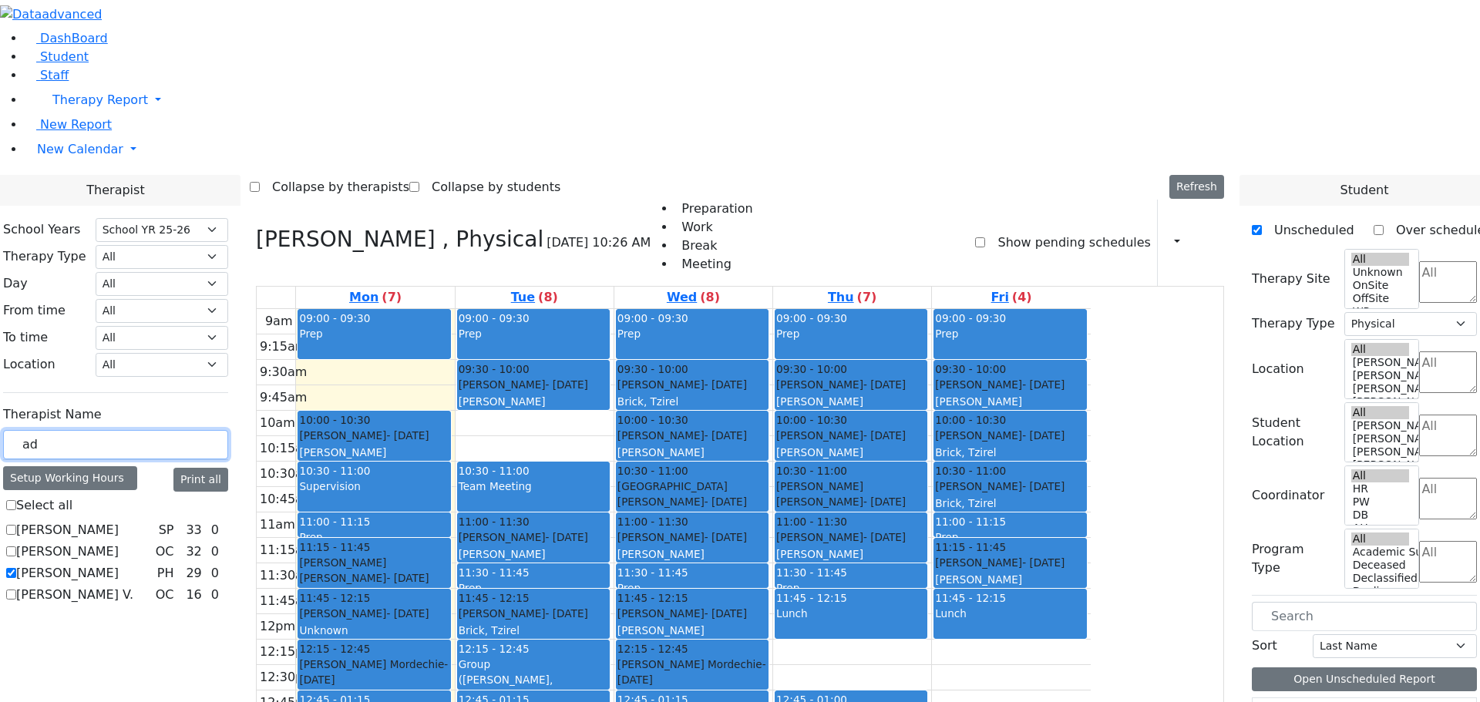
drag, startPoint x: 198, startPoint y: 261, endPoint x: 168, endPoint y: 251, distance: 31.7
click at [168, 251] on div "DashBoard Student Staff Therapy Report Student Old Calendar Report E_Judy" at bounding box center [740, 577] width 1480 height 1155
type input "zil"
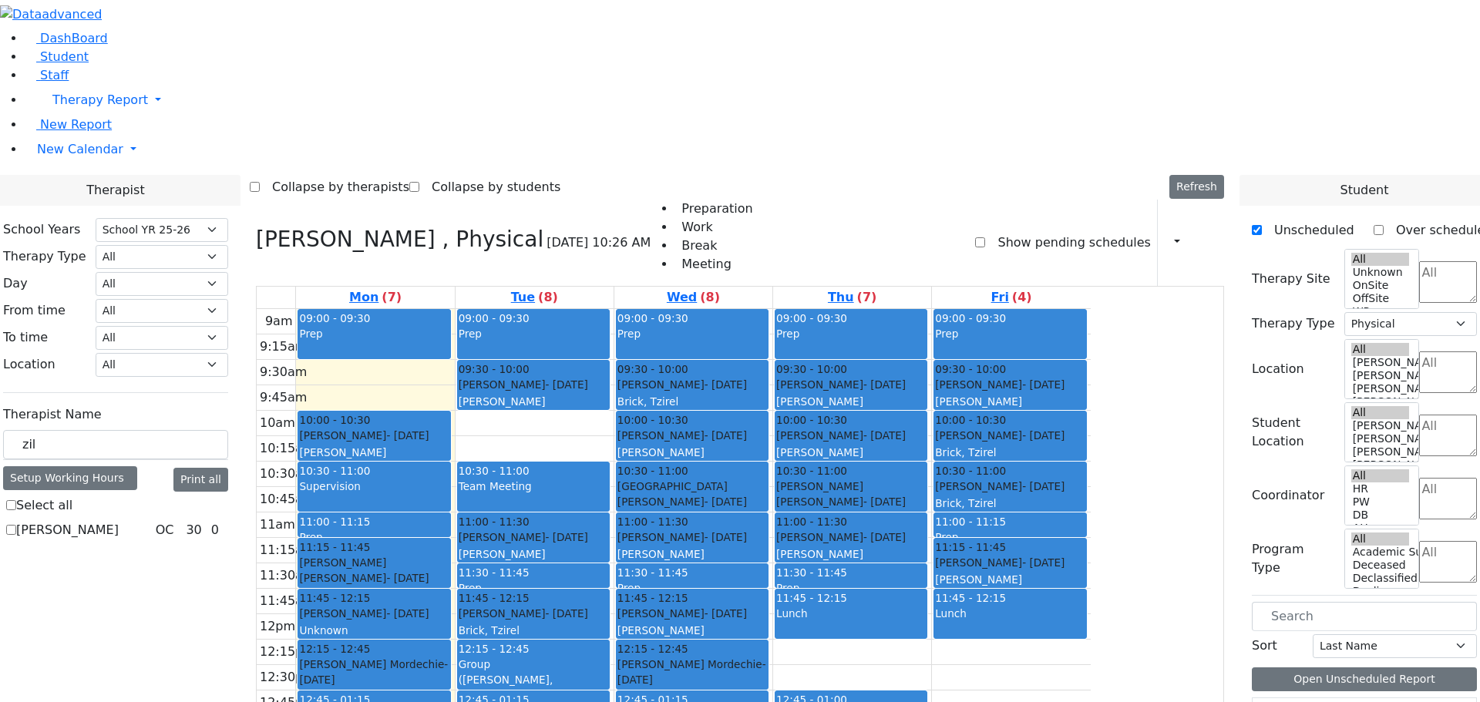
click at [119, 521] on label "[PERSON_NAME]" at bounding box center [67, 530] width 102 height 18
click at [16, 525] on input "[PERSON_NAME]" at bounding box center [11, 530] width 10 height 10
checkbox input "true"
select select "1"
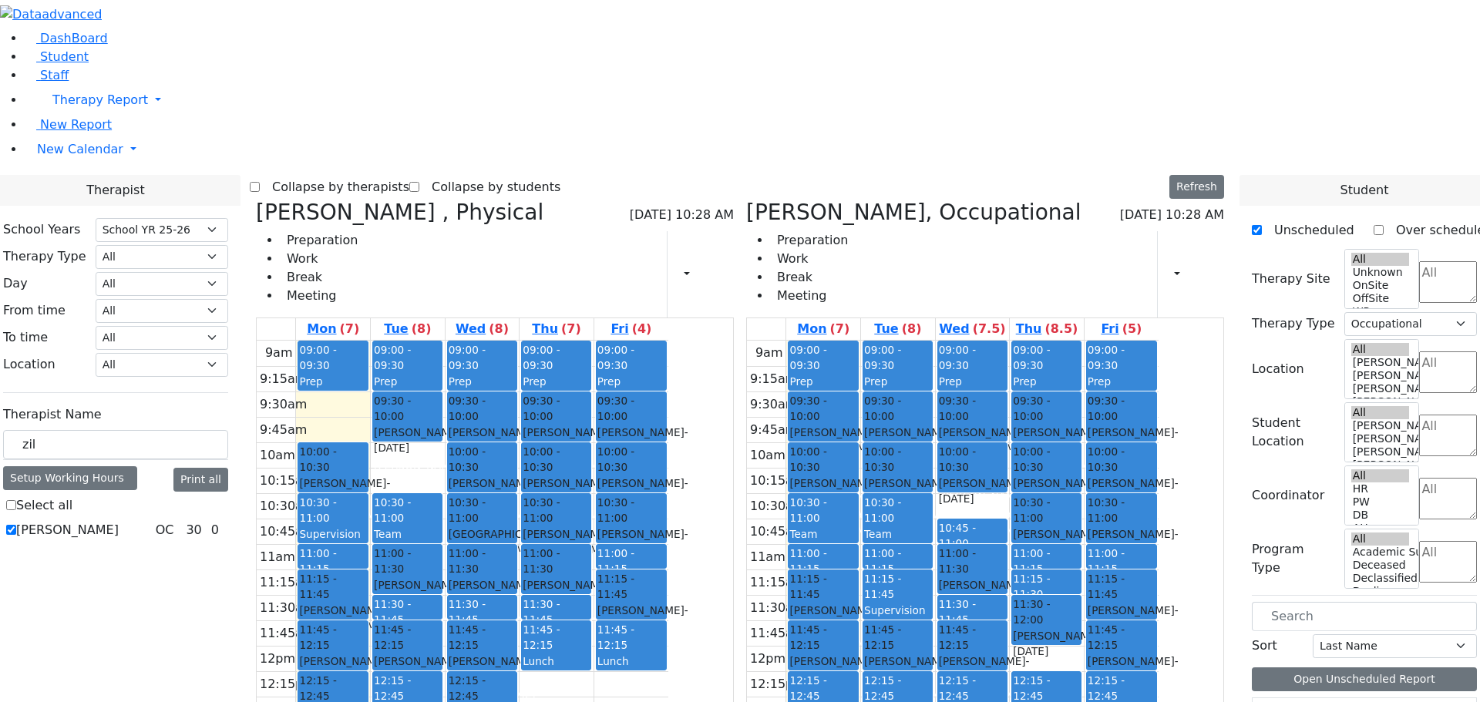
click at [256, 200] on icon at bounding box center [256, 212] width 0 height 25
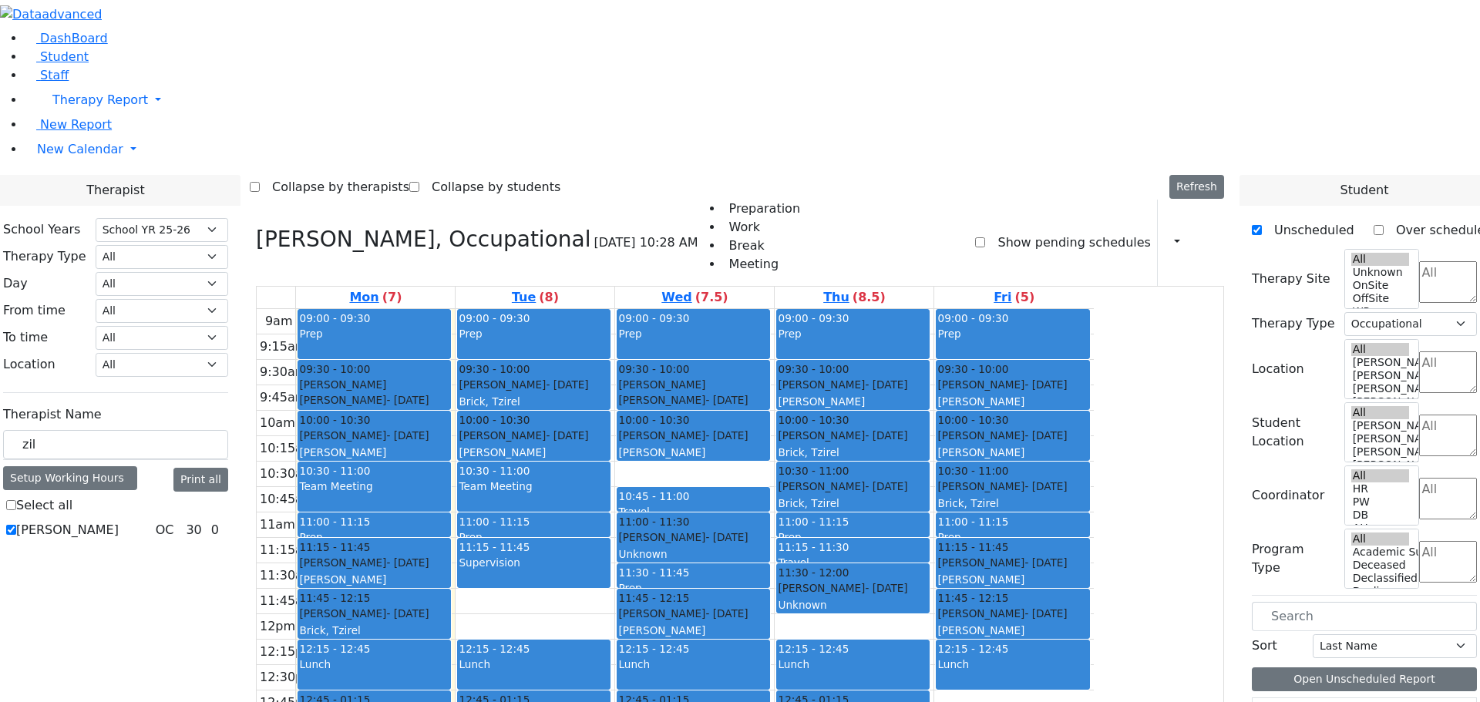
drag, startPoint x: 667, startPoint y: 410, endPoint x: 699, endPoint y: 555, distance: 148.5
click at [614, 555] on div "09:00 - 09:30 Prep 09:30 - 10:00 Aker Leah - 04/09/2012 Brick, Tzirel Grade 6 1…" at bounding box center [534, 614] width 159 height 610
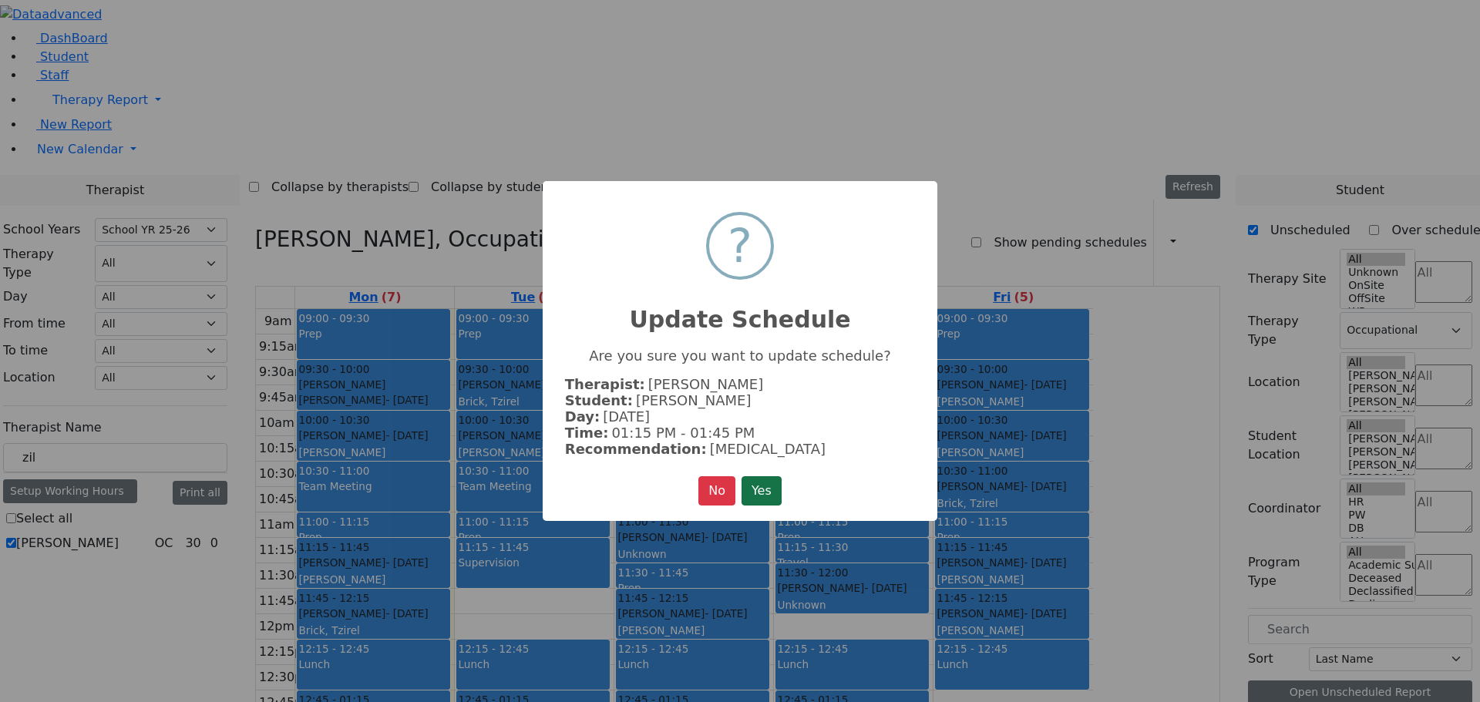
click at [759, 483] on button "Yes" at bounding box center [761, 490] width 40 height 29
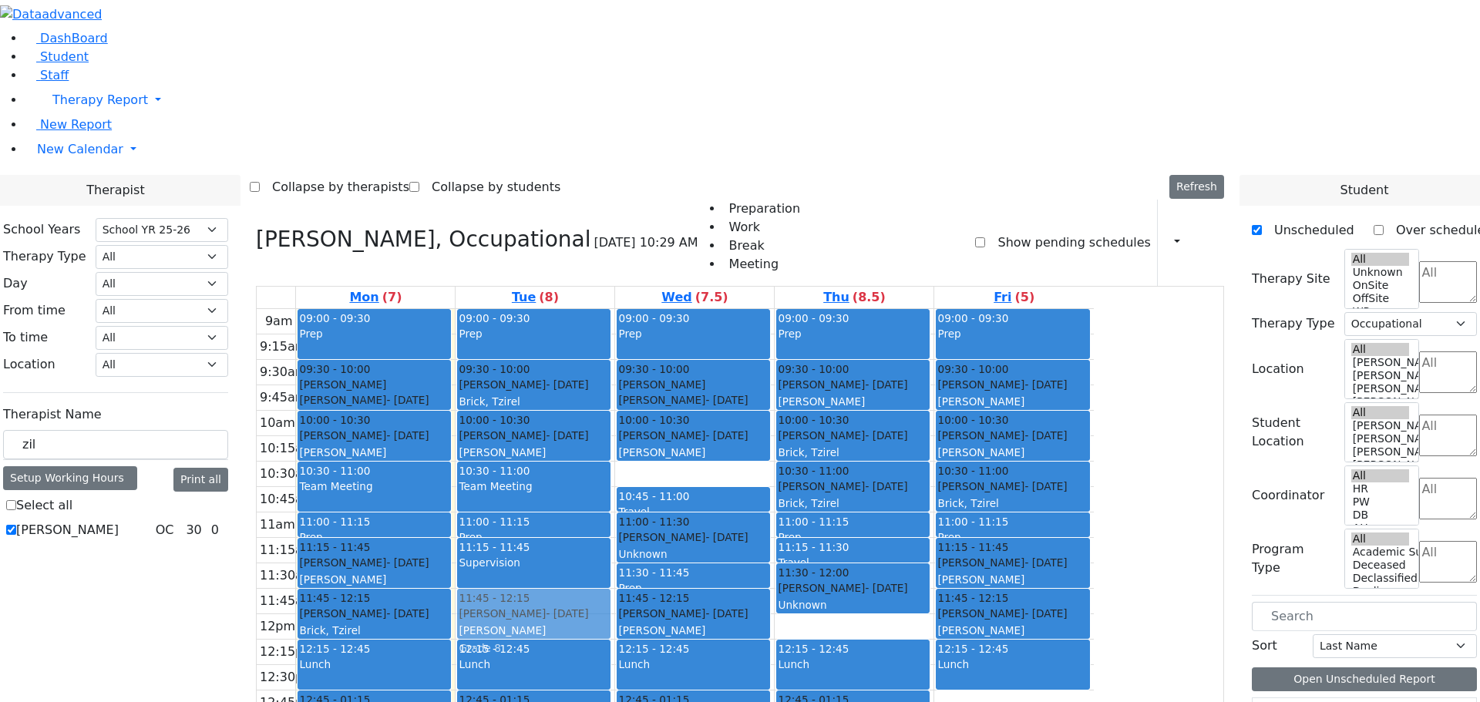
drag, startPoint x: 682, startPoint y: 553, endPoint x: 676, endPoint y: 406, distance: 147.3
click at [614, 406] on div "09:00 - 09:30 Prep 09:30 - 10:00 Aker Leah - 04/09/2012 Brick, Tzirel Grade 6 1…" at bounding box center [534, 614] width 159 height 610
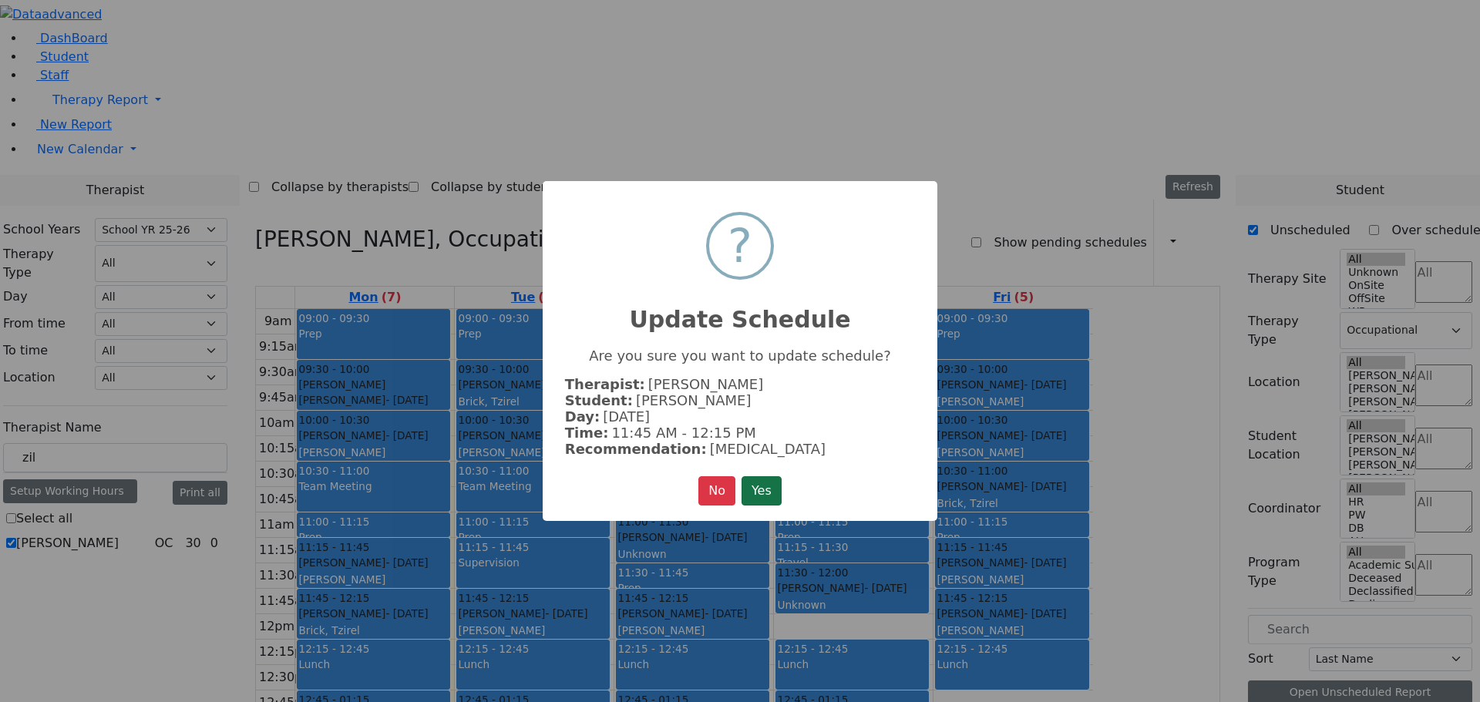
click at [761, 481] on button "Yes" at bounding box center [761, 490] width 40 height 29
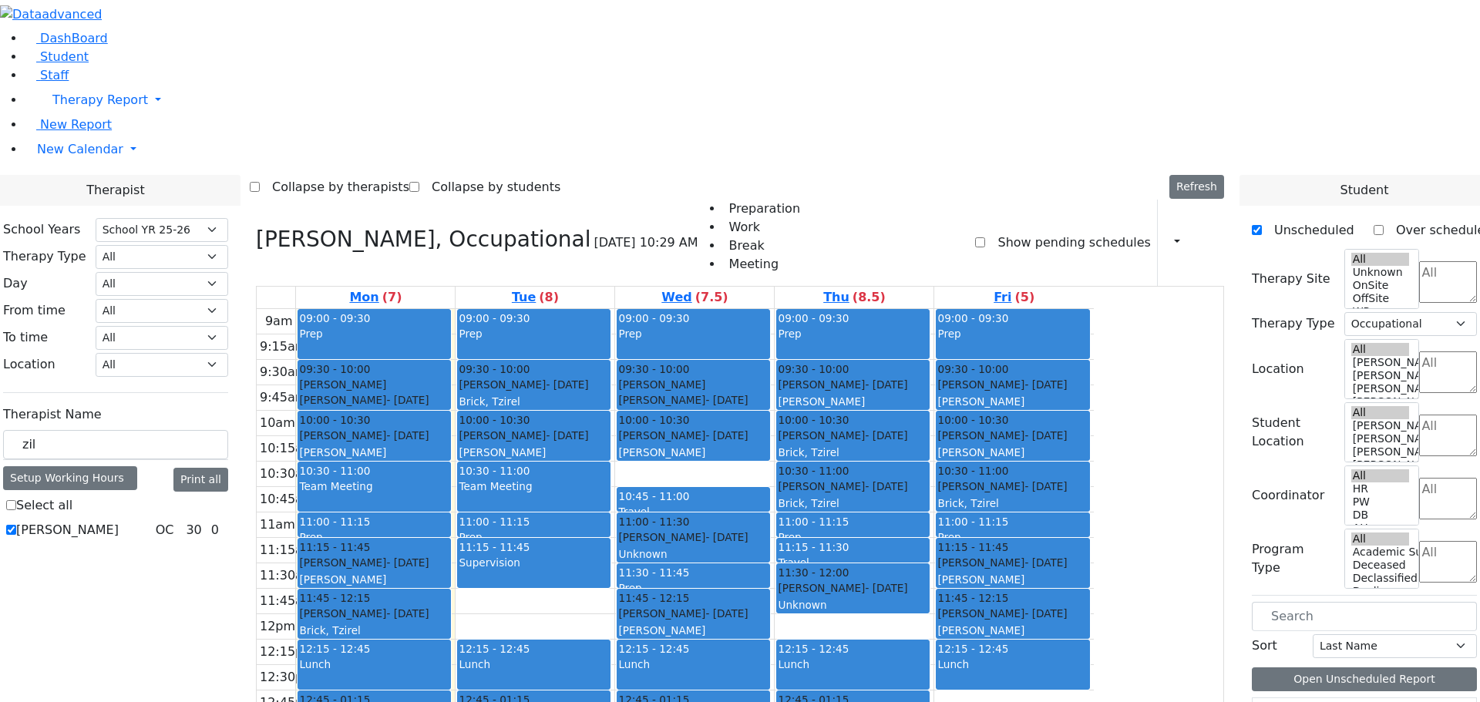
drag, startPoint x: 686, startPoint y: 397, endPoint x: 858, endPoint y: 642, distance: 299.8
click at [859, 656] on tr "09:00 - 09:30 Prep 09:30 - 10:00 Goldstein Hershkowitz Shimon - 09/06/2017 הערש…" at bounding box center [675, 614] width 837 height 610
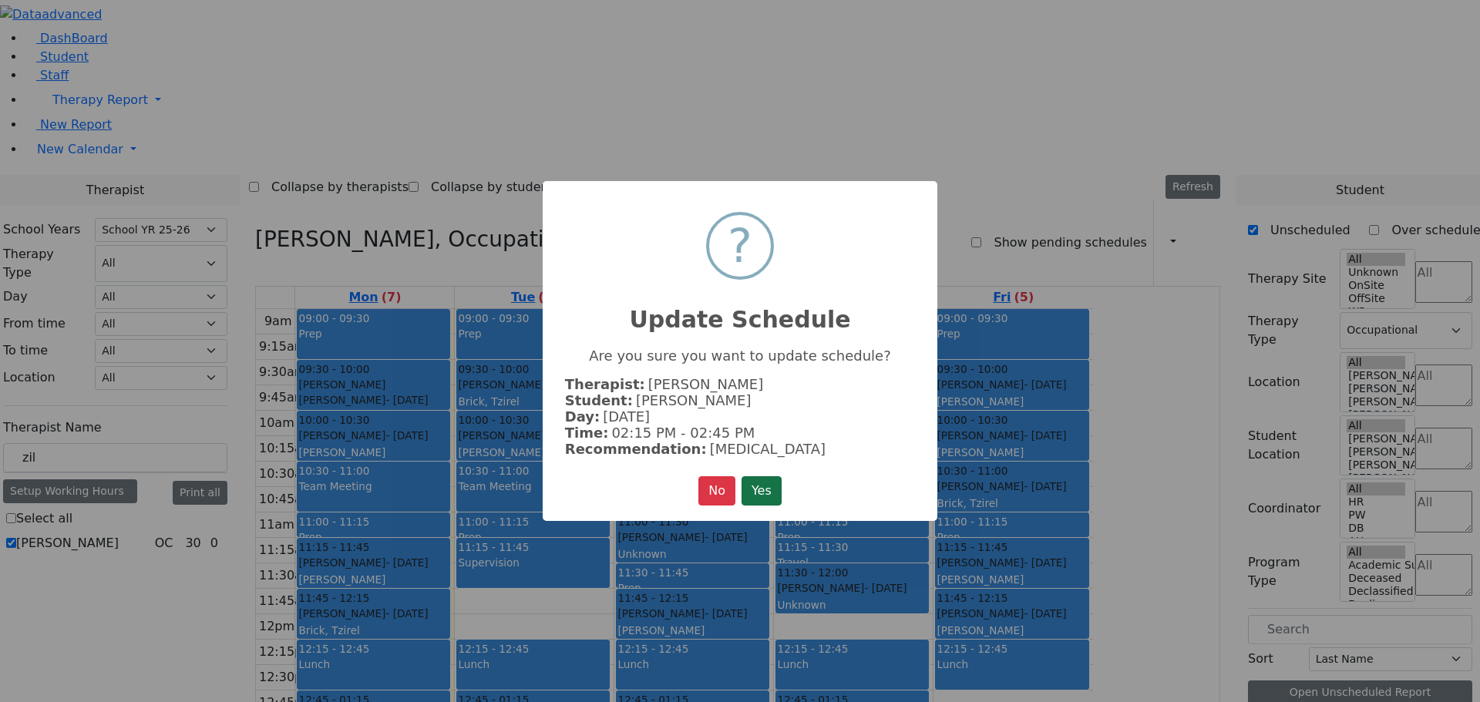
click at [764, 492] on button "Yes" at bounding box center [761, 490] width 40 height 29
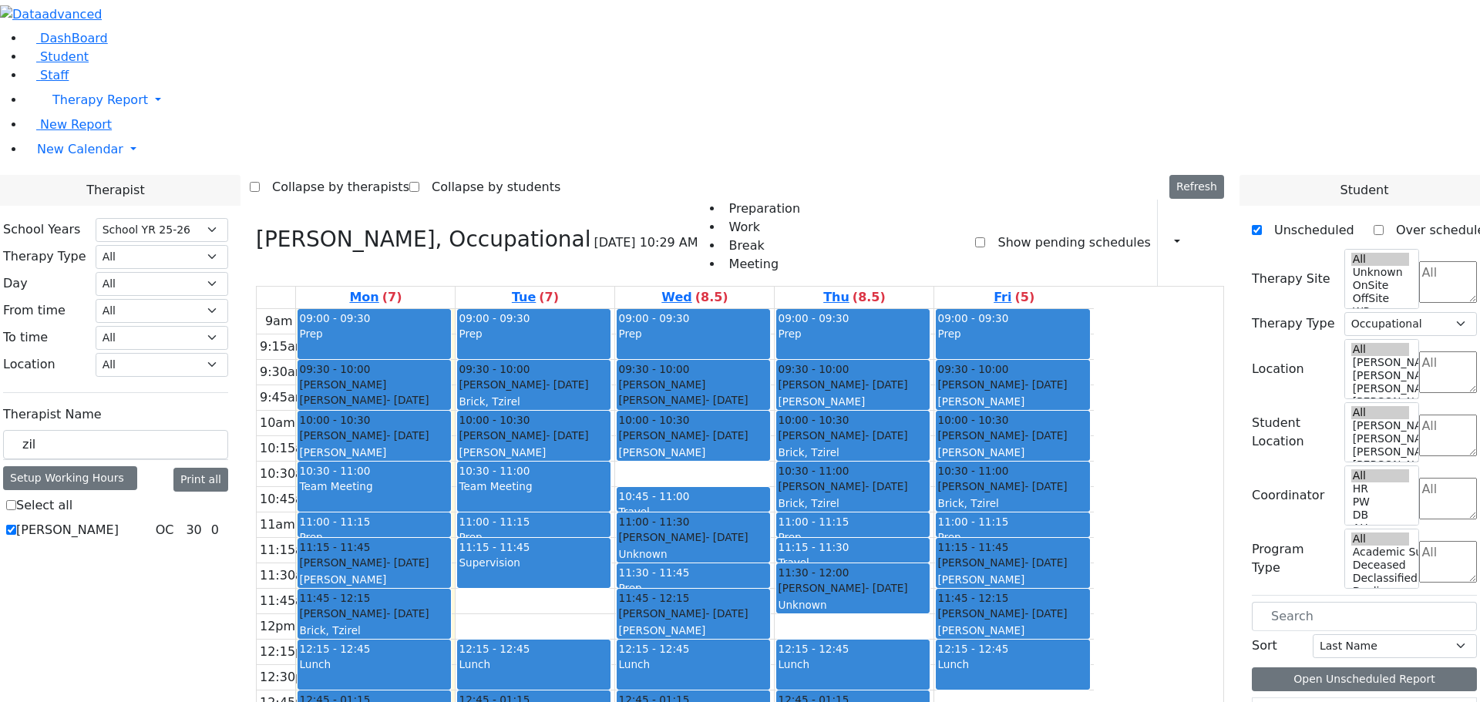
drag, startPoint x: 693, startPoint y: 604, endPoint x: 690, endPoint y: 546, distance: 58.6
click at [614, 546] on div "09:00 - 09:30 Prep 09:30 - 10:00 Aker Leah - 04/09/2012 Brick, Tzirel Grade 6 1…" at bounding box center [534, 614] width 159 height 610
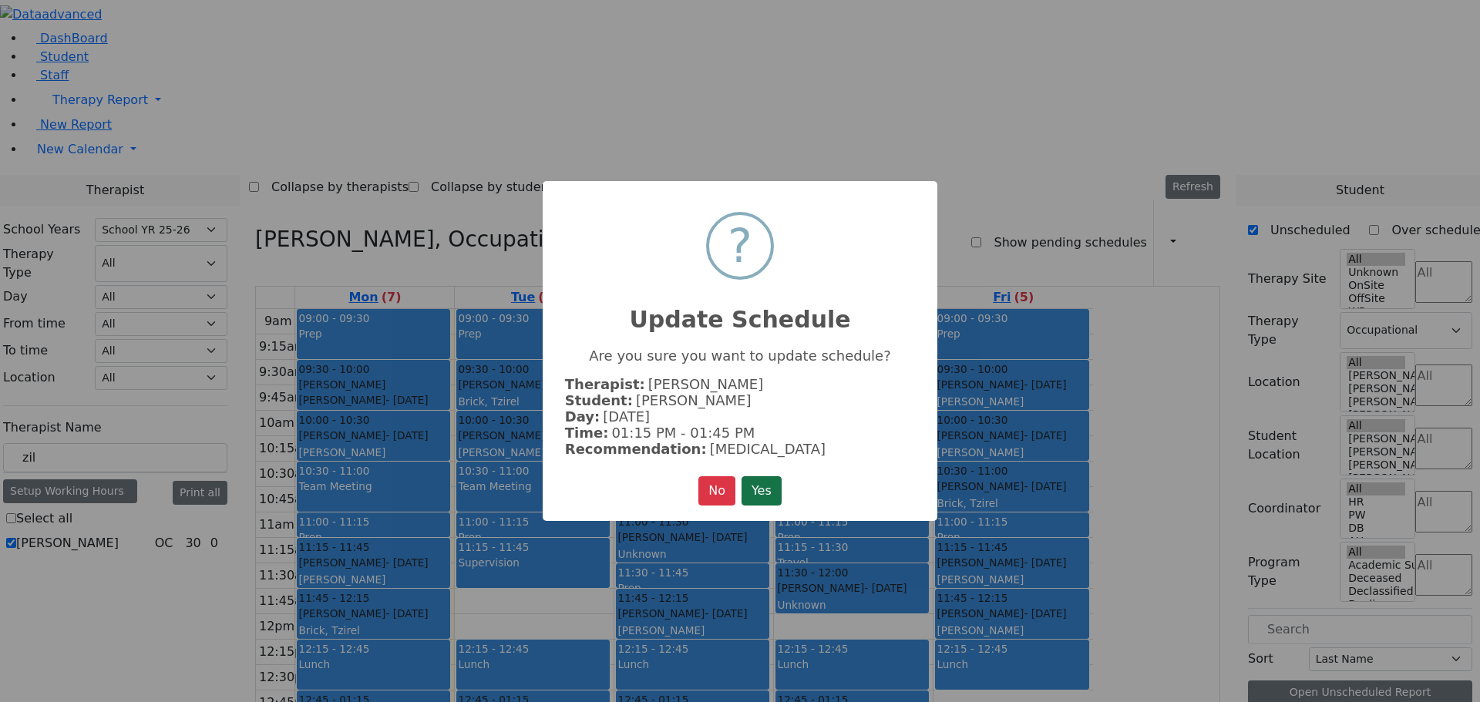
click at [764, 483] on button "Yes" at bounding box center [761, 490] width 40 height 29
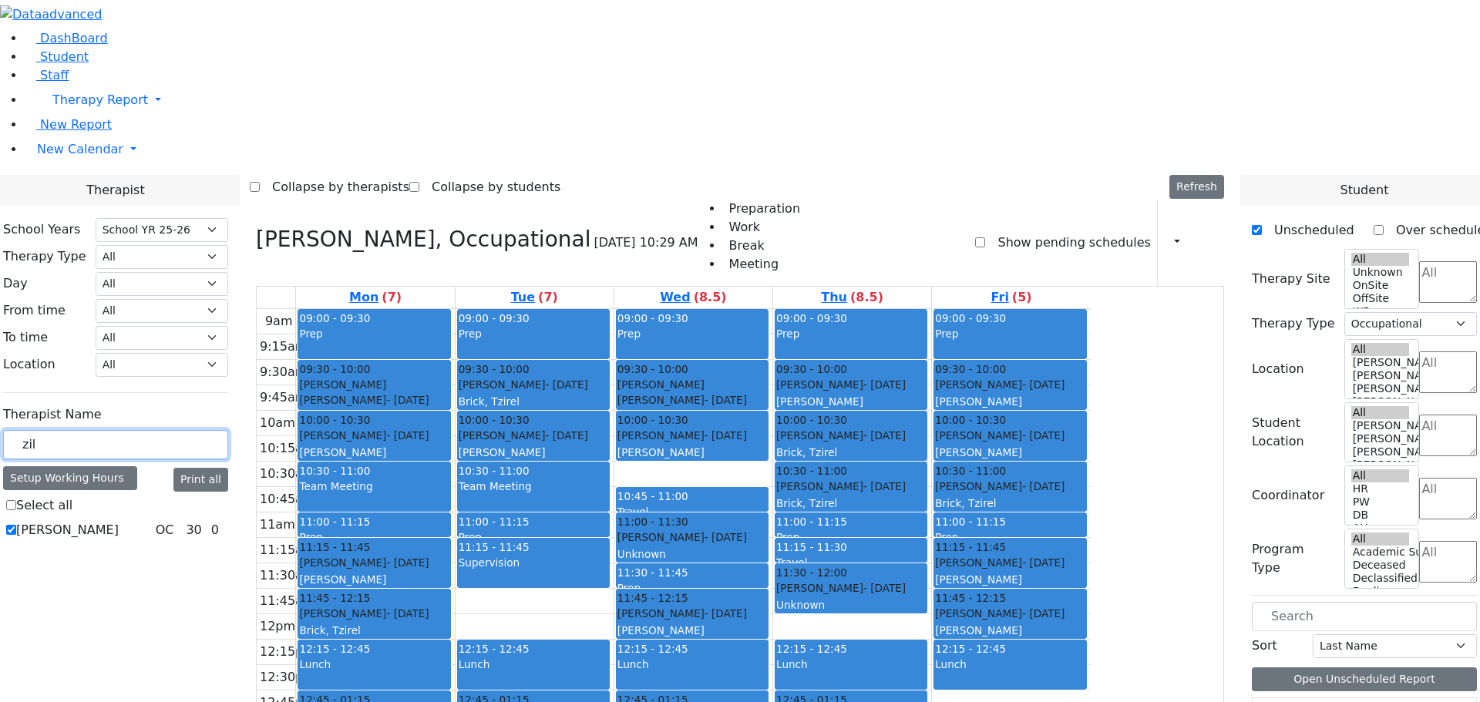
drag, startPoint x: 237, startPoint y: 260, endPoint x: 183, endPoint y: 270, distance: 54.0
click at [183, 270] on div "School Years Select School YR Summer YR 25 School YR 25-26 Summer YR 25 School …" at bounding box center [116, 380] width 250 height 349
type input "rok"
click at [119, 521] on label "Rokowsky Avigail" at bounding box center [67, 530] width 102 height 18
click at [16, 525] on input "Rokowsky Avigail" at bounding box center [11, 530] width 10 height 10
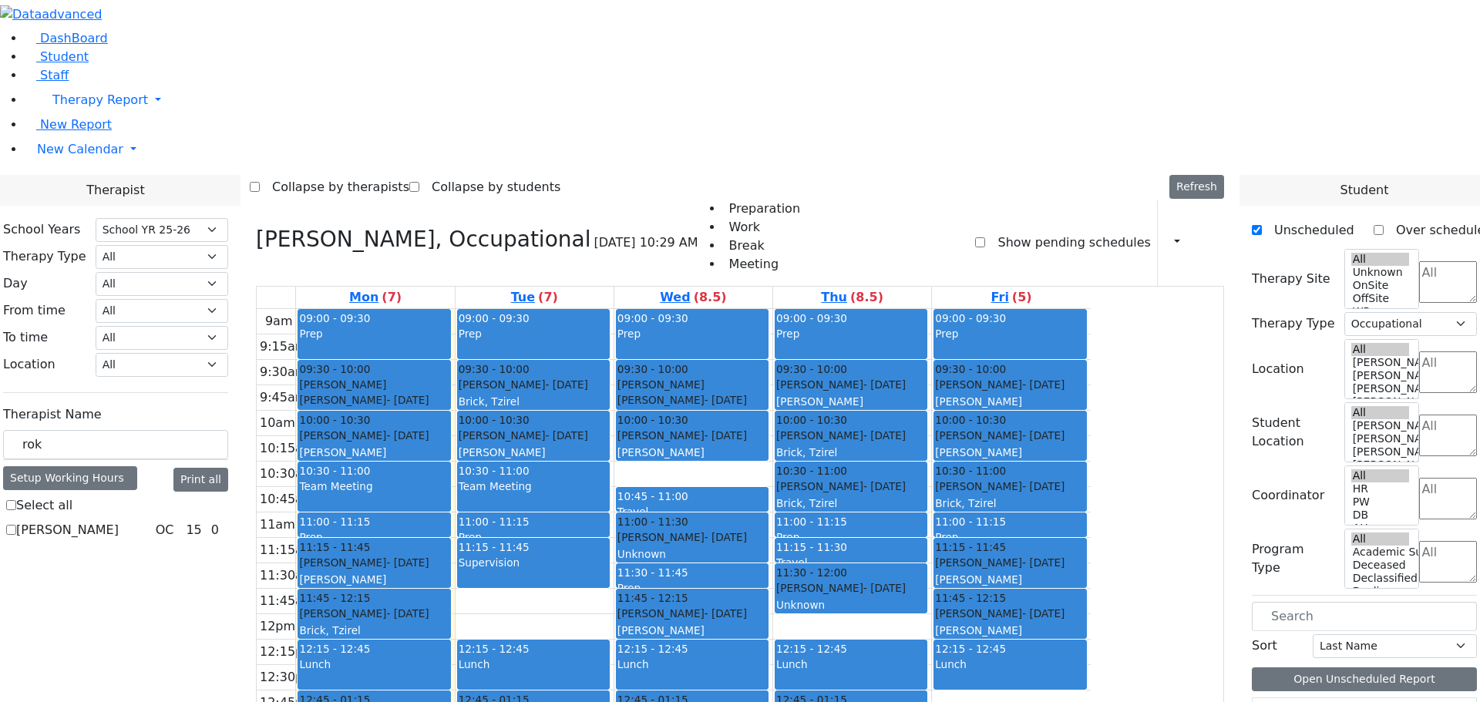
checkbox input "true"
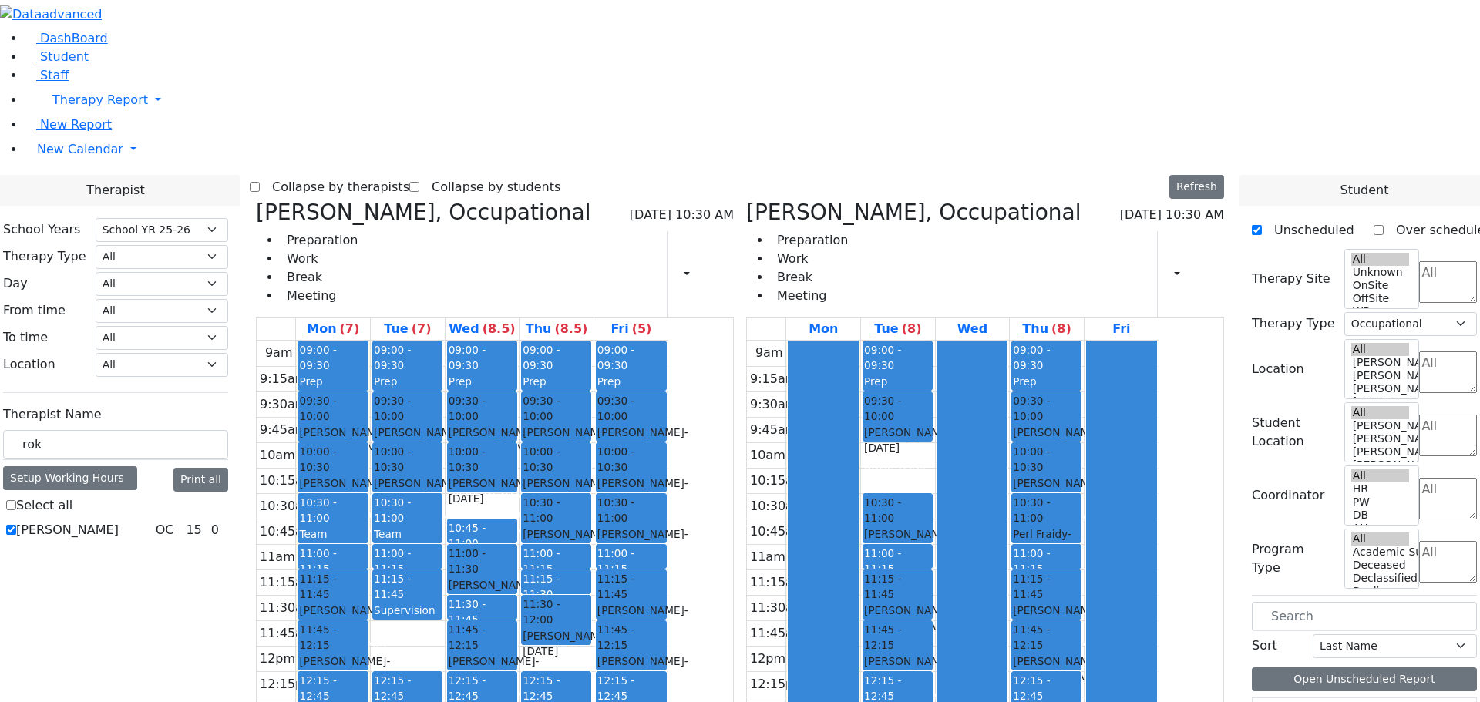
click at [256, 200] on icon at bounding box center [256, 212] width 0 height 25
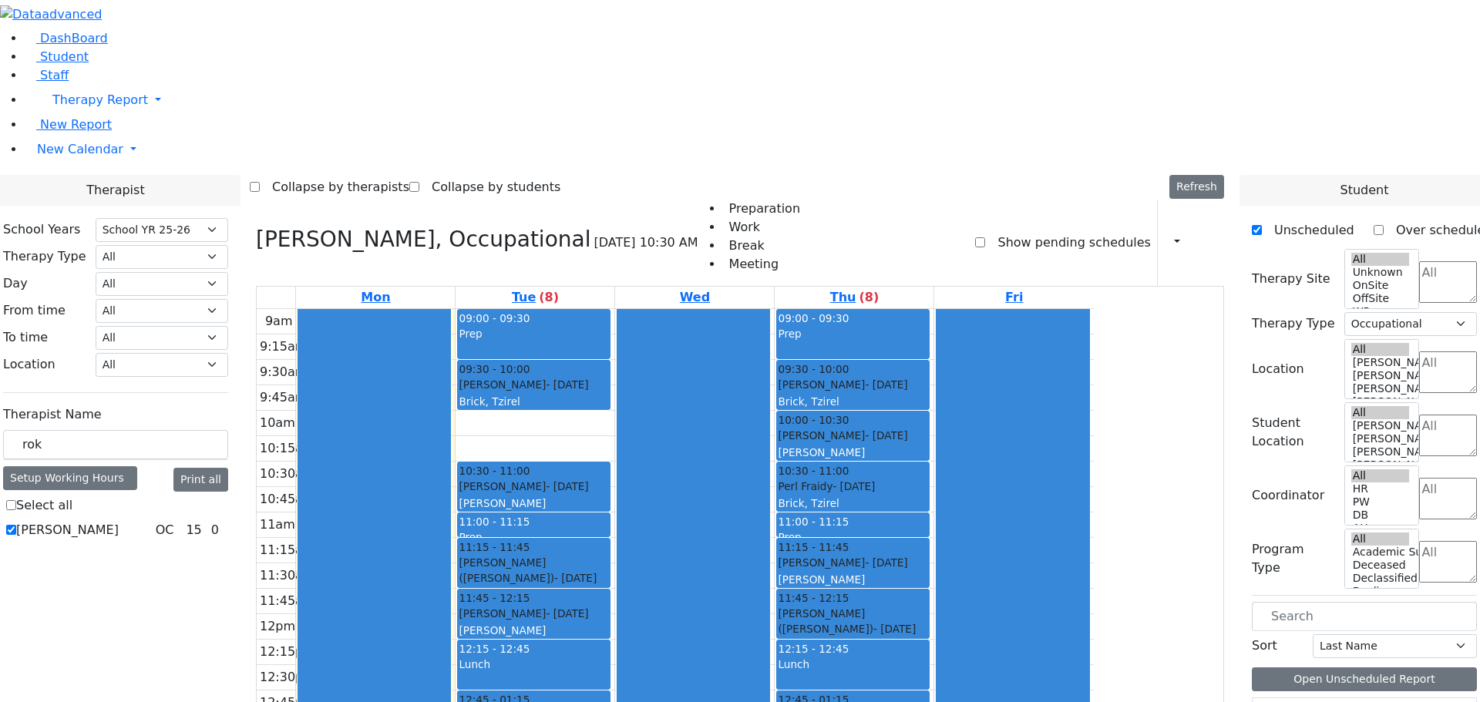
drag, startPoint x: 963, startPoint y: 553, endPoint x: 982, endPoint y: 606, distance: 55.6
click at [933, 606] on div "09:00 - 09:30 Prep 09:30 - 10:00 Schwimmer Fraidy - 03/15/2012 Brick, Tzirel 10…" at bounding box center [853, 614] width 159 height 610
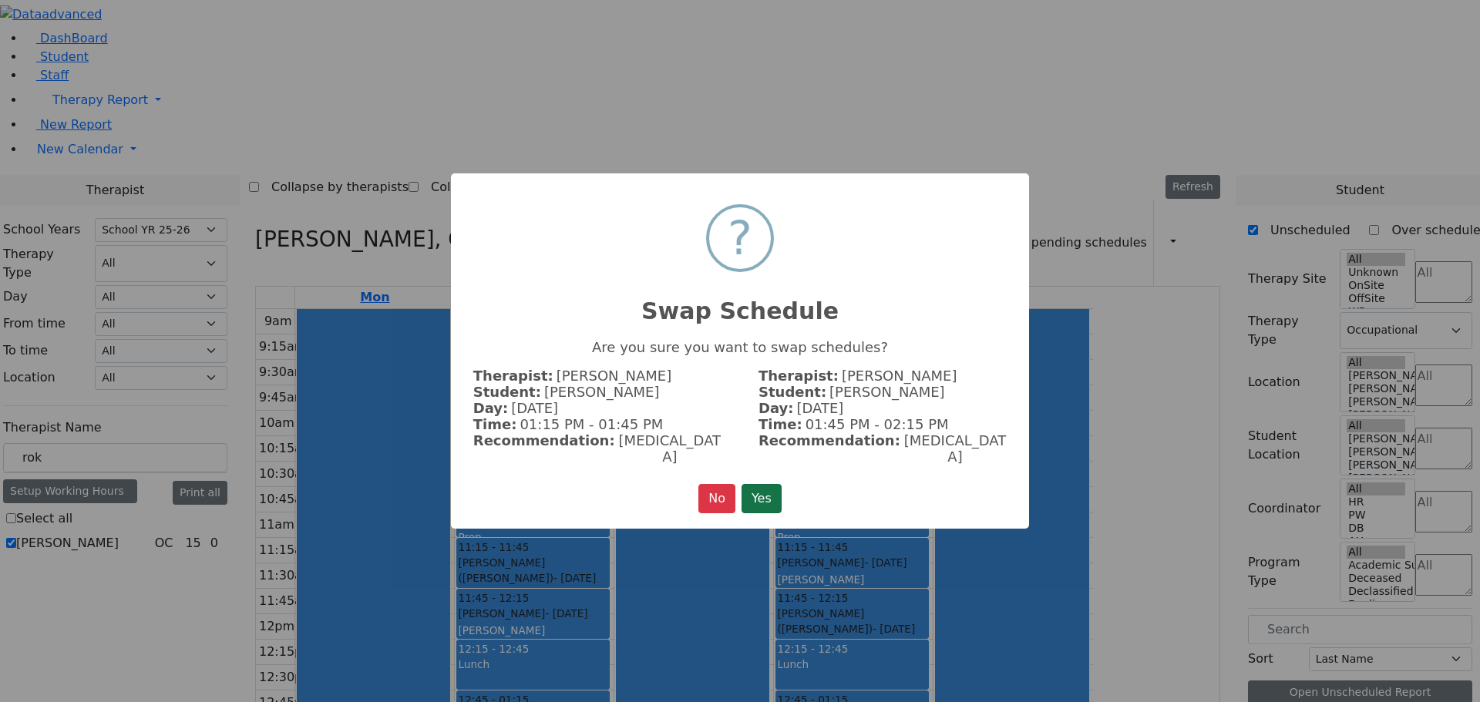
click at [766, 489] on button "Yes" at bounding box center [761, 498] width 40 height 29
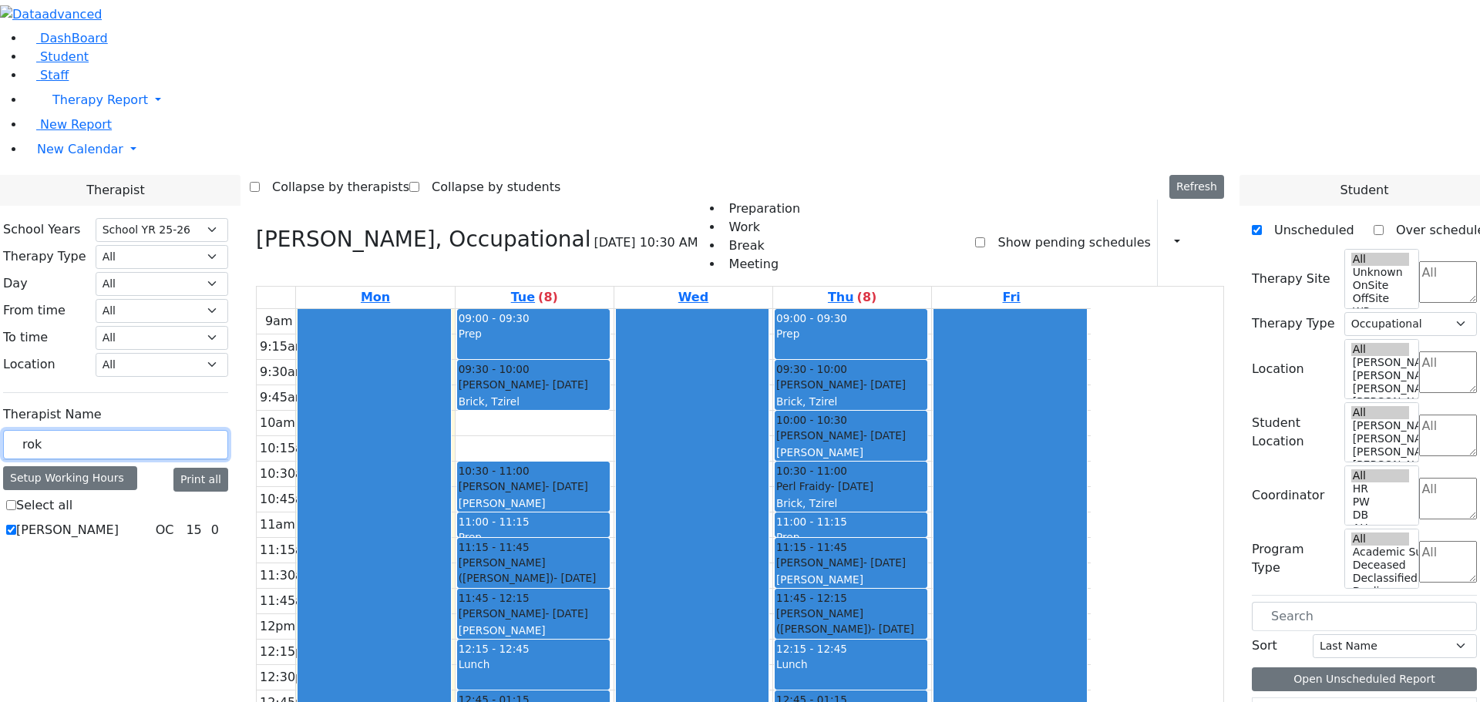
drag, startPoint x: 226, startPoint y: 268, endPoint x: 173, endPoint y: 268, distance: 53.2
click at [173, 268] on div "School Years Select School YR Summer YR 25 School YR 25-26 Summer YR 25 School …" at bounding box center [116, 380] width 250 height 349
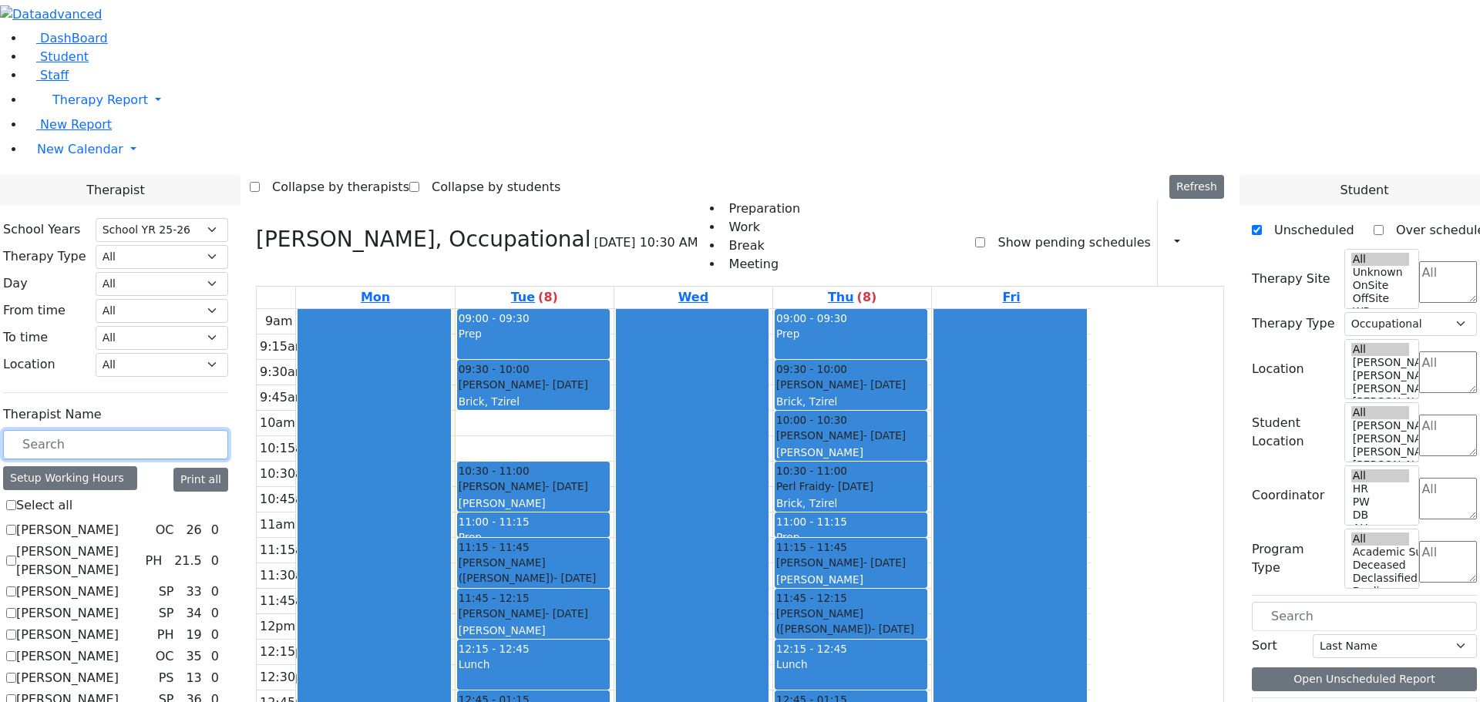
click at [215, 430] on input "text" at bounding box center [115, 444] width 225 height 29
click at [226, 430] on input "text" at bounding box center [115, 444] width 225 height 29
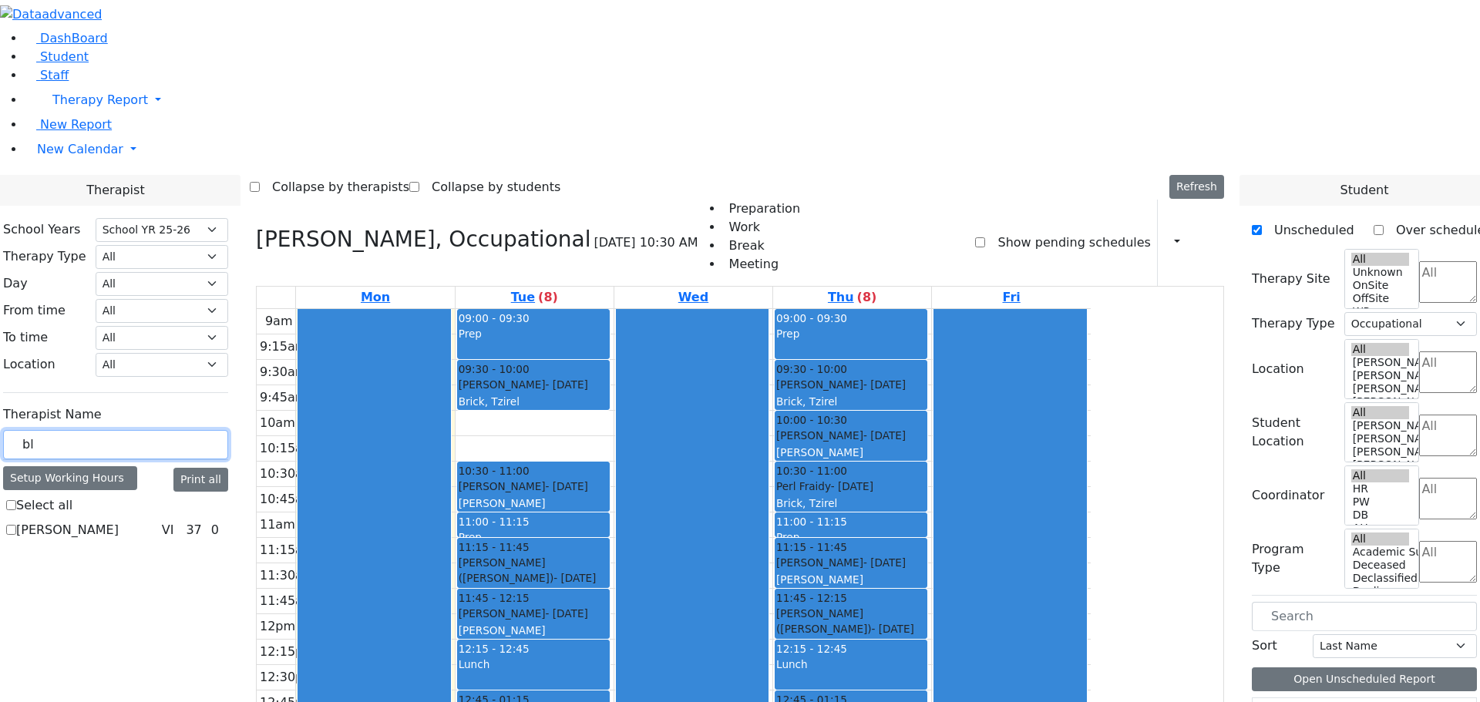
type input "bl"
click at [119, 521] on label "Bleier Susan" at bounding box center [67, 530] width 102 height 18
click at [16, 525] on input "Bleier Susan" at bounding box center [11, 530] width 10 height 10
checkbox input "true"
select select "4"
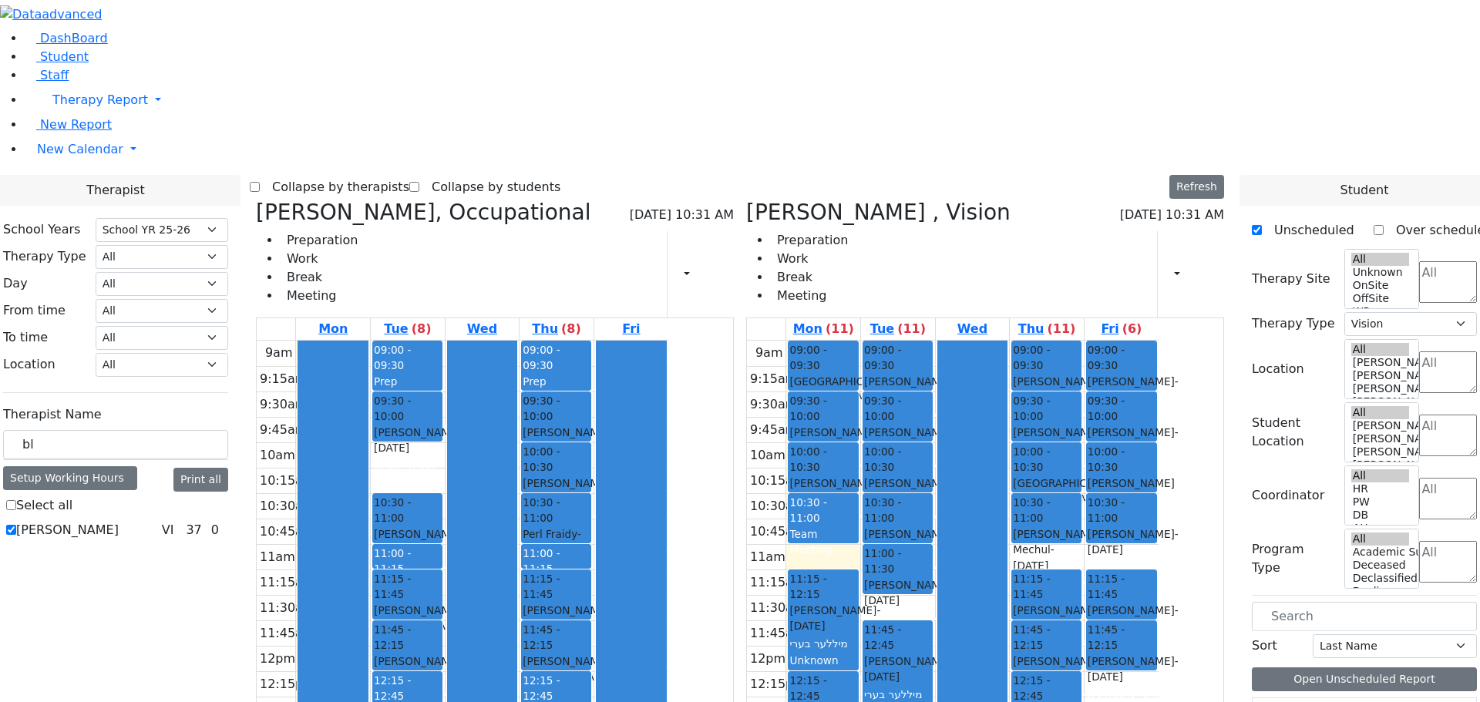
click at [256, 200] on icon at bounding box center [256, 212] width 0 height 25
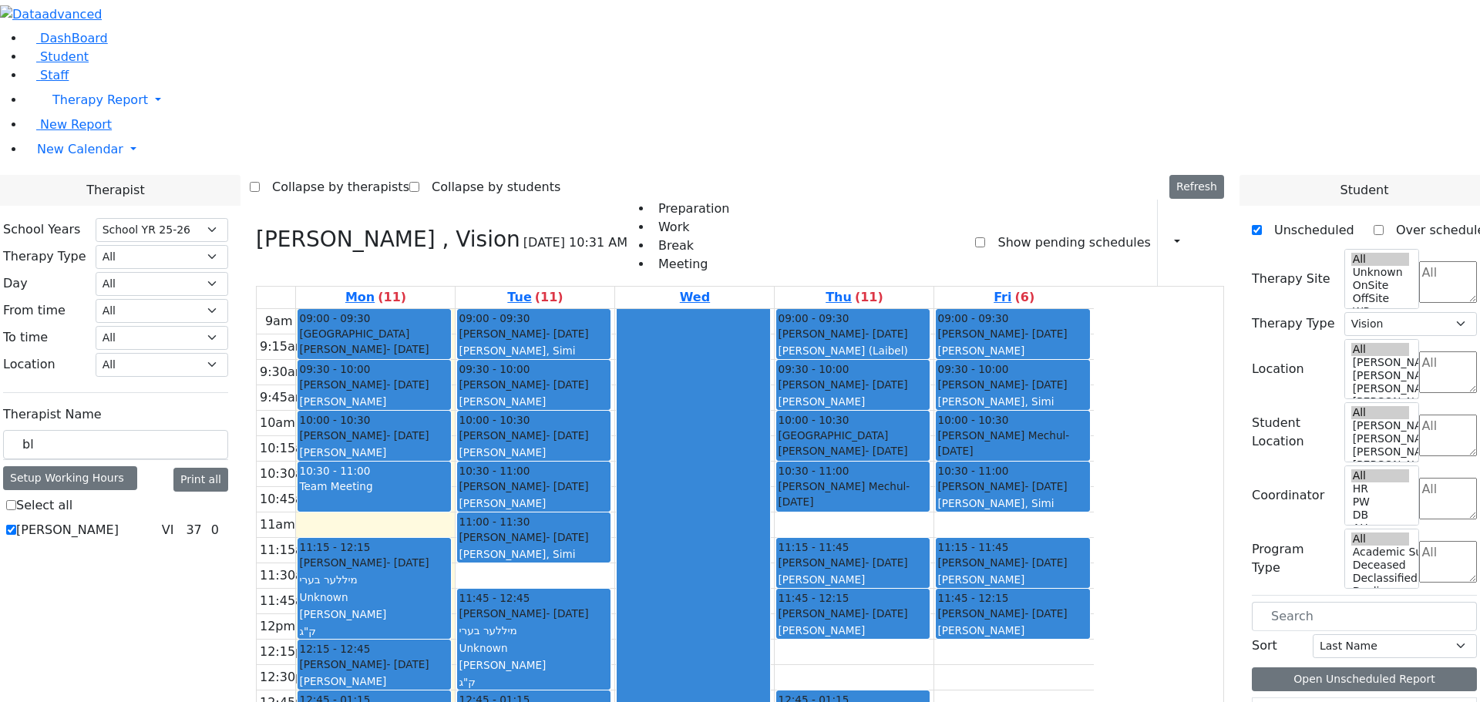
drag, startPoint x: 974, startPoint y: 453, endPoint x: 977, endPoint y: 609, distance: 155.7
click at [933, 609] on div "09:00 - 09:30 Rosenberg Yisucher - 10/20/2009 Orenstein Yisroel (Laibel) 09:30 …" at bounding box center [853, 614] width 159 height 610
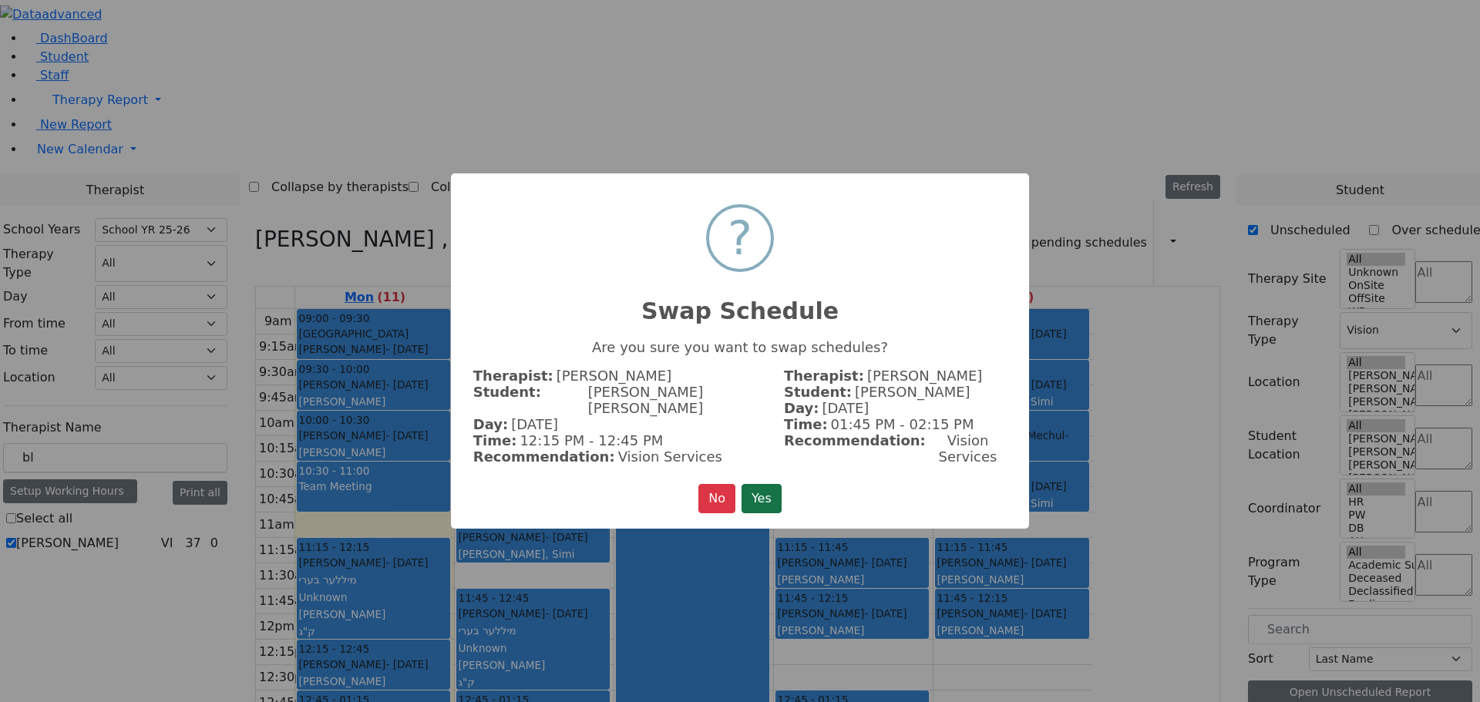
click at [771, 485] on button "Yes" at bounding box center [761, 498] width 40 height 29
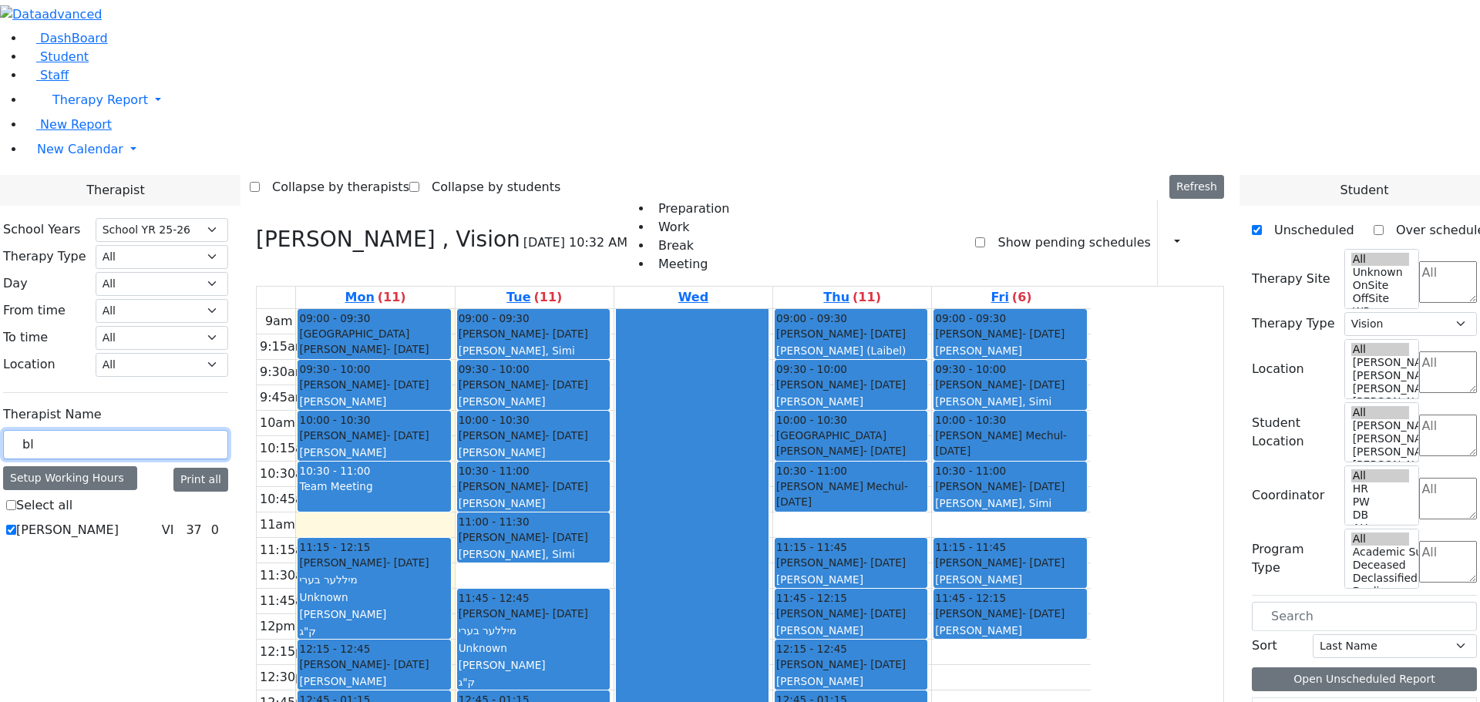
drag, startPoint x: 194, startPoint y: 264, endPoint x: 180, endPoint y: 254, distance: 18.2
click at [183, 259] on div "School Years Select School YR Summer YR 25 School YR 25-26 Summer YR 25 School …" at bounding box center [116, 380] width 250 height 349
drag, startPoint x: 193, startPoint y: 265, endPoint x: 183, endPoint y: 264, distance: 10.1
click at [183, 264] on div "School Years Select School YR Summer YR 25 School YR 25-26 Summer YR 25 School …" at bounding box center [116, 380] width 250 height 349
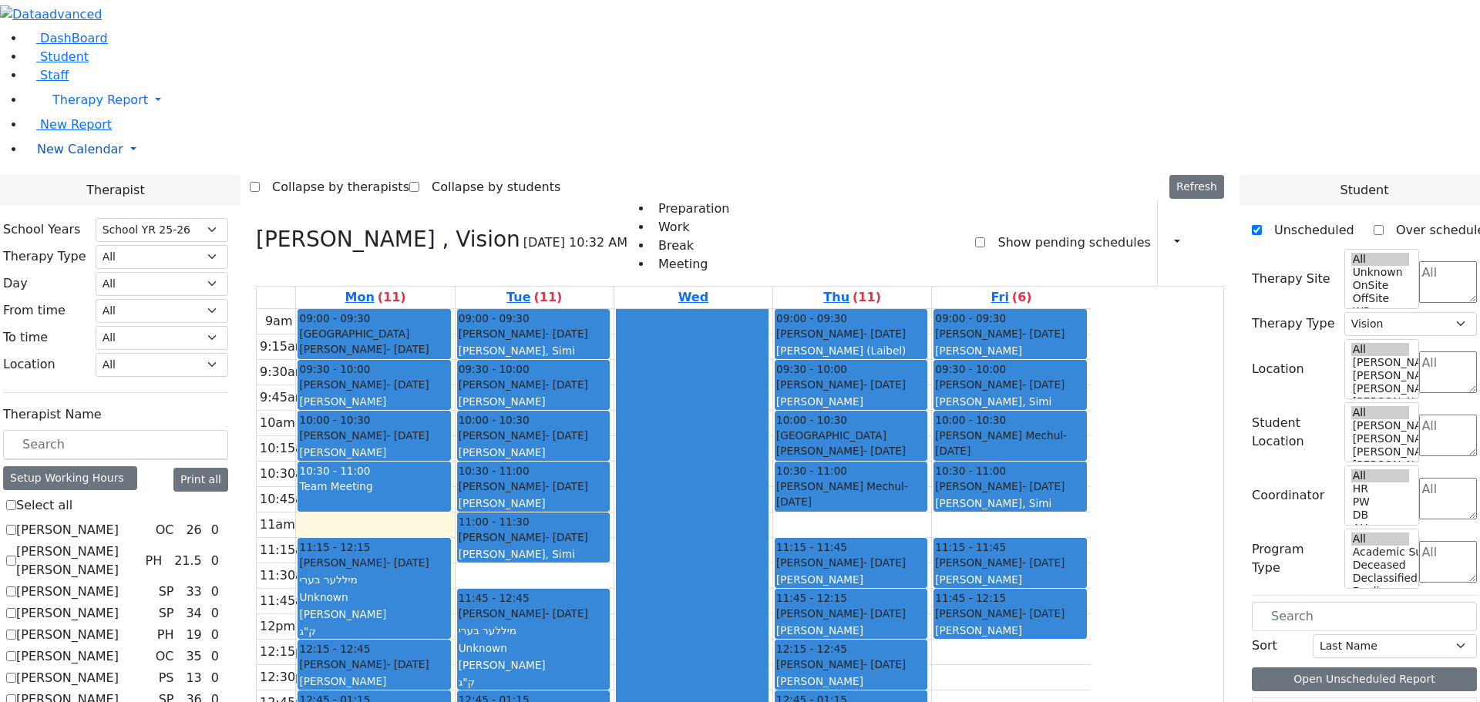
click at [149, 165] on link "New Calendar" at bounding box center [752, 149] width 1455 height 31
click at [108, 206] on span "Teacher Report" at bounding box center [83, 198] width 92 height 15
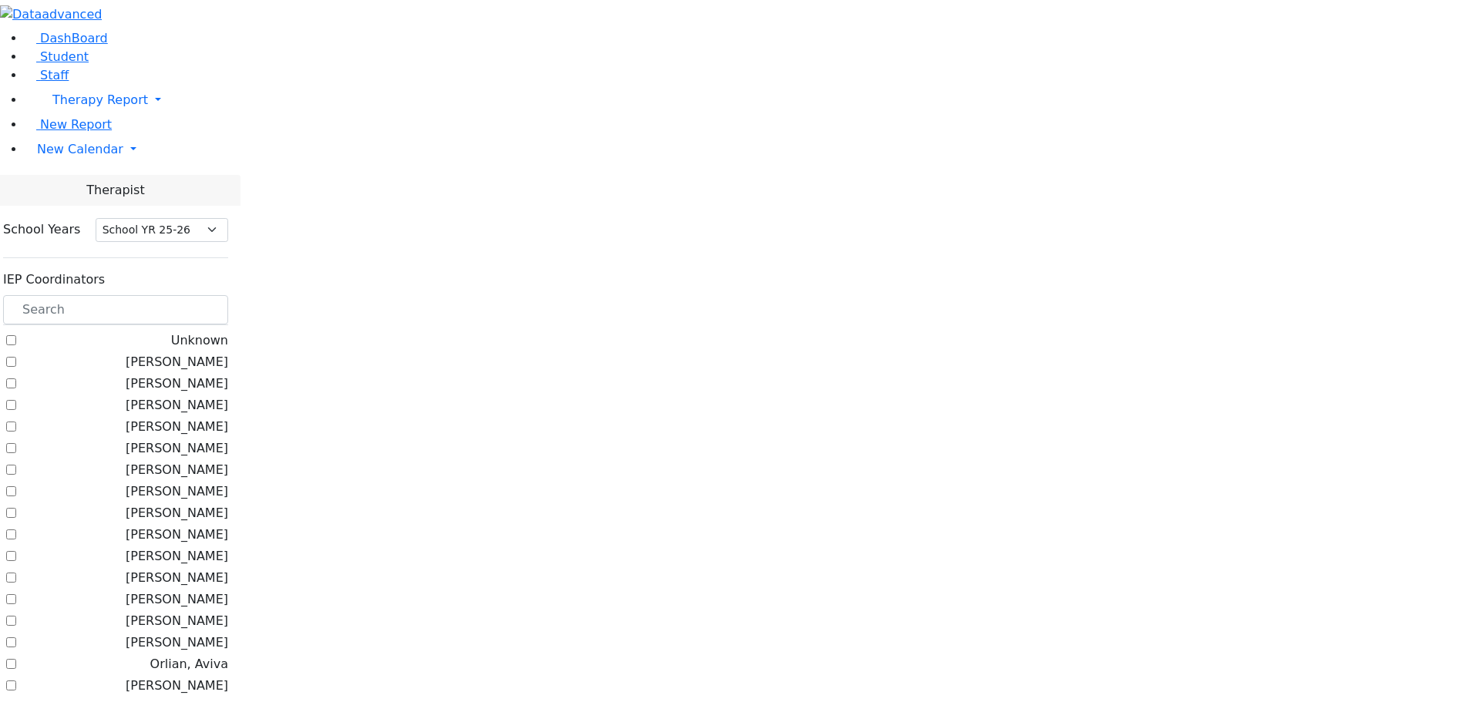
select select "212"
click at [149, 165] on link "New Calendar" at bounding box center [752, 149] width 1455 height 31
click at [84, 206] on span "Teacher Report" at bounding box center [83, 198] width 92 height 15
select select "212"
click at [192, 375] on label "[PERSON_NAME]" at bounding box center [177, 384] width 102 height 18
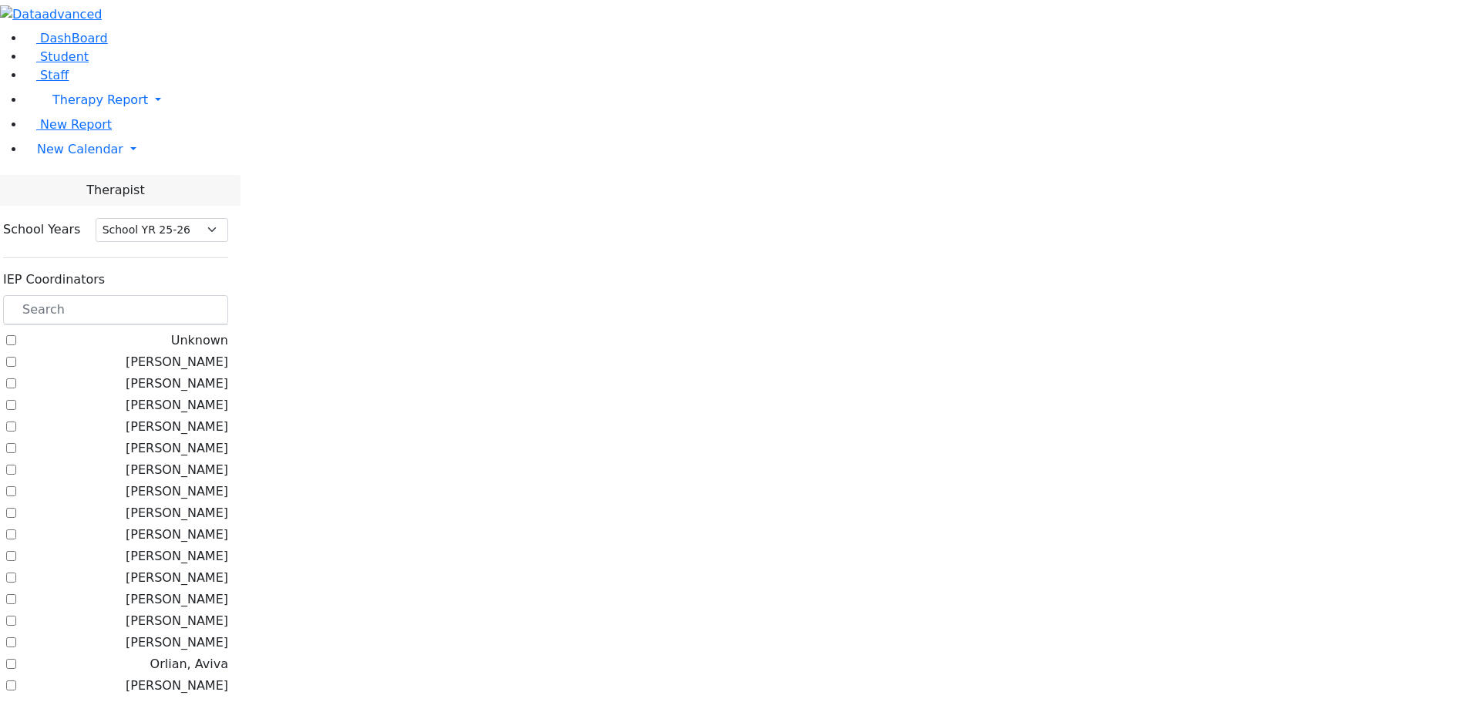
click at [16, 378] on input "[PERSON_NAME]" at bounding box center [11, 383] width 10 height 10
checkbox input "true"
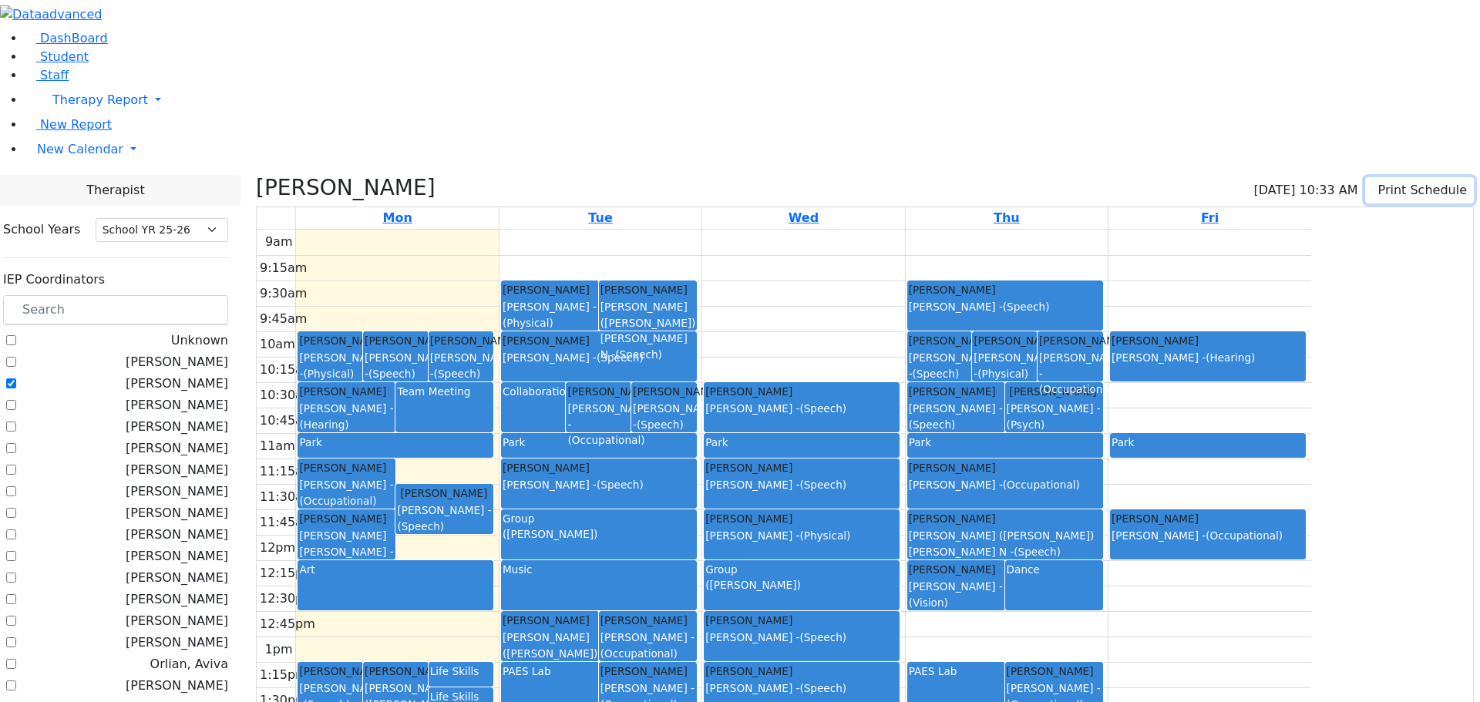
click at [1382, 177] on button "Print Schedule" at bounding box center [1419, 190] width 109 height 26
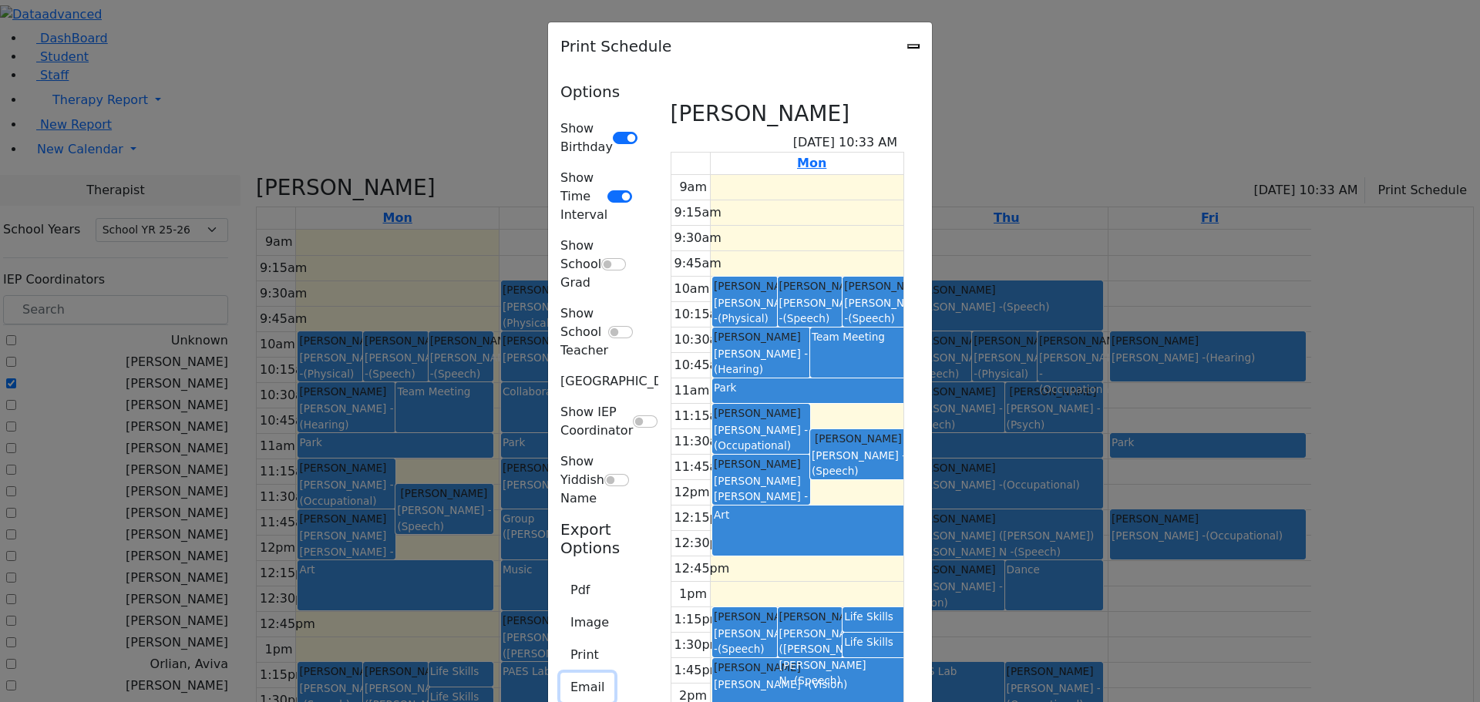
drag, startPoint x: 396, startPoint y: 332, endPoint x: 439, endPoint y: 331, distance: 43.2
click at [560, 673] on button "Email" at bounding box center [587, 687] width 54 height 29
type textarea "This is schedule for [PERSON_NAME]"
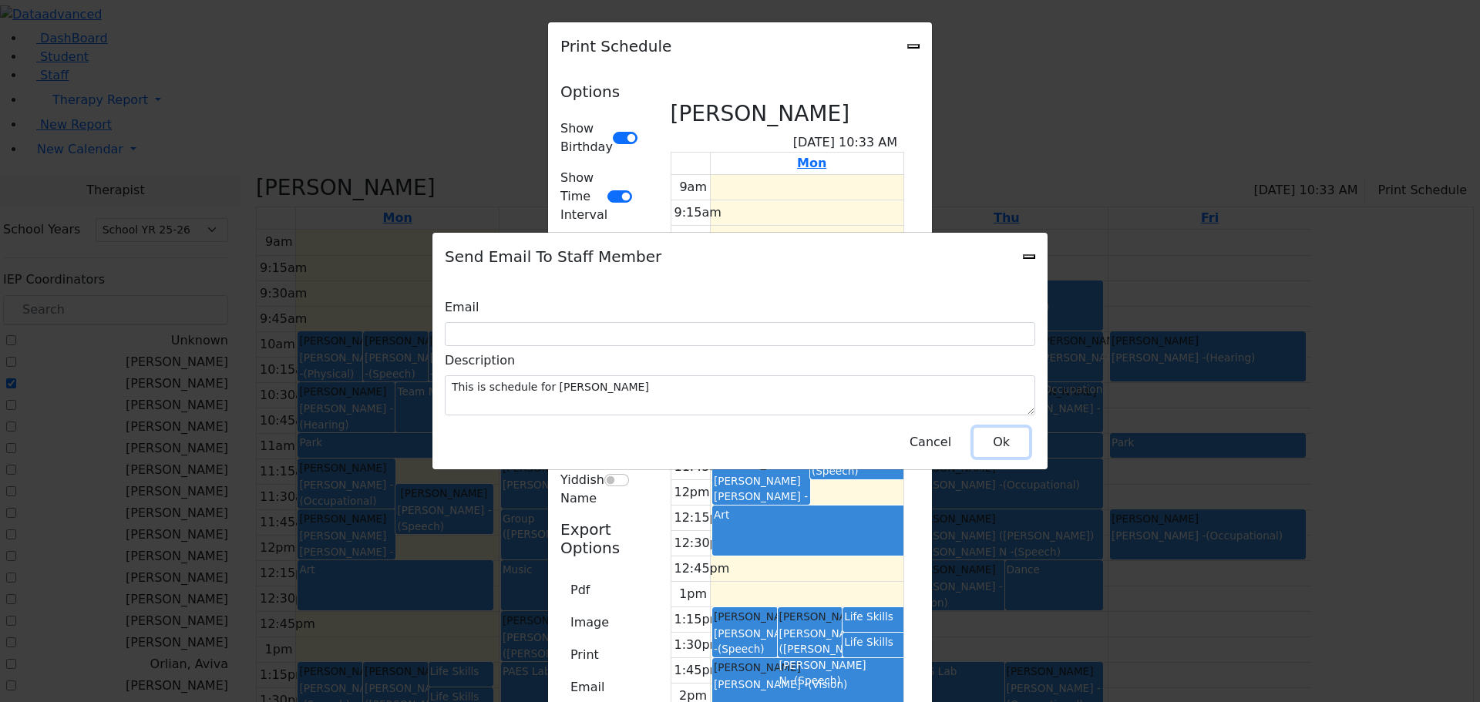
drag, startPoint x: 1006, startPoint y: 419, endPoint x: 519, endPoint y: 373, distance: 489.2
click at [1005, 428] on button "Ok" at bounding box center [1000, 442] width 55 height 29
click at [1012, 428] on button "Ok" at bounding box center [1000, 442] width 55 height 29
drag, startPoint x: 1027, startPoint y: 435, endPoint x: 1005, endPoint y: 315, distance: 122.3
click at [1027, 433] on button "Ok" at bounding box center [1000, 442] width 55 height 29
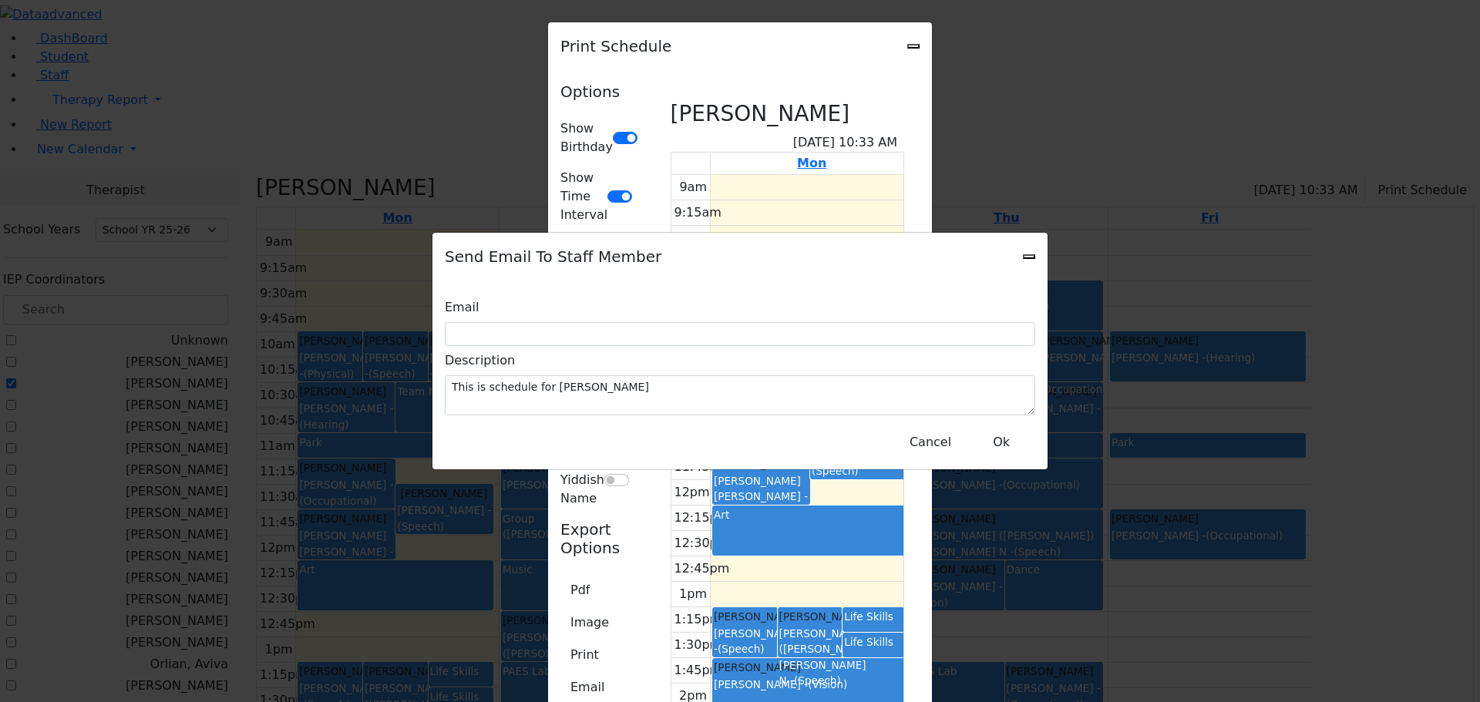
drag, startPoint x: 1033, startPoint y: 278, endPoint x: 814, endPoint y: 307, distance: 221.5
click at [1029, 257] on icon "Close" at bounding box center [1029, 257] width 0 height 0
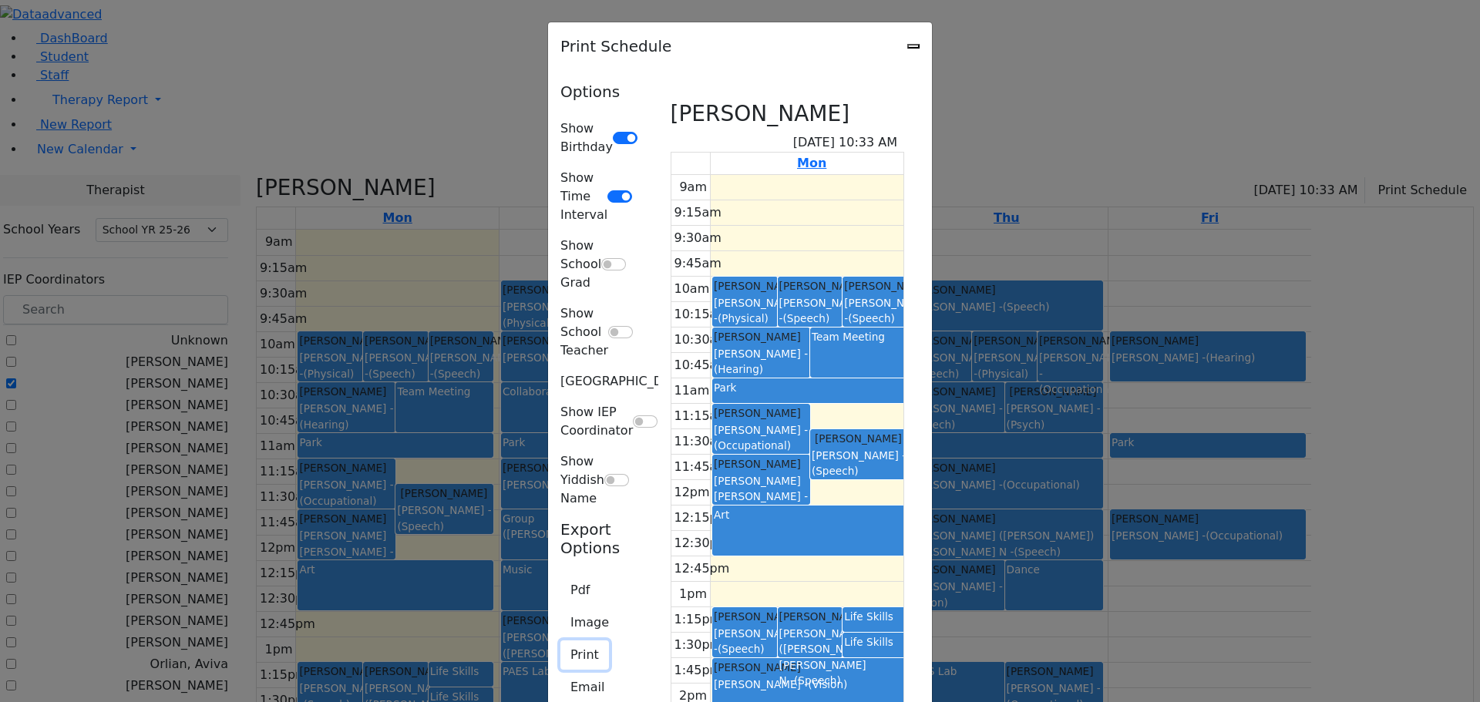
click at [560, 640] on button "Print" at bounding box center [584, 654] width 49 height 29
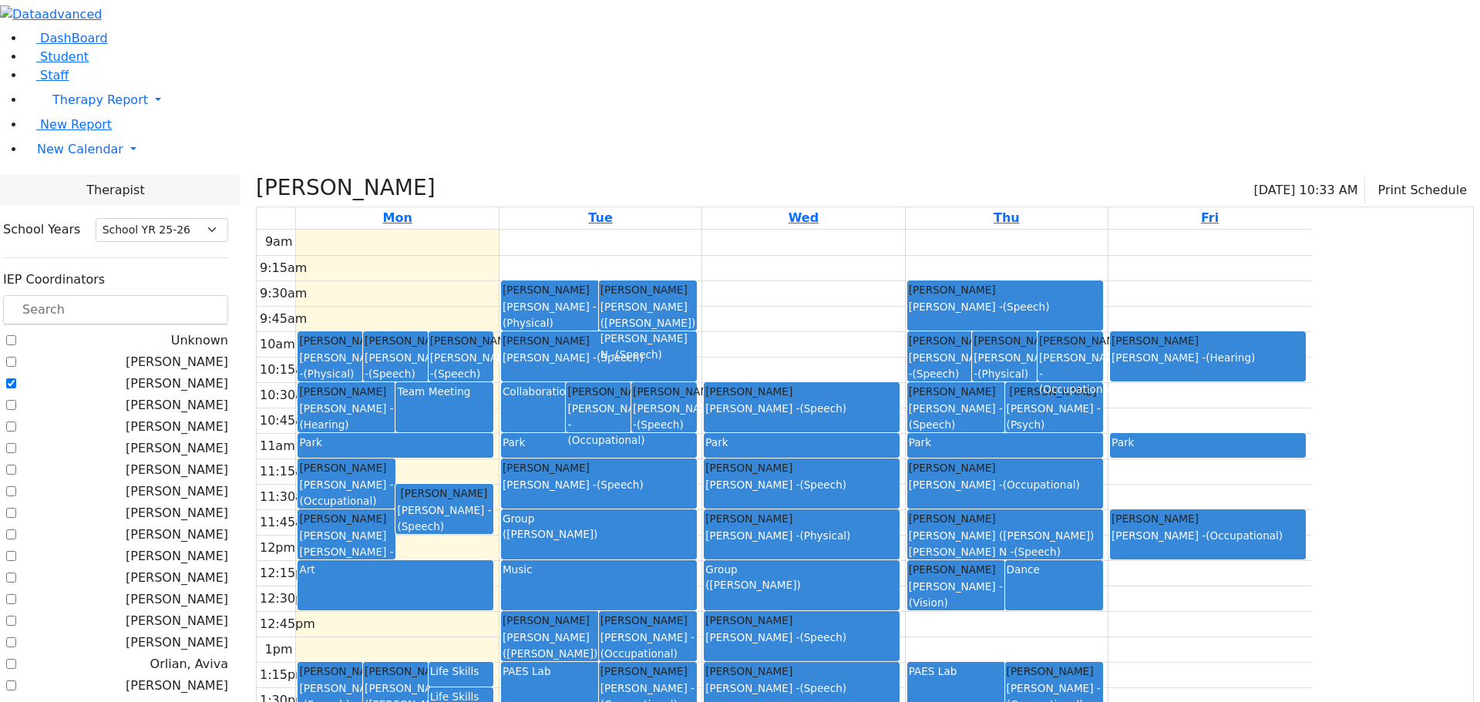
click at [189, 375] on label "[PERSON_NAME]" at bounding box center [177, 384] width 102 height 18
click at [16, 378] on input "[PERSON_NAME]" at bounding box center [11, 383] width 10 height 10
checkbox input "false"
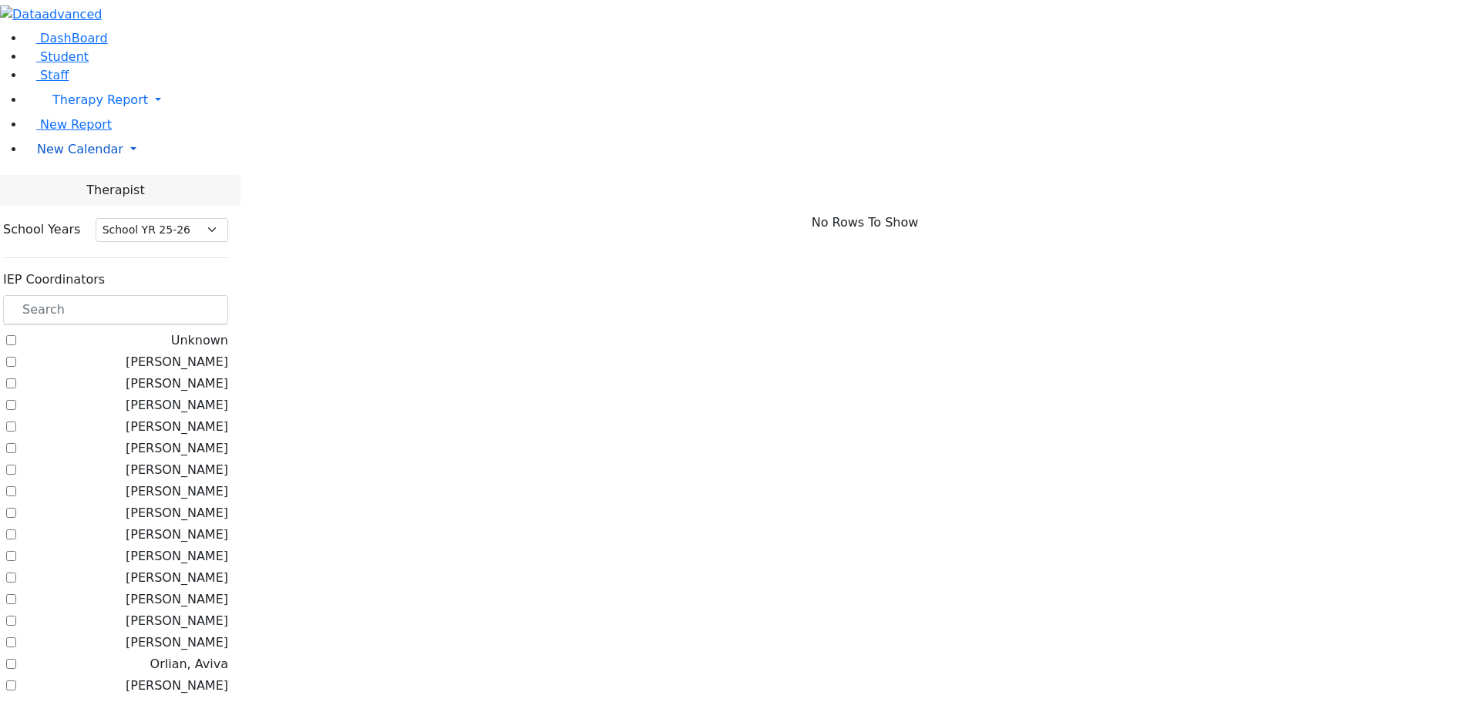
click at [146, 165] on link "New Calendar" at bounding box center [752, 149] width 1455 height 31
click at [47, 187] on span "Calendar" at bounding box center [60, 180] width 55 height 15
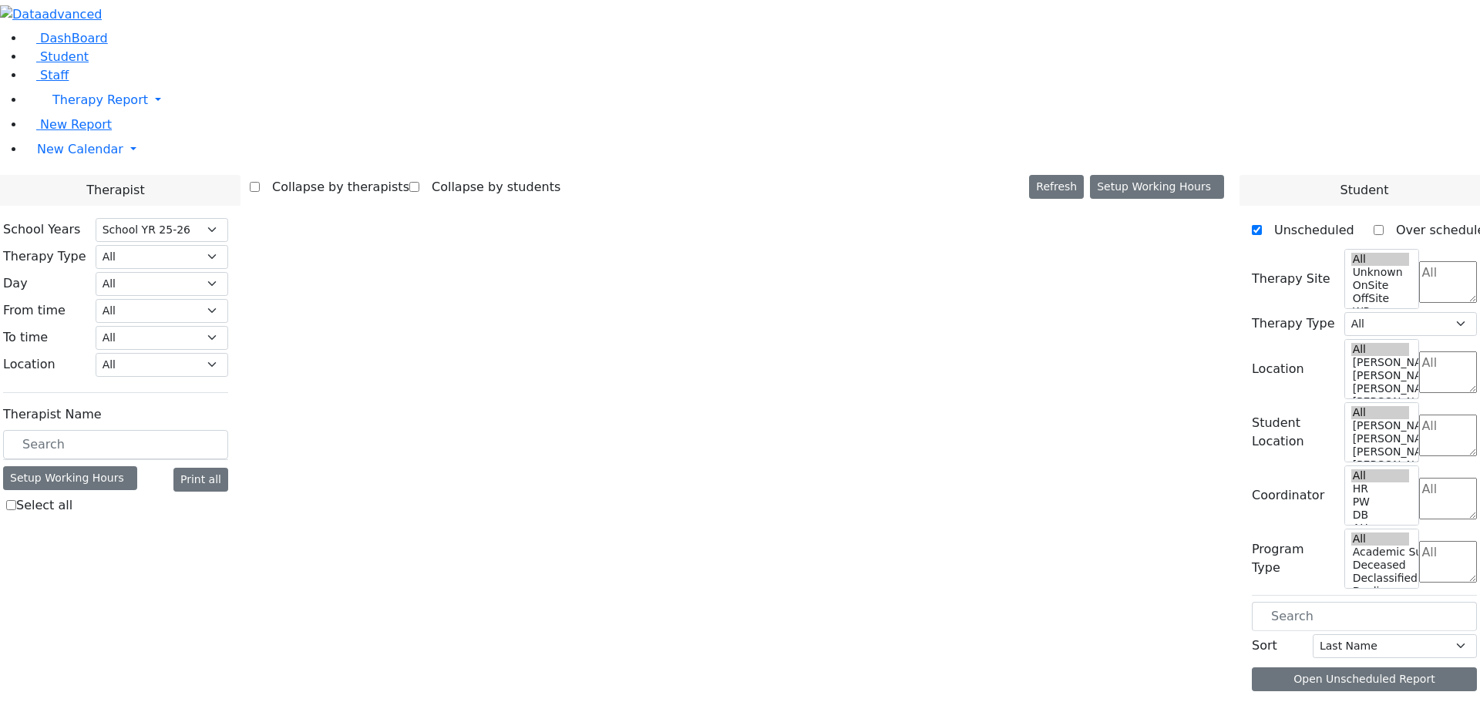
select select "212"
select select "4"
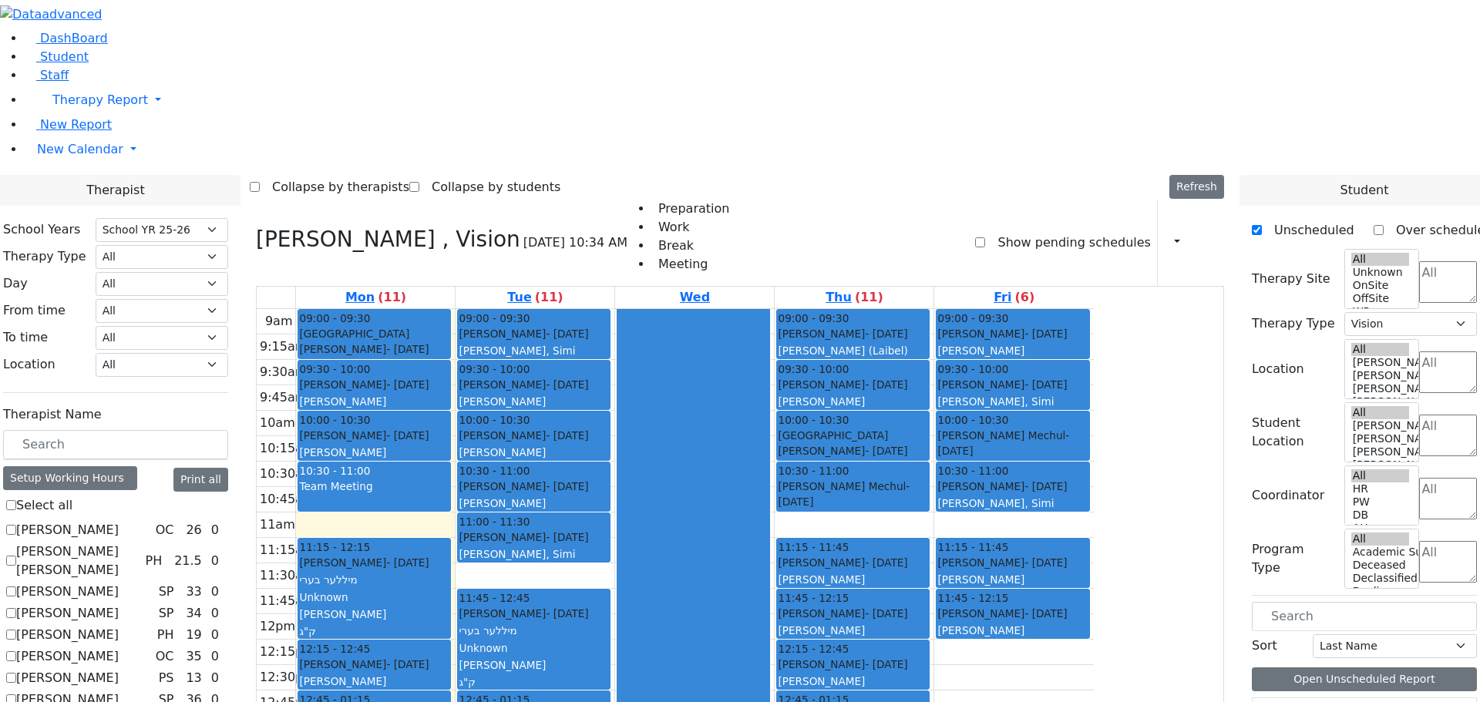
checkbox input "false"
select select
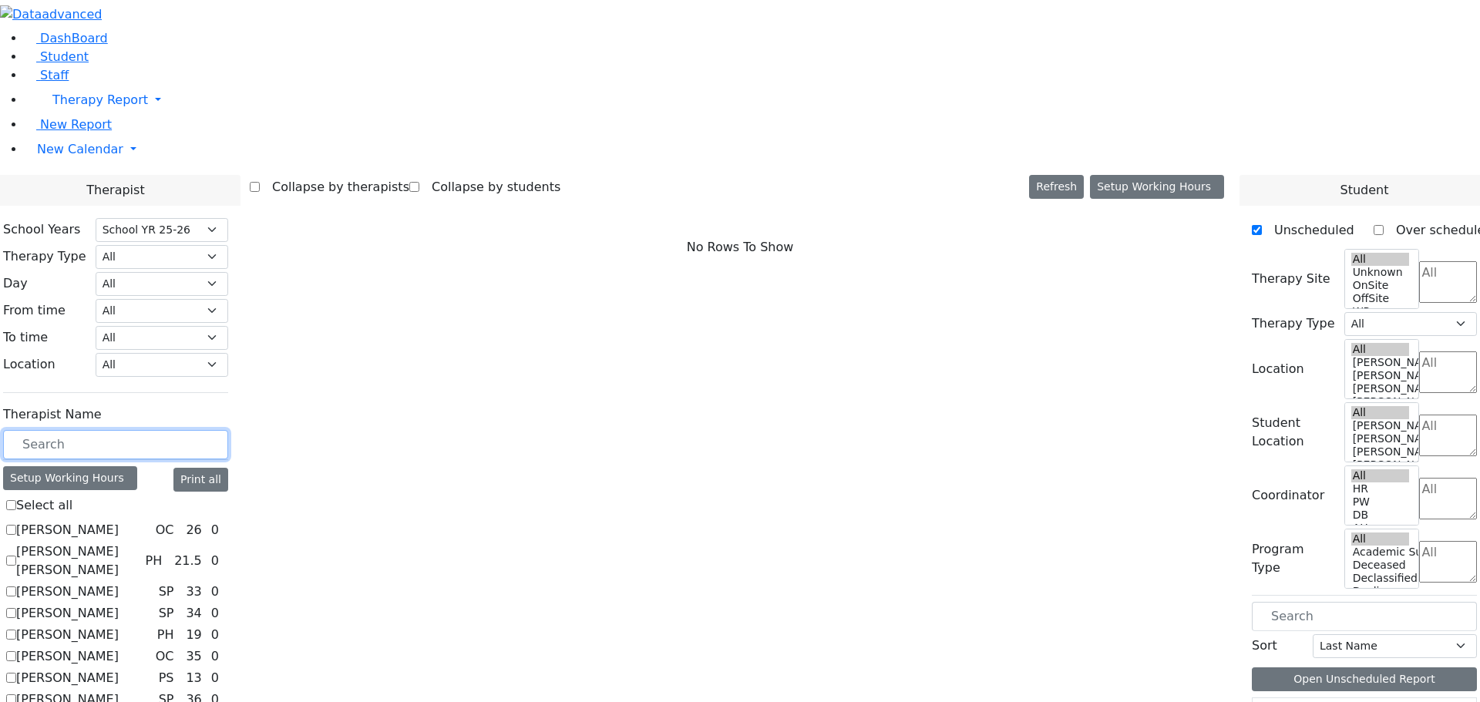
click at [228, 430] on input "text" at bounding box center [115, 444] width 225 height 29
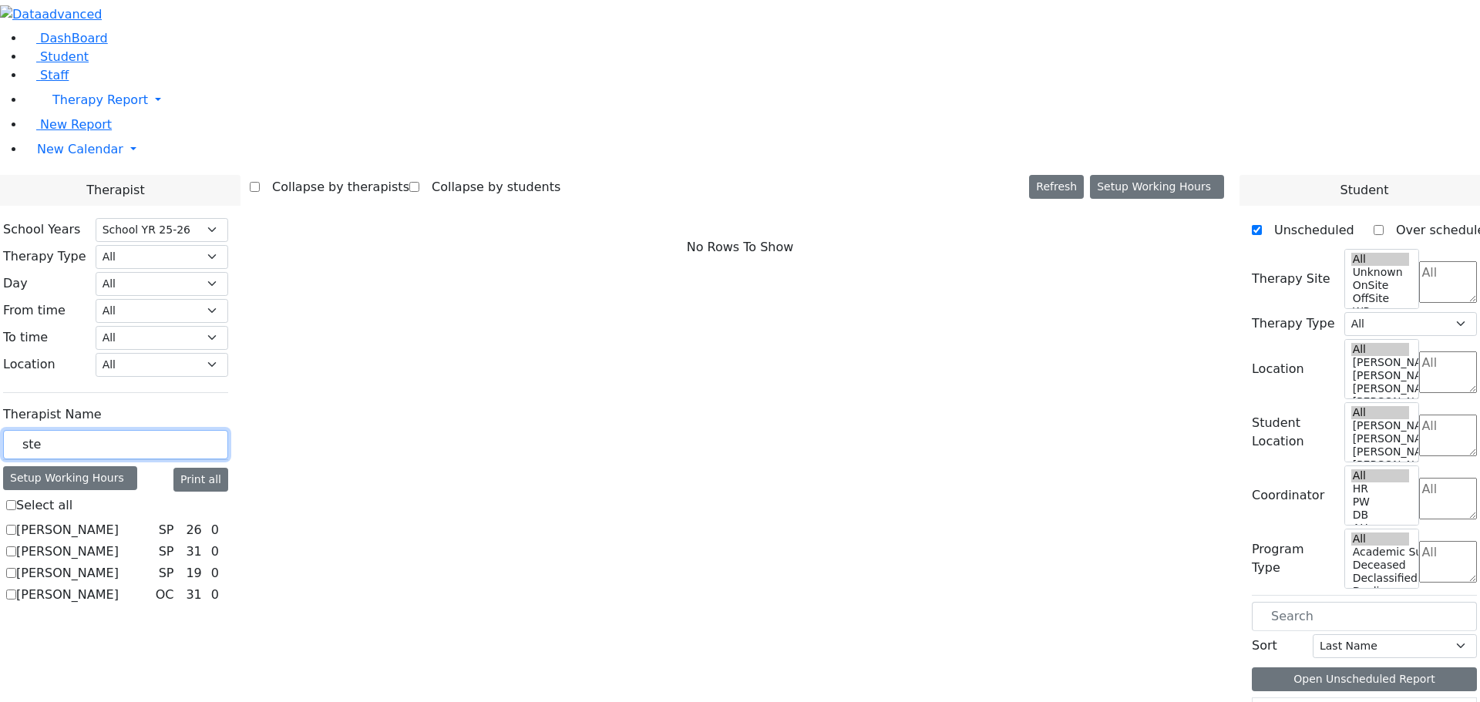
type input "ste"
click at [119, 543] on label "[PERSON_NAME]" at bounding box center [67, 552] width 102 height 18
click at [16, 546] on input "[PERSON_NAME]" at bounding box center [11, 551] width 10 height 10
checkbox input "true"
select select "3"
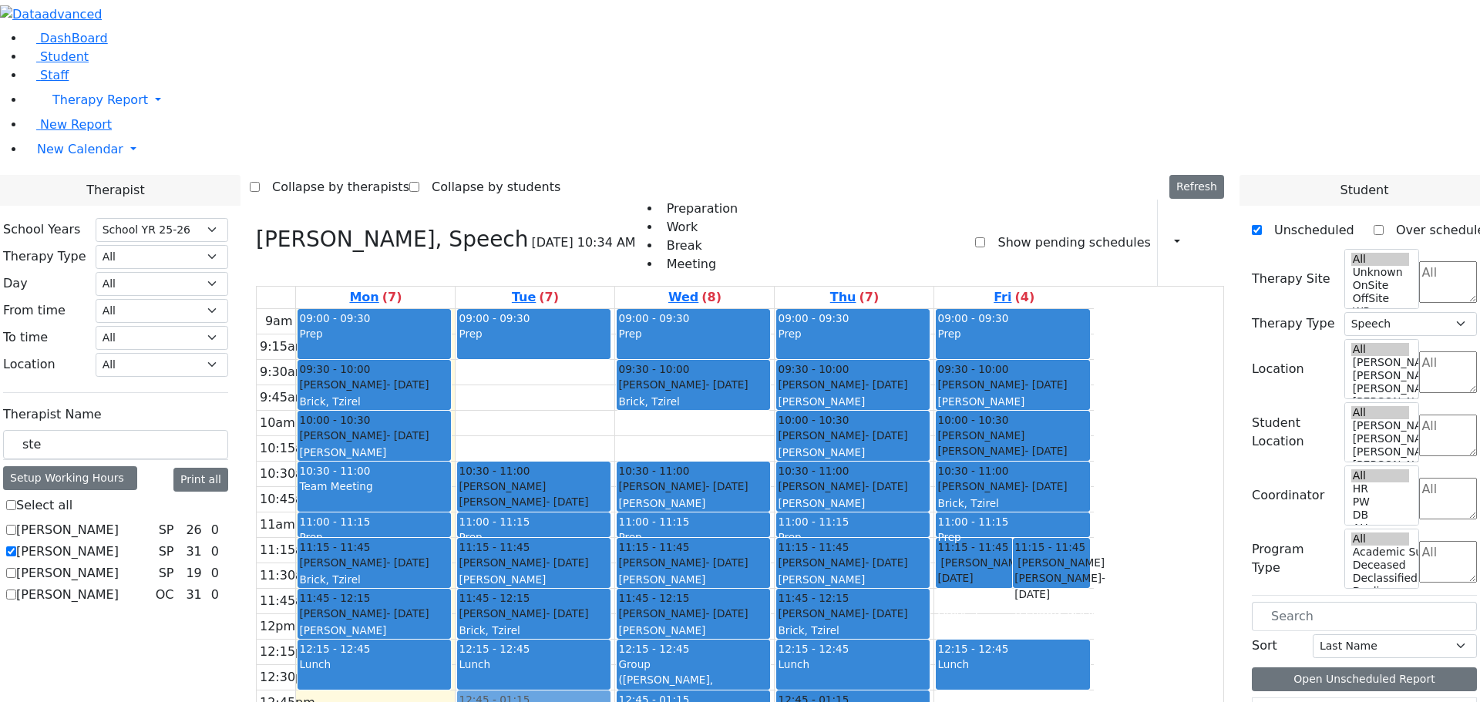
drag, startPoint x: 669, startPoint y: 217, endPoint x: 731, endPoint y: 487, distance: 276.9
click at [614, 487] on div "09:00 - 09:30 Prep 10:00 - 10:30 Katina Yitel - 09/28/2010 Weber, Leah 10:30 - …" at bounding box center [534, 614] width 159 height 610
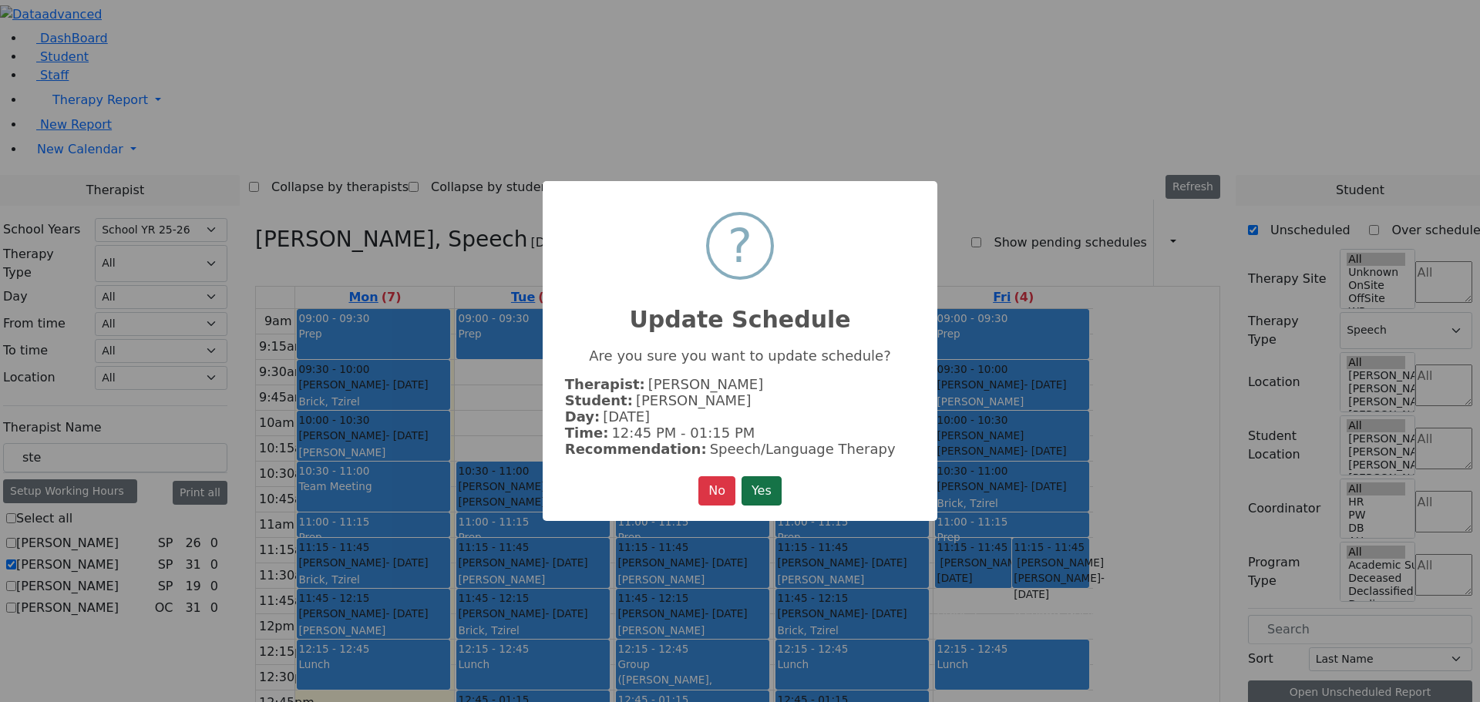
click at [769, 486] on button "Yes" at bounding box center [761, 490] width 40 height 29
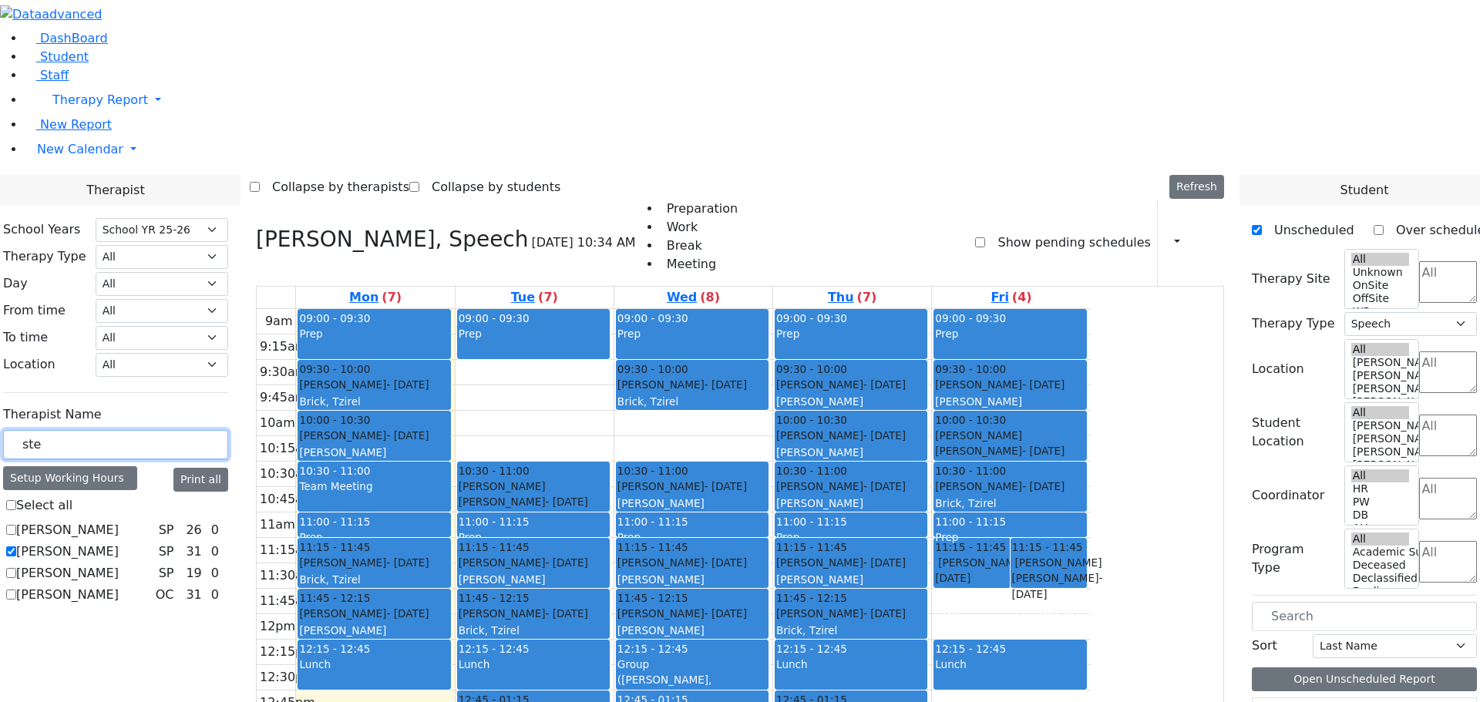
drag, startPoint x: 229, startPoint y: 267, endPoint x: 180, endPoint y: 264, distance: 48.6
click at [180, 264] on div "School Years Select School YR Summer YR 25 School YR 25-26 Summer YR 25 School …" at bounding box center [116, 413] width 250 height 414
type input "asa"
checkbox input "true"
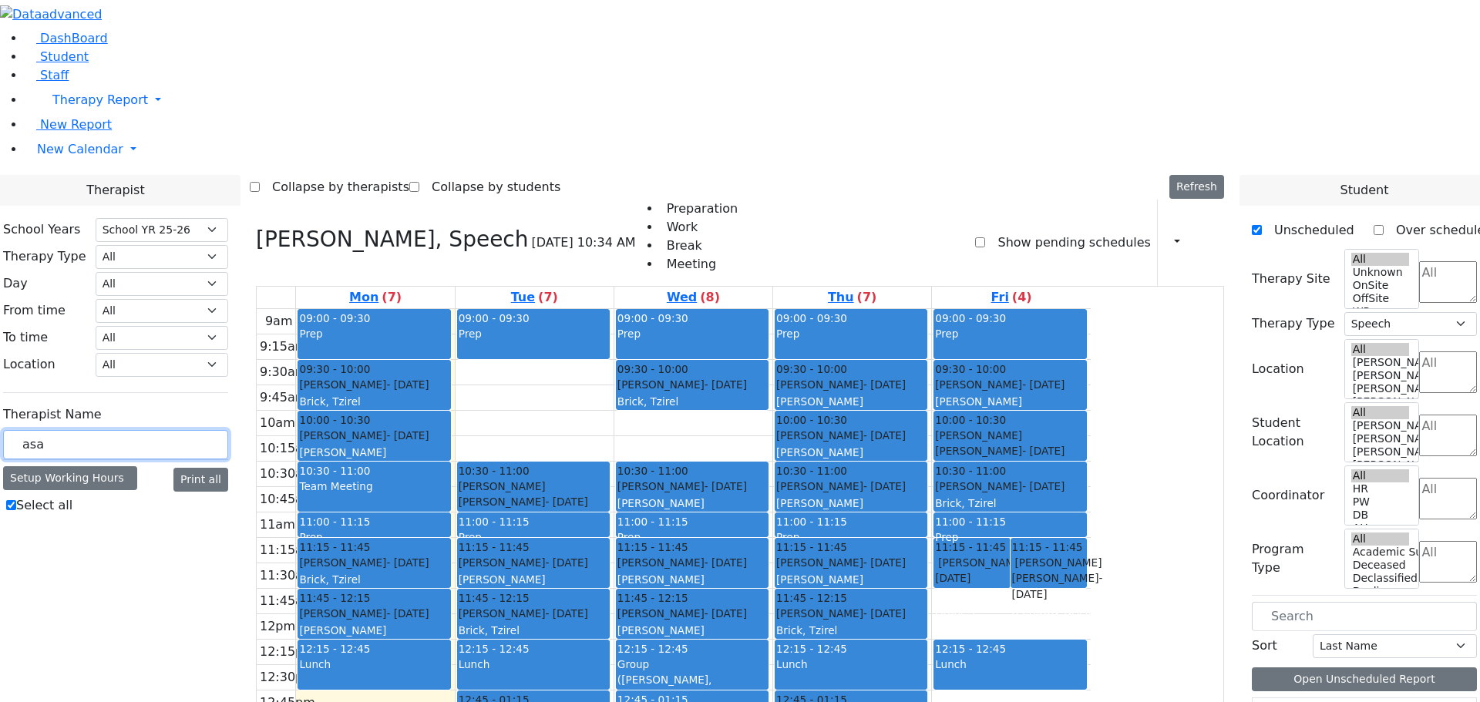
type input "asa"
click at [72, 496] on label "Select all" at bounding box center [44, 505] width 56 height 18
click at [16, 500] on input "Select all" at bounding box center [11, 505] width 10 height 10
checkbox input "false"
select select
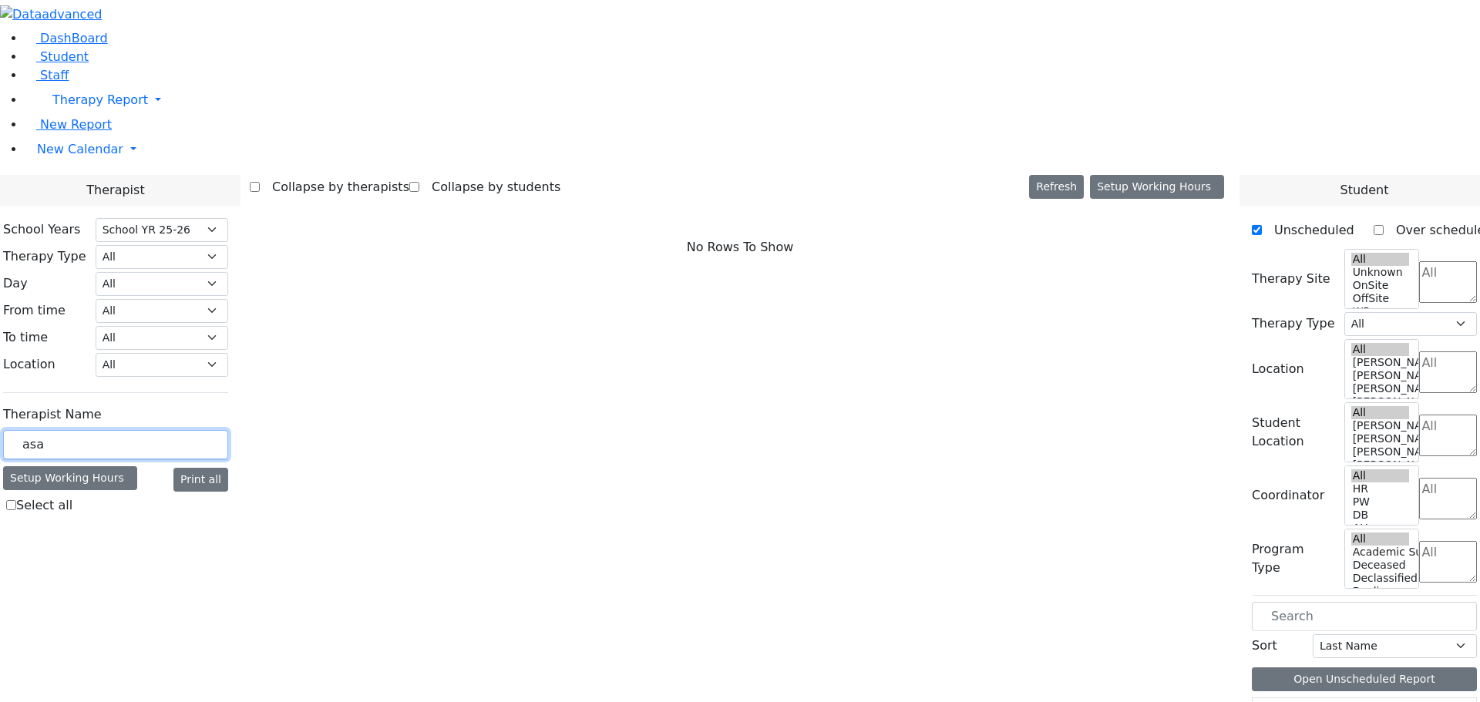
drag, startPoint x: 233, startPoint y: 274, endPoint x: 180, endPoint y: 267, distance: 52.8
click at [180, 267] on div "School Years Select School YR Summer YR 25 School YR 25-26 Summer YR 25 School …" at bounding box center [116, 370] width 250 height 328
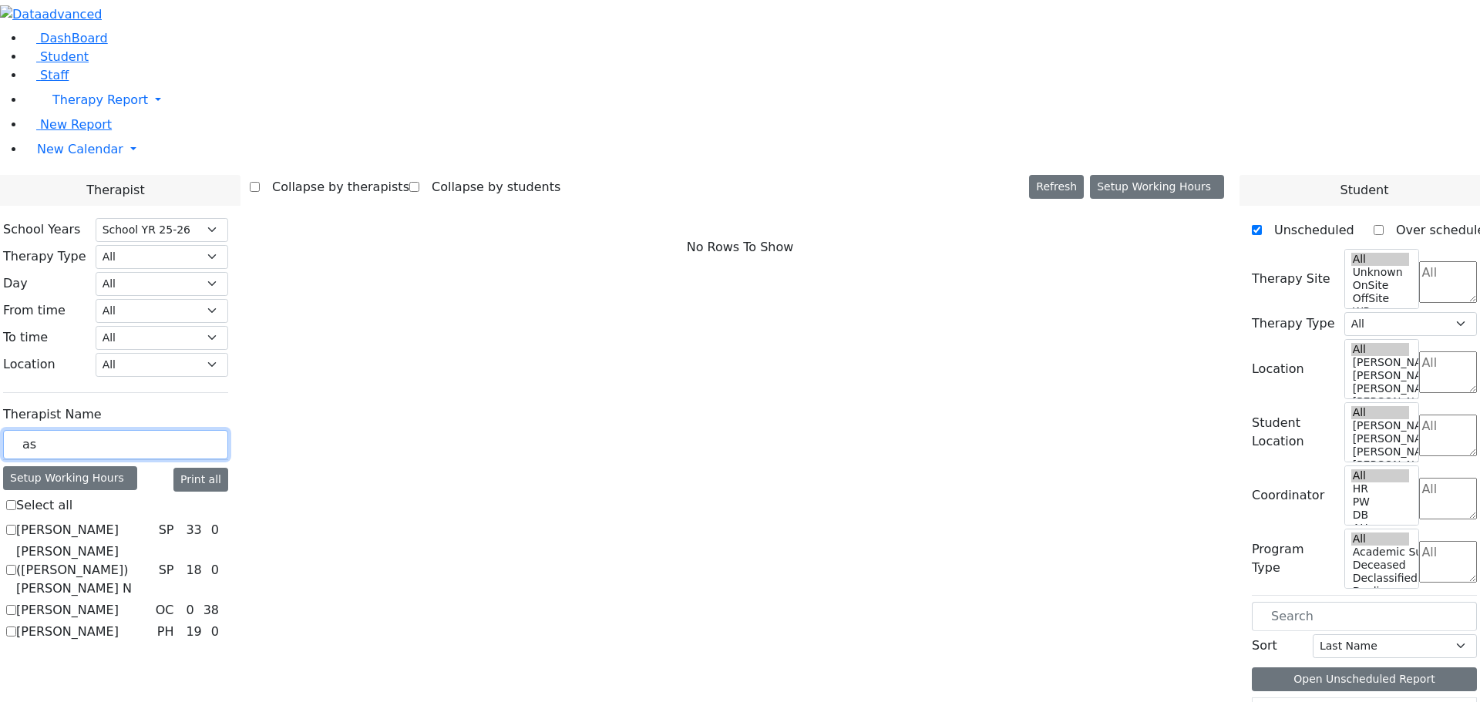
type input "as"
click at [153, 543] on label "[PERSON_NAME] ([PERSON_NAME]) [PERSON_NAME] N" at bounding box center [84, 570] width 136 height 55
click at [16, 565] on input "Kaufman (Assaf) Chava N" at bounding box center [11, 570] width 10 height 10
checkbox input "true"
select select "3"
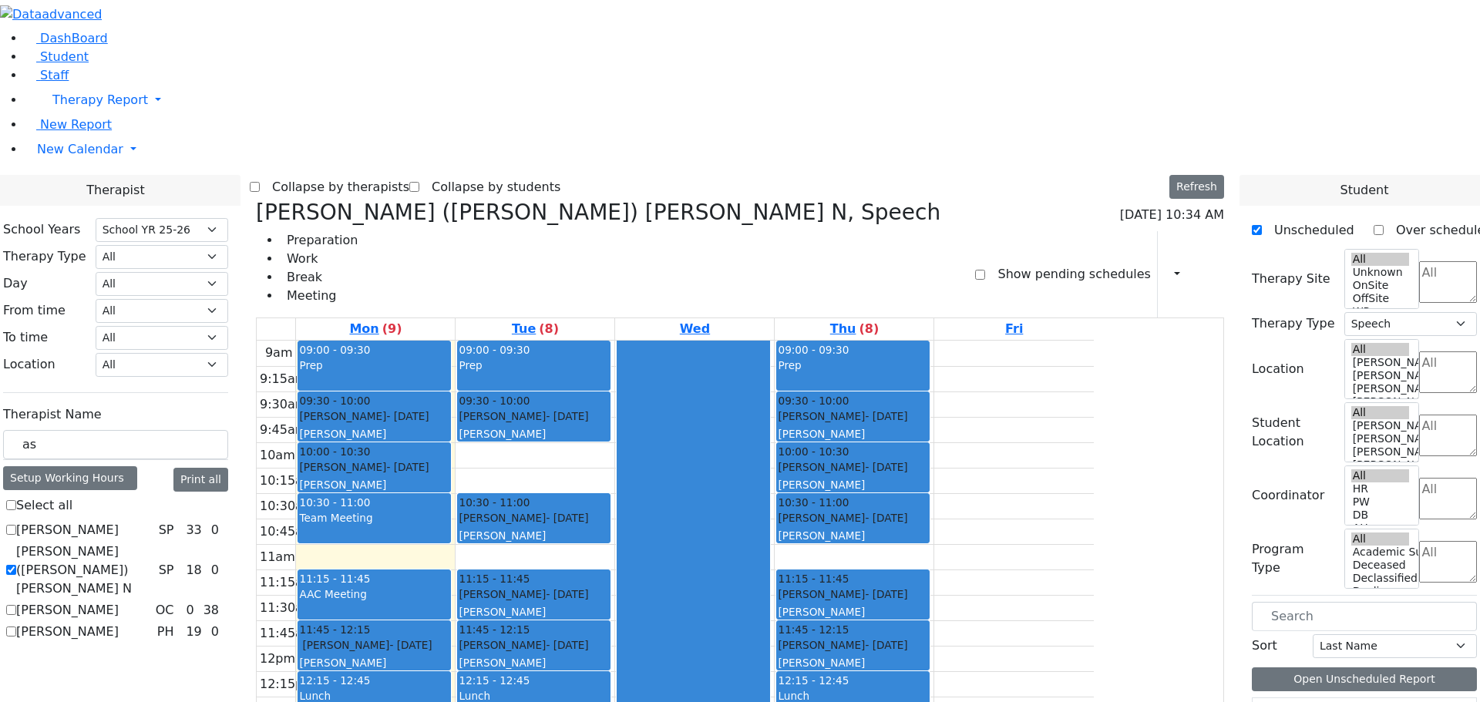
scroll to position [3, 0]
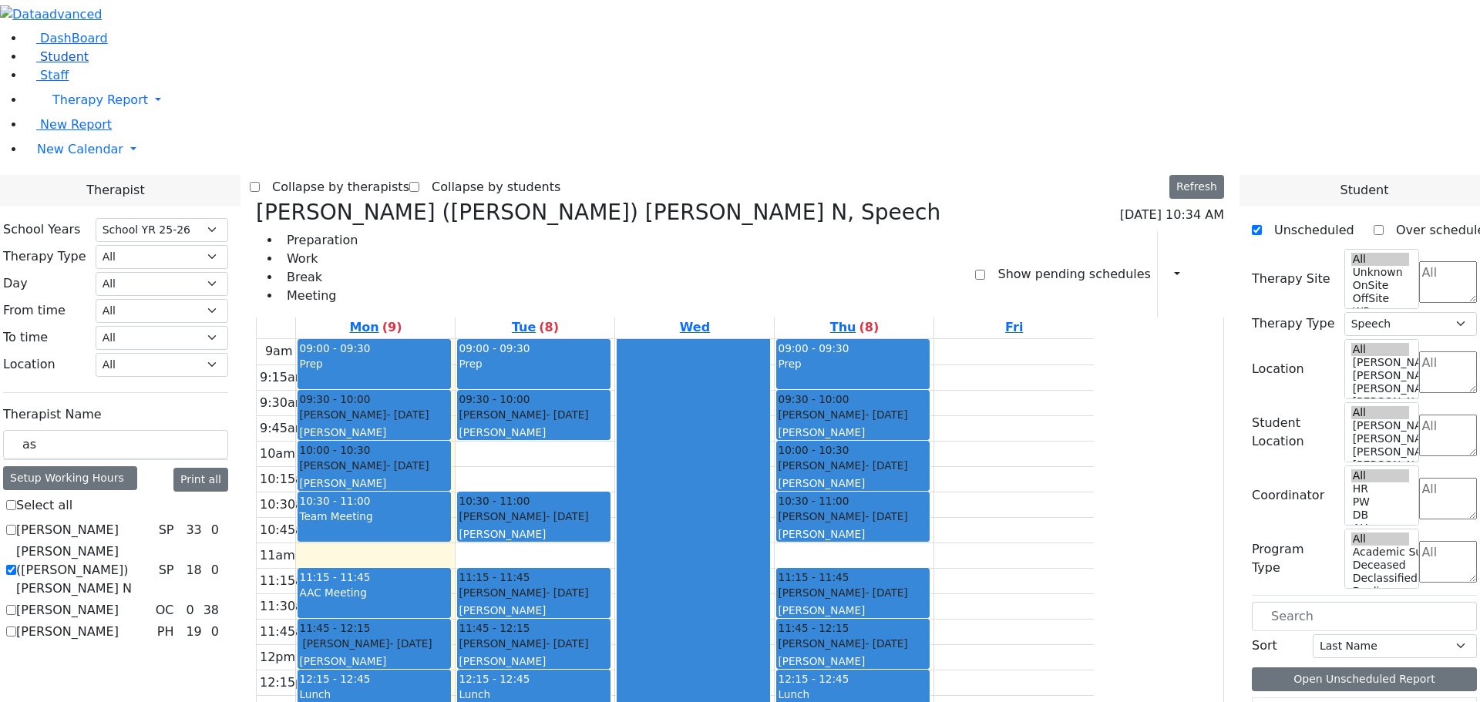
click at [40, 64] on span "Student" at bounding box center [64, 56] width 49 height 15
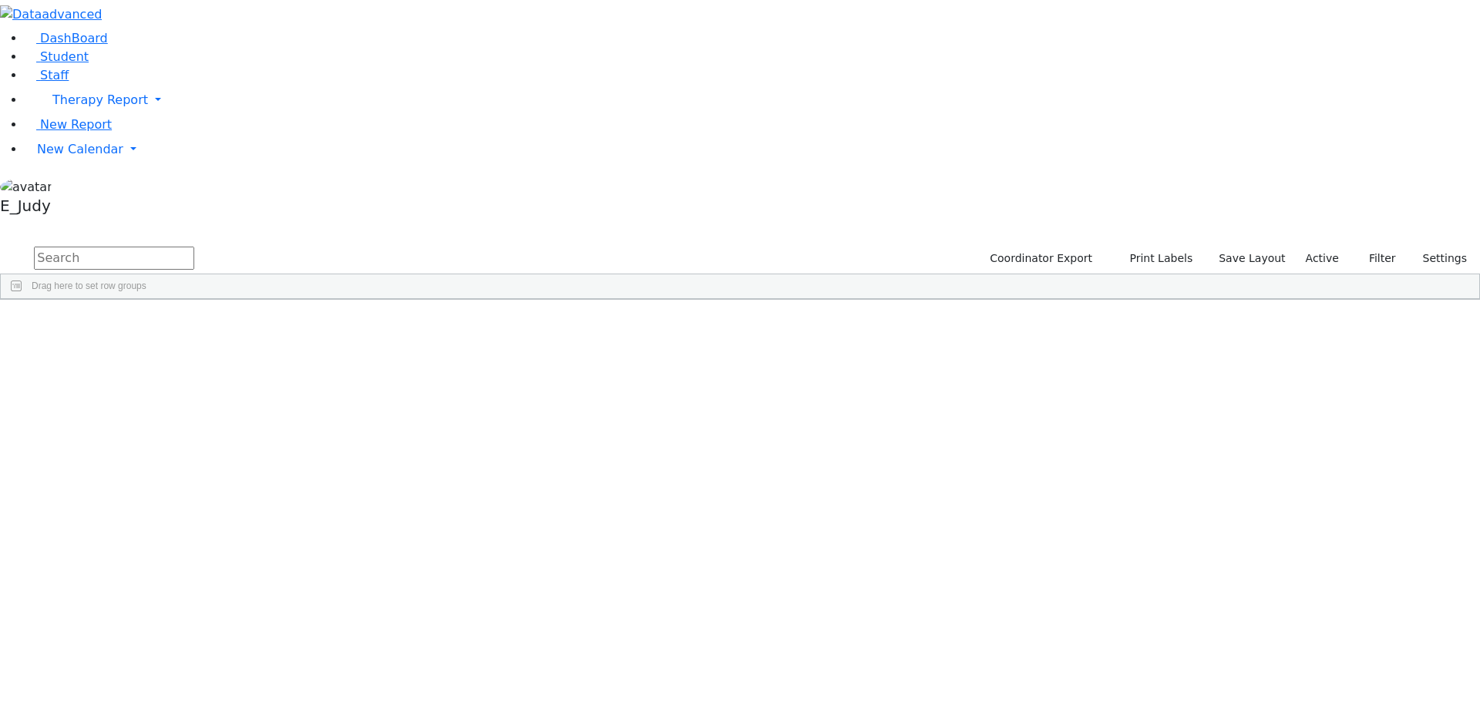
click at [194, 247] on input "text" at bounding box center [114, 258] width 160 height 23
type input "gel"
click at [195, 389] on div "[PERSON_NAME]" at bounding box center [146, 400] width 98 height 22
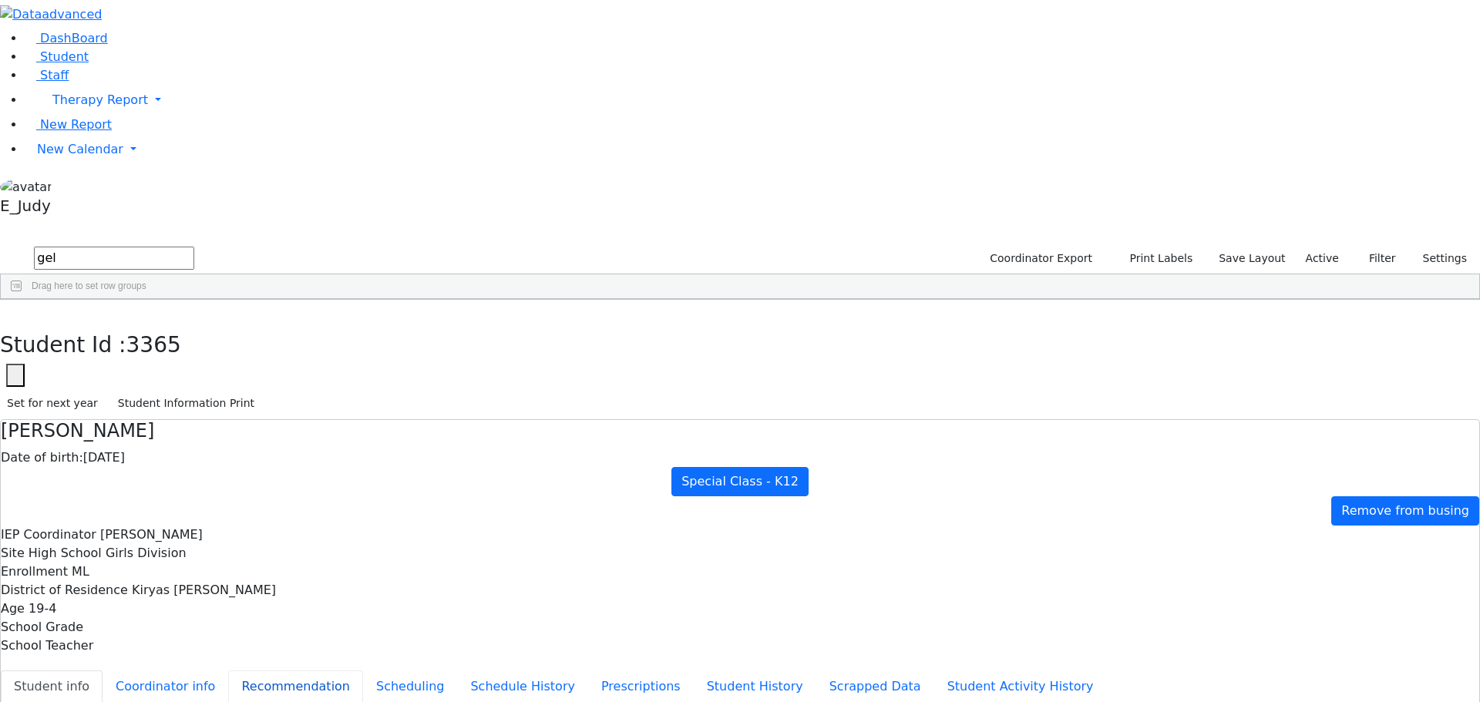
click at [349, 670] on button "Recommendation" at bounding box center [295, 686] width 135 height 32
checkbox input "true"
click at [15, 311] on icon "button" at bounding box center [11, 315] width 8 height 9
click at [148, 165] on link "New Calendar" at bounding box center [752, 149] width 1455 height 31
click at [89, 187] on span "Calendar" at bounding box center [60, 180] width 55 height 15
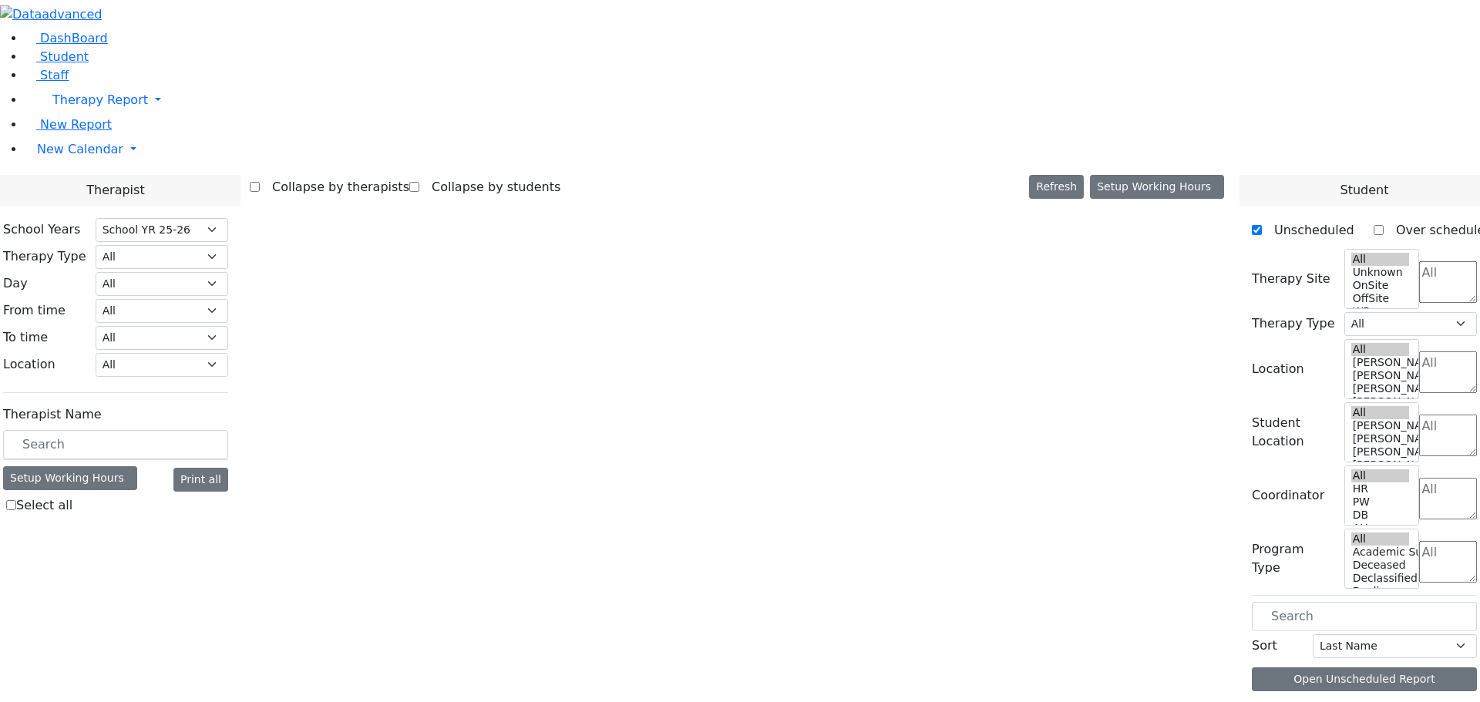
select select "212"
select select "3"
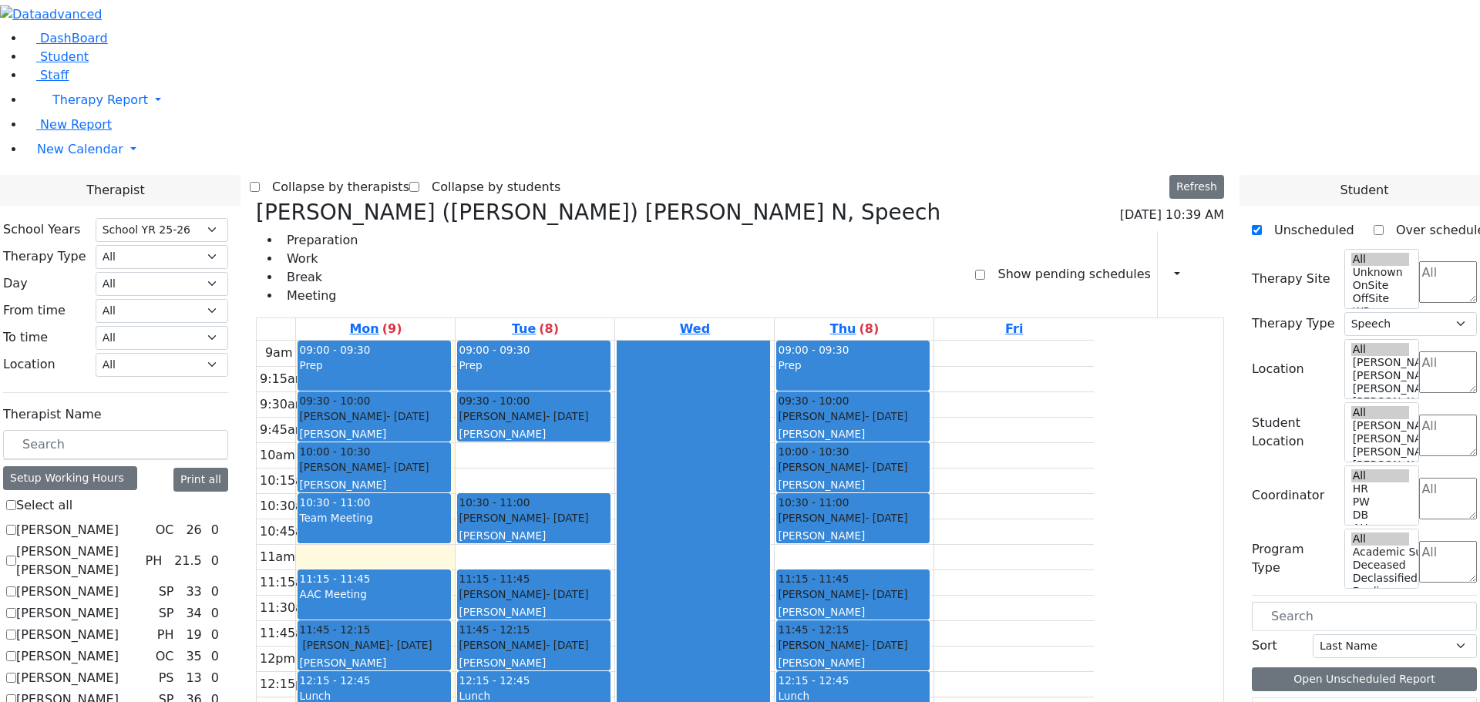
scroll to position [3, 0]
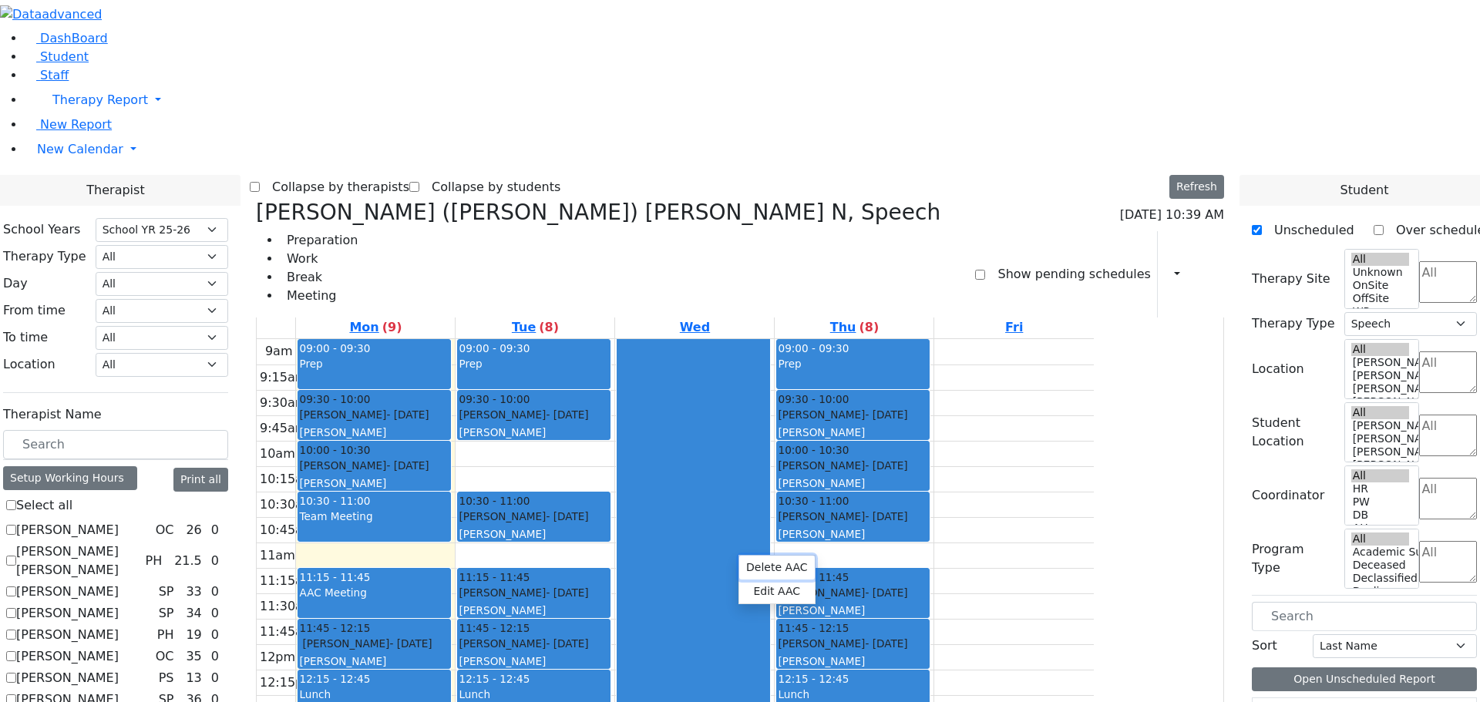
click at [752, 566] on button "Delete AAC" at bounding box center [777, 568] width 76 height 24
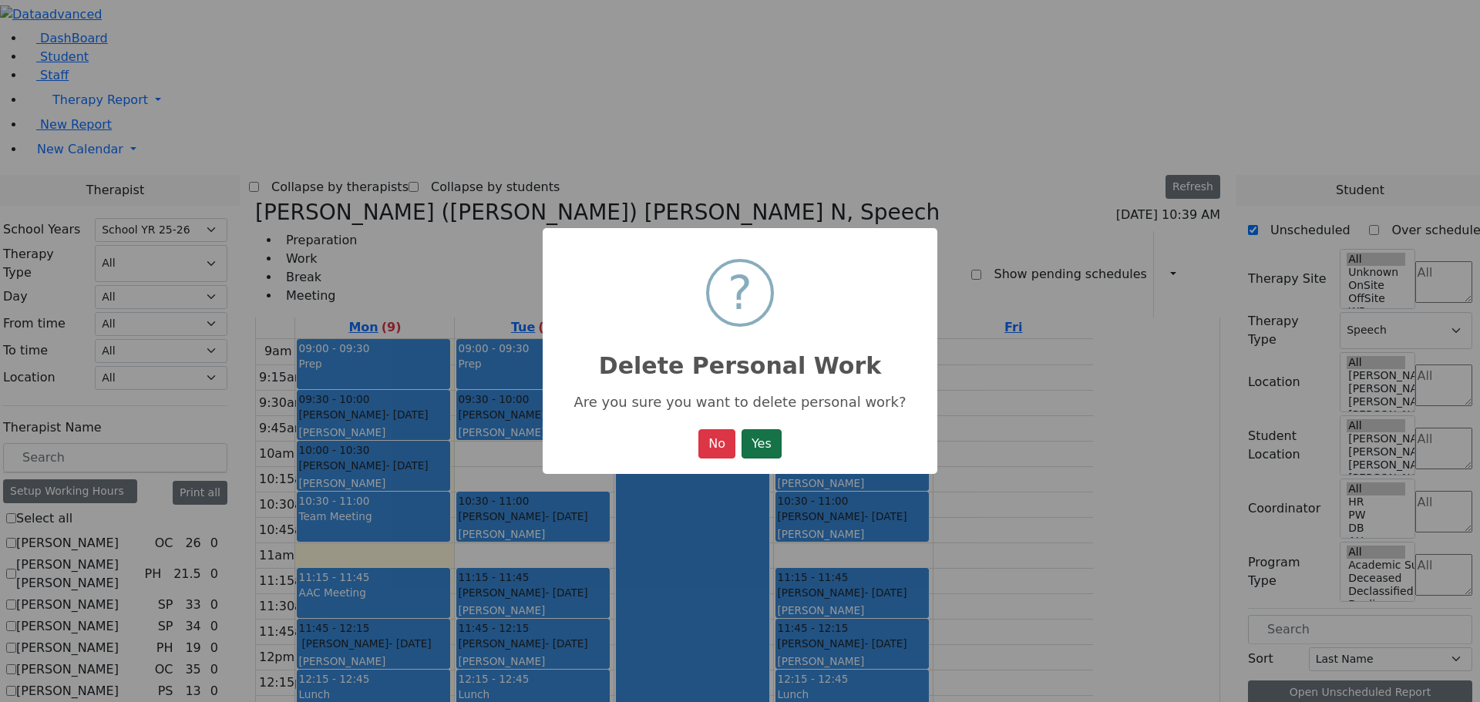
click at [764, 452] on button "Yes" at bounding box center [761, 443] width 40 height 29
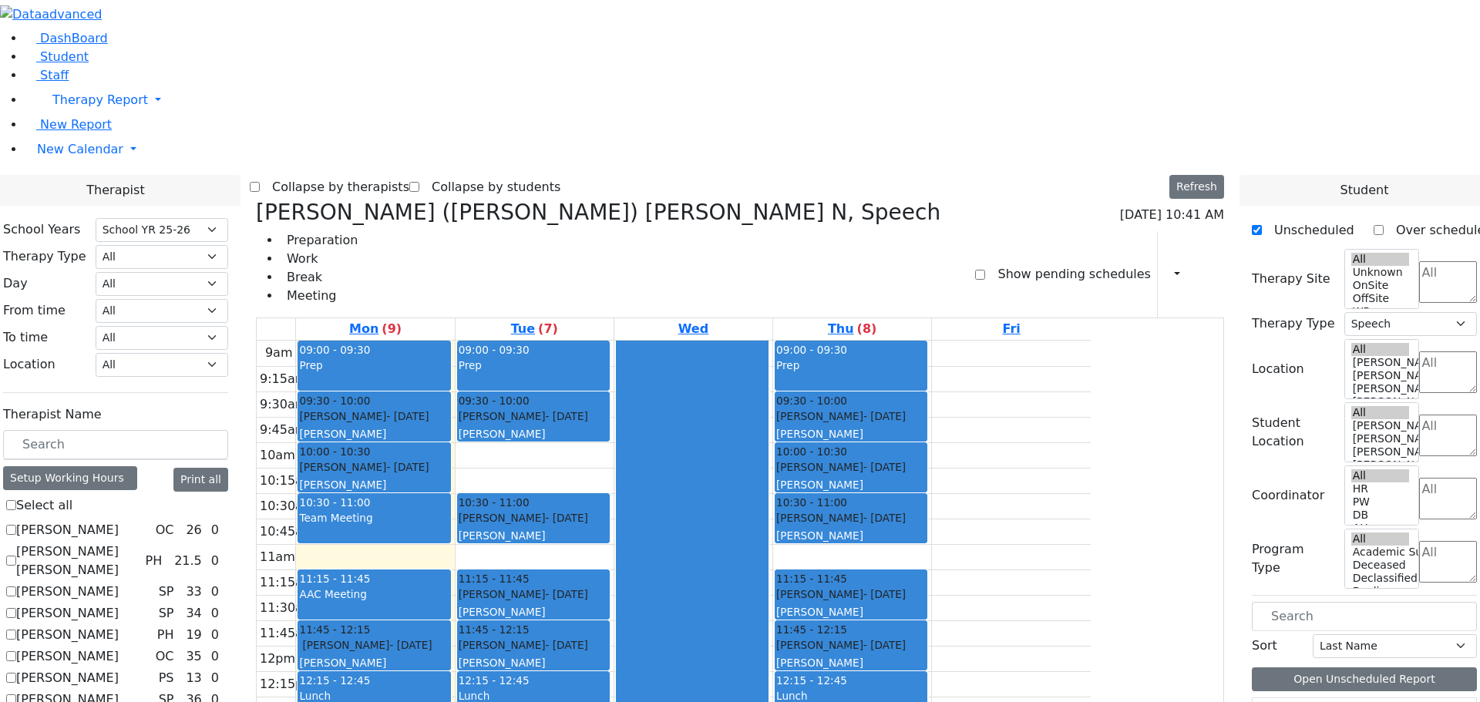
click at [847, 444] on span "10:00 - 10:30" at bounding box center [811, 451] width 71 height 15
drag, startPoint x: 678, startPoint y: 597, endPoint x: 683, endPoint y: 618, distance: 21.3
click at [683, 618] on div "9am 9:15am 9:30am 9:45am 10am 10:15am 10:30am 10:45am 11am 11:15am 11:30am 11:4…" at bounding box center [675, 646] width 837 height 610
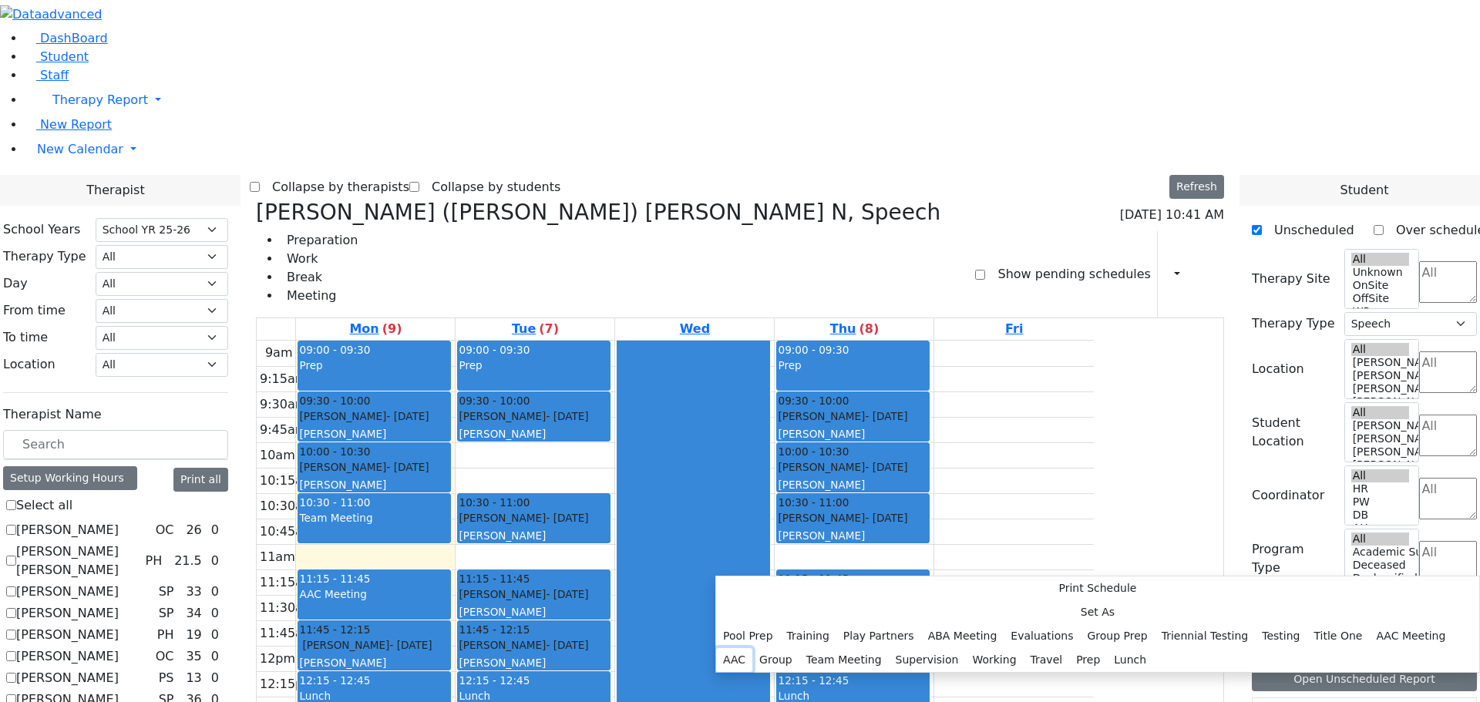
click at [752, 648] on button "AAC" at bounding box center [734, 660] width 36 height 24
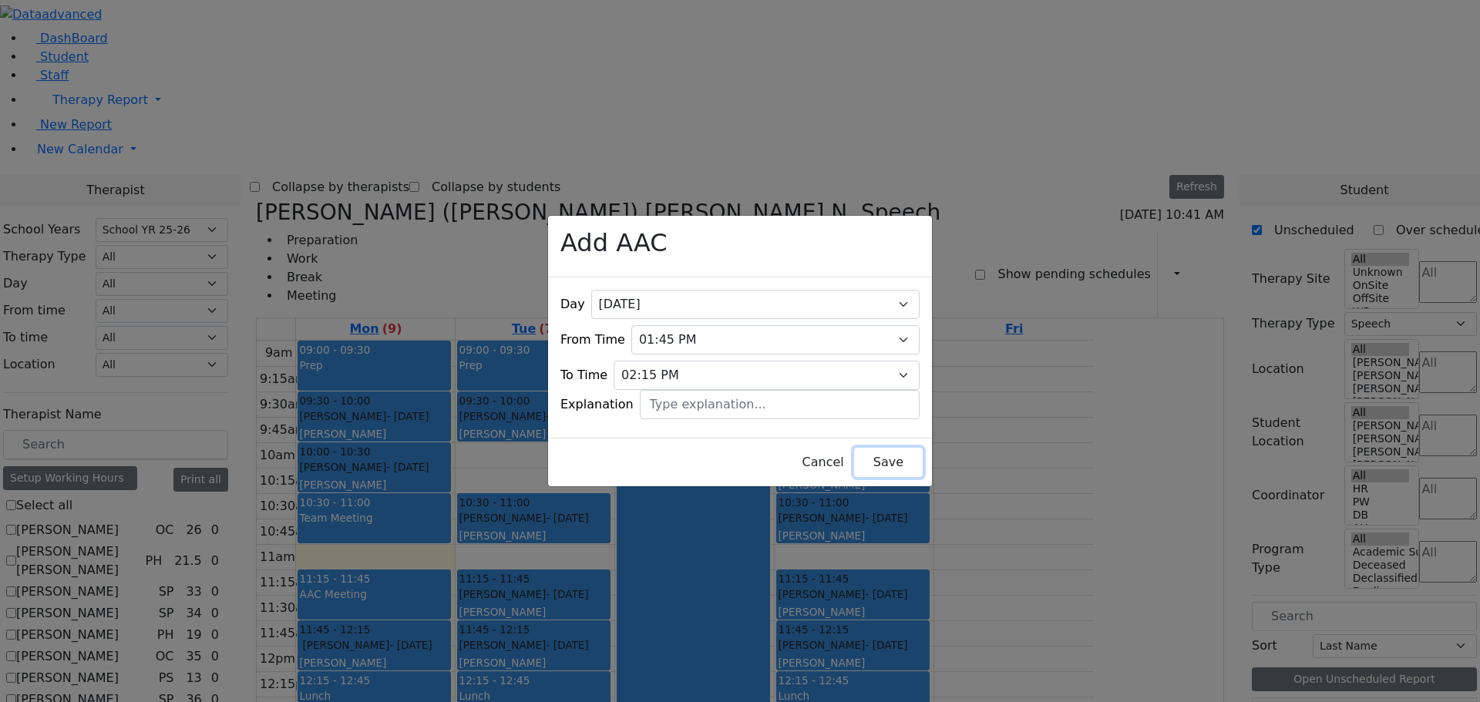
click at [856, 461] on button "Save" at bounding box center [888, 462] width 69 height 29
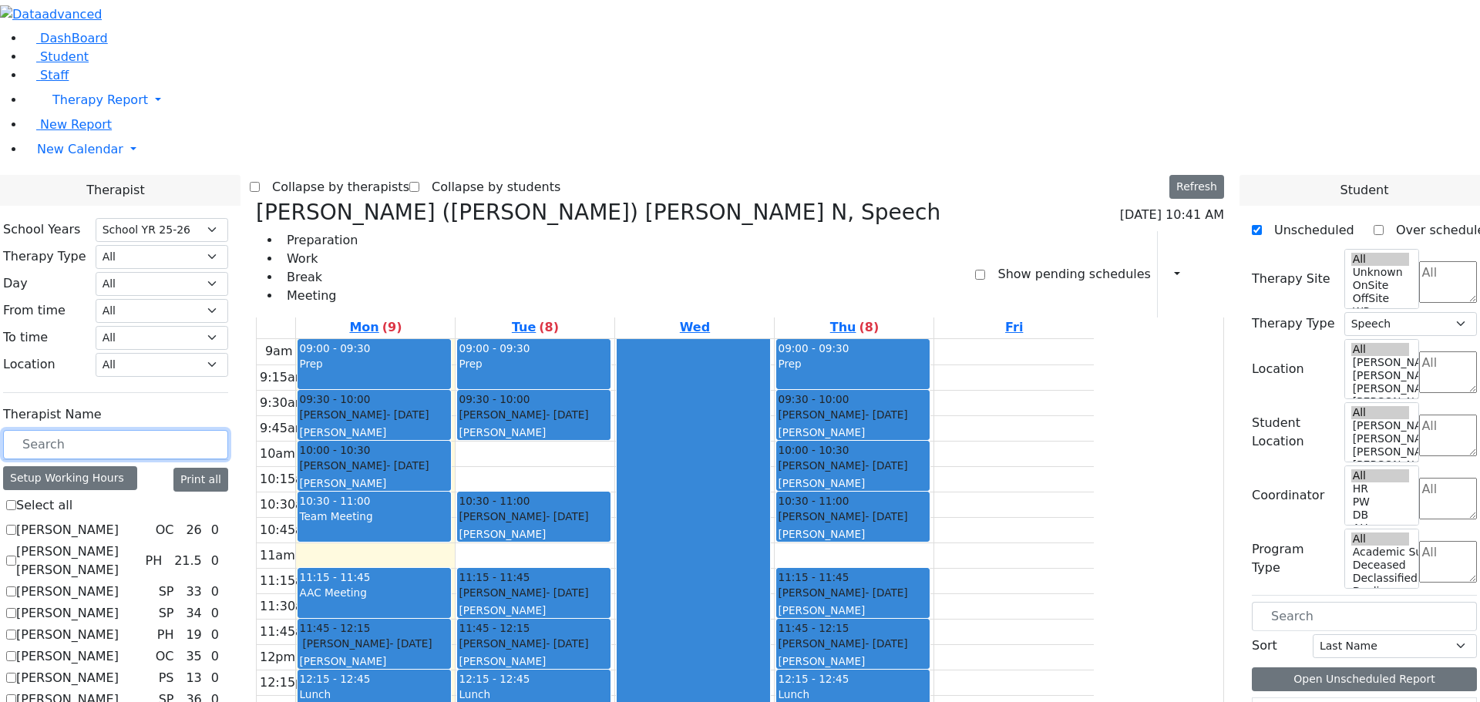
click at [209, 430] on input "text" at bounding box center [115, 444] width 225 height 29
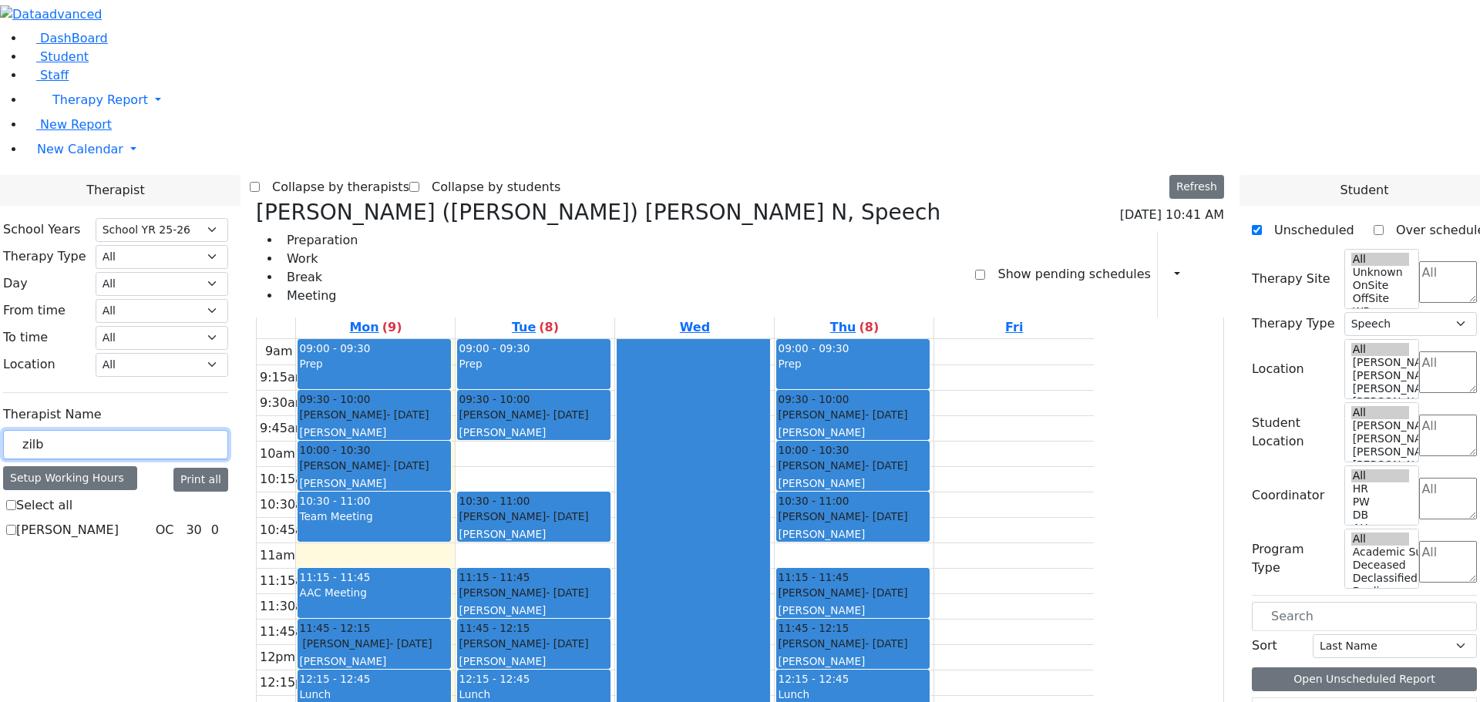
type input "zilb"
click at [119, 521] on label "Zilber Risa" at bounding box center [67, 530] width 102 height 18
click at [16, 525] on input "Zilber Risa" at bounding box center [11, 530] width 10 height 10
checkbox input "true"
select select "1"
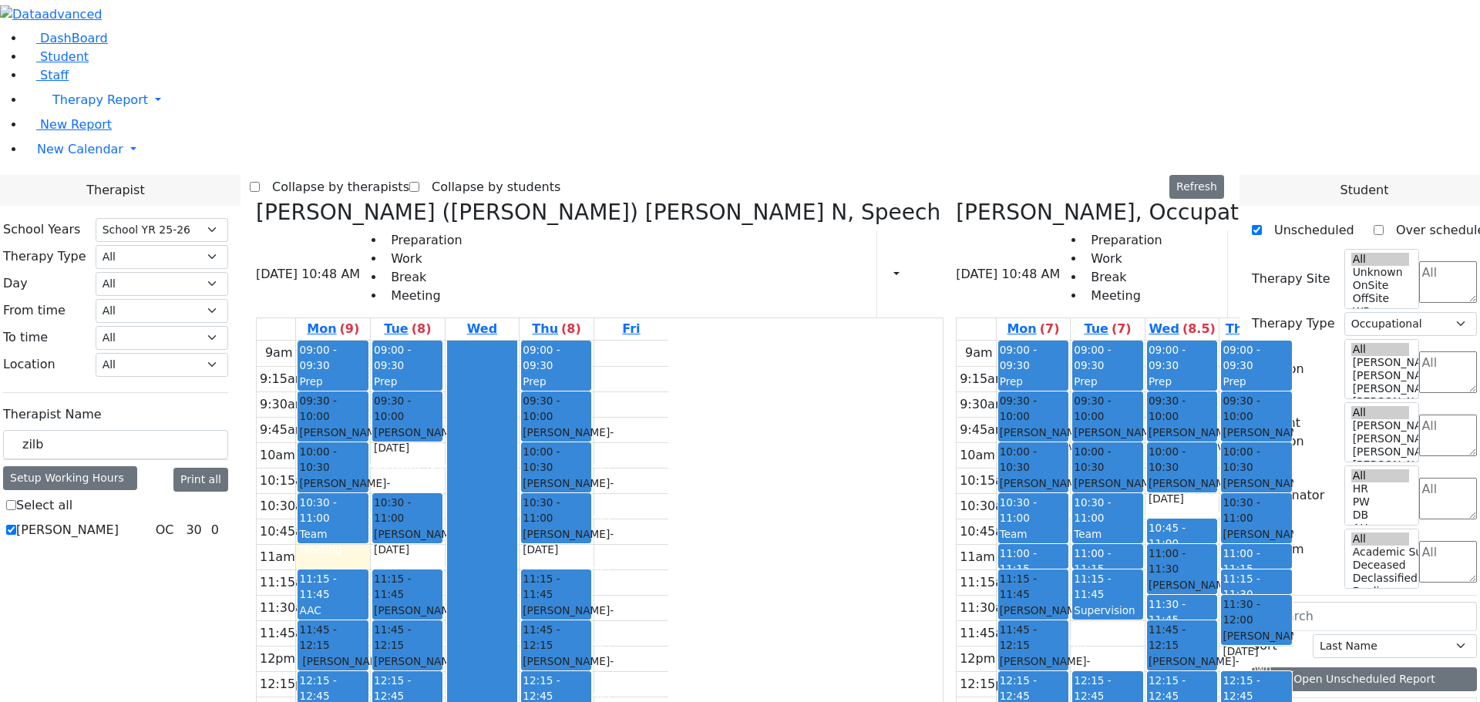
click at [256, 200] on icon at bounding box center [256, 212] width 0 height 25
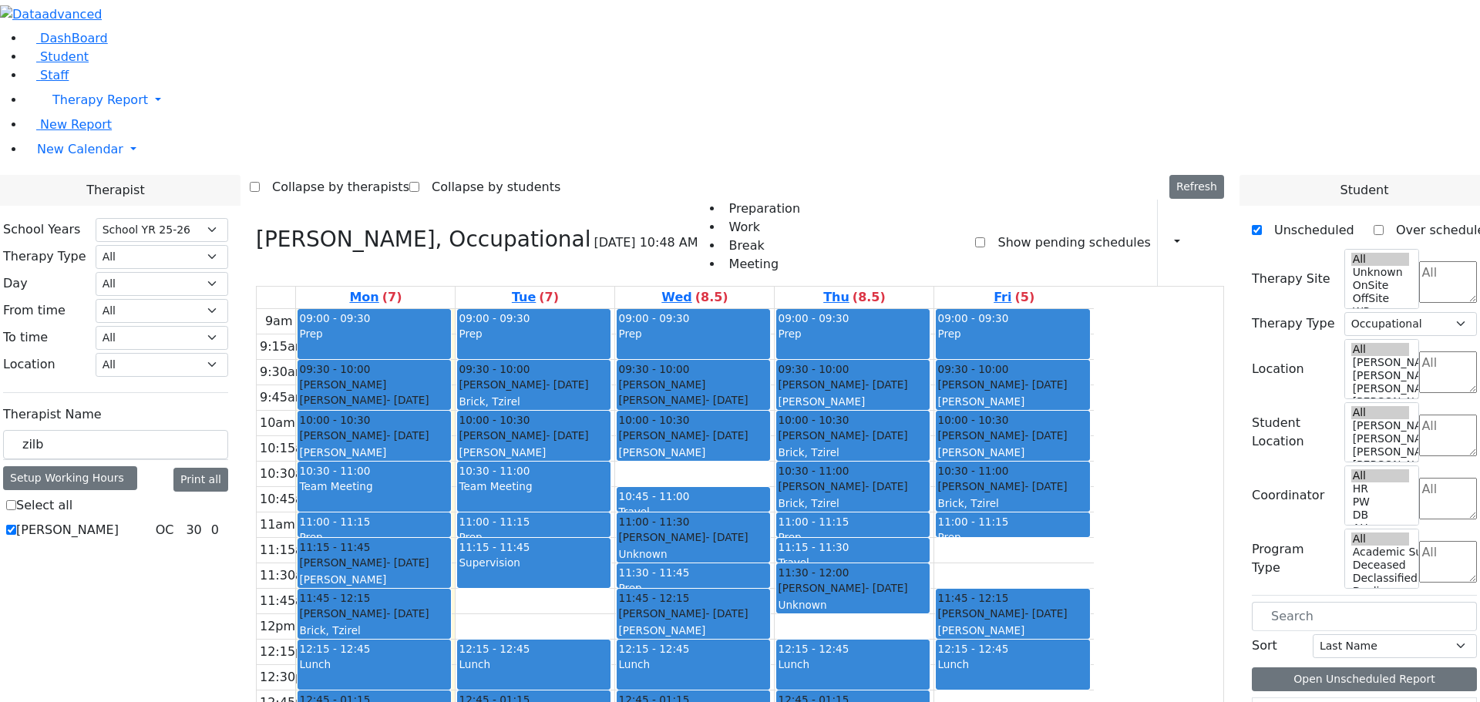
drag, startPoint x: 1140, startPoint y: 344, endPoint x: 481, endPoint y: 539, distance: 687.4
click at [481, 539] on tr "09:00 - 09:30 Prep 09:30 - 10:00 Goldstein Hershkowitz Shimon - 09/06/2017 הערש…" at bounding box center [675, 614] width 837 height 610
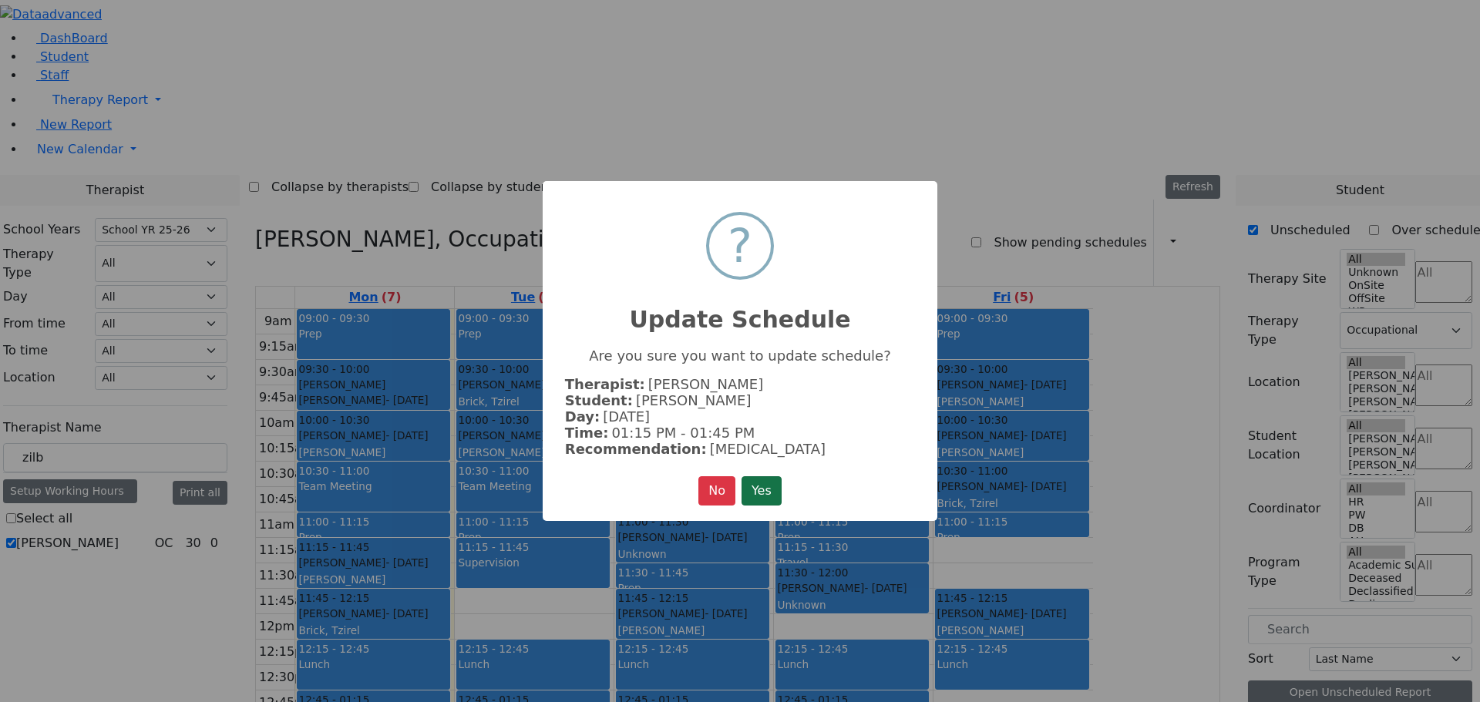
click at [763, 477] on button "Yes" at bounding box center [761, 490] width 40 height 29
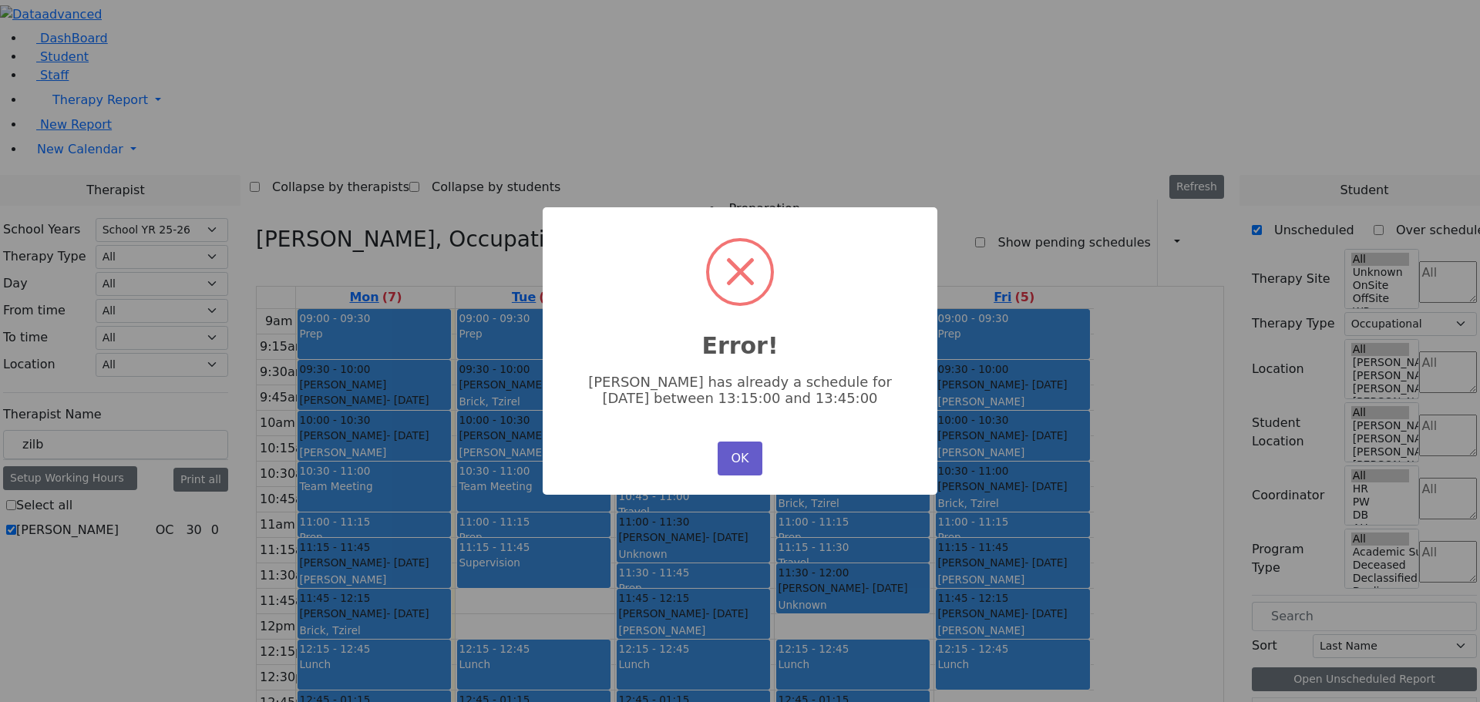
click at [736, 452] on button "OK" at bounding box center [739, 459] width 45 height 34
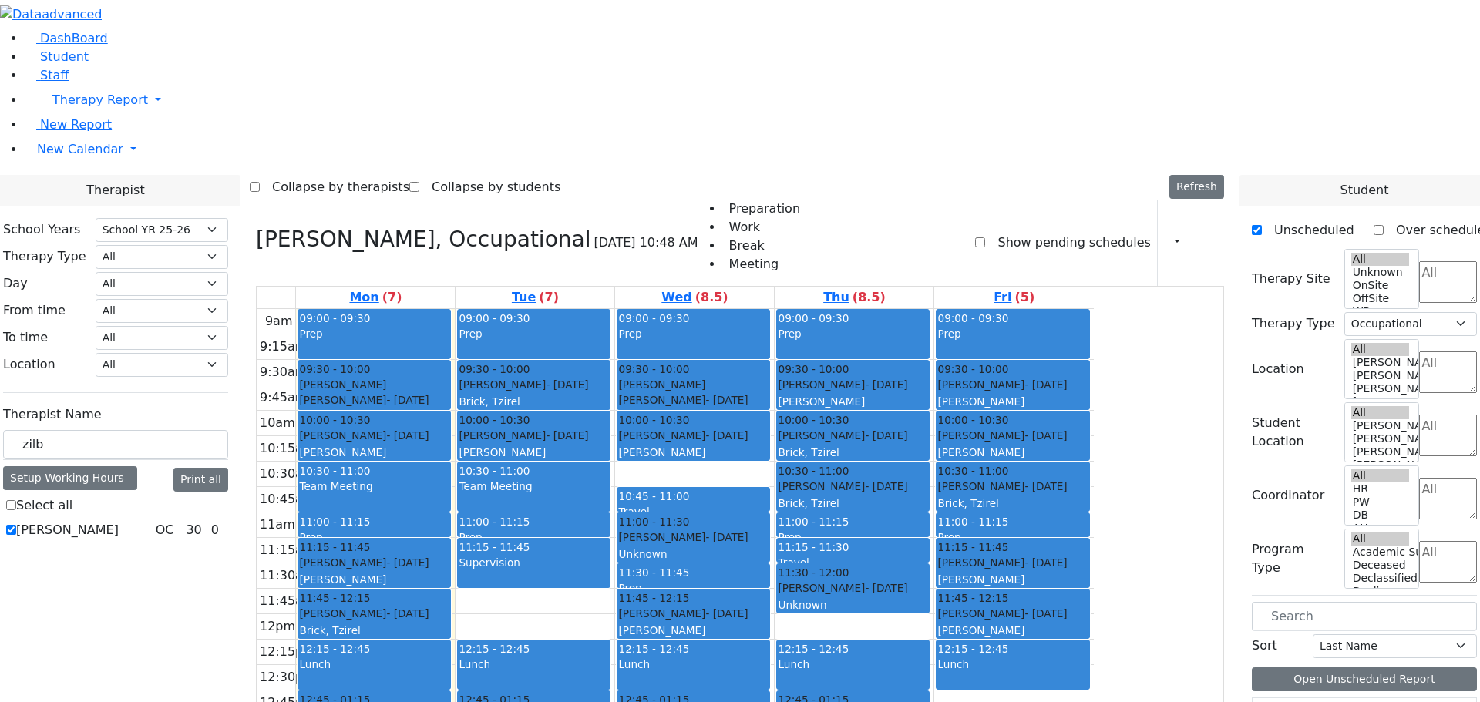
drag, startPoint x: 691, startPoint y: 550, endPoint x: 714, endPoint y: 540, distance: 25.2
click at [614, 540] on div "09:00 - 09:30 Prep 09:30 - 10:00 Aker Leah - 04/09/2012 Brick, Tzirel Grade 6 1…" at bounding box center [534, 614] width 159 height 610
drag, startPoint x: 653, startPoint y: 550, endPoint x: 667, endPoint y: 600, distance: 51.8
click at [614, 600] on div "09:00 - 09:30 Prep 09:30 - 10:00 Aker Leah - 04/09/2012 Brick, Tzirel Grade 6 1…" at bounding box center [534, 614] width 159 height 610
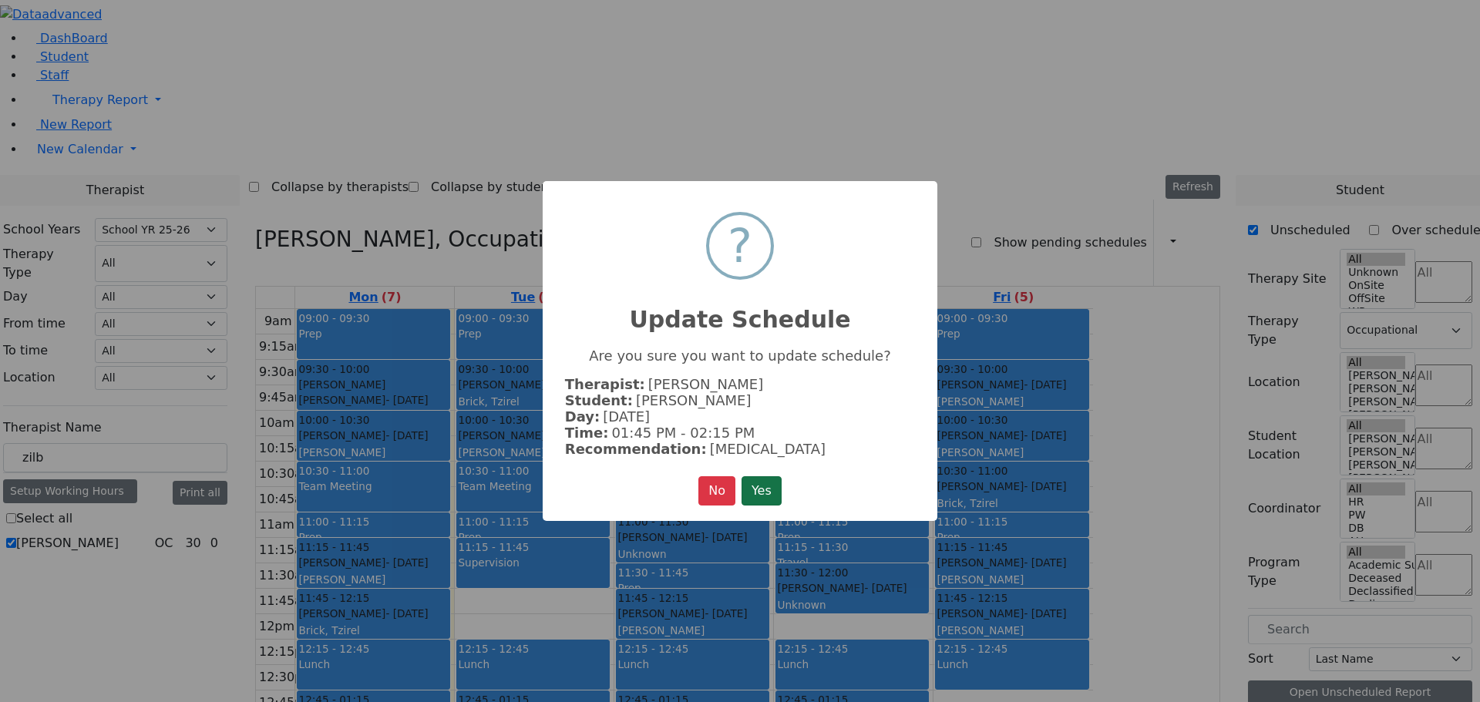
click at [758, 482] on button "Yes" at bounding box center [761, 490] width 40 height 29
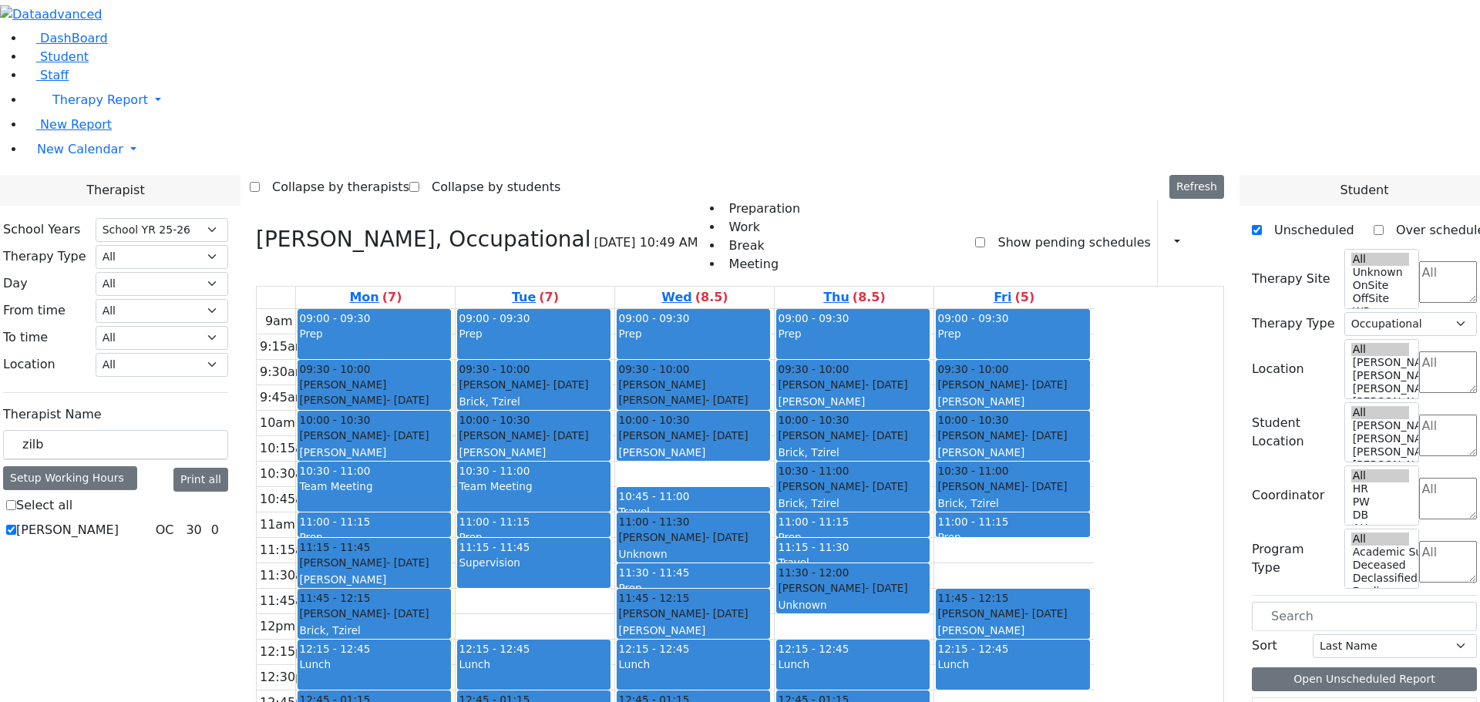
drag, startPoint x: 1121, startPoint y: 341, endPoint x: 679, endPoint y: 547, distance: 487.2
click at [679, 547] on tr "09:00 - 09:30 Prep 09:30 - 10:00 [PERSON_NAME] [PERSON_NAME] - [DATE] הערשקאווי…" at bounding box center [675, 614] width 837 height 610
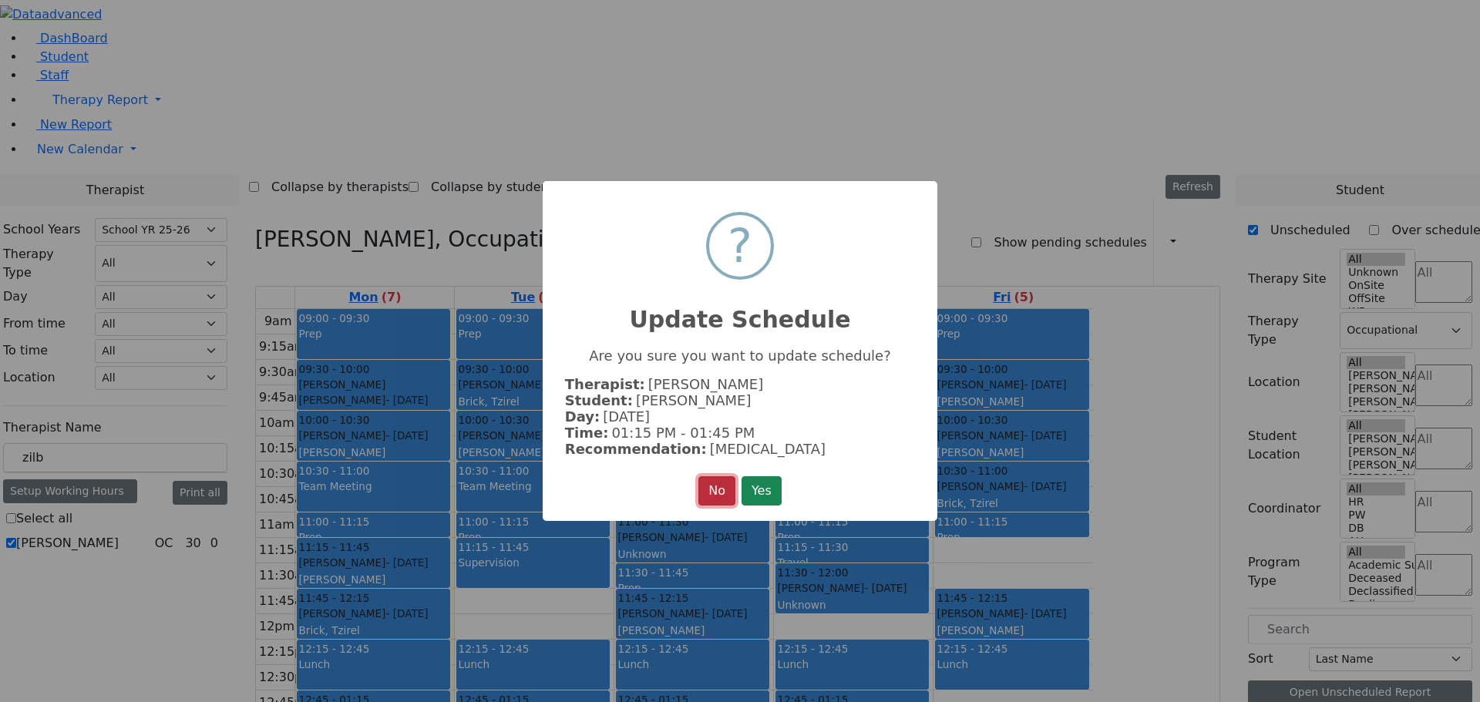
click at [704, 484] on button "No" at bounding box center [716, 490] width 37 height 29
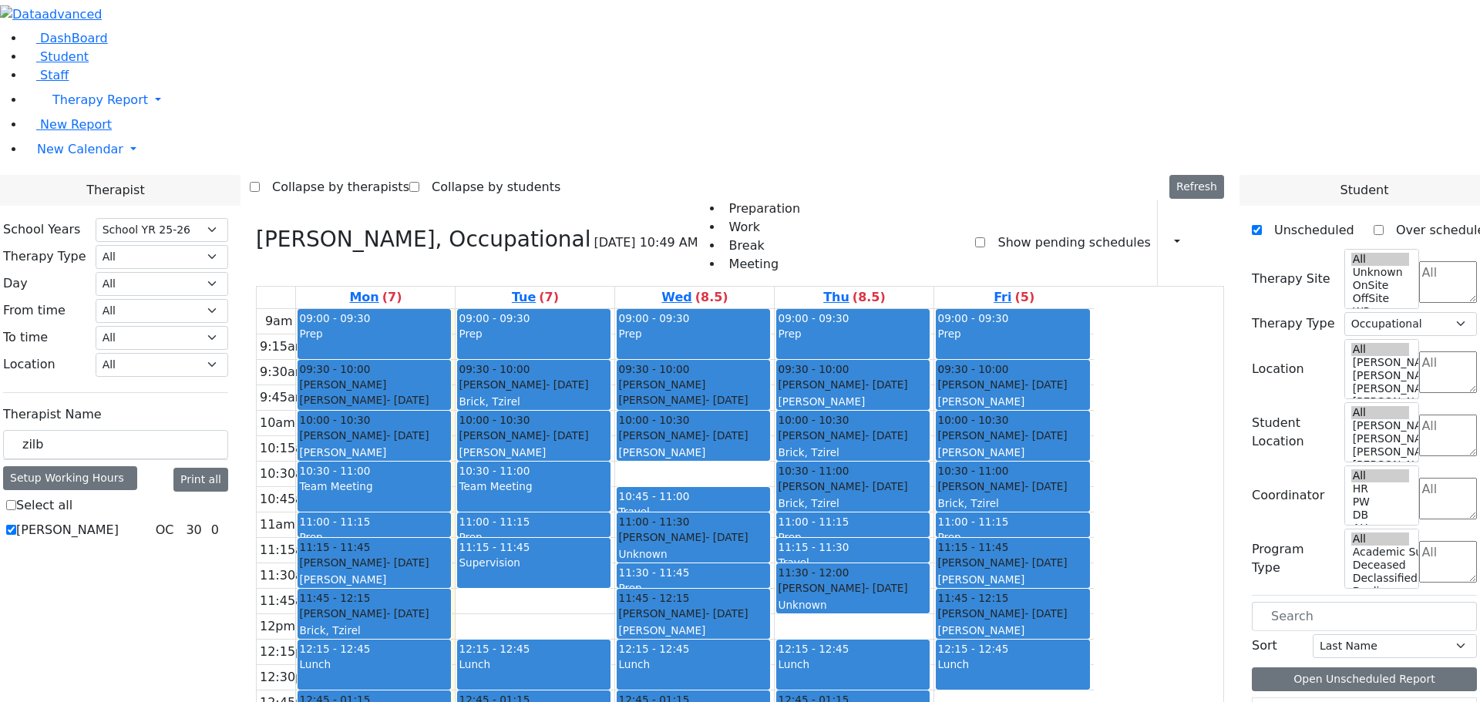
drag, startPoint x: 687, startPoint y: 602, endPoint x: 685, endPoint y: 559, distance: 42.4
click at [614, 559] on div "09:00 - 09:30 Prep 09:30 - 10:00 Aker Leah - 04/09/2012 Brick, Tzirel Grade 6 1…" at bounding box center [534, 614] width 159 height 610
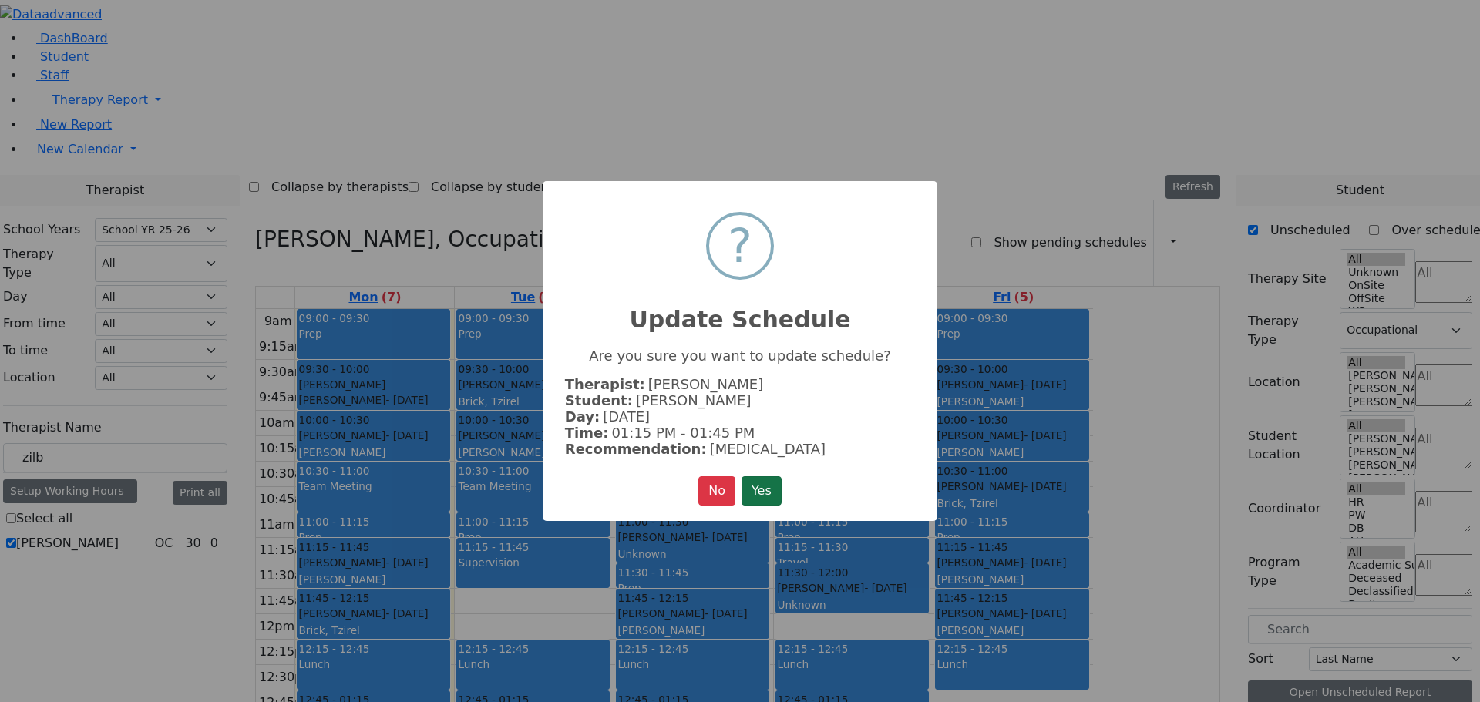
click at [761, 488] on button "Yes" at bounding box center [761, 490] width 40 height 29
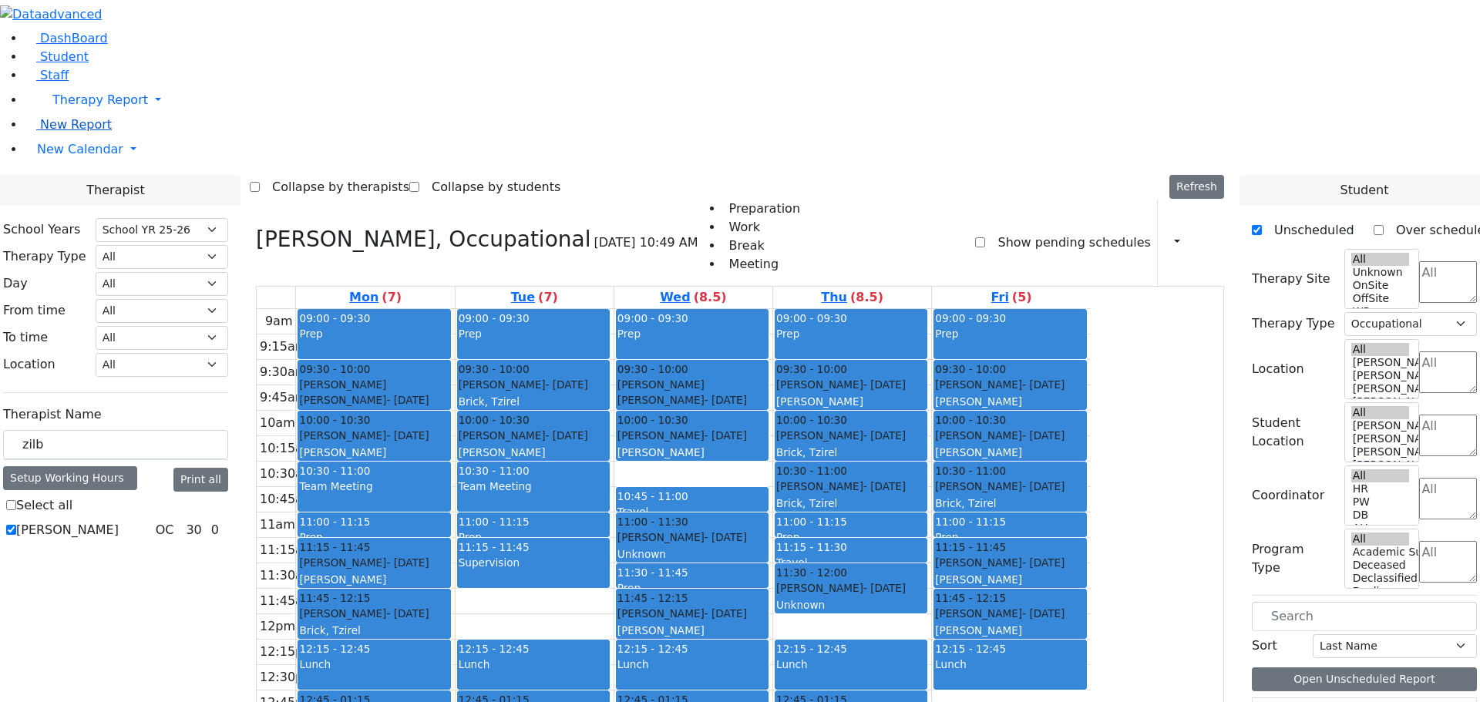
click at [86, 132] on span "New Report" at bounding box center [76, 124] width 72 height 15
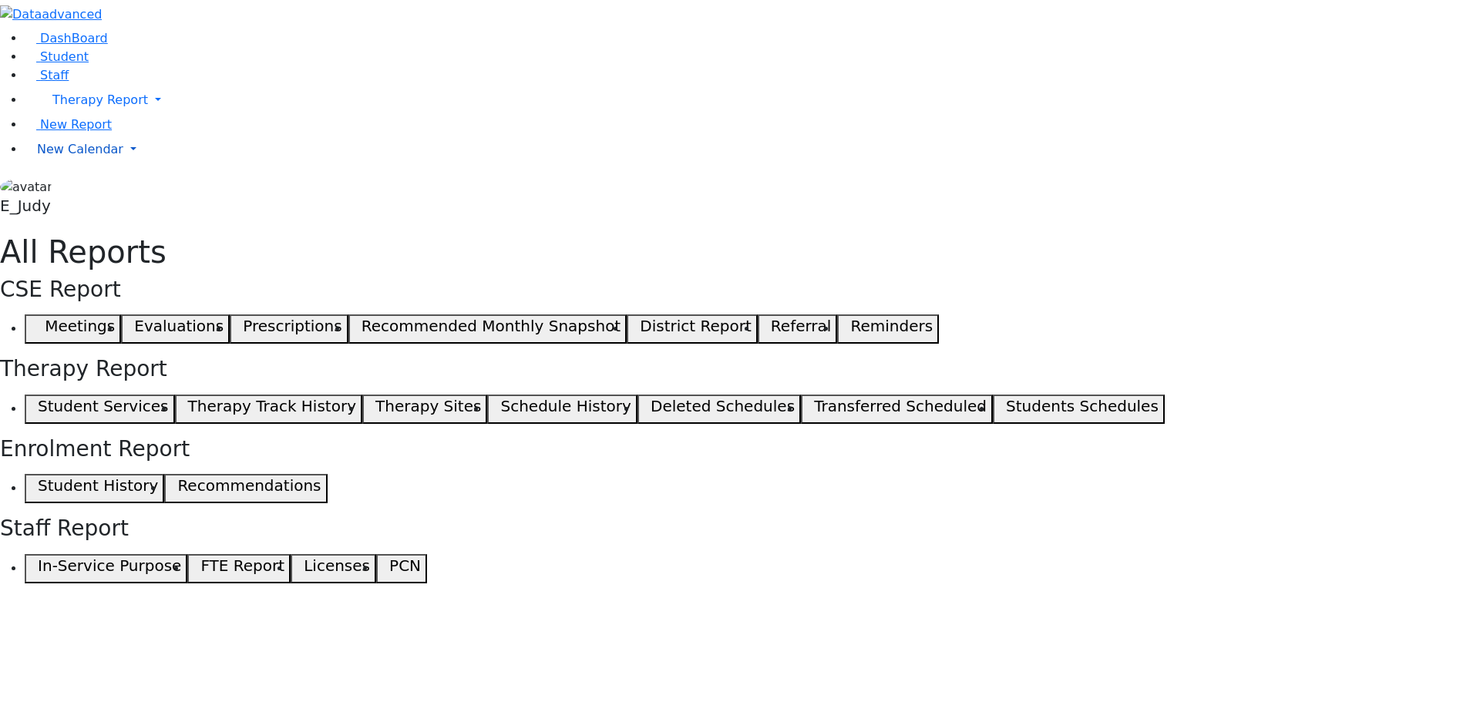
click at [55, 156] on span "New Calendar" at bounding box center [80, 149] width 86 height 15
click at [69, 206] on span "Teacher Report" at bounding box center [83, 198] width 92 height 15
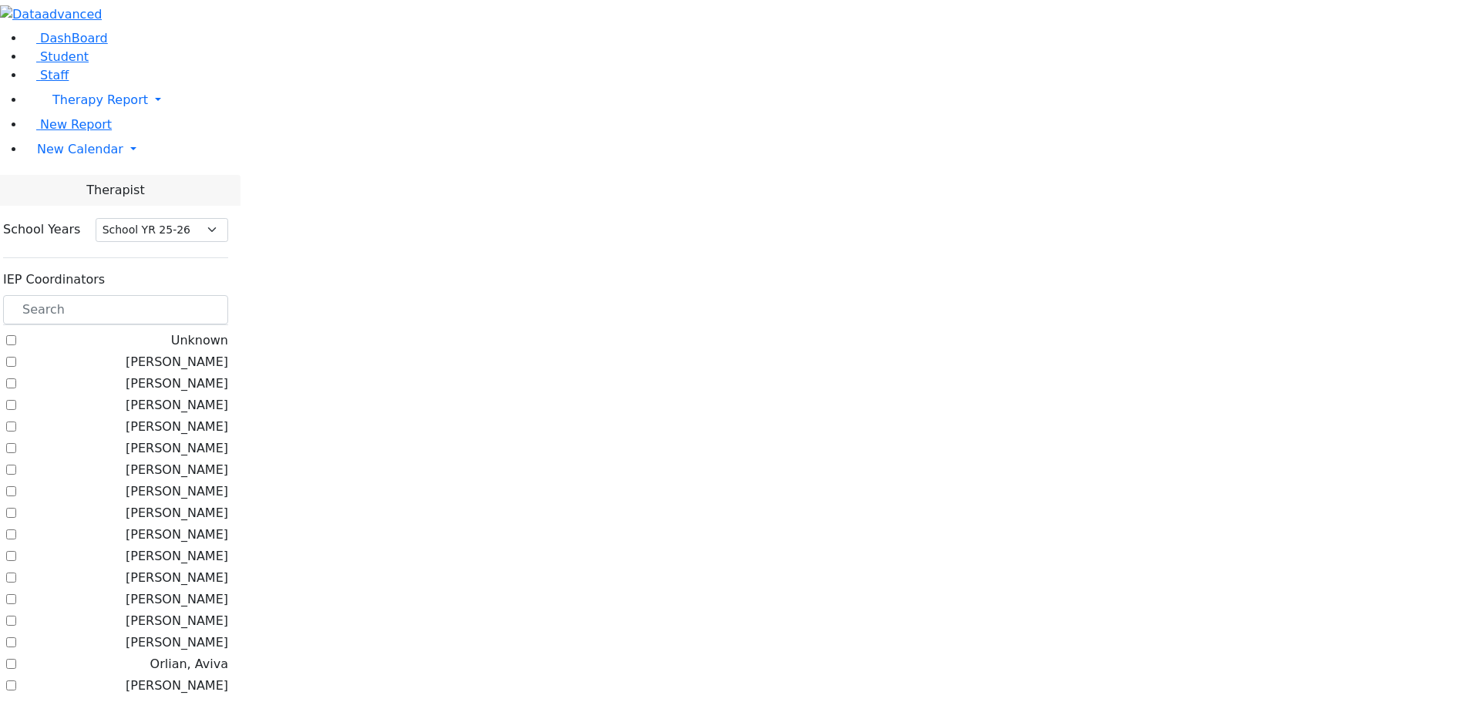
select select "212"
click at [209, 295] on input "text" at bounding box center [115, 309] width 225 height 29
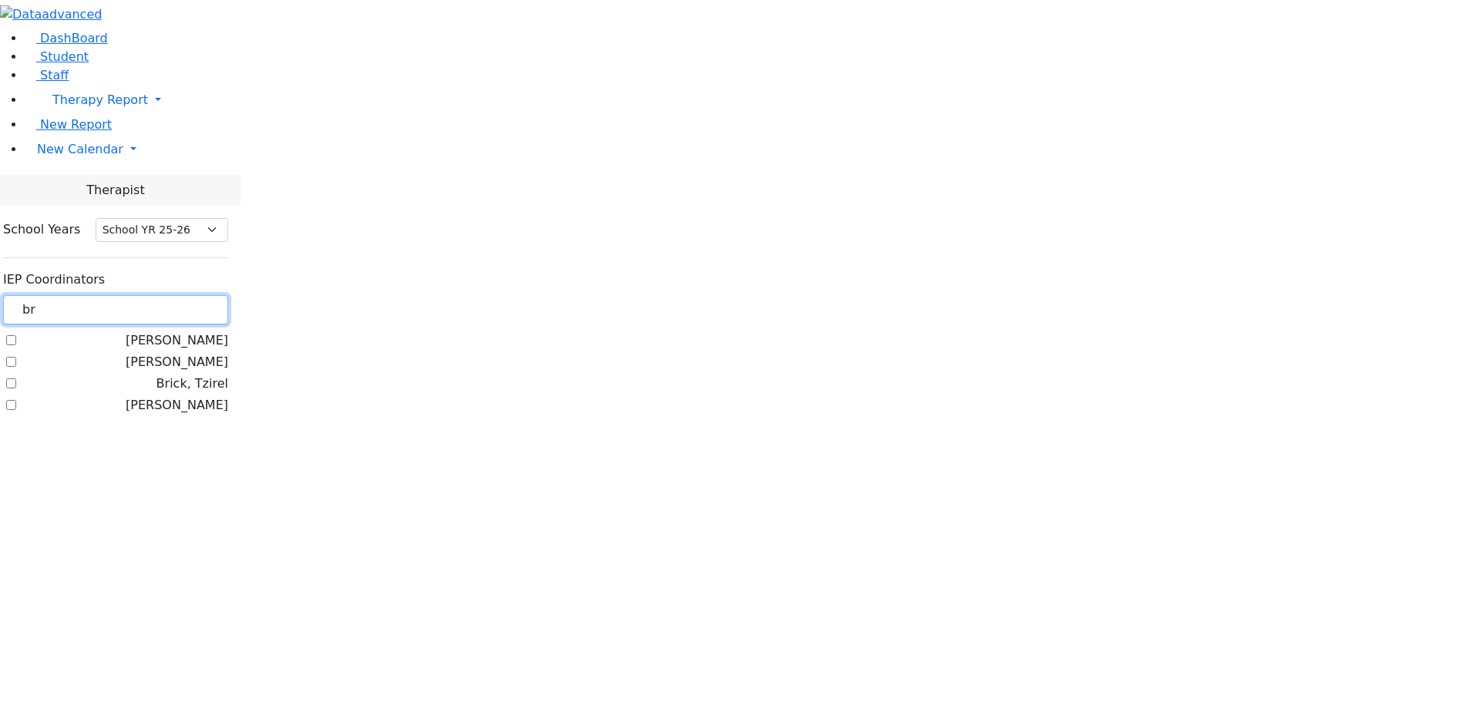
type input "br"
click at [191, 375] on label "Brick, Tzirel" at bounding box center [192, 384] width 72 height 18
click at [16, 378] on input "Brick, Tzirel" at bounding box center [11, 383] width 10 height 10
checkbox input "true"
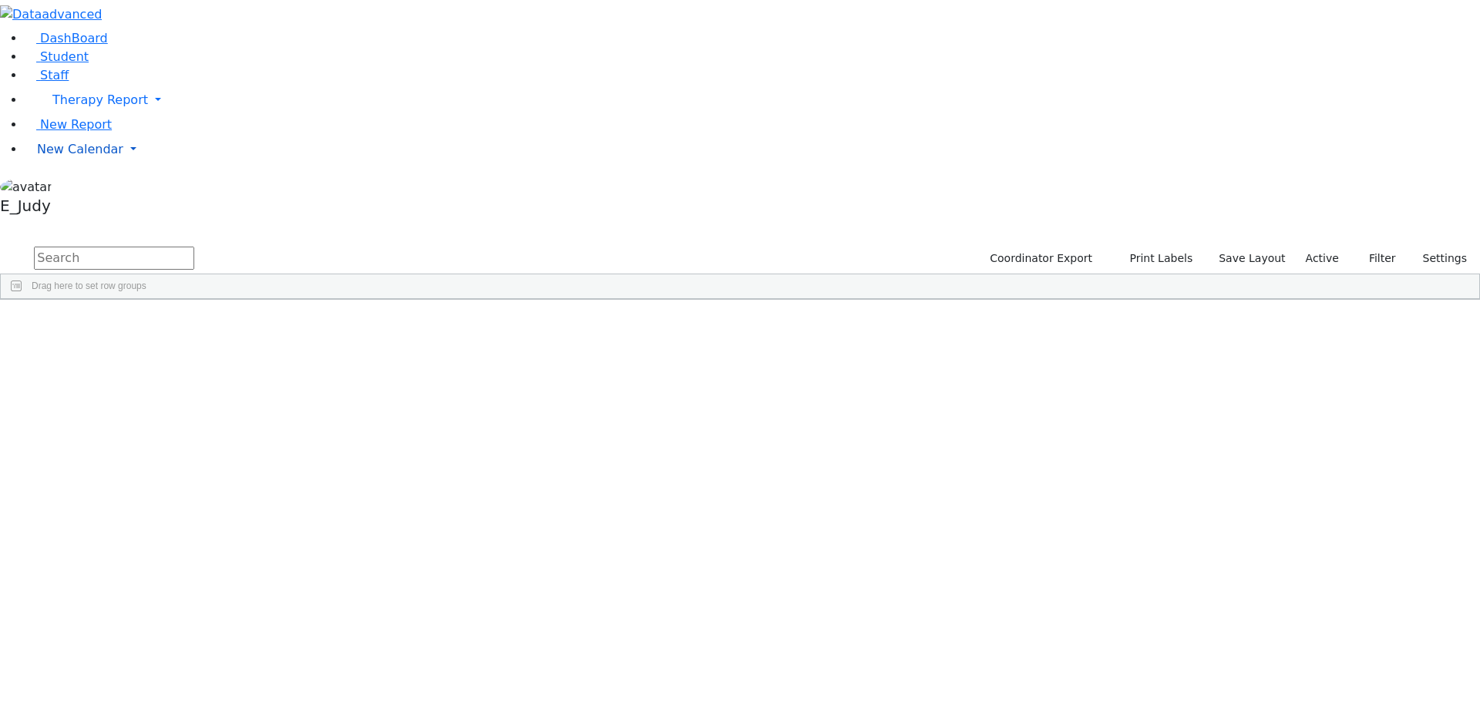
click at [144, 165] on link "New Calendar" at bounding box center [752, 149] width 1455 height 31
click at [109, 190] on div "Calendar" at bounding box center [123, 180] width 181 height 18
click at [73, 156] on span "New Calendar" at bounding box center [80, 149] width 86 height 15
click at [80, 156] on span "New Calendar" at bounding box center [80, 149] width 86 height 15
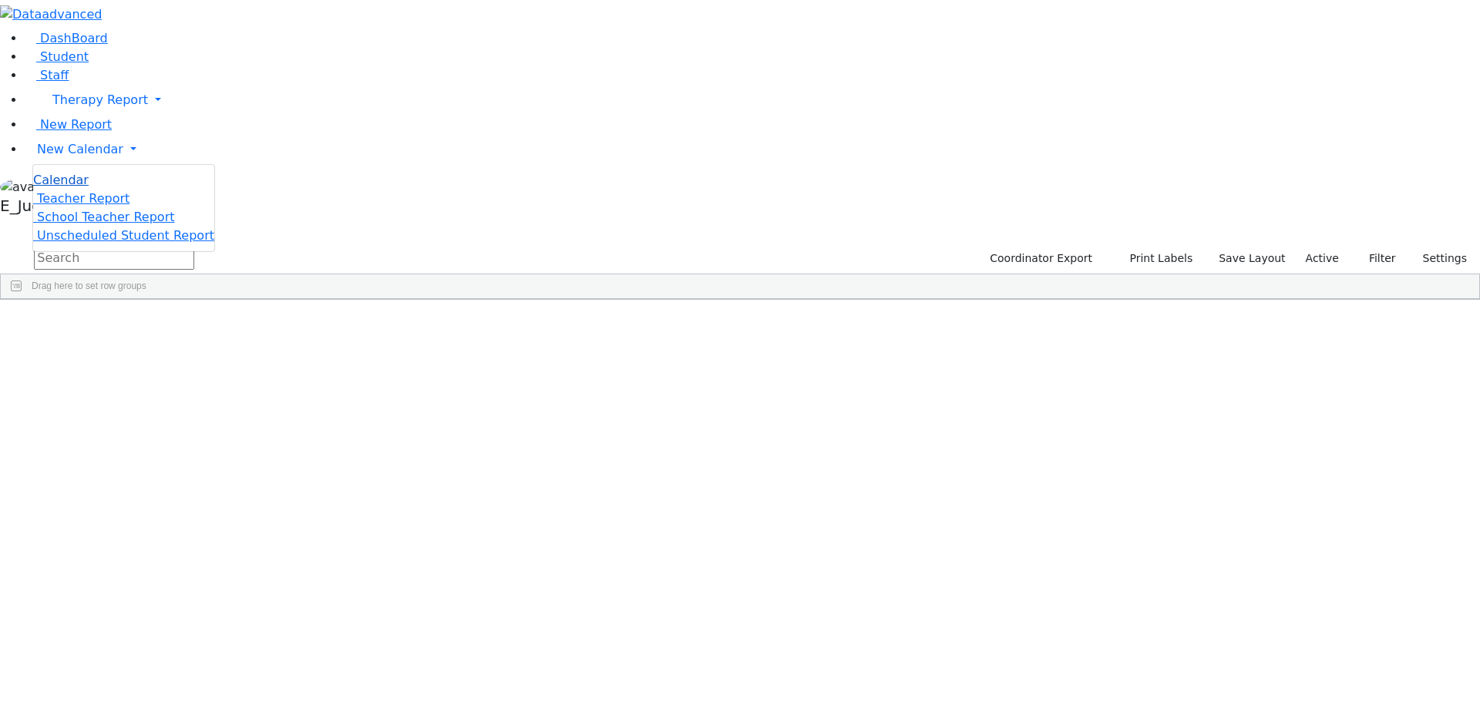
click at [78, 187] on span "Calendar" at bounding box center [60, 180] width 55 height 15
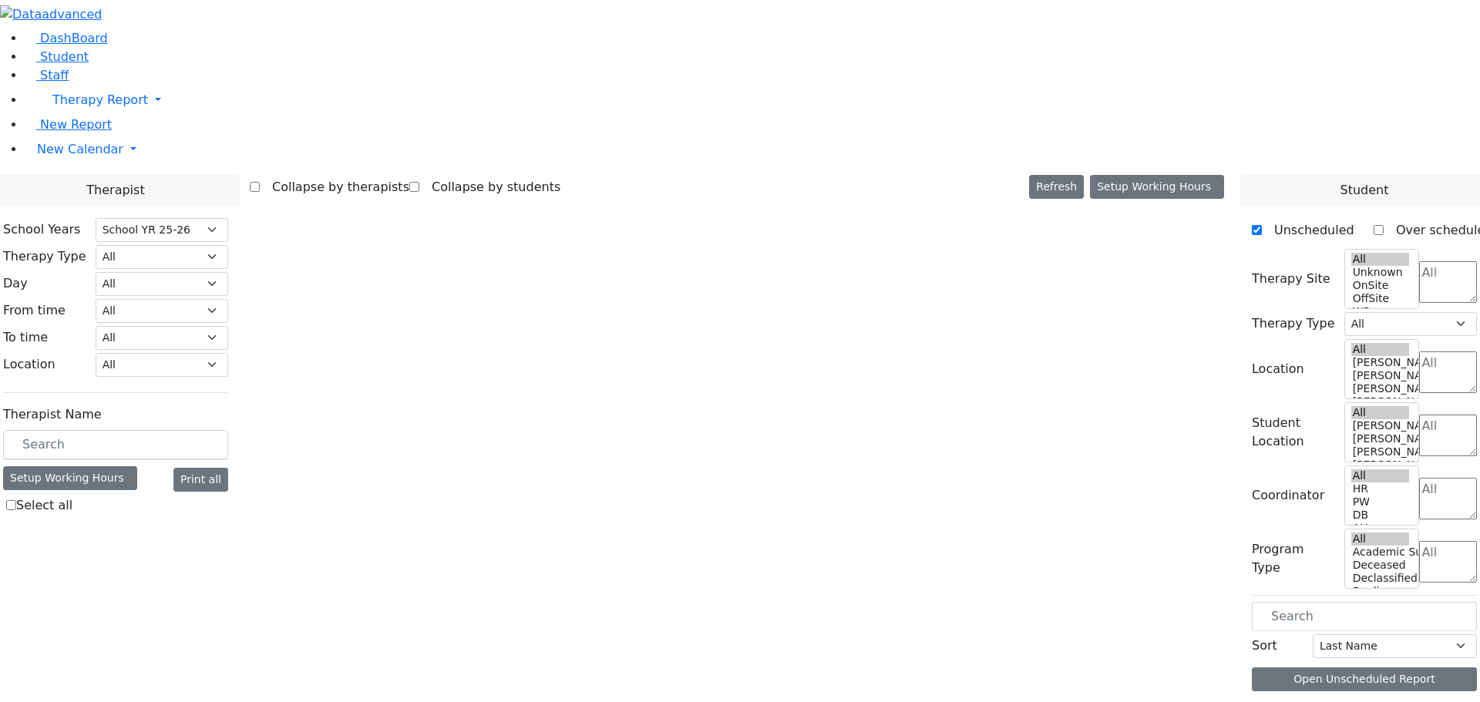
select select "212"
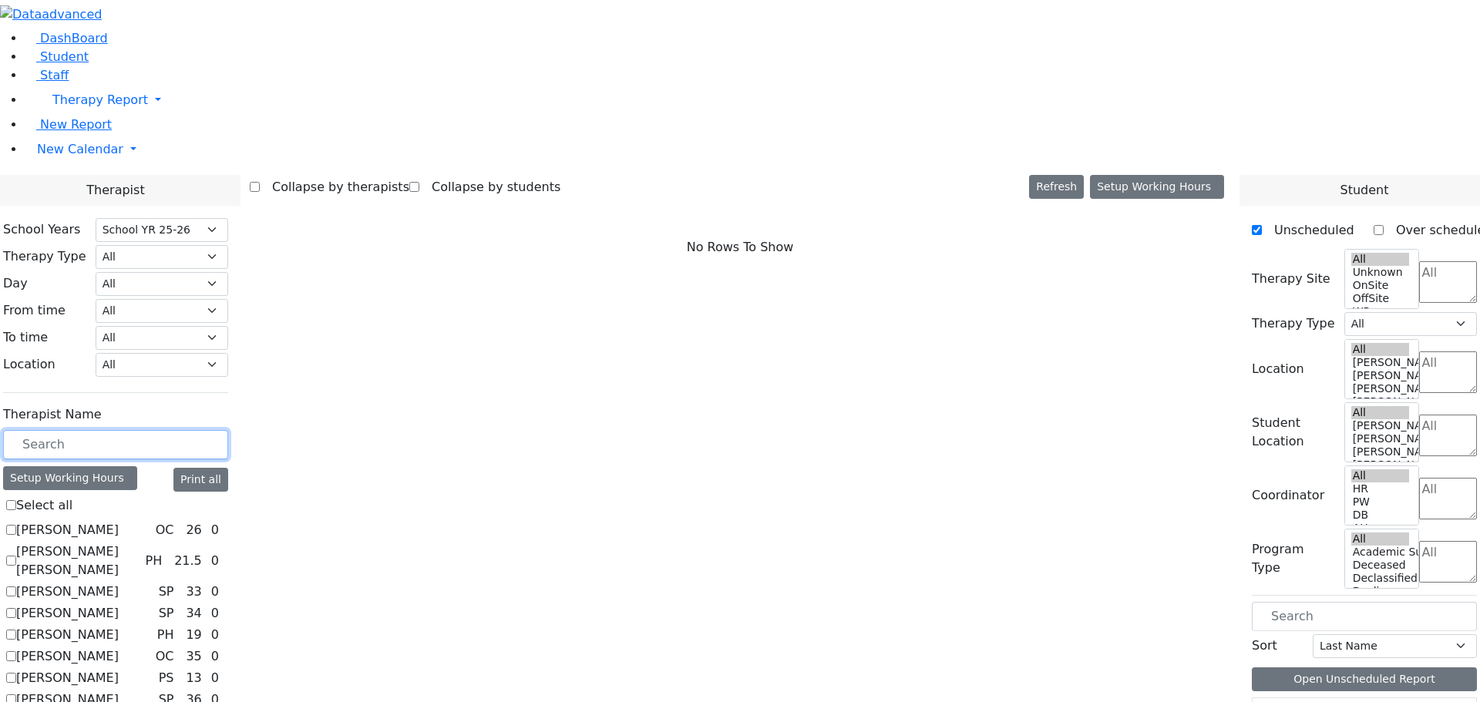
click at [224, 430] on input "text" at bounding box center [115, 444] width 225 height 29
type input "sil"
checkbox input "true"
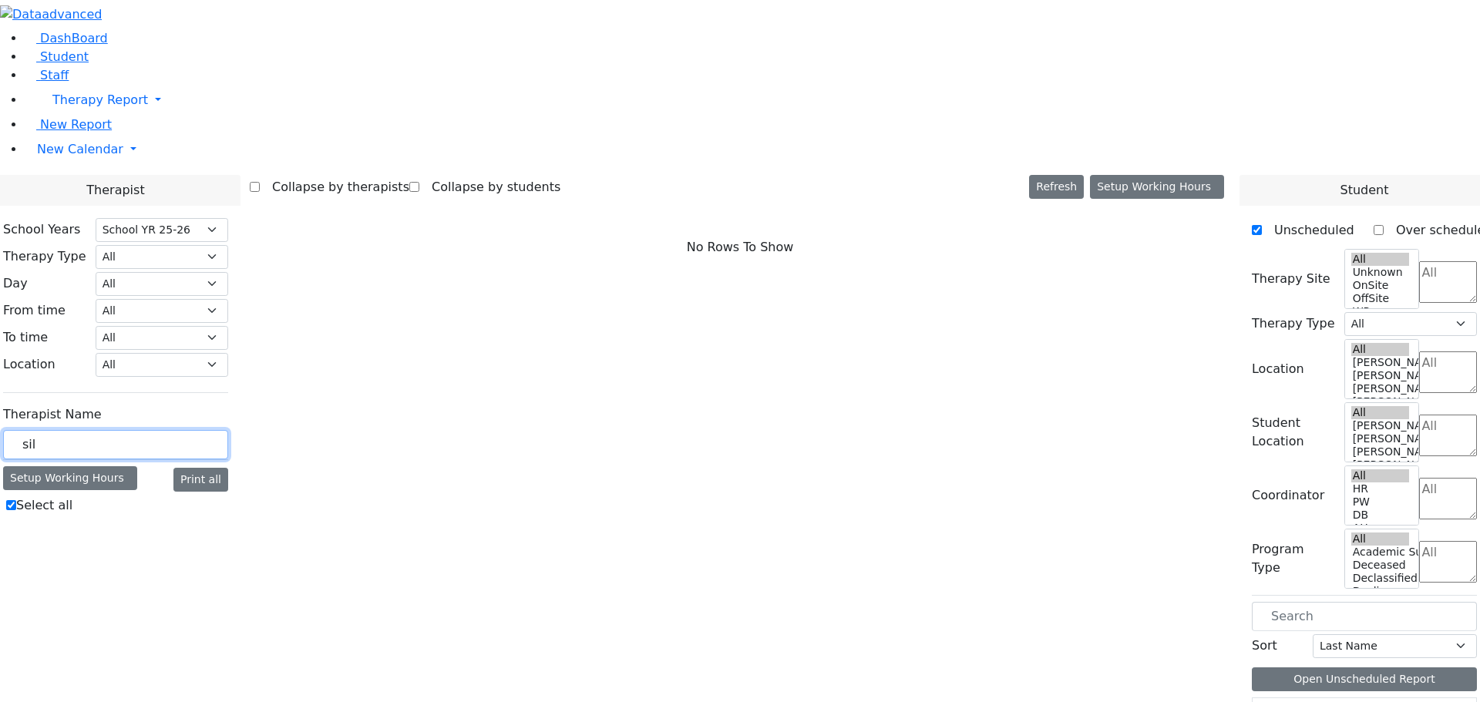
type input "sil"
click at [72, 496] on label "Select all" at bounding box center [44, 505] width 56 height 18
click at [16, 500] on input "Select all" at bounding box center [11, 505] width 10 height 10
checkbox input "false"
click at [228, 430] on input "sil" at bounding box center [115, 444] width 225 height 29
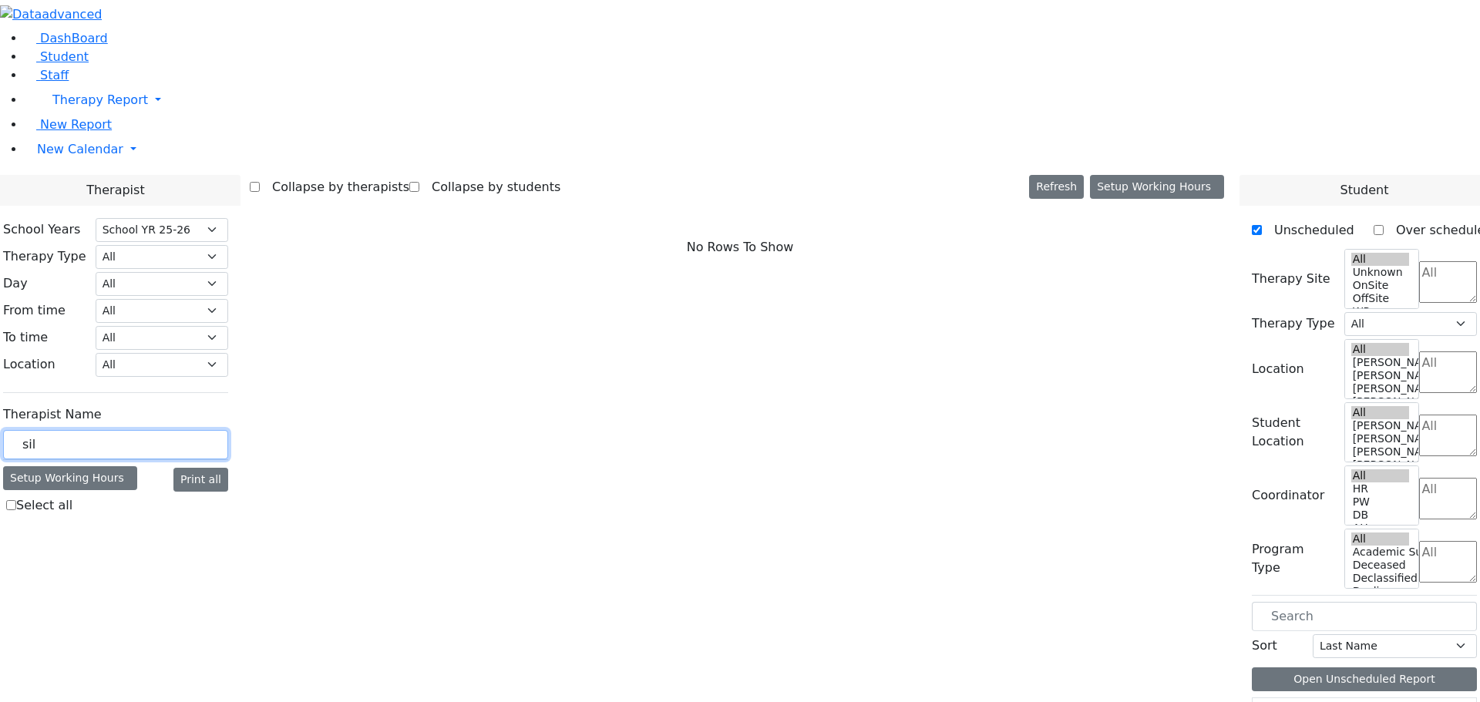
type input "silb"
checkbox input "true"
type input "silb"
click at [72, 496] on label "Select all" at bounding box center [44, 505] width 56 height 18
click at [16, 500] on input "Select all" at bounding box center [11, 505] width 10 height 10
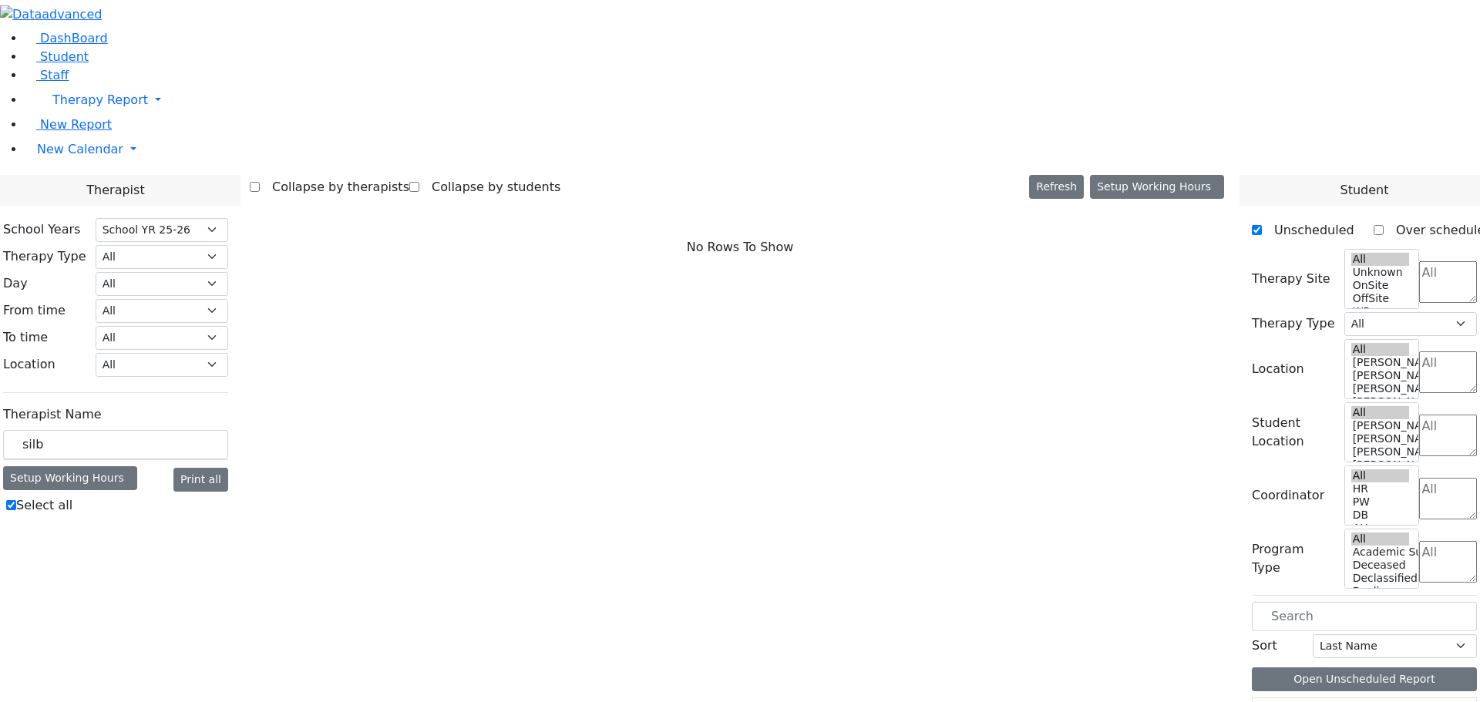
checkbox input "false"
click at [228, 521] on div at bounding box center [115, 521] width 225 height 0
drag, startPoint x: 243, startPoint y: 268, endPoint x: 192, endPoint y: 268, distance: 50.9
click at [192, 430] on div "silb" at bounding box center [115, 445] width 225 height 30
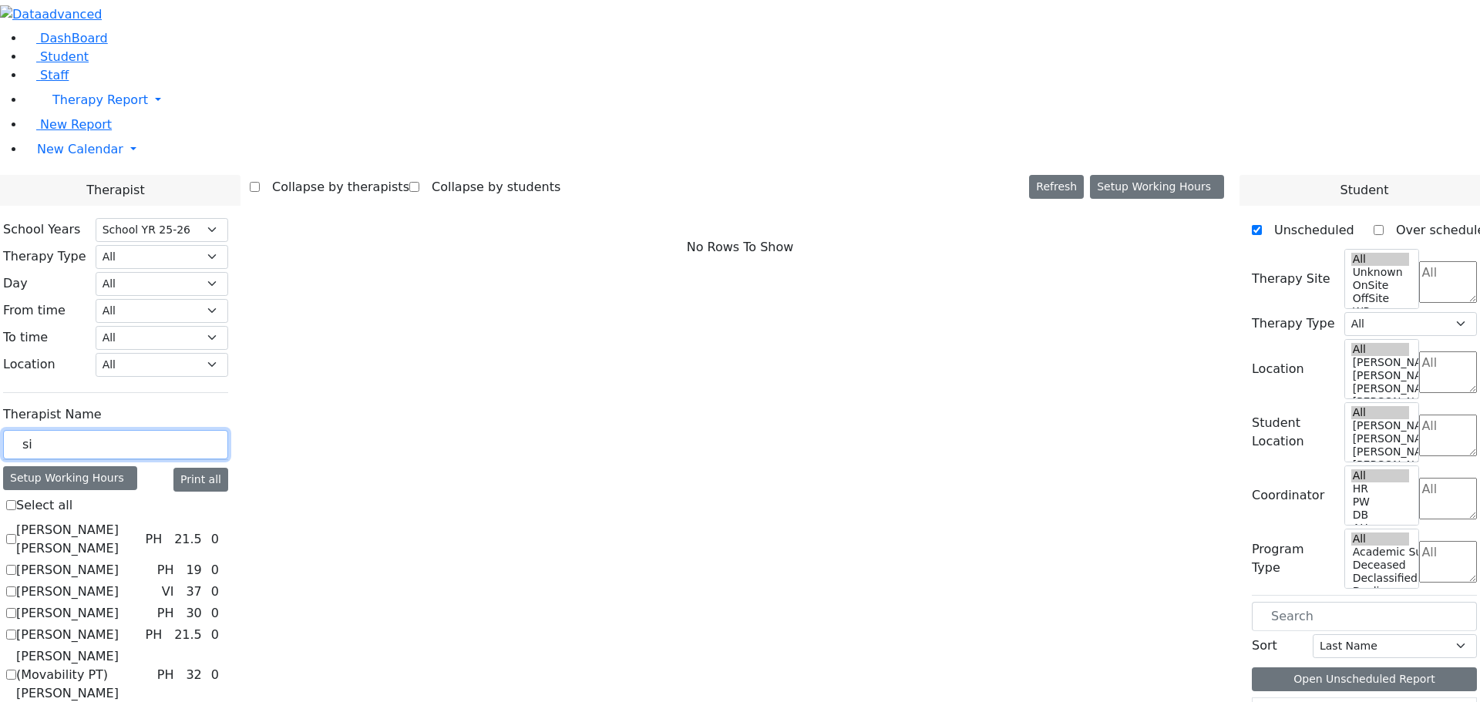
type input "sil"
checkbox input "true"
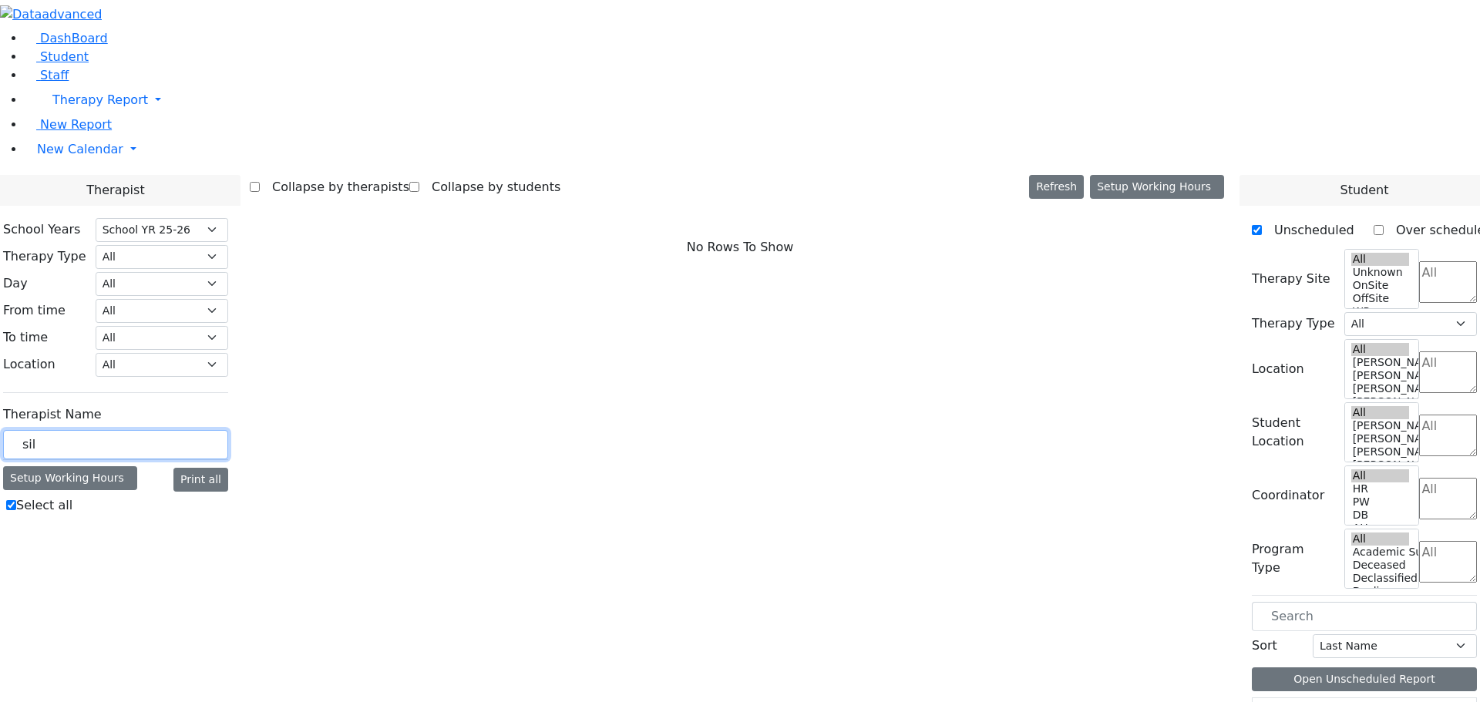
type input "silb"
click at [72, 496] on label "Select all" at bounding box center [44, 505] width 56 height 18
click at [16, 500] on input "Select all" at bounding box center [11, 505] width 10 height 10
checkbox input "false"
click at [228, 521] on div at bounding box center [115, 521] width 225 height 0
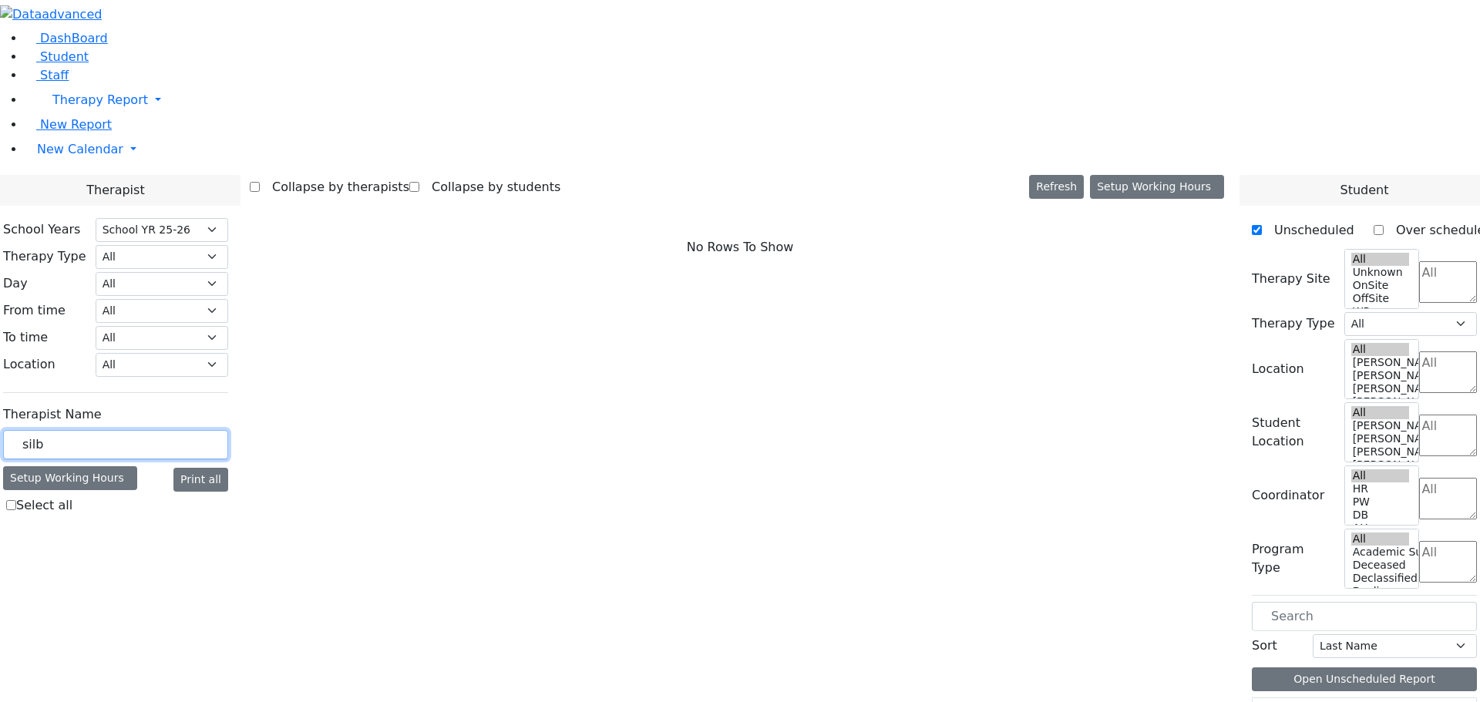
drag, startPoint x: 236, startPoint y: 282, endPoint x: 202, endPoint y: 271, distance: 35.6
click at [202, 430] on input "silb" at bounding box center [115, 444] width 225 height 29
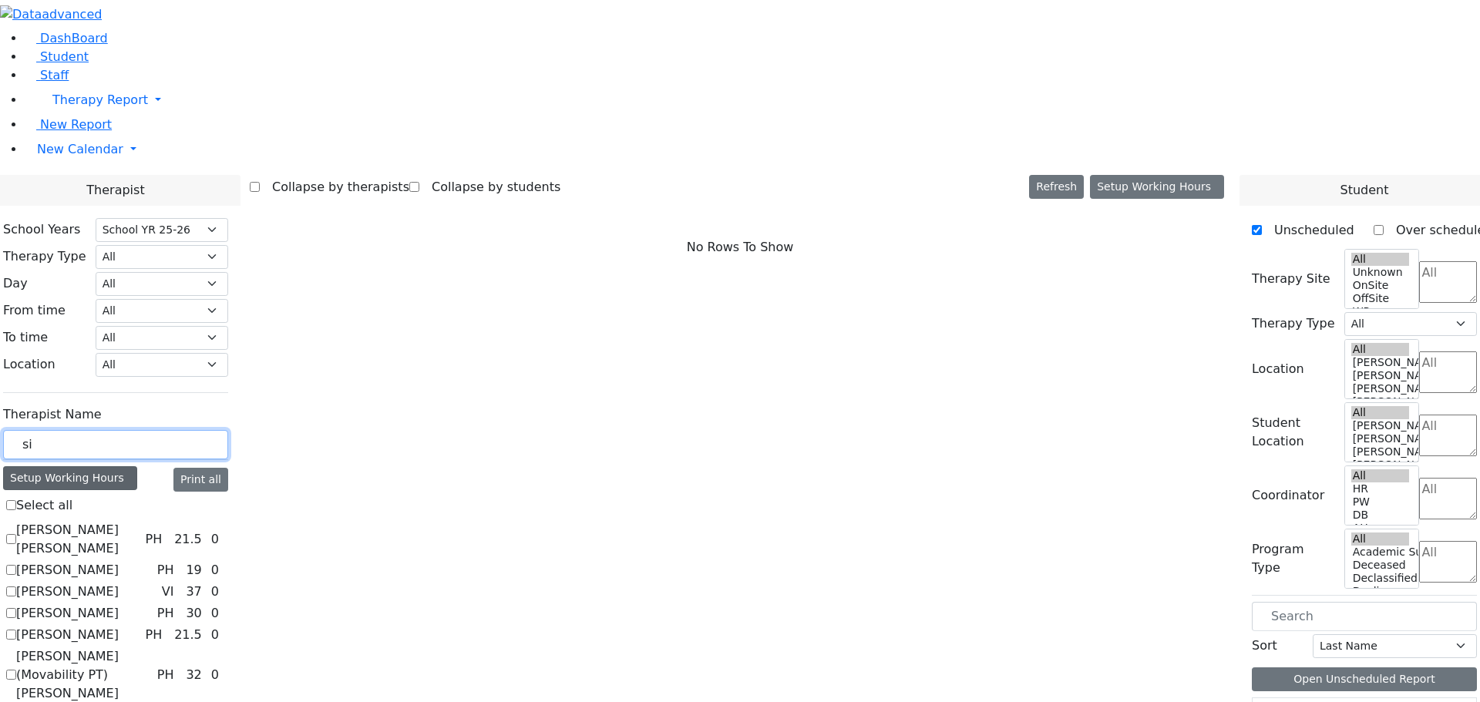
type input "sil"
checkbox input "true"
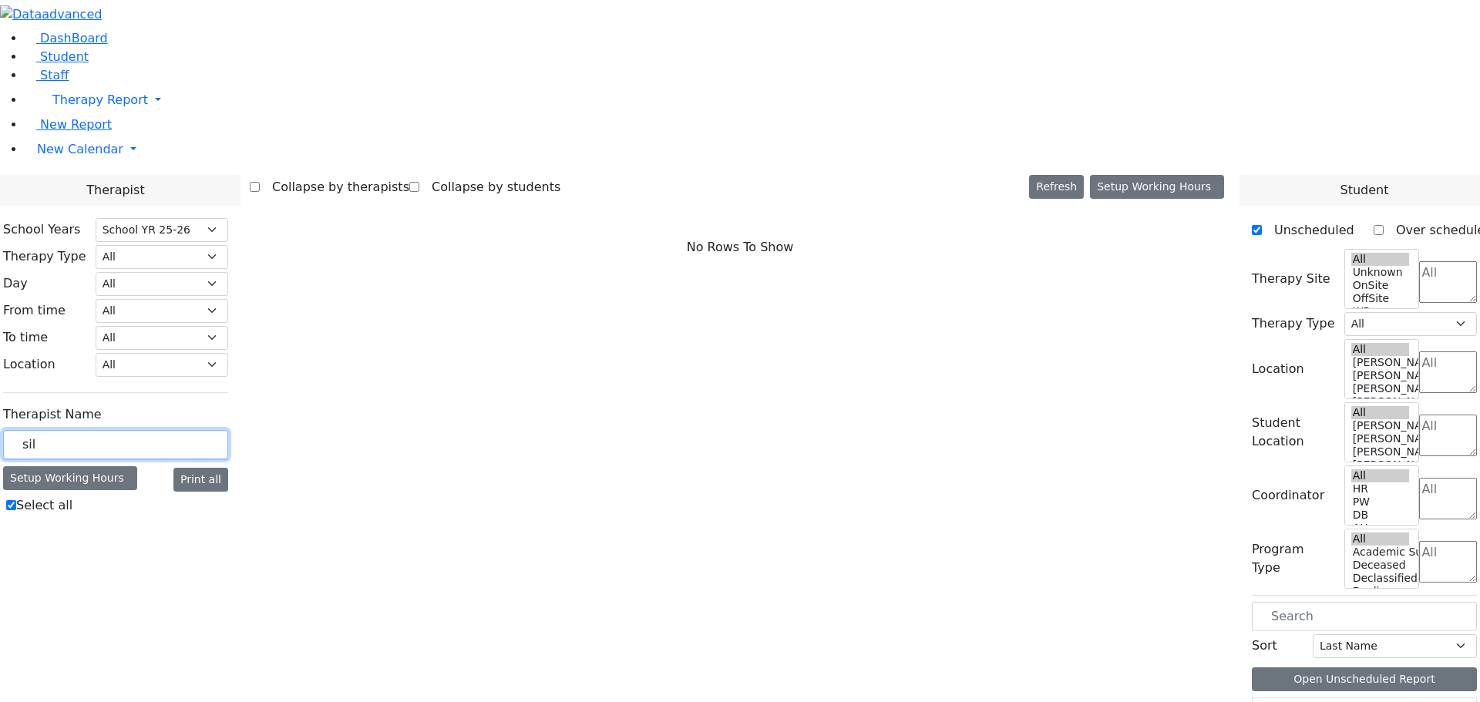
type input "sil"
click at [72, 496] on label "Select all" at bounding box center [44, 505] width 56 height 18
click at [16, 500] on input "Select all" at bounding box center [11, 505] width 10 height 10
checkbox input "false"
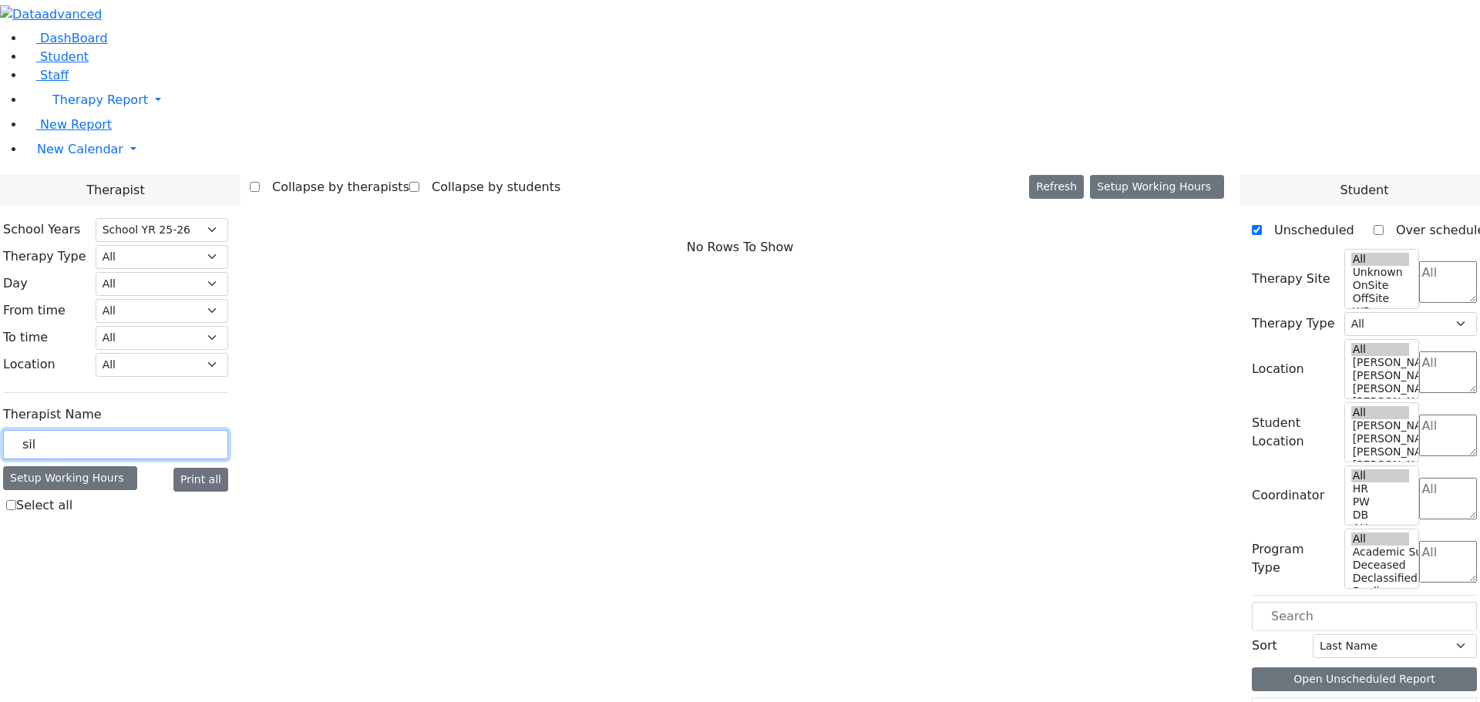
drag, startPoint x: 231, startPoint y: 270, endPoint x: 184, endPoint y: 263, distance: 47.6
click at [184, 263] on div "School Years Select School YR Summer YR 25 School YR 25-26 Summer YR 25 School …" at bounding box center [116, 370] width 250 height 328
type input "zil"
click at [119, 521] on label "[PERSON_NAME]" at bounding box center [67, 530] width 102 height 18
click at [16, 525] on input "[PERSON_NAME]" at bounding box center [11, 530] width 10 height 10
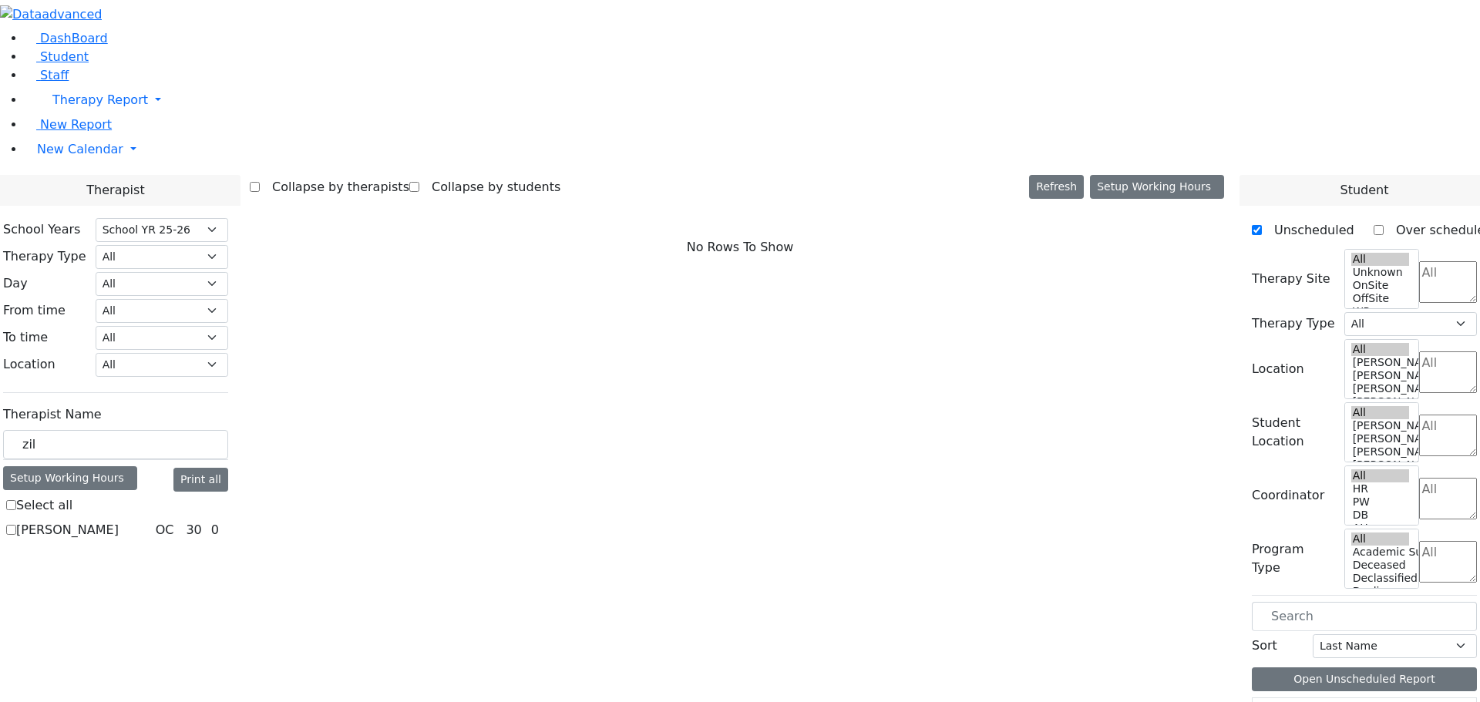
checkbox input "true"
select select "1"
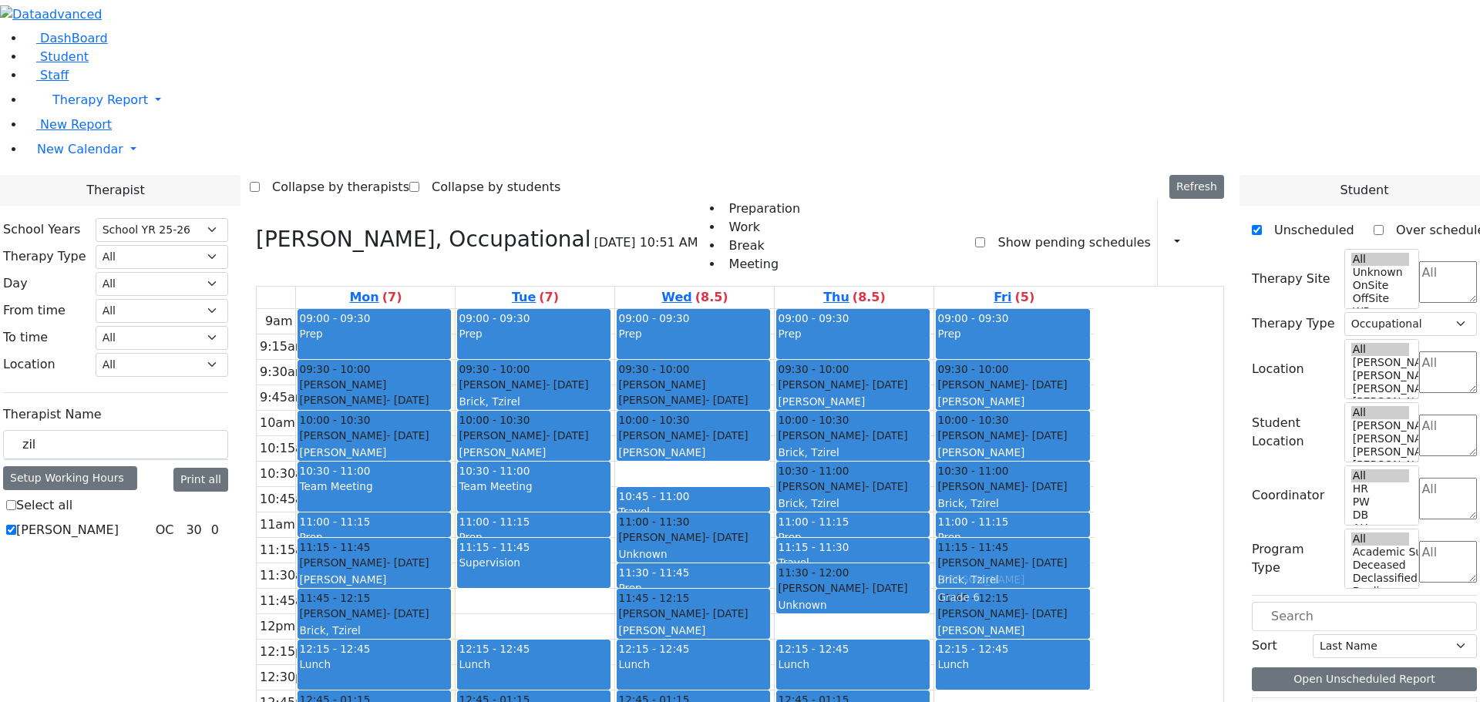
drag, startPoint x: 1006, startPoint y: 550, endPoint x: 1144, endPoint y: 337, distance: 254.2
click at [1094, 337] on tr "09:00 - 09:30 Prep 09:30 - 10:00 Goldstein Hershkowitz Shimon - 09/06/2017 הערש…" at bounding box center [675, 614] width 837 height 610
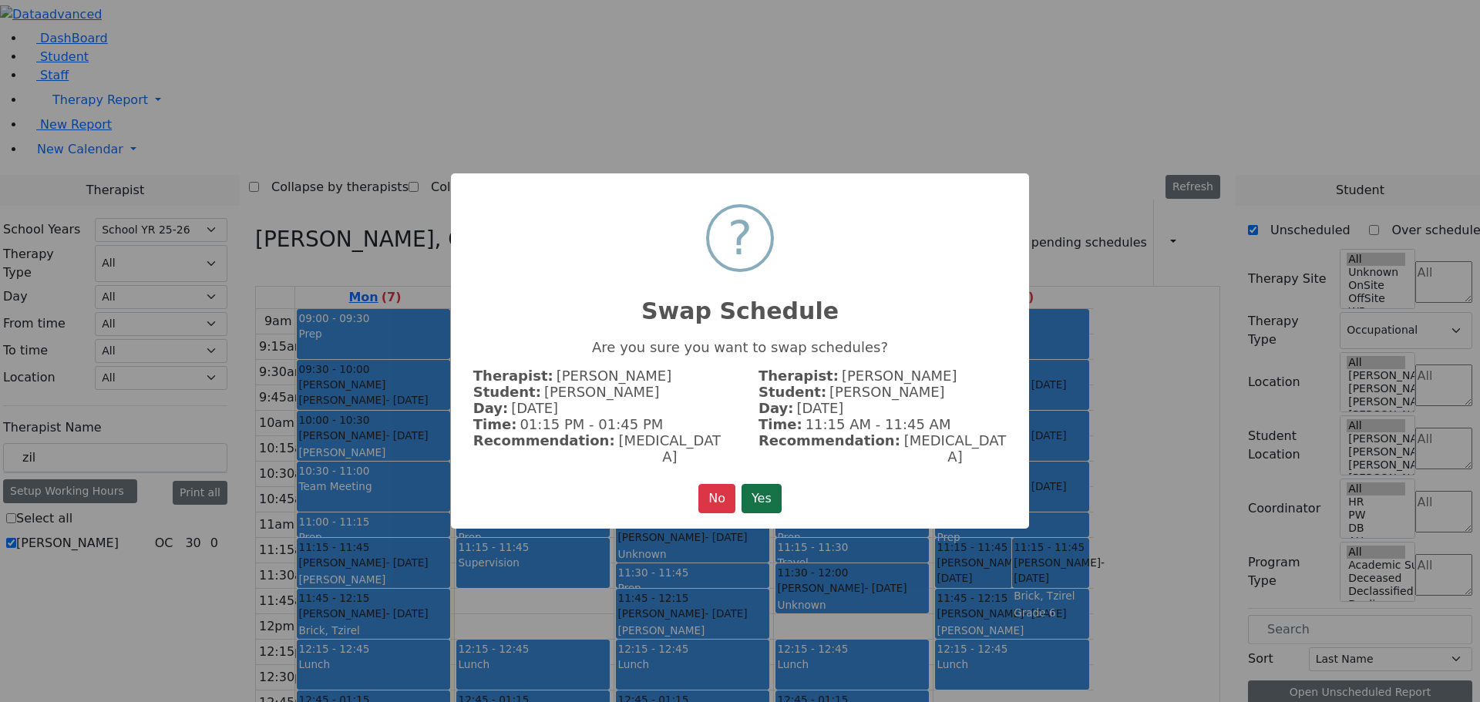
click at [771, 484] on button "Yes" at bounding box center [761, 498] width 40 height 29
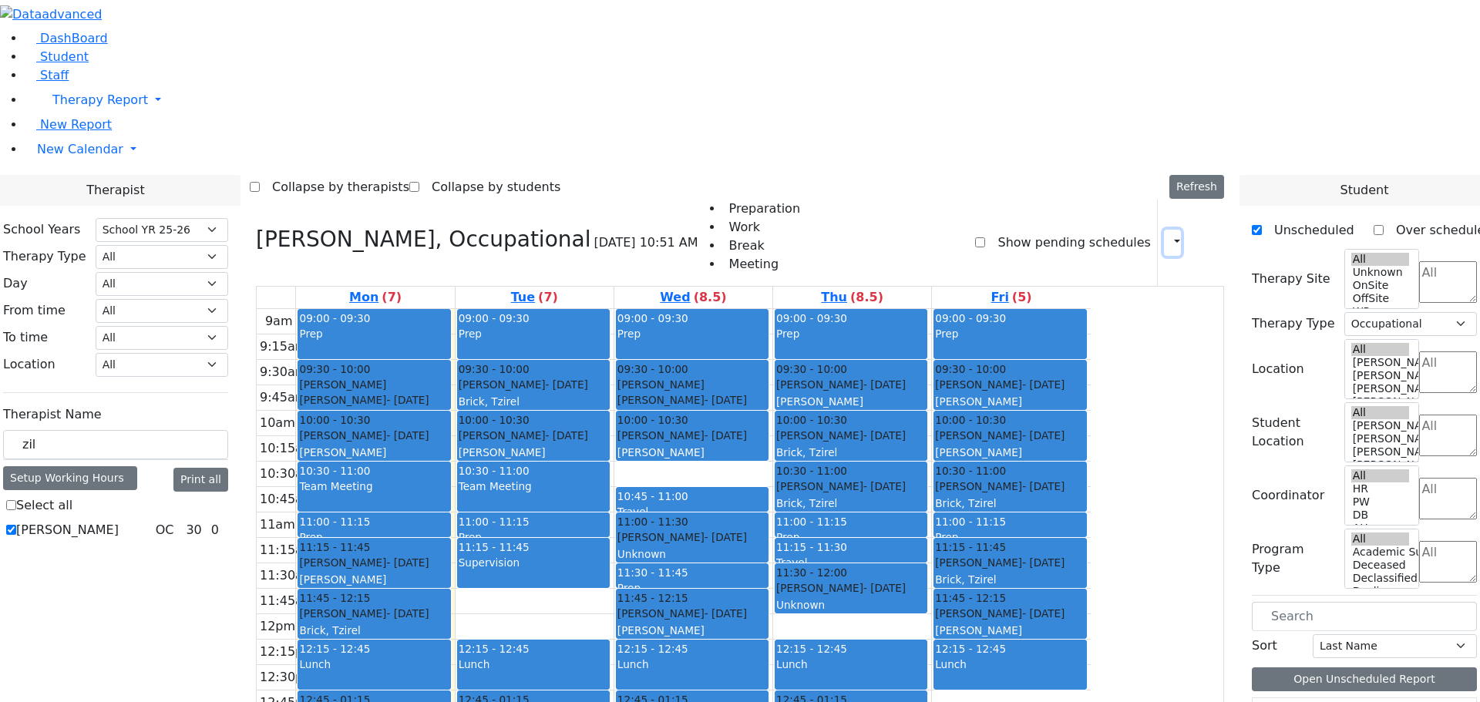
click at [1168, 235] on icon "button" at bounding box center [1168, 242] width 0 height 15
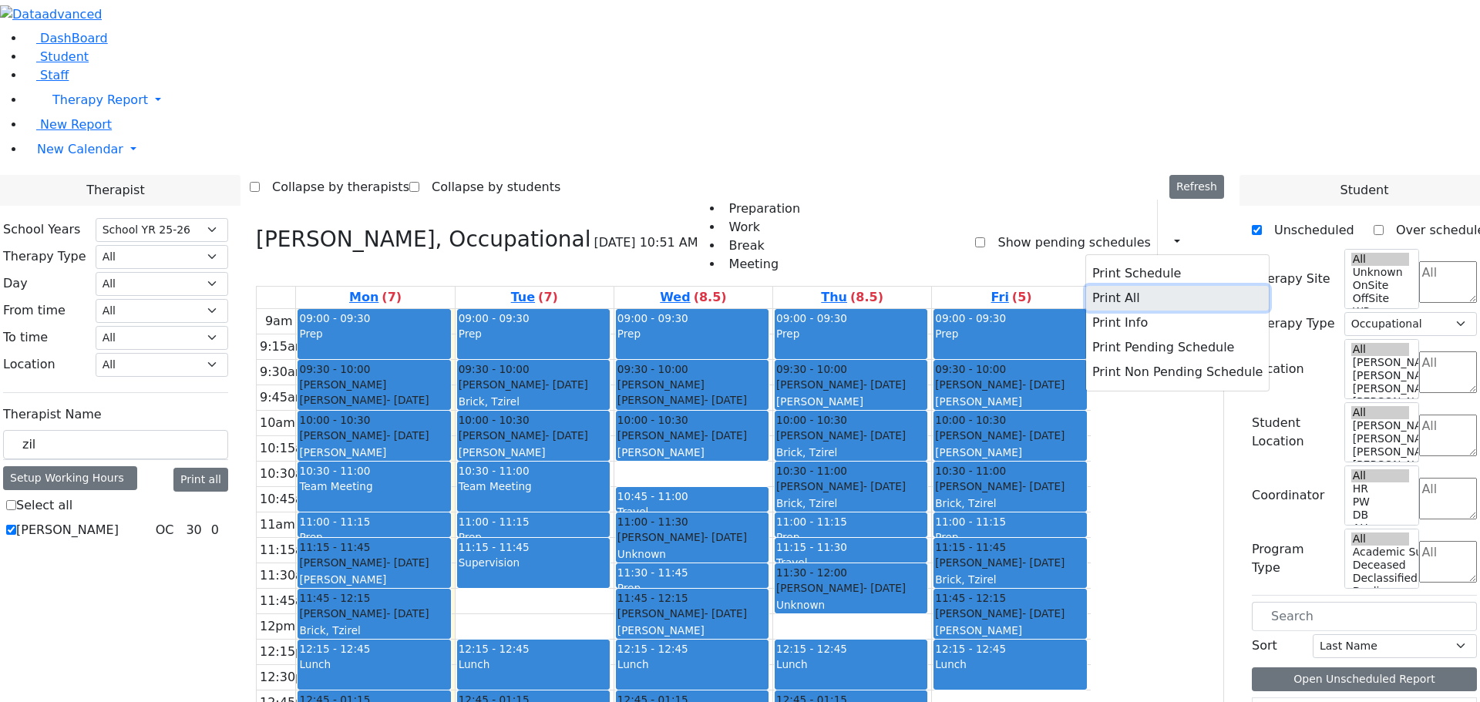
click at [1102, 286] on button "Print All" at bounding box center [1177, 298] width 183 height 25
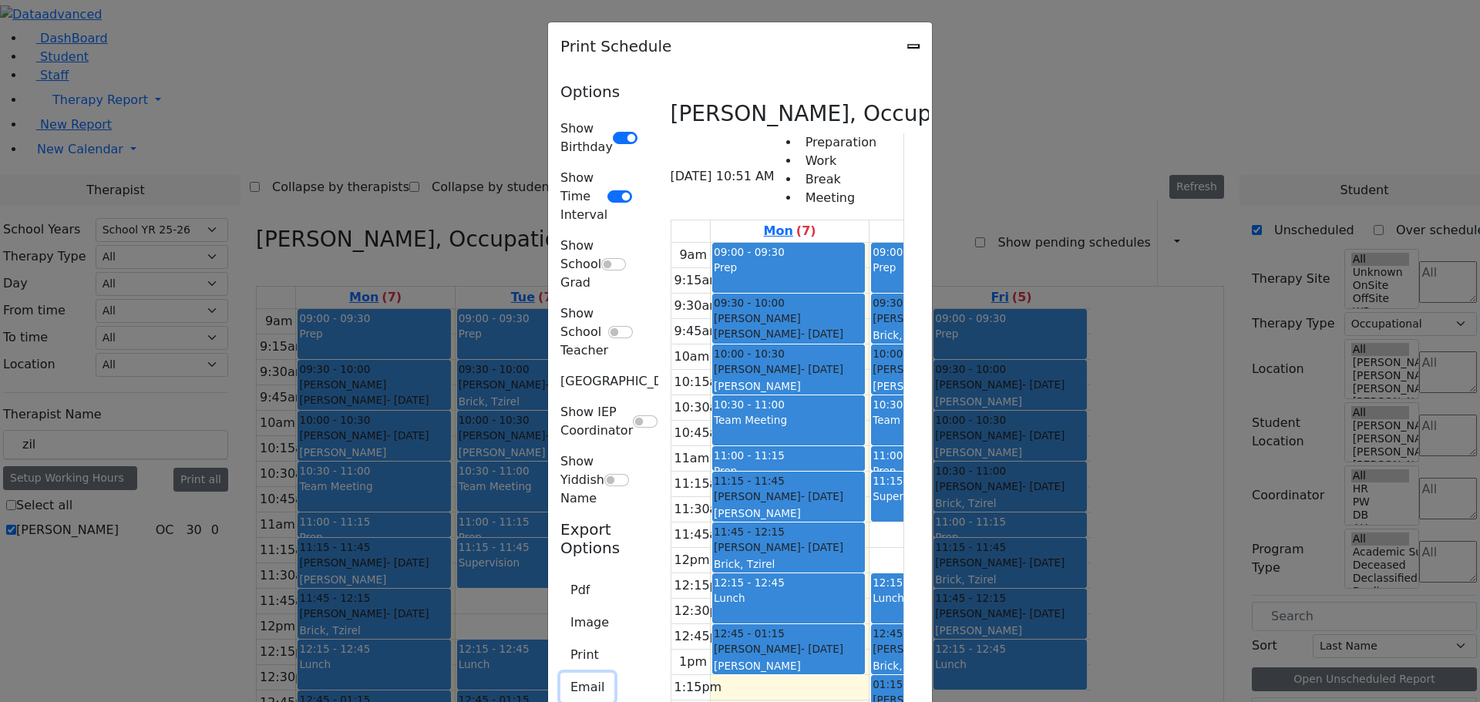
click at [560, 673] on button "Email" at bounding box center [587, 687] width 54 height 29
type input "N_Zilber@kjsd.k12.ny.us"
type textarea "This is schedule for Zilber Risa"
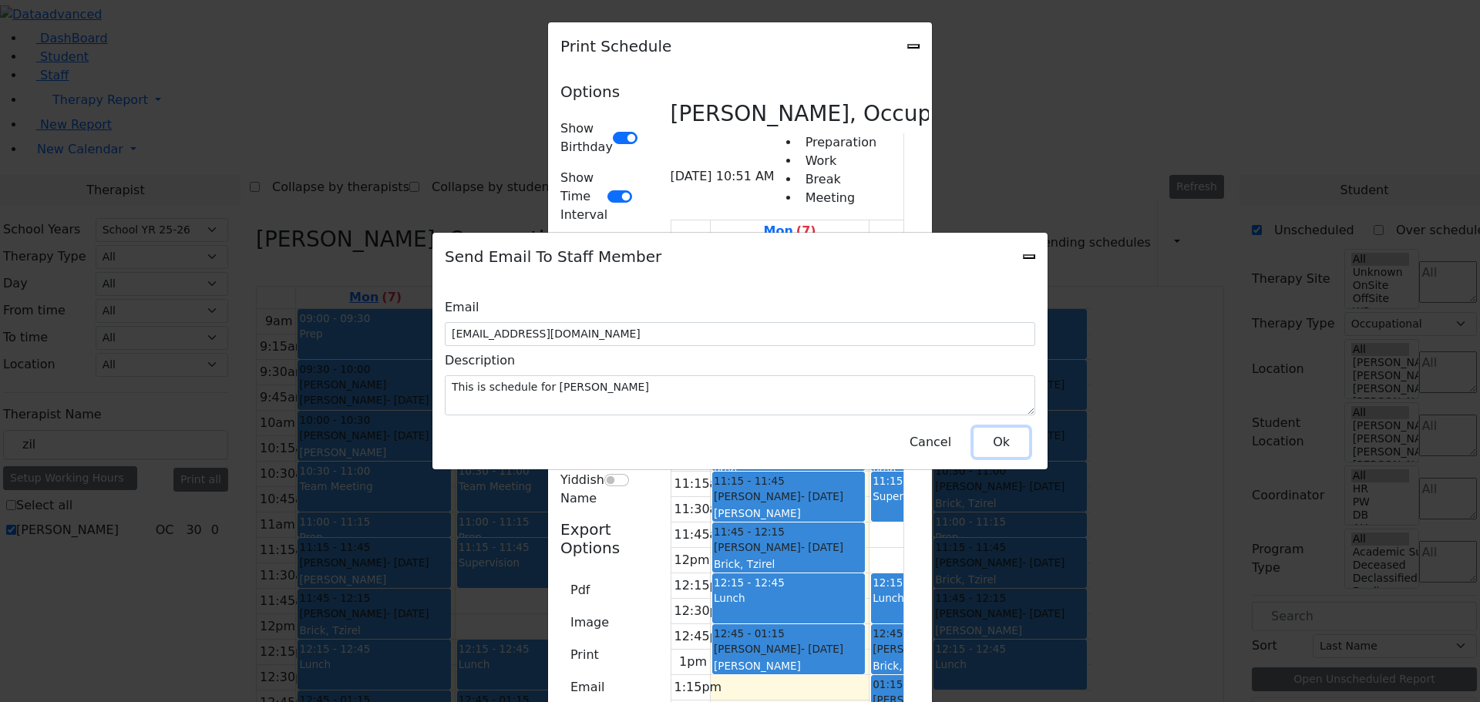
click at [992, 432] on button "Ok" at bounding box center [1000, 442] width 55 height 29
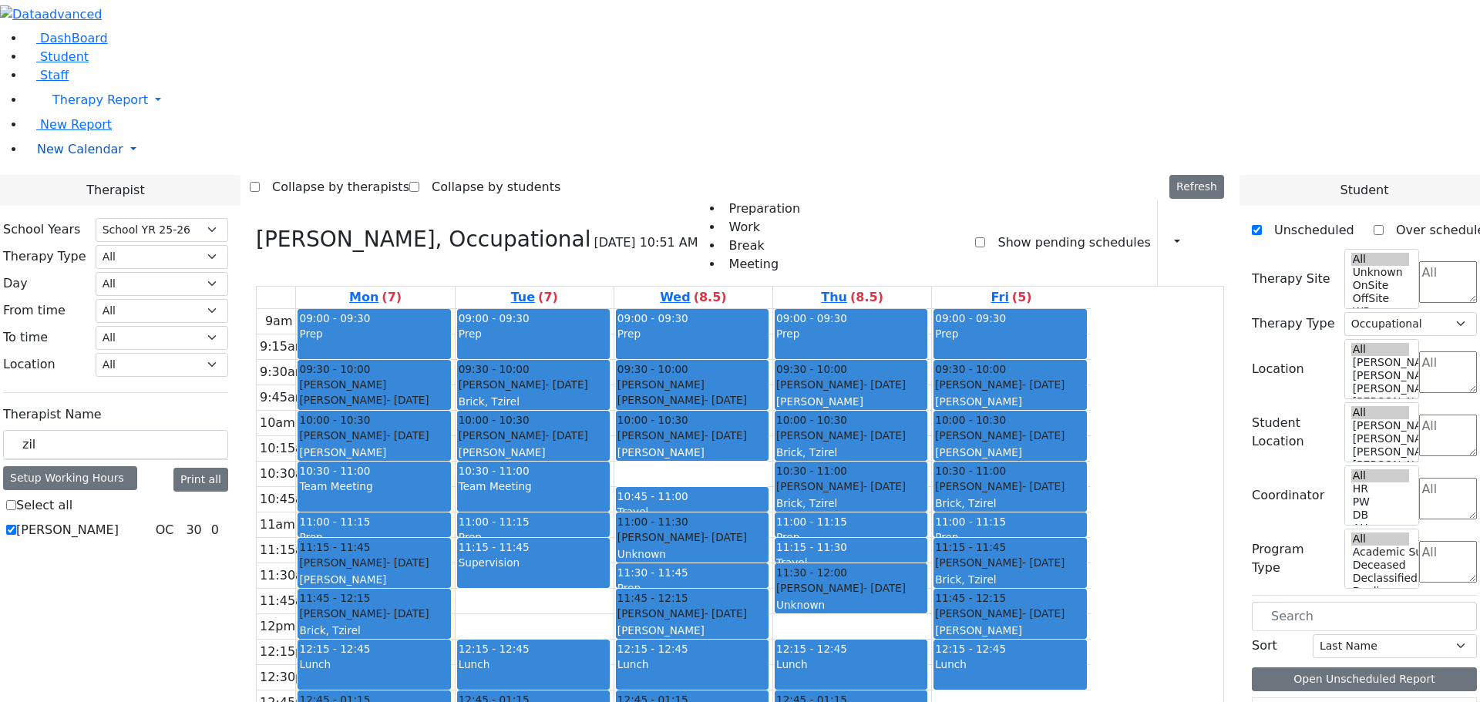
click at [148, 165] on link "New Calendar" at bounding box center [752, 149] width 1455 height 31
click at [94, 206] on span "Teacher Report" at bounding box center [83, 198] width 92 height 15
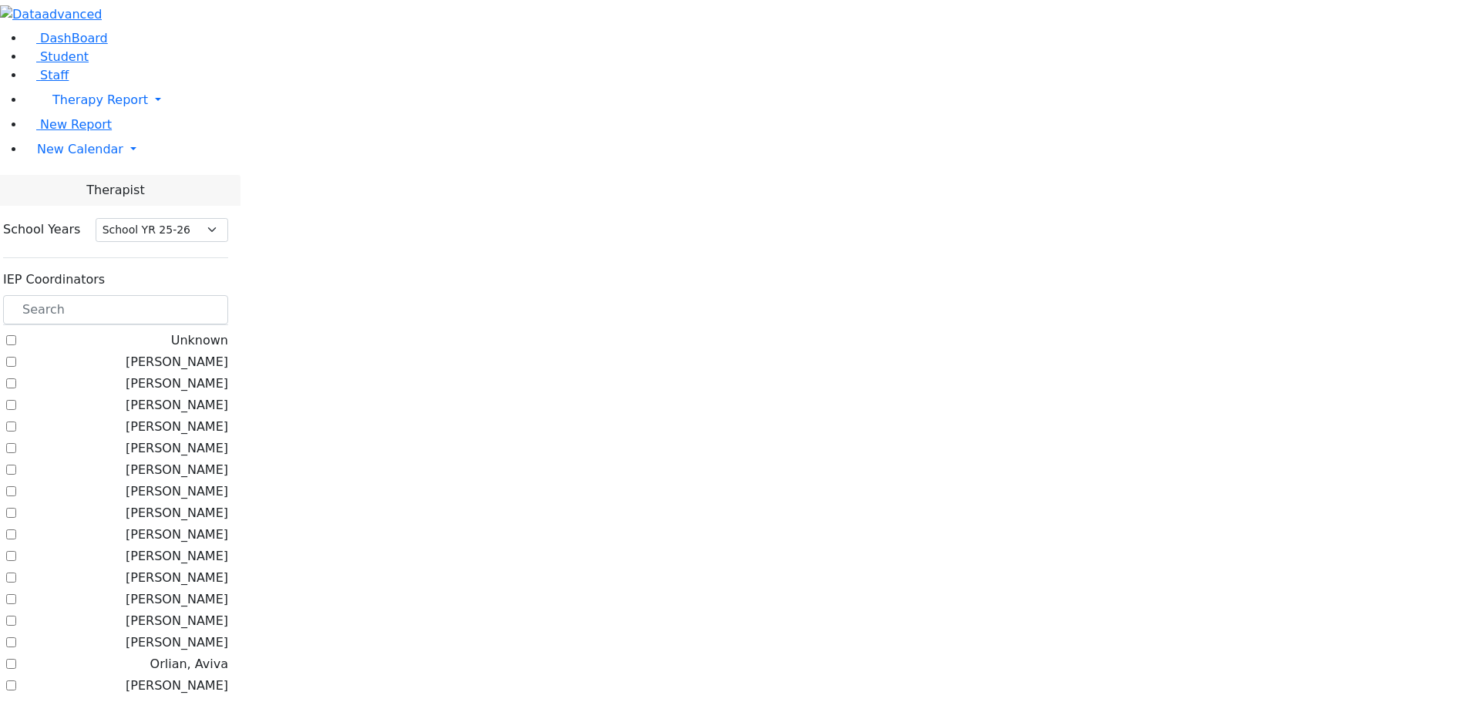
select select "212"
click at [228, 295] on input "text" at bounding box center [115, 309] width 225 height 29
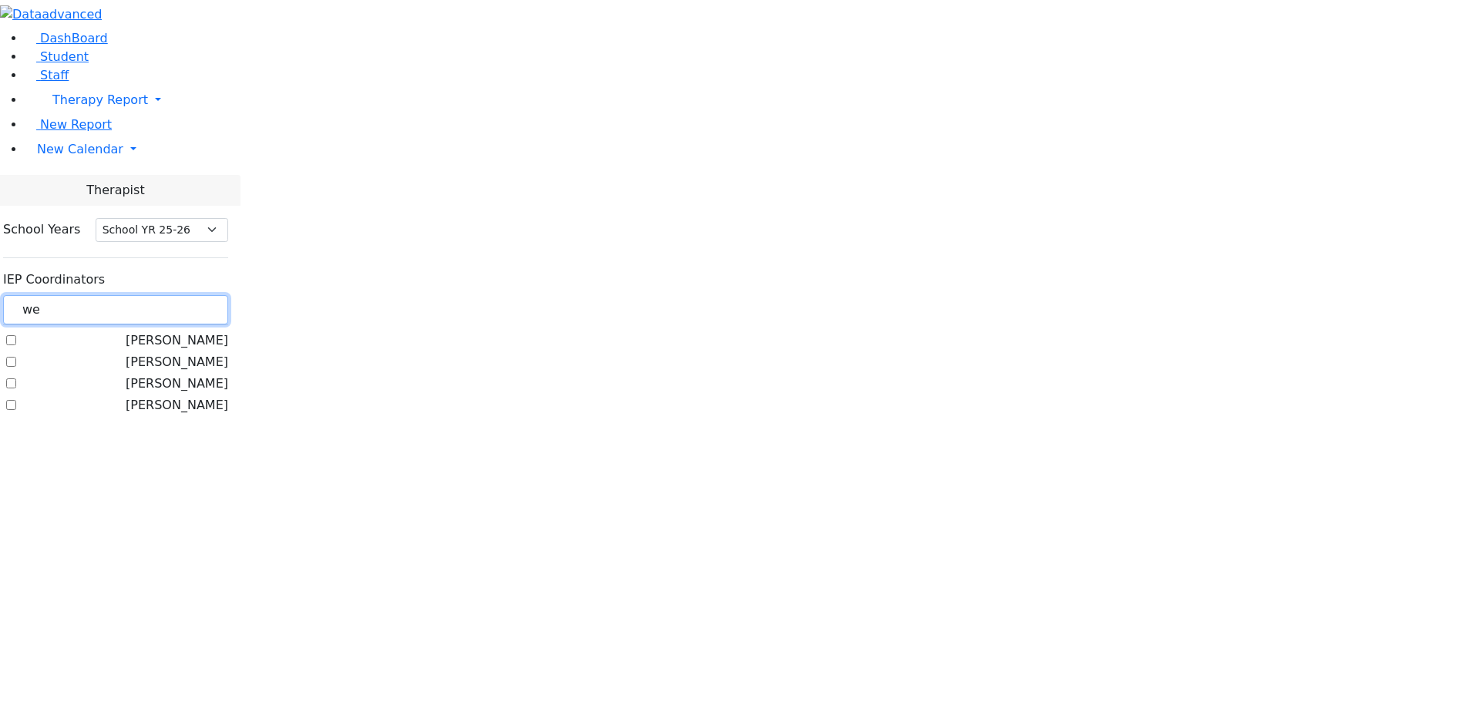
type input "we"
click at [194, 375] on label "[PERSON_NAME]" at bounding box center [177, 384] width 102 height 18
click at [16, 378] on input "[PERSON_NAME]" at bounding box center [11, 383] width 10 height 10
checkbox input "true"
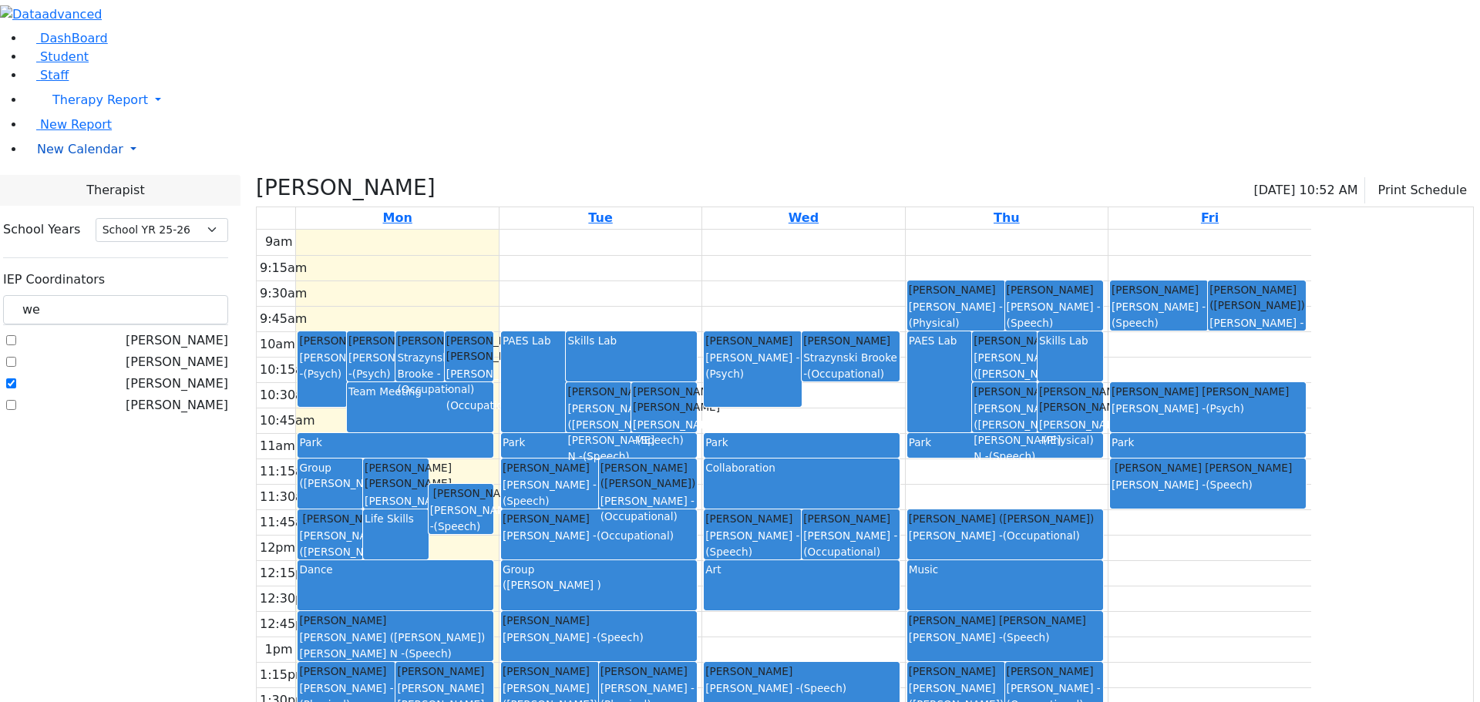
click at [143, 165] on link "New Calendar" at bounding box center [752, 149] width 1455 height 31
click at [65, 187] on span "Calendar" at bounding box center [60, 180] width 55 height 15
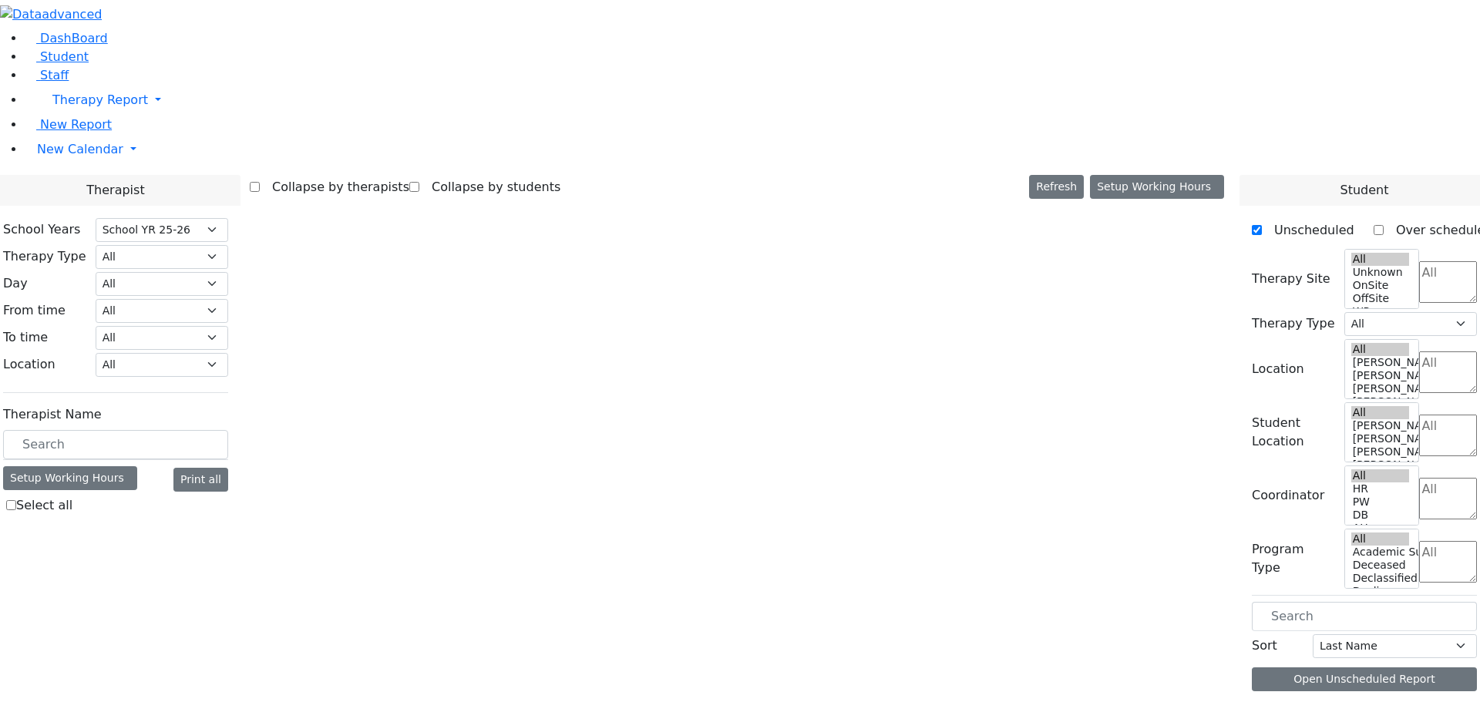
select select "212"
select select "1"
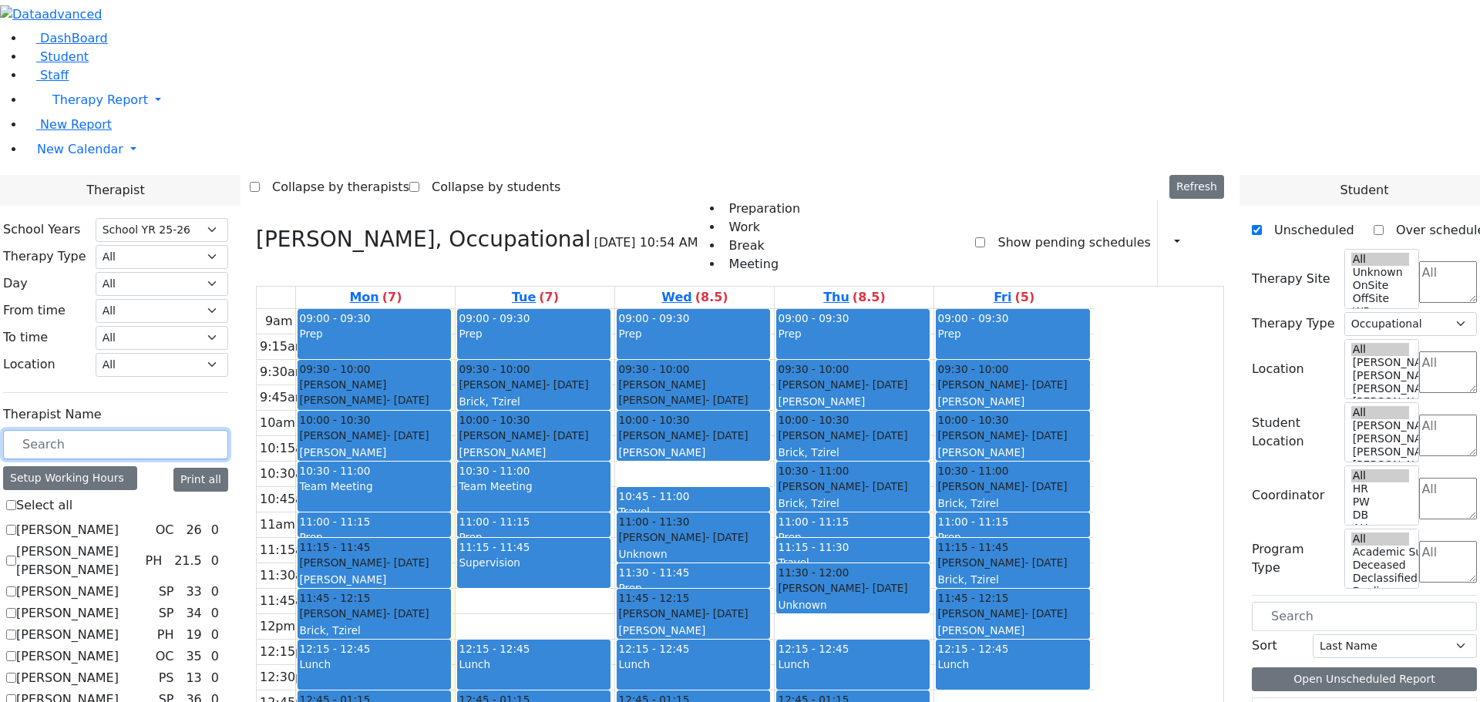
click at [213, 430] on input "text" at bounding box center [115, 444] width 225 height 29
type input "re"
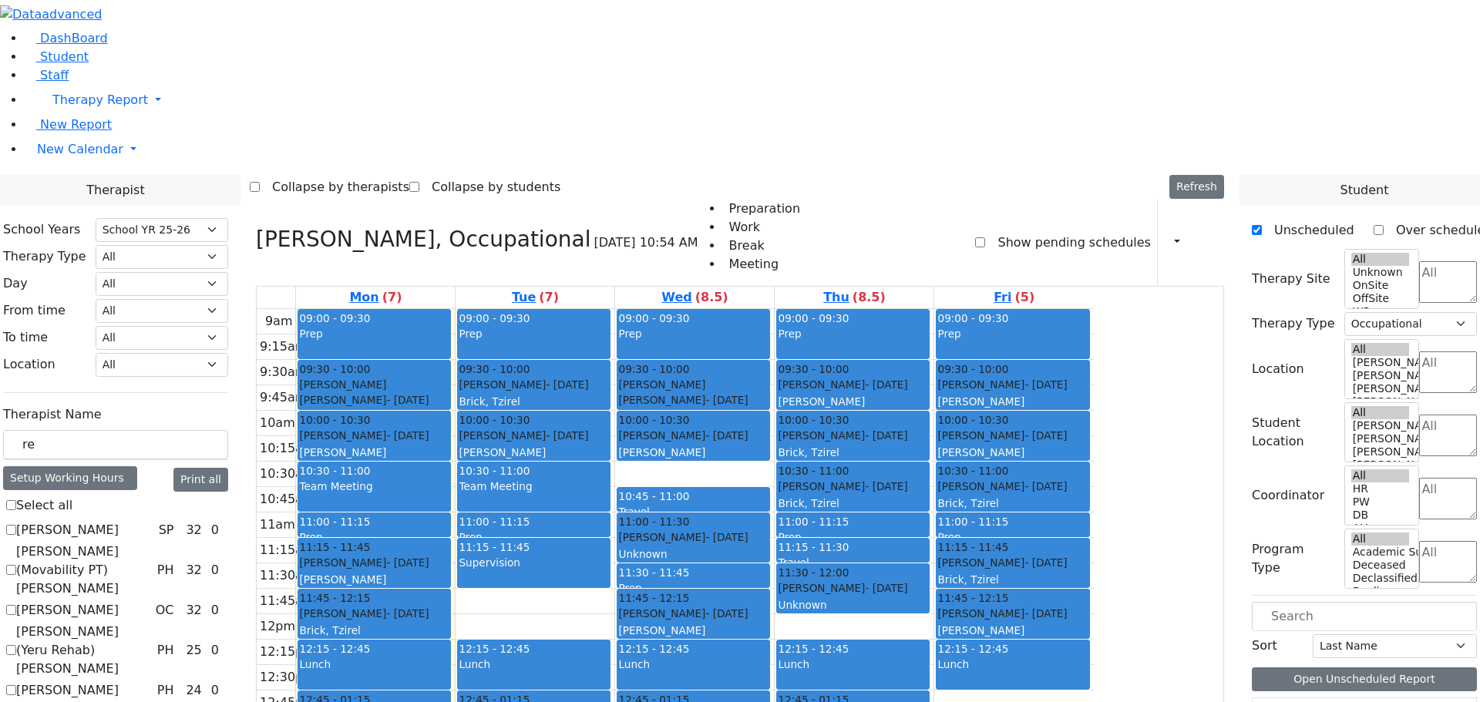
checkbox input "true"
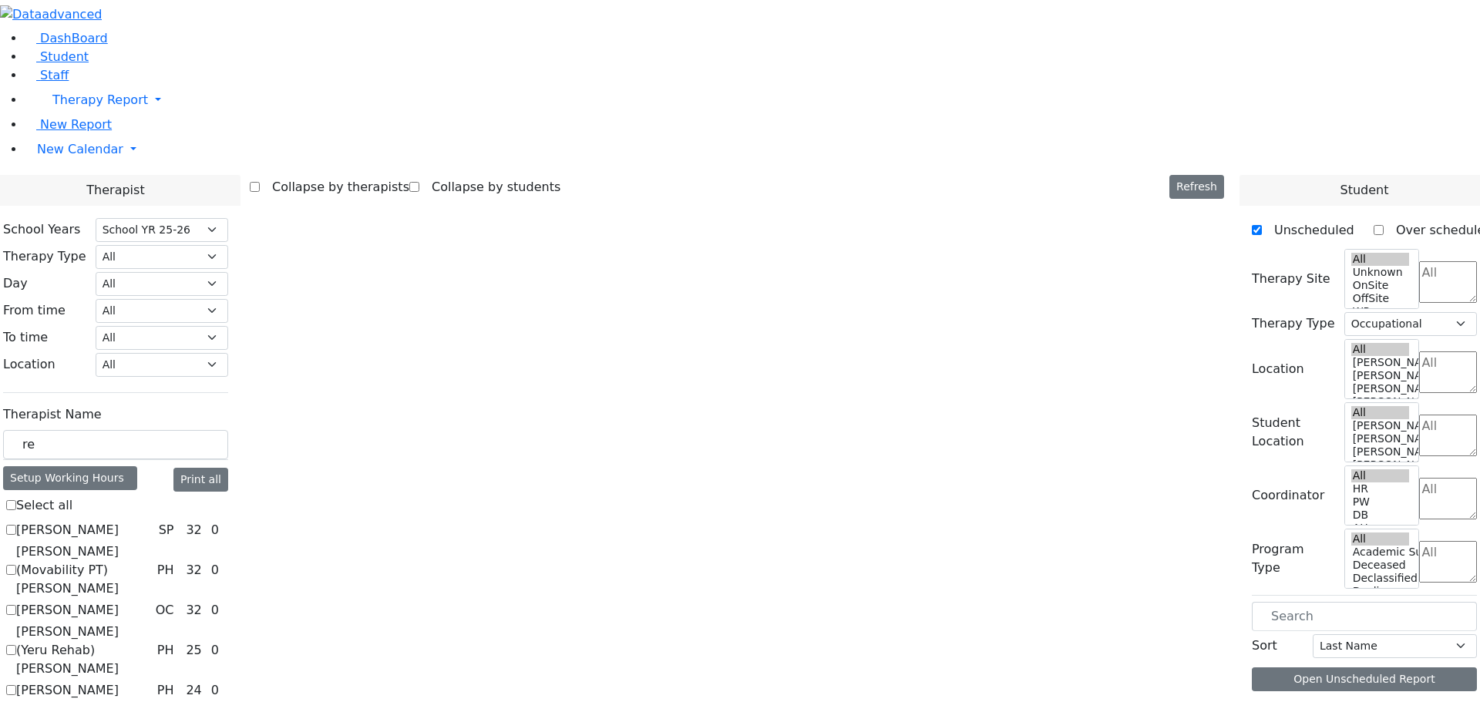
select select "2"
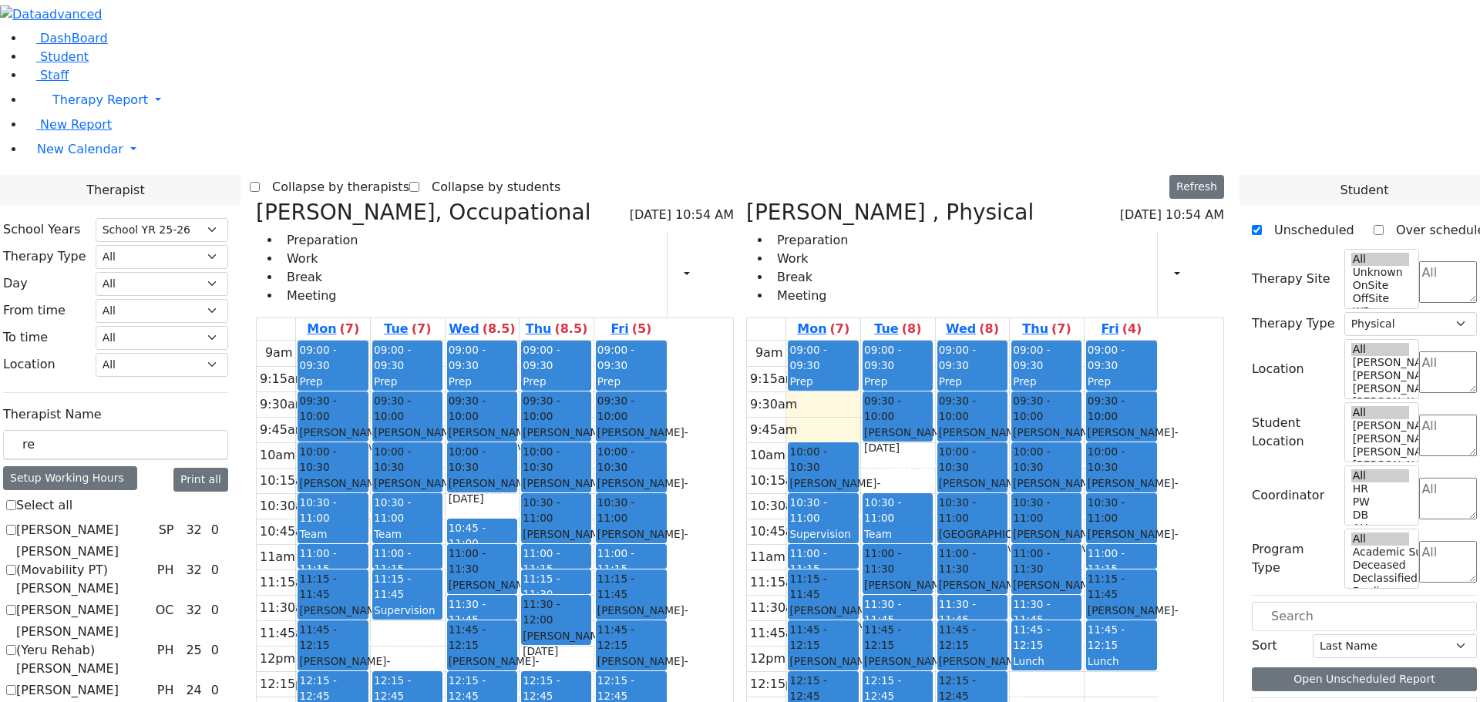
click at [256, 200] on icon at bounding box center [256, 212] width 0 height 25
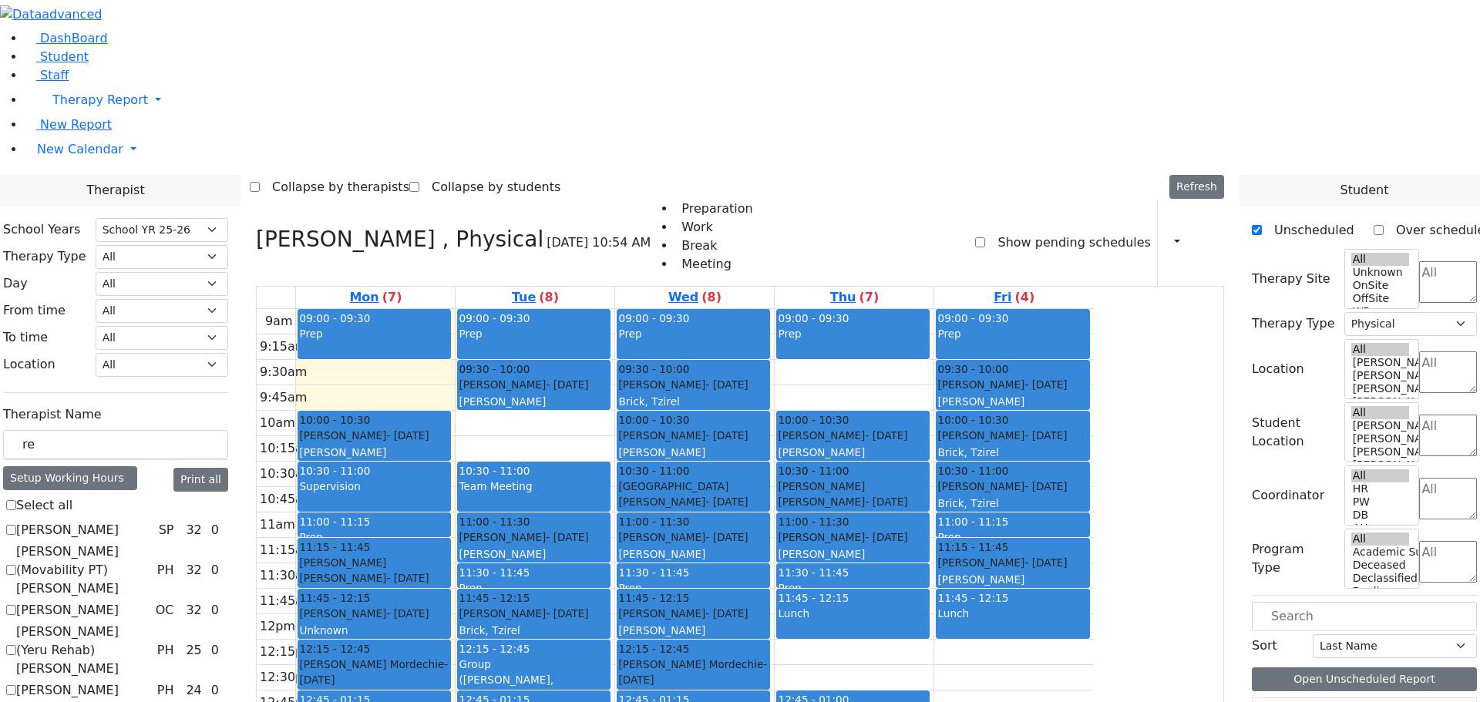
drag, startPoint x: 1007, startPoint y: 164, endPoint x: 658, endPoint y: 551, distance: 521.1
click at [658, 551] on tr "09:00 - 09:30 Prep 10:00 - 10:30 Herman Yocheved - 04/01/2010 Kosowsky, Elana G…" at bounding box center [675, 614] width 837 height 610
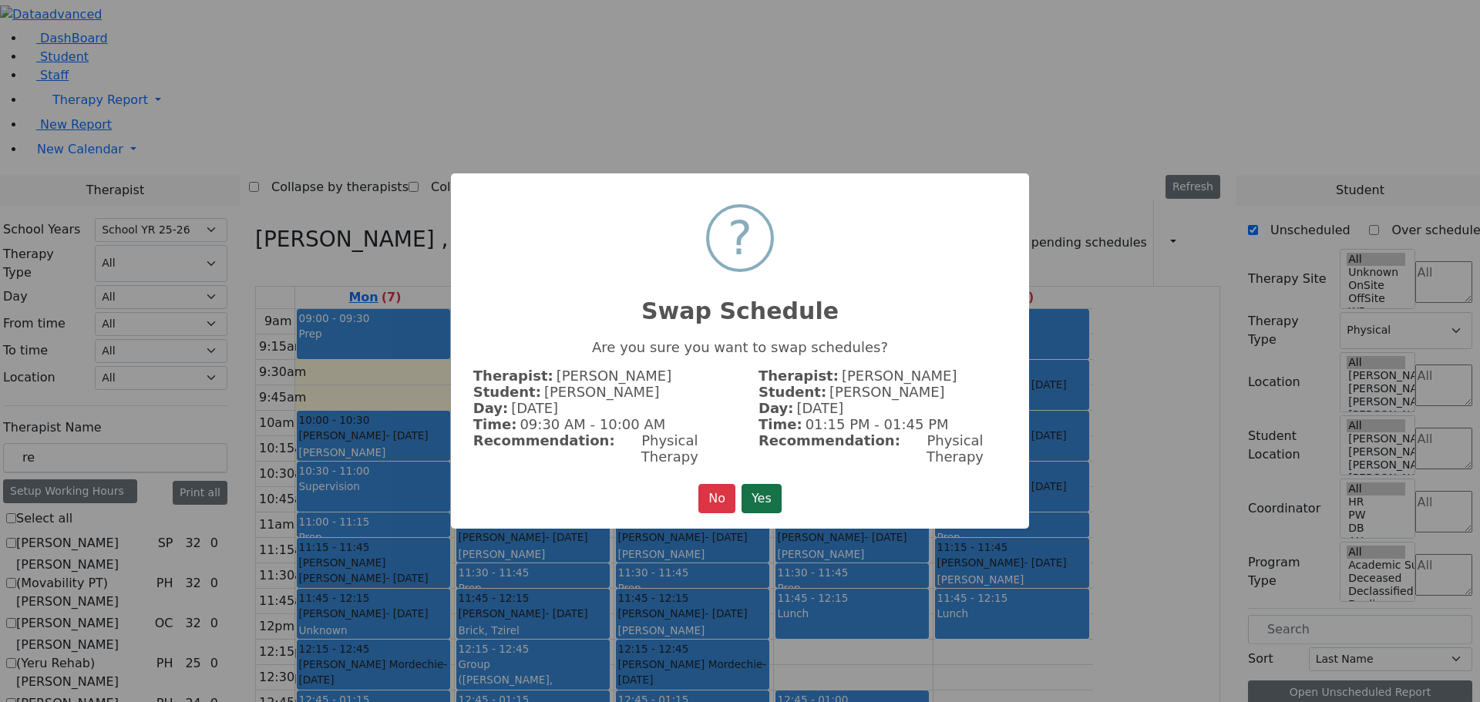
click at [751, 491] on button "Yes" at bounding box center [761, 498] width 40 height 29
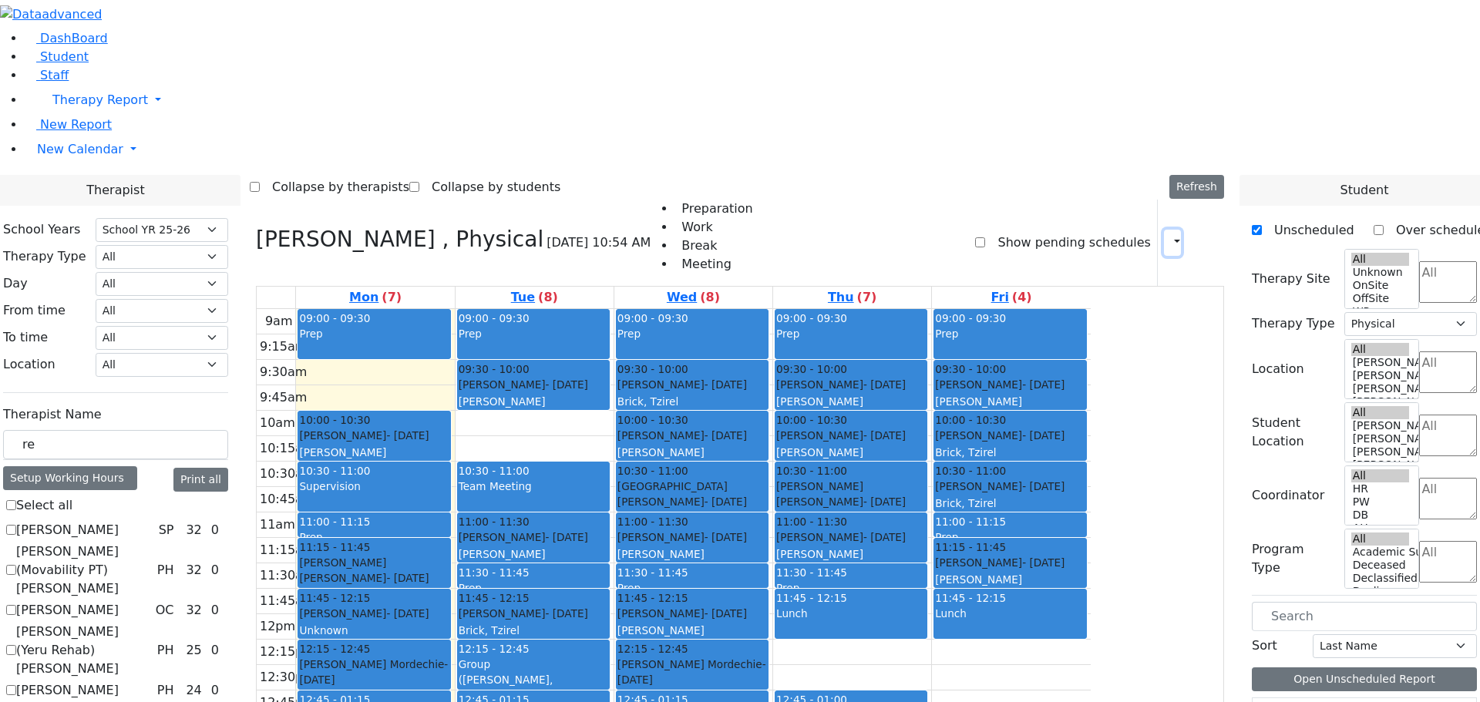
click at [1168, 235] on icon "button" at bounding box center [1168, 242] width 0 height 15
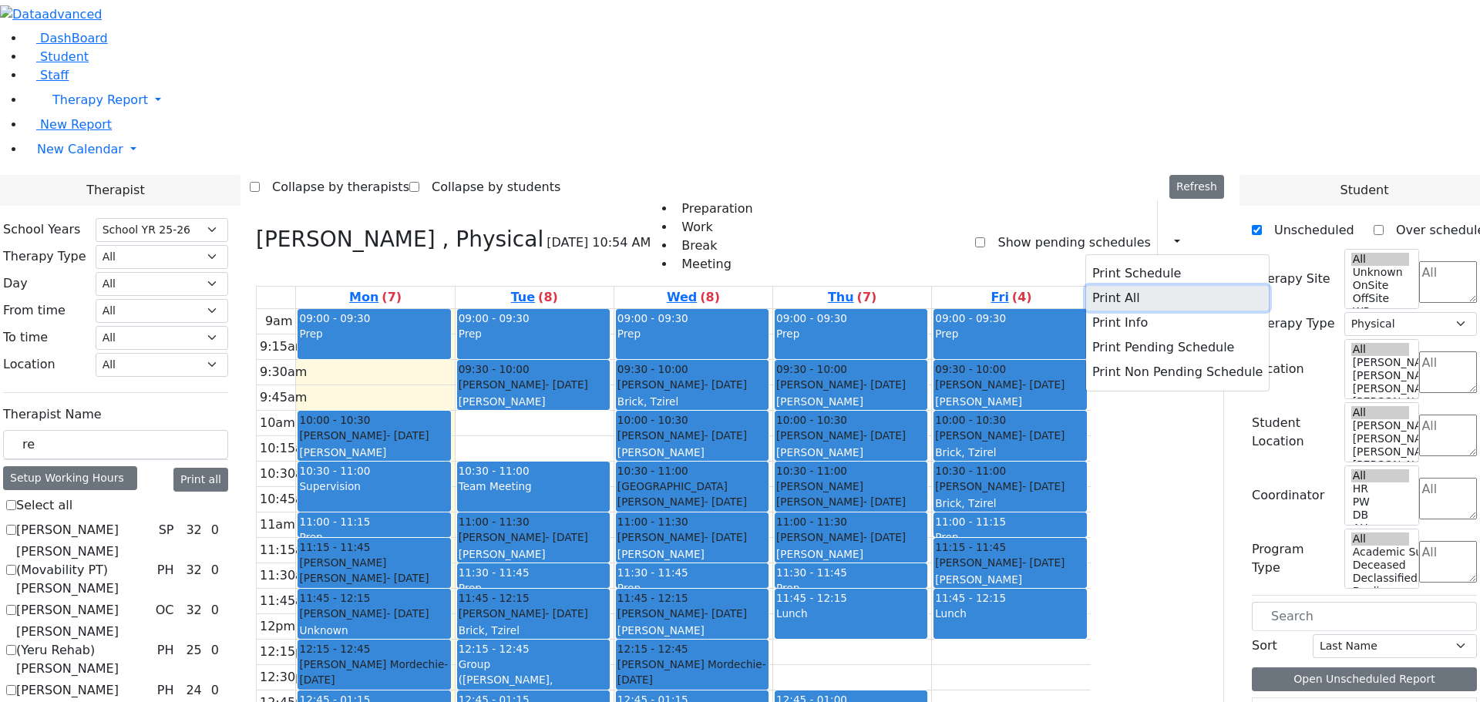
click at [1086, 286] on button "Print All" at bounding box center [1177, 298] width 183 height 25
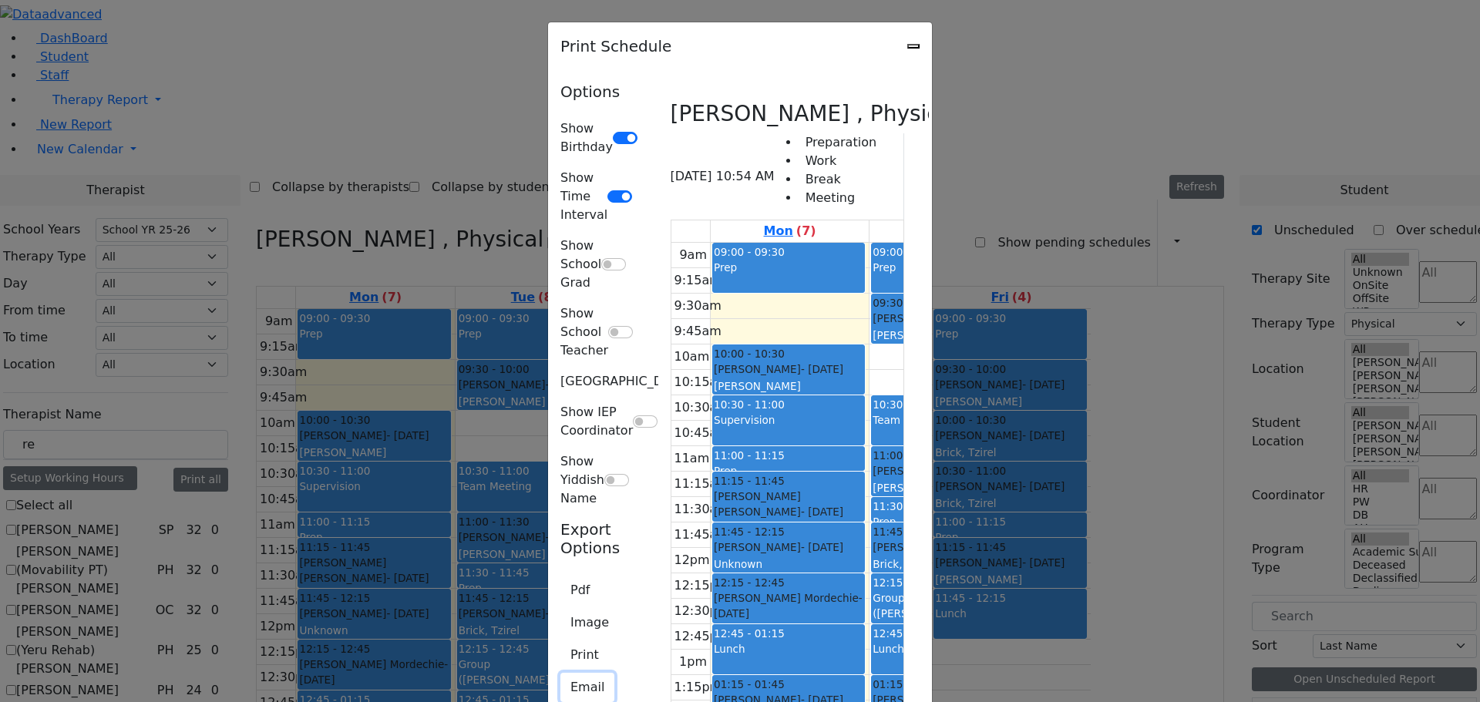
click at [560, 673] on button "Email" at bounding box center [587, 687] width 54 height 29
type input "A_Reiss@kjsd.k12.ny.us"
type textarea "This is schedule for Reiss Adeena"
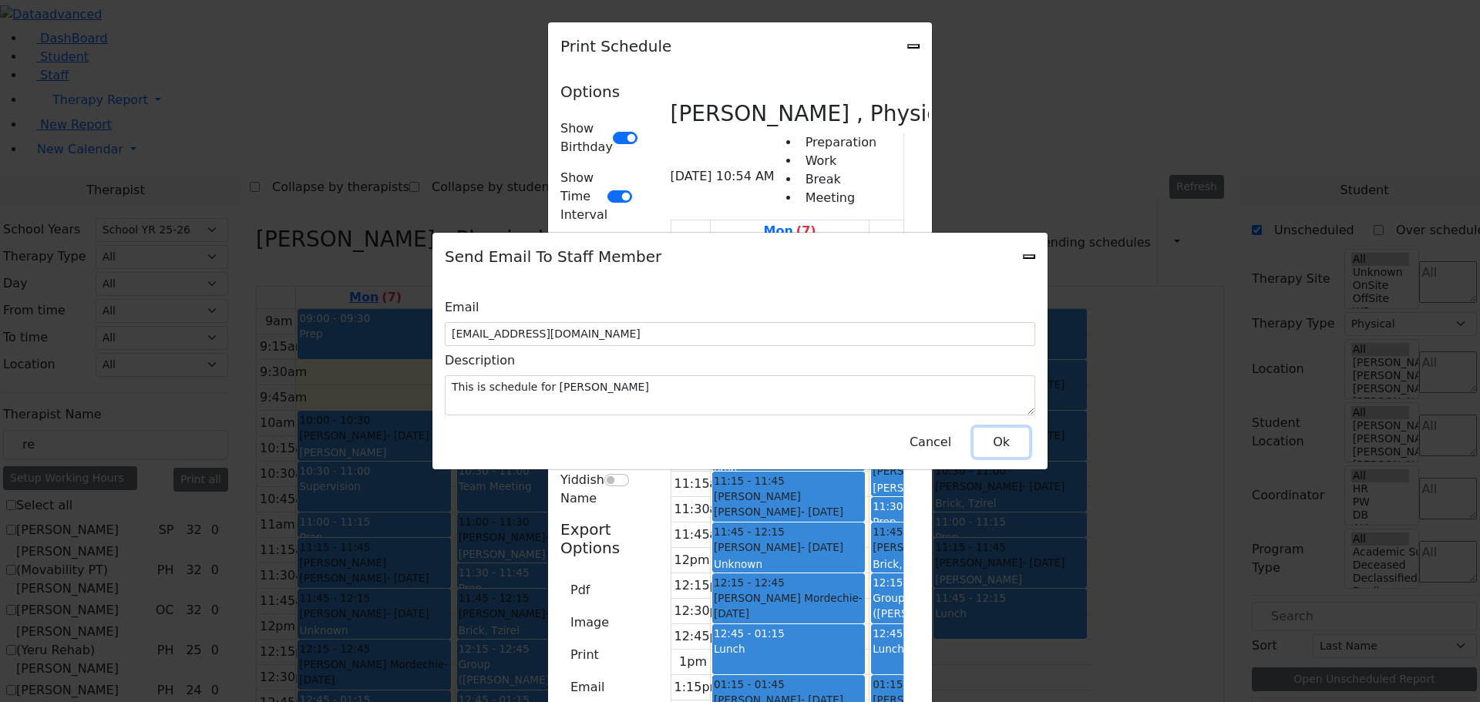
click at [992, 433] on button "Ok" at bounding box center [1000, 442] width 55 height 29
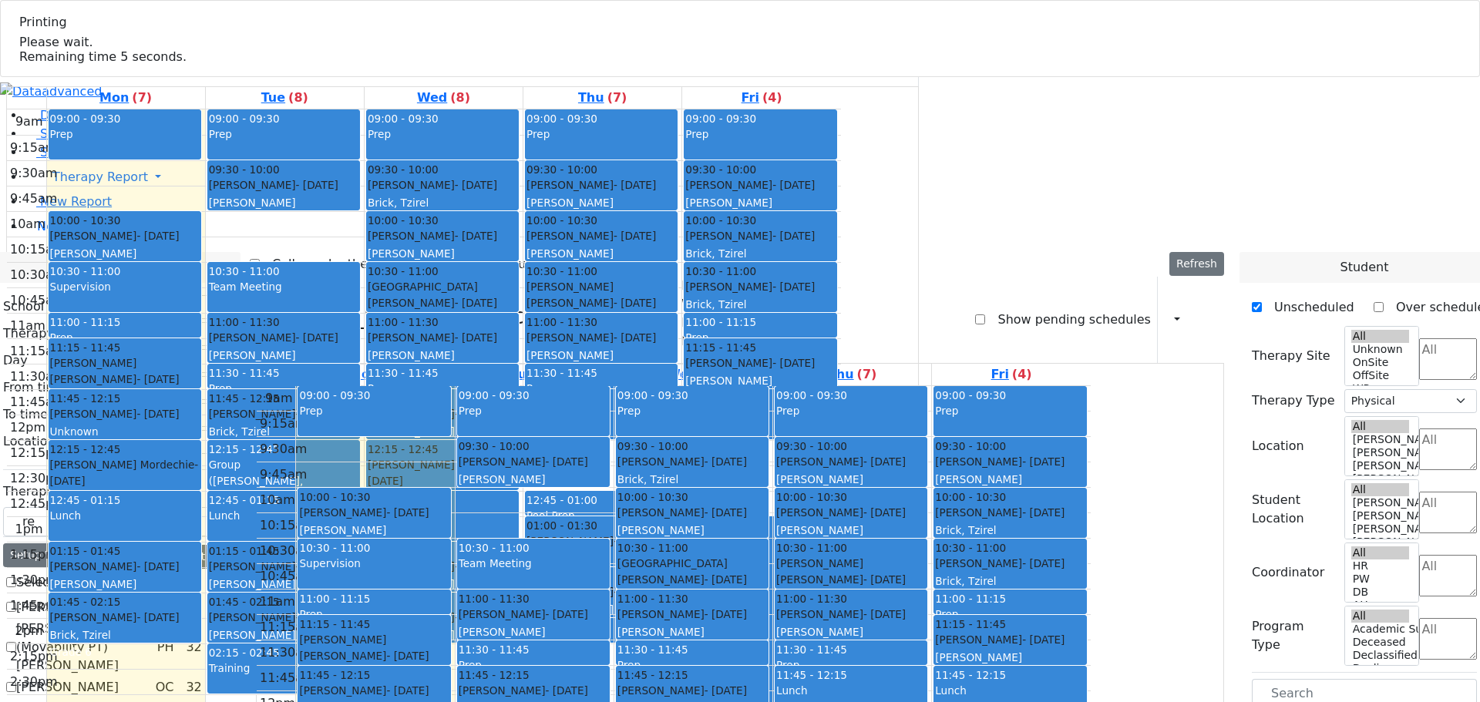
select select "212"
select select "2"
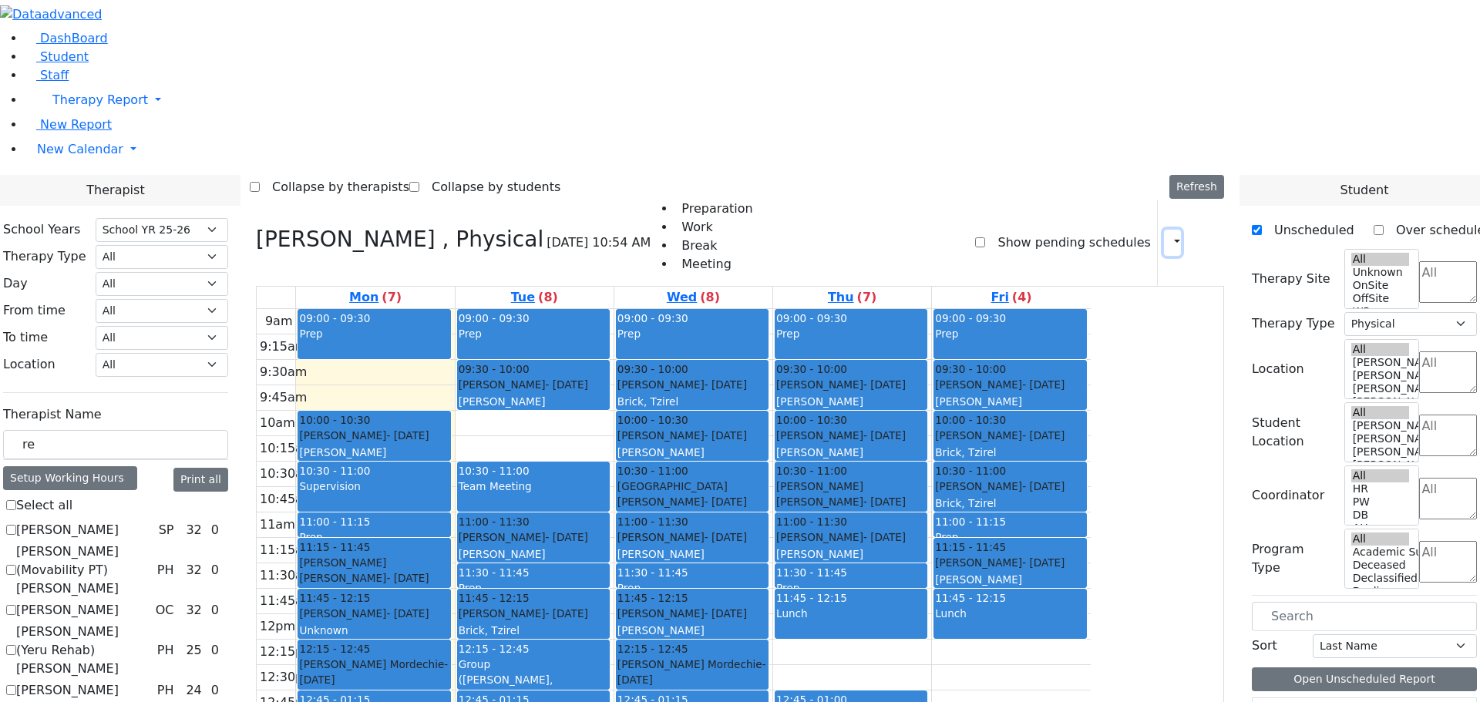
click at [1168, 235] on icon "button" at bounding box center [1168, 242] width 0 height 15
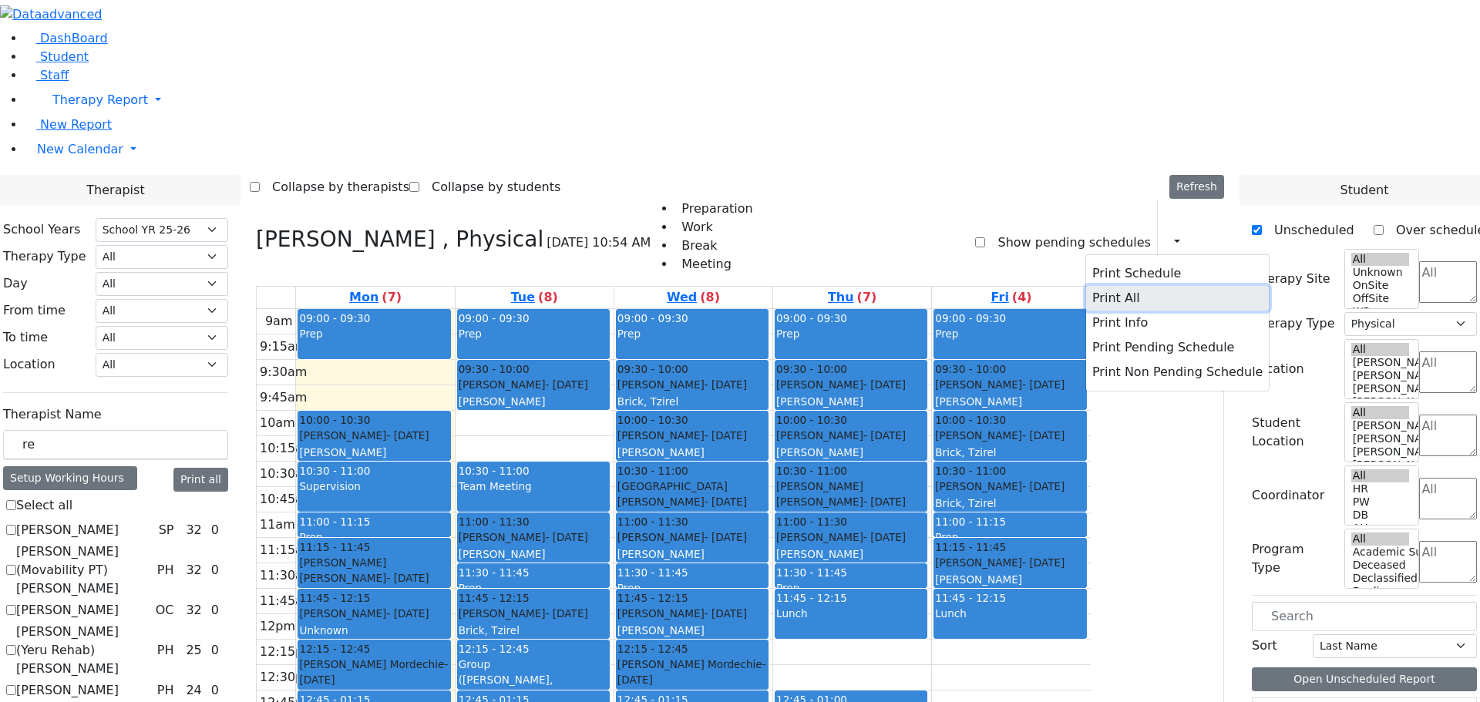
click at [1086, 286] on button "Print All" at bounding box center [1177, 298] width 183 height 25
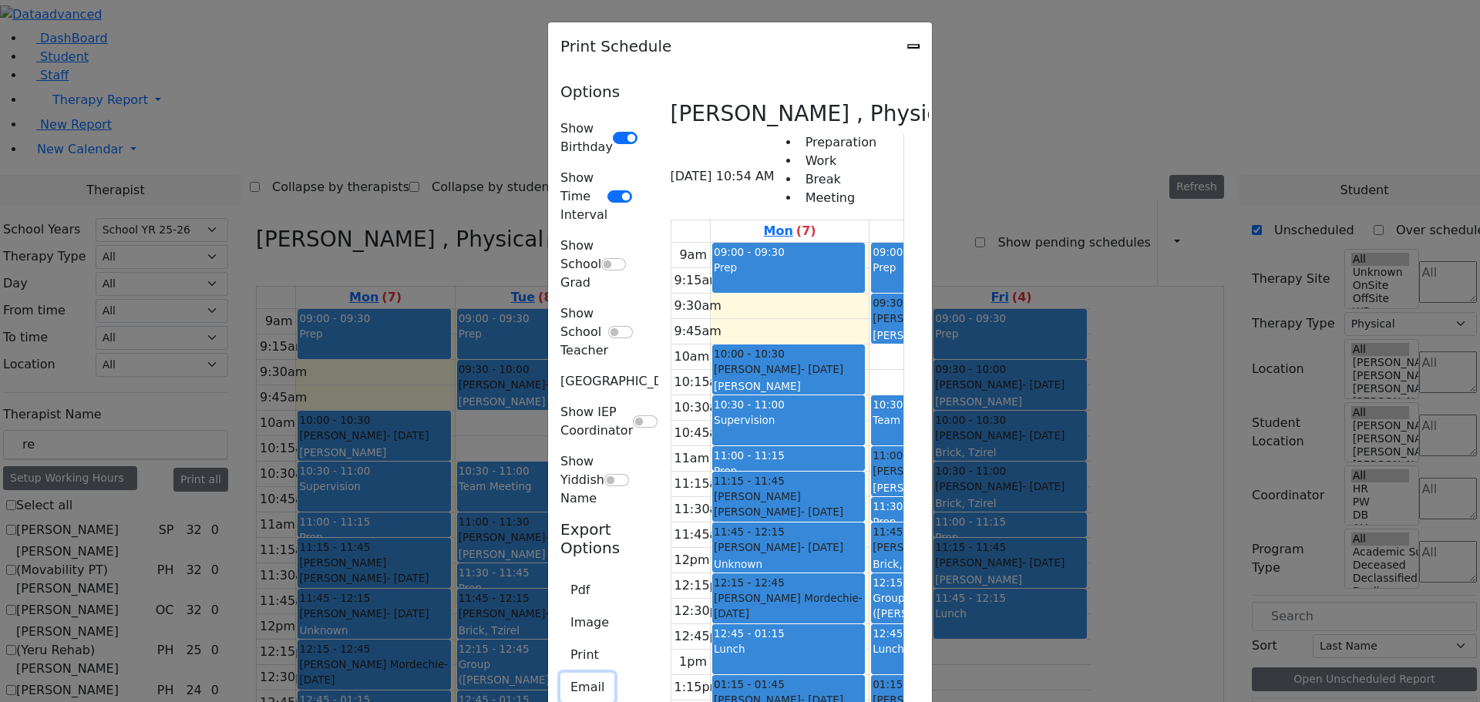
click at [560, 673] on button "Email" at bounding box center [587, 687] width 54 height 29
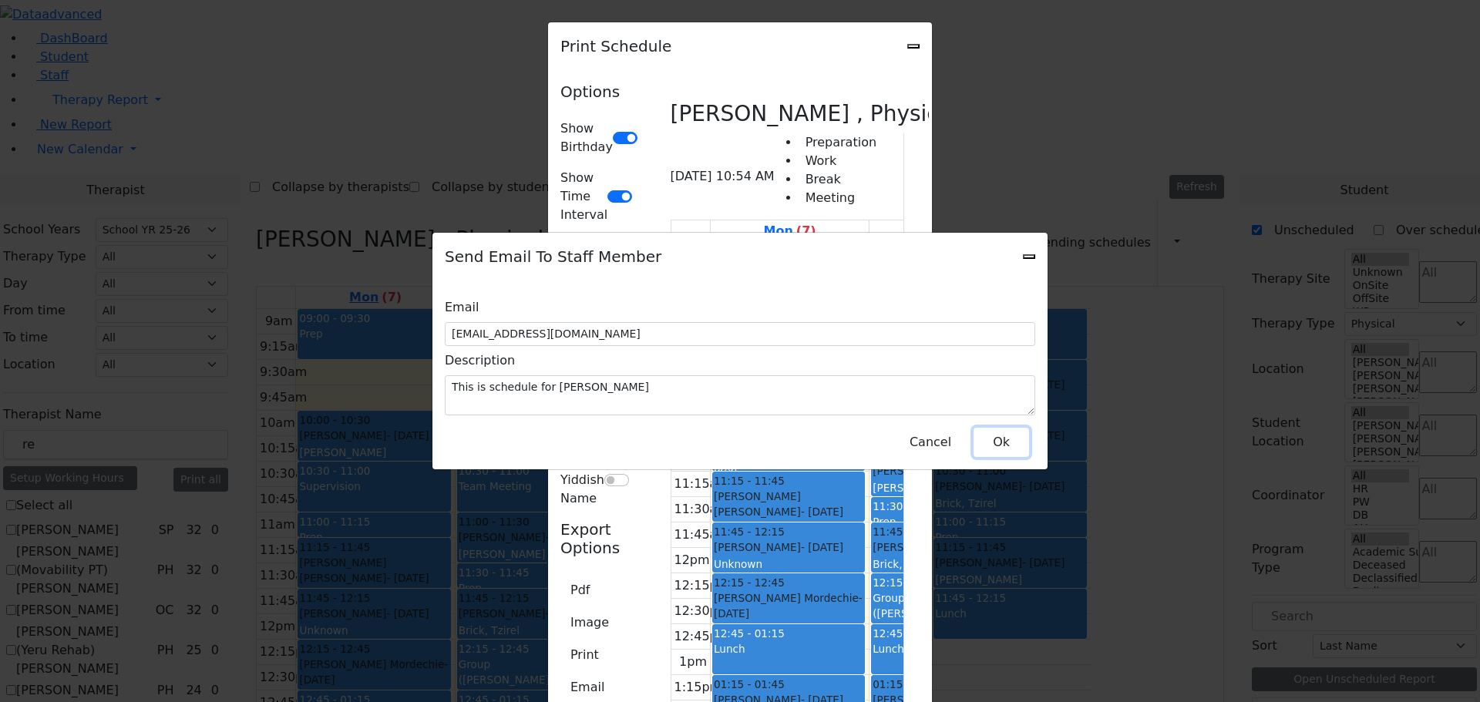
click at [988, 432] on button "Ok" at bounding box center [1000, 442] width 55 height 29
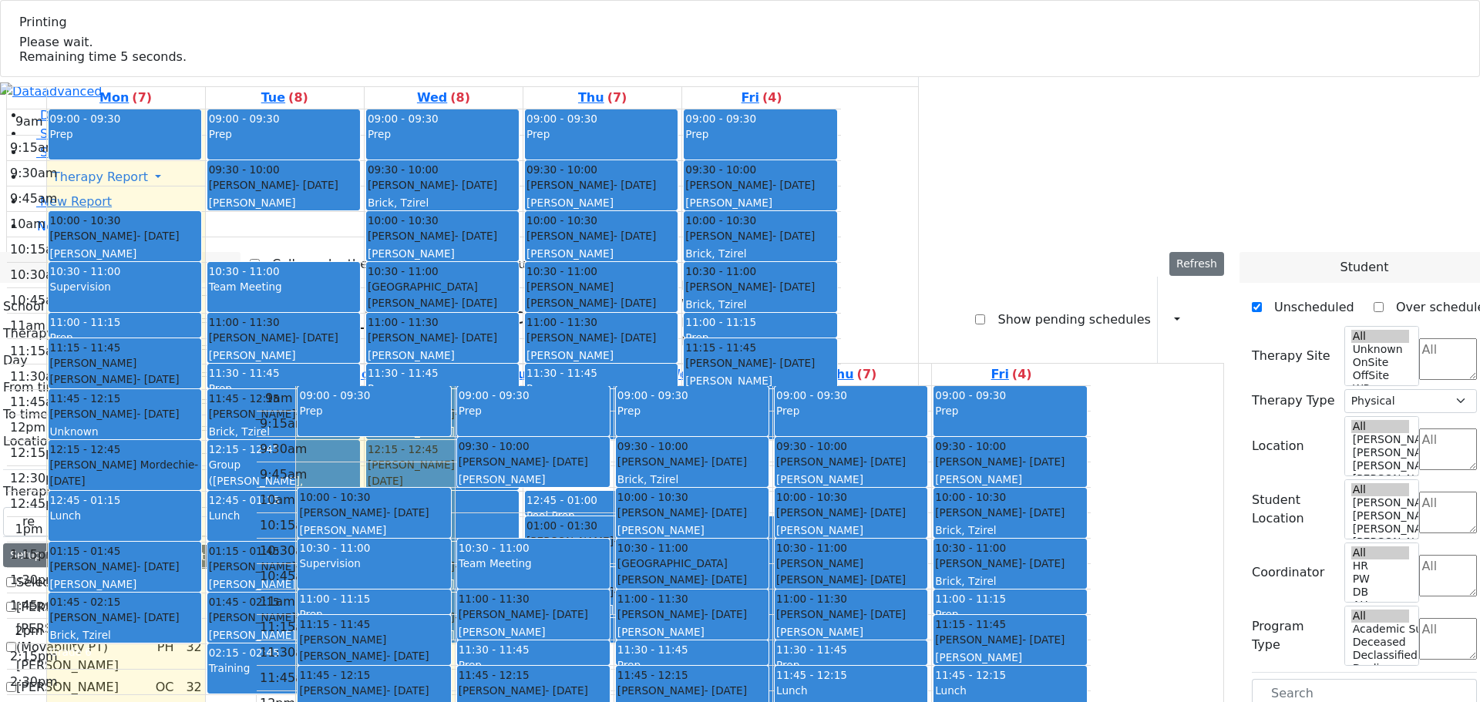
select select "212"
select select "2"
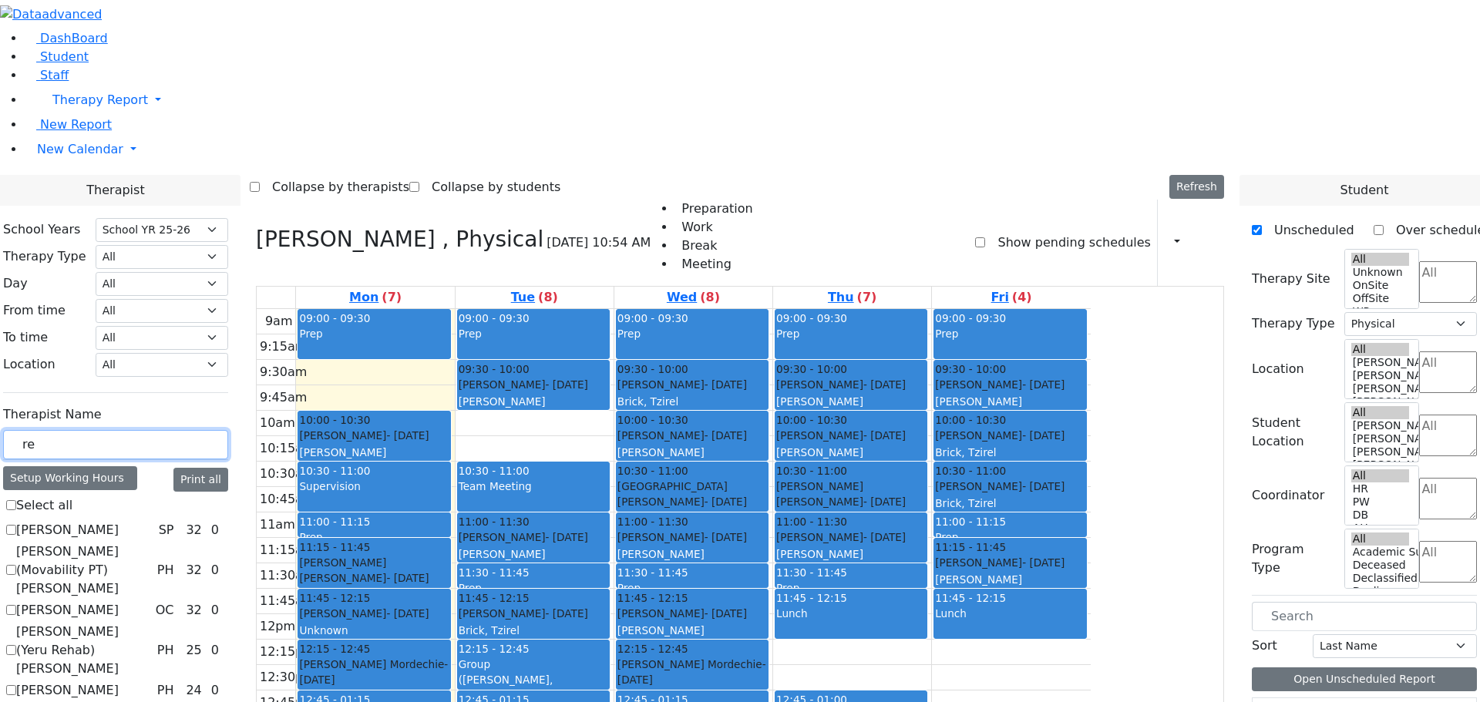
drag, startPoint x: 217, startPoint y: 272, endPoint x: 176, endPoint y: 265, distance: 40.7
click at [176, 265] on div "School Years Select School YR Summer YR 25 School YR 25-26 Summer YR 25 School …" at bounding box center [116, 524] width 250 height 636
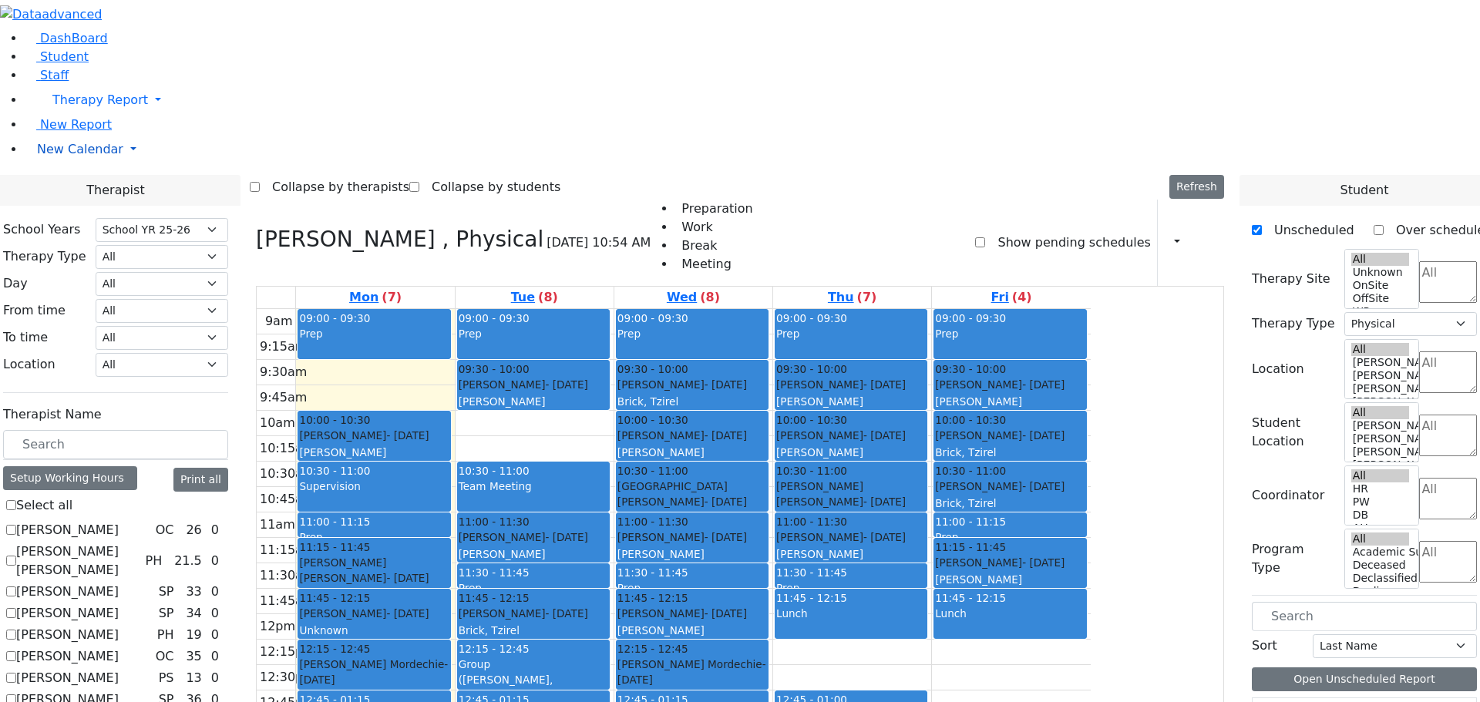
click at [59, 156] on span "New Calendar" at bounding box center [80, 149] width 86 height 15
click at [73, 206] on span "Teacher Report" at bounding box center [83, 198] width 92 height 15
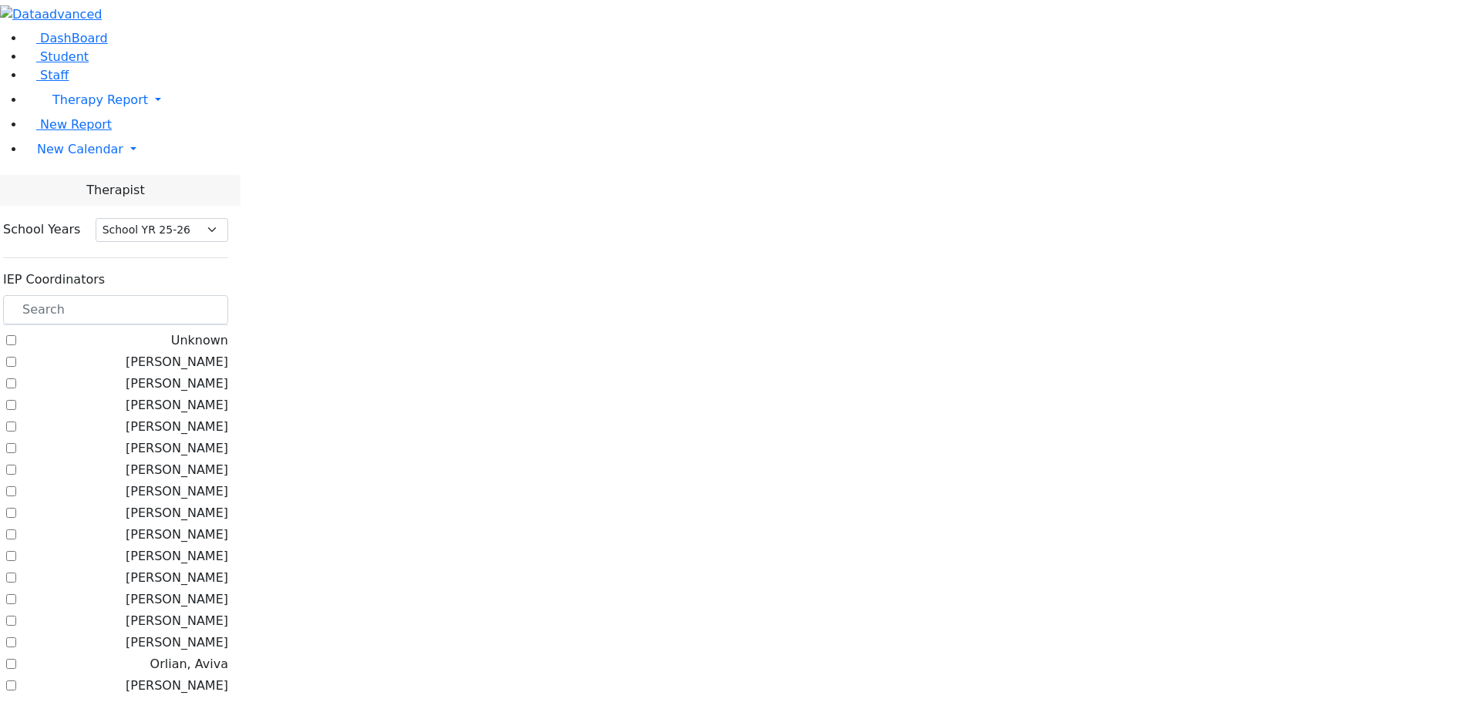
select select "212"
click at [213, 295] on input "text" at bounding box center [115, 309] width 225 height 29
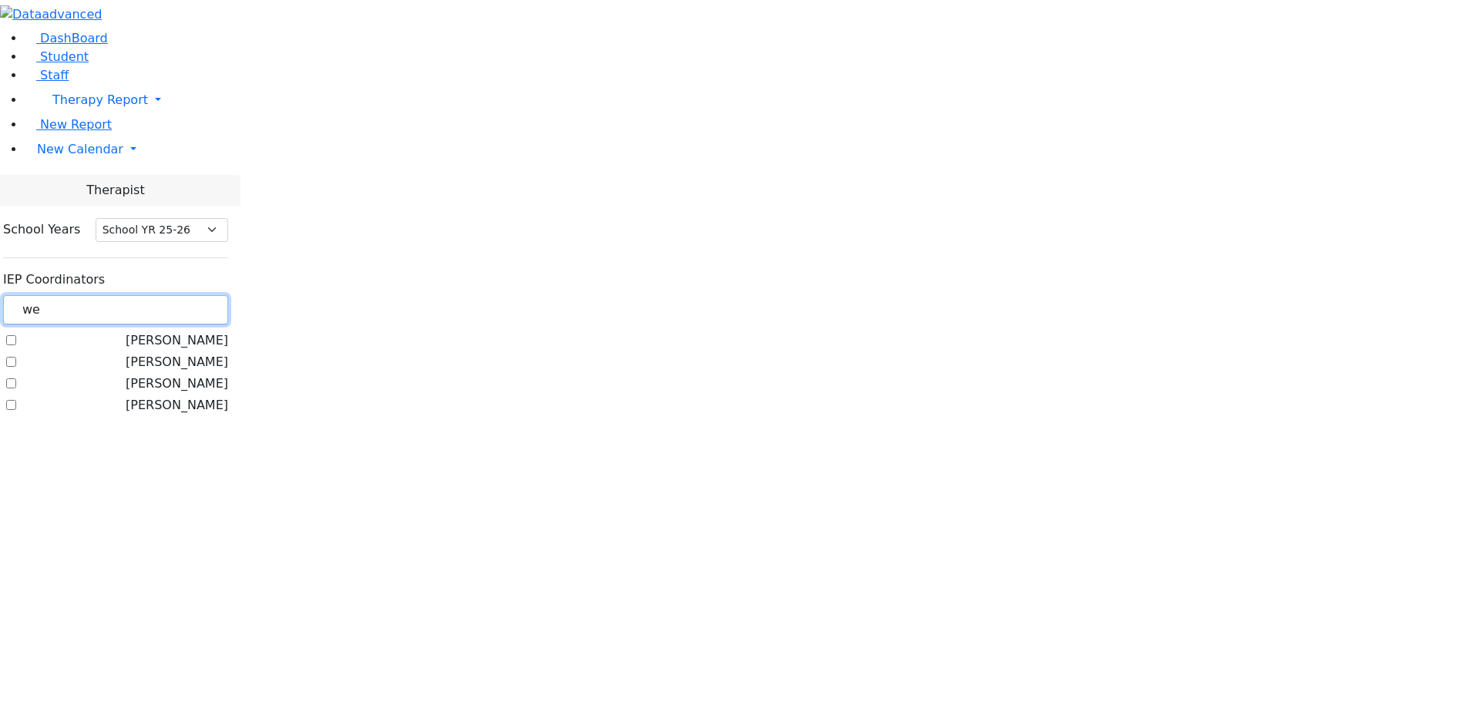
type input "we"
click at [191, 375] on label "[PERSON_NAME]" at bounding box center [177, 384] width 102 height 18
click at [16, 378] on input "[PERSON_NAME]" at bounding box center [11, 383] width 10 height 10
checkbox input "true"
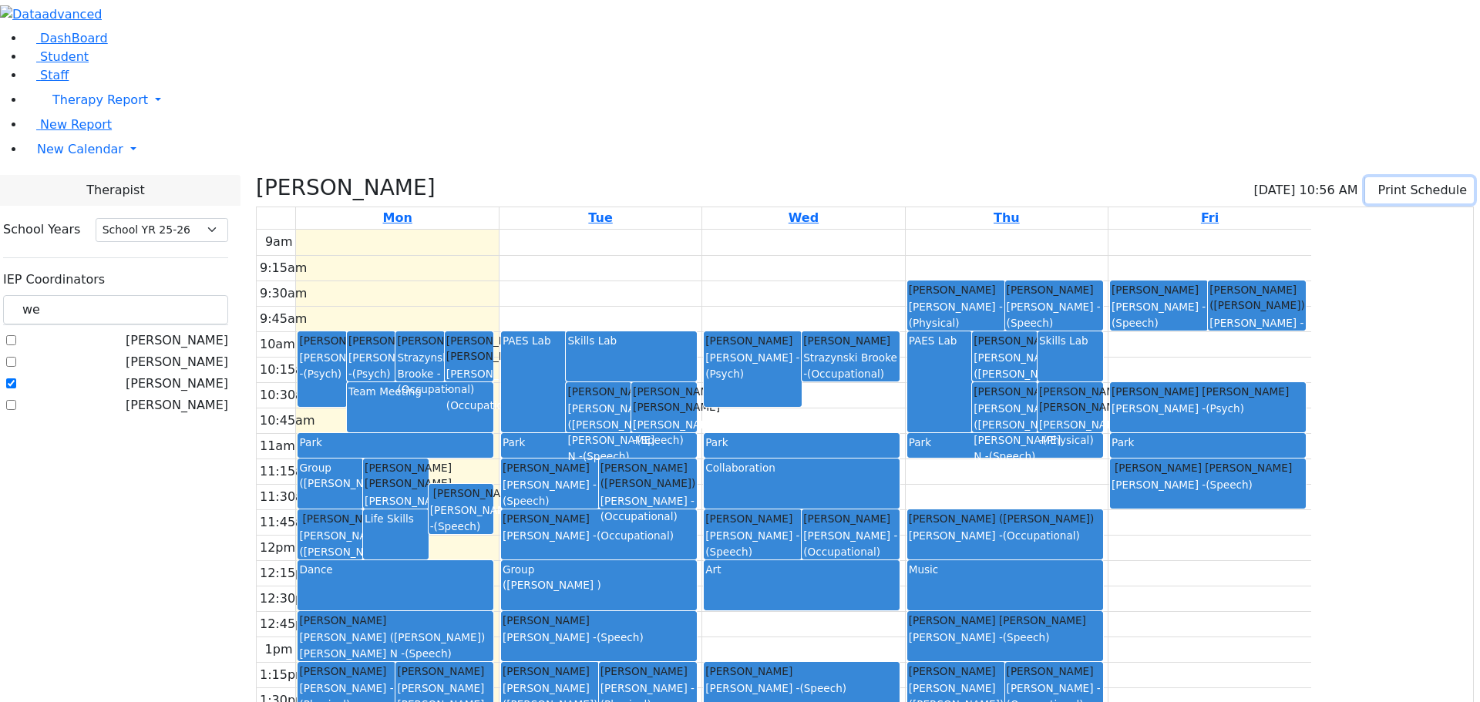
click at [1387, 177] on button "Print Schedule" at bounding box center [1419, 190] width 109 height 26
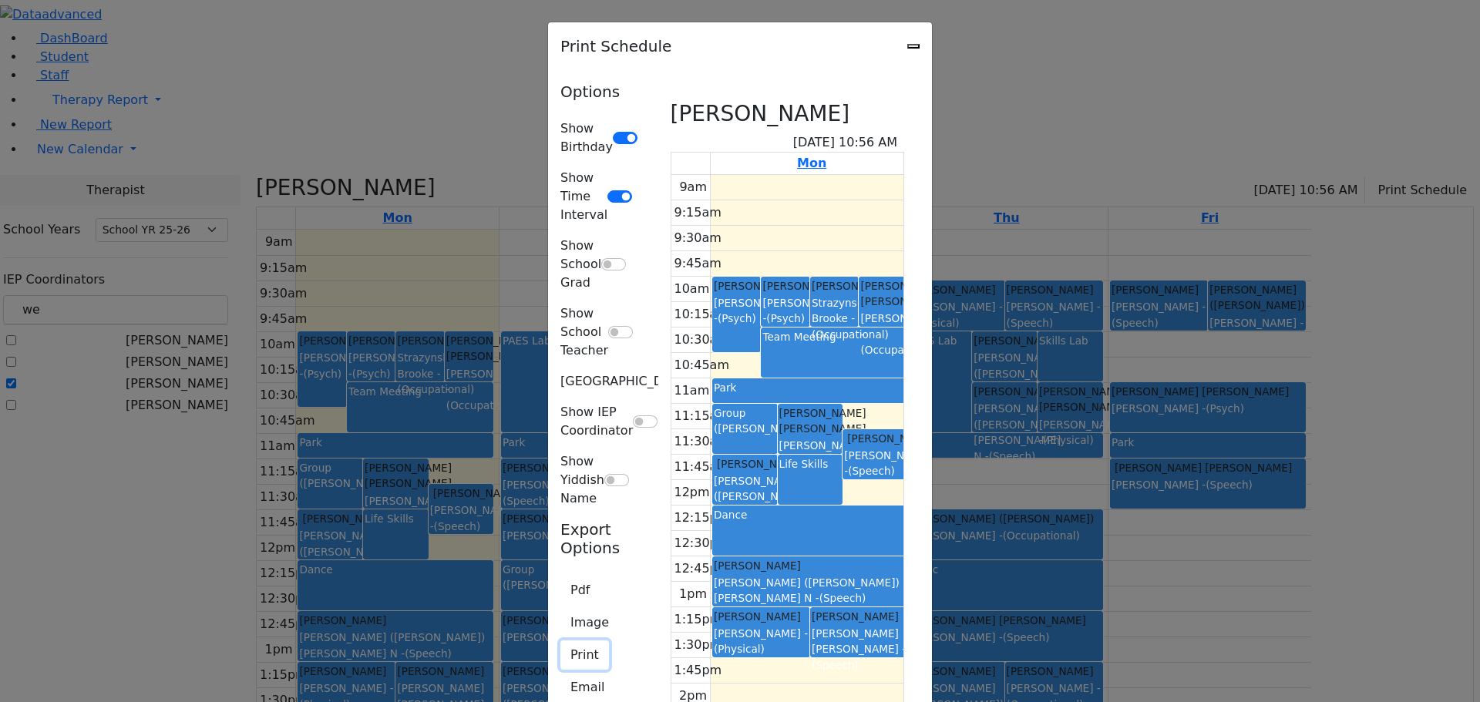
click at [560, 640] on button "Print" at bounding box center [584, 654] width 49 height 29
